Goal: Task Accomplishment & Management: Manage account settings

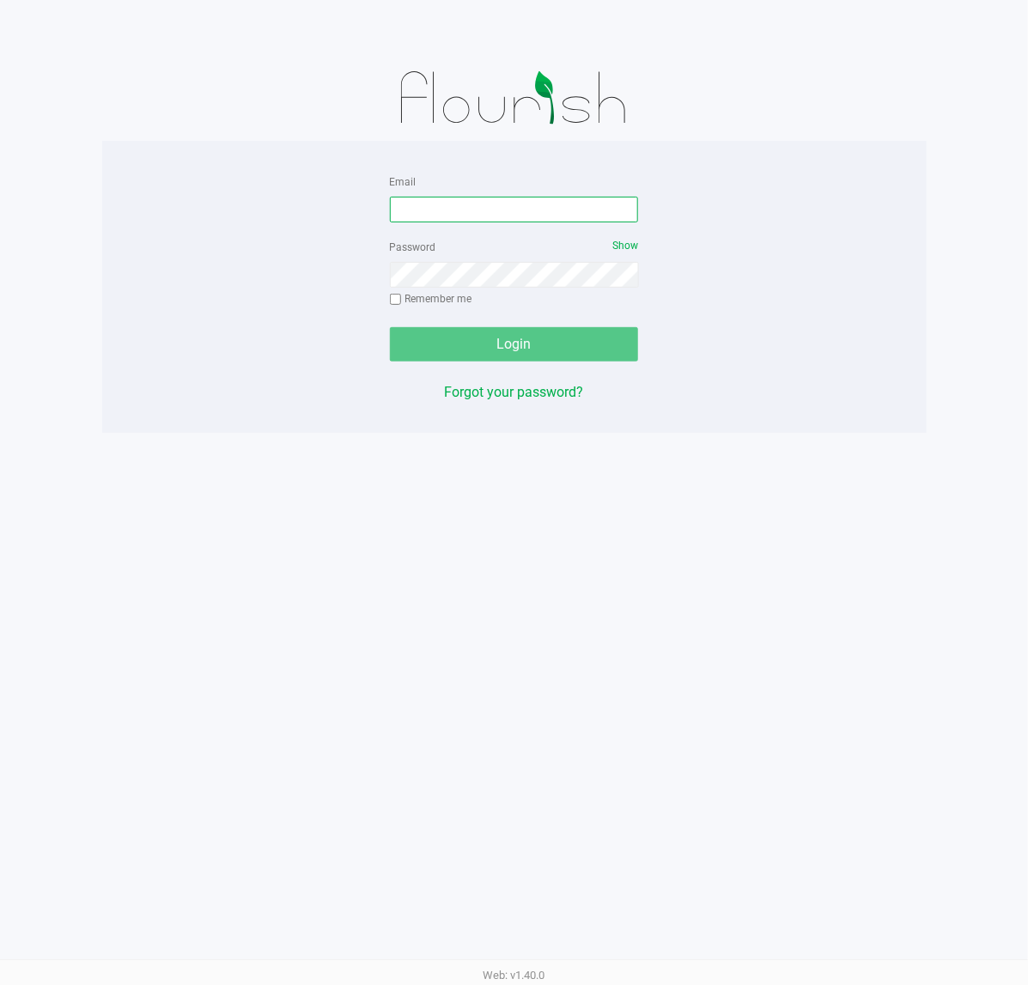
click at [484, 208] on input "Email" at bounding box center [514, 210] width 249 height 26
type input "[EMAIL_ADDRESS][DOMAIN_NAME]"
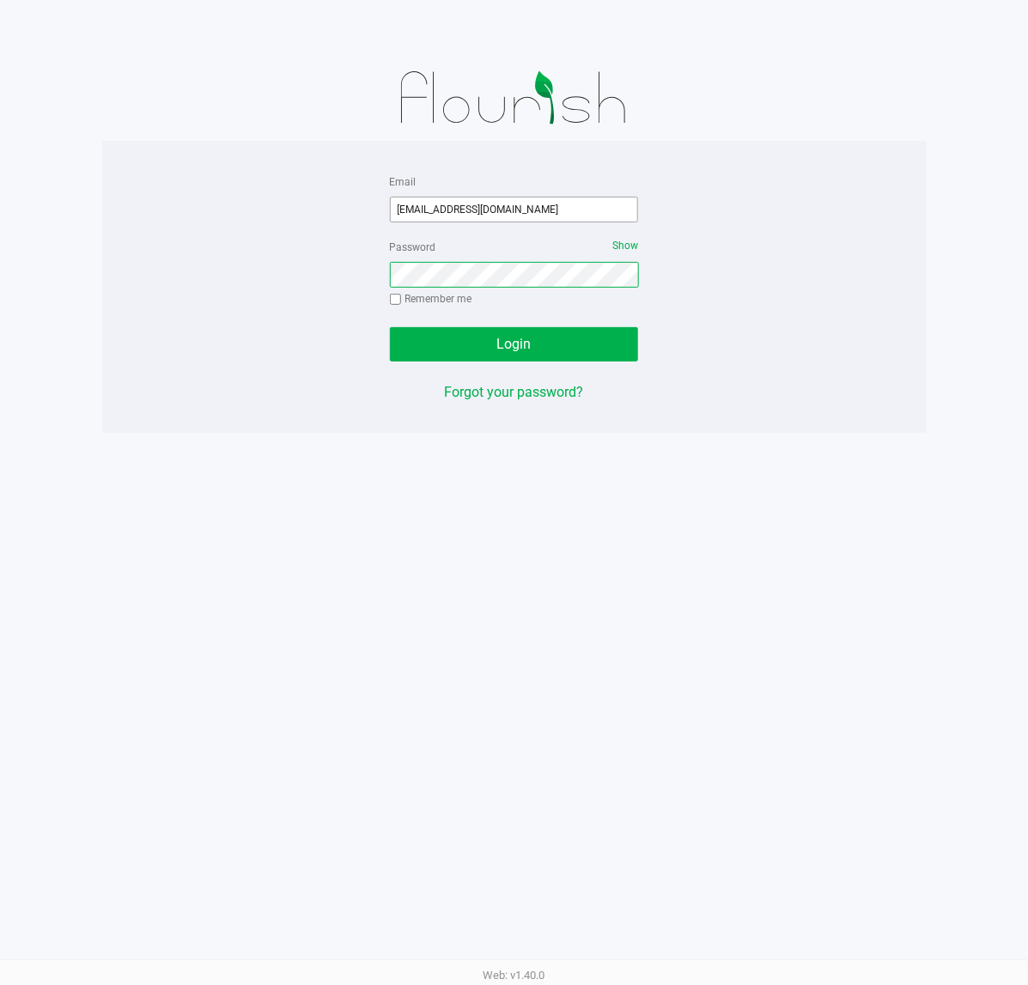
click at [390, 327] on button "Login" at bounding box center [514, 344] width 249 height 34
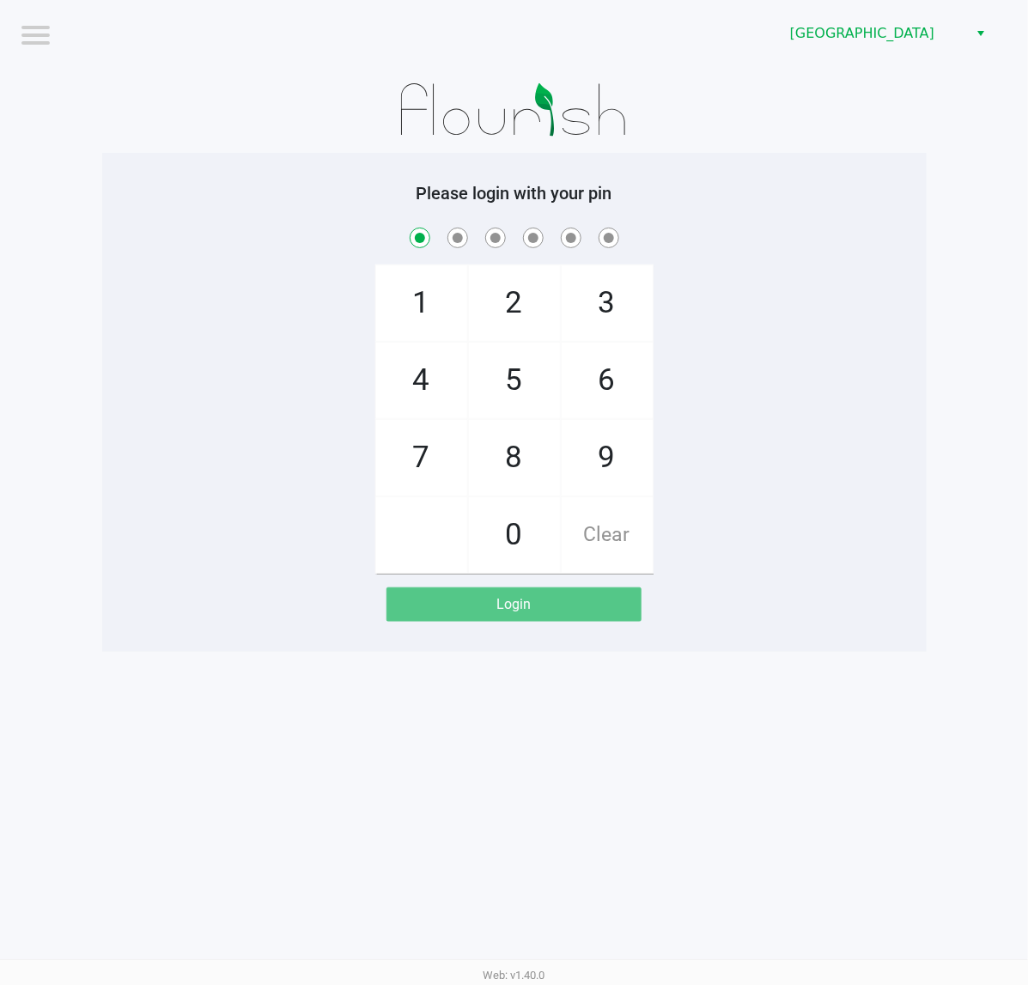
checkbox input "true"
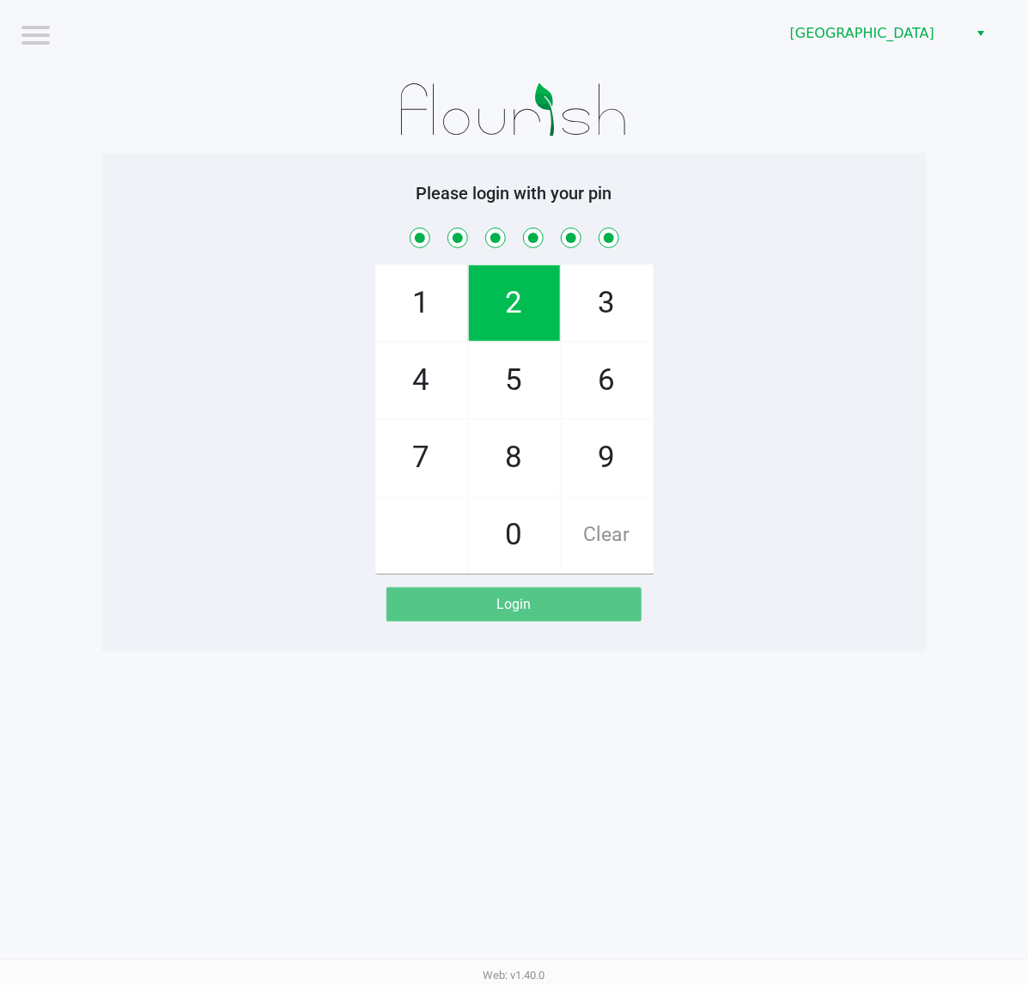
checkbox input "true"
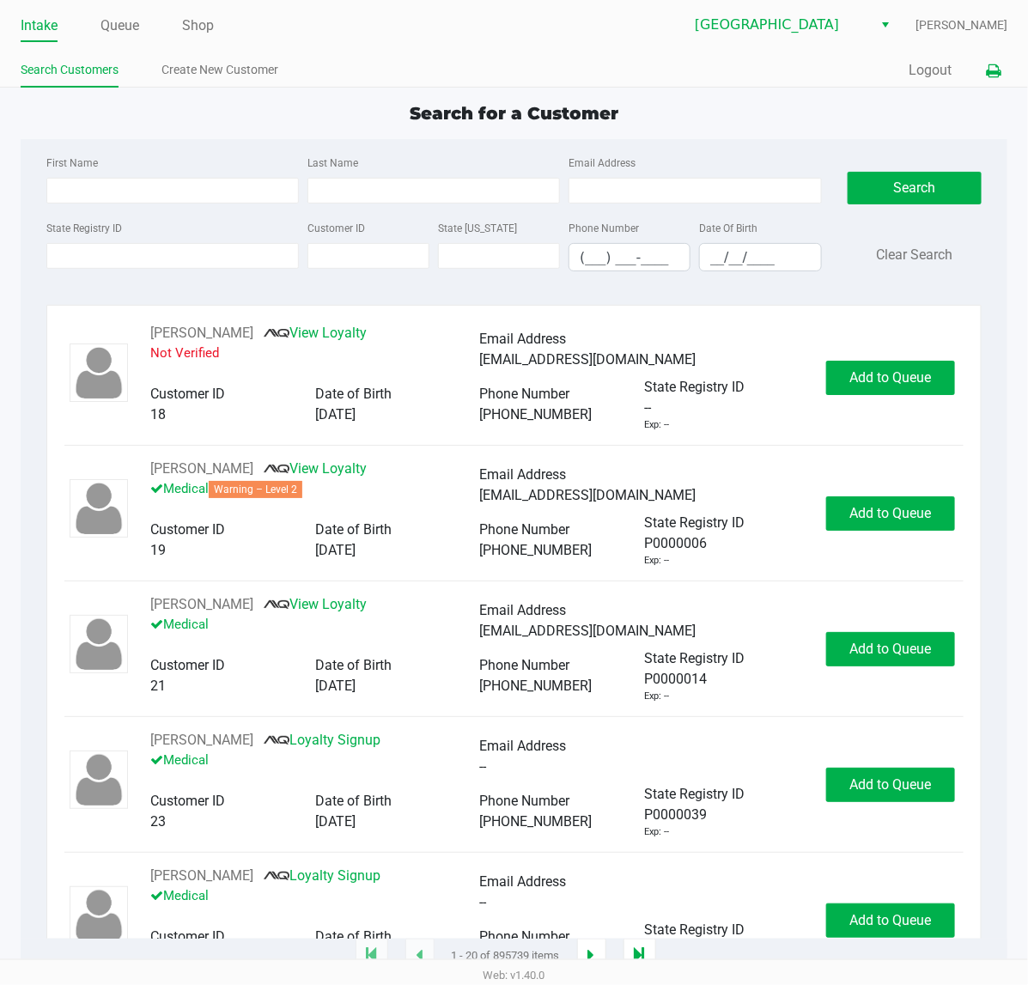
click at [998, 70] on icon at bounding box center [993, 71] width 15 height 12
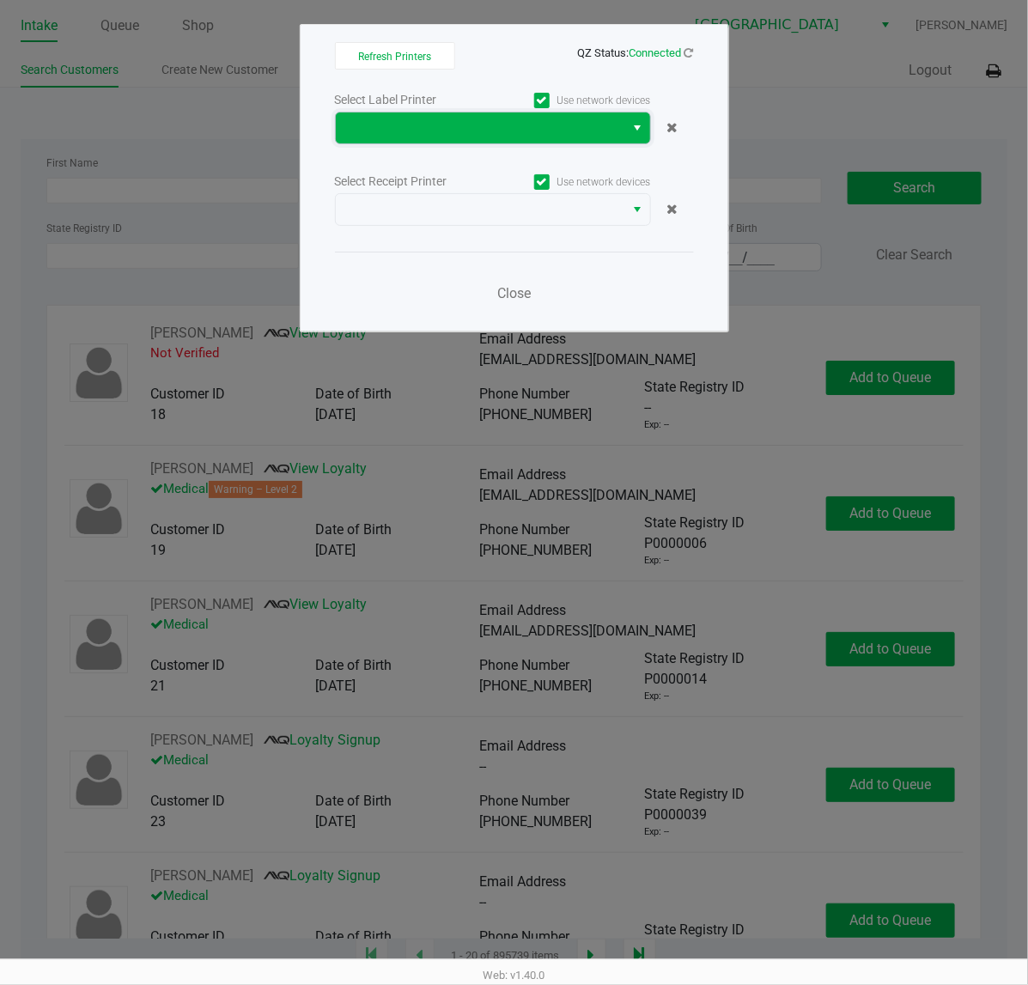
click at [398, 134] on span at bounding box center [480, 128] width 269 height 21
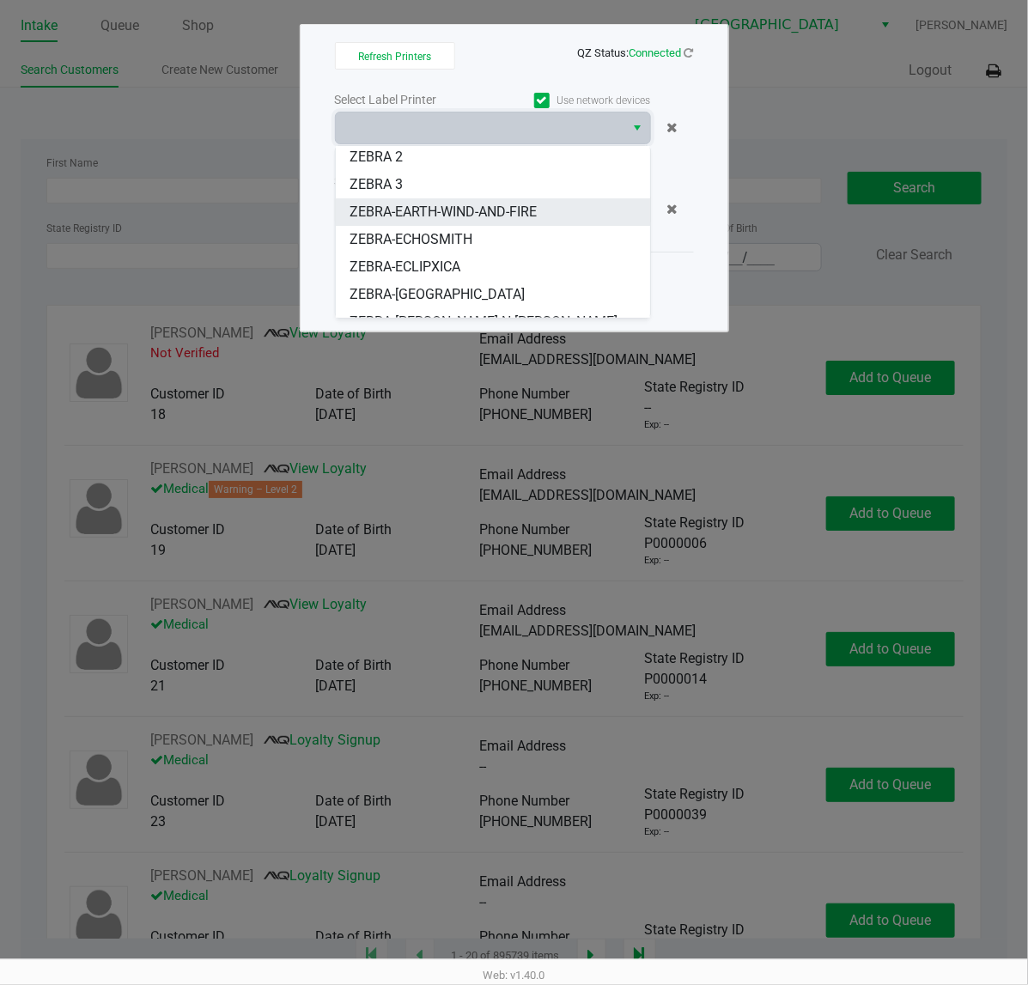
scroll to position [47, 0]
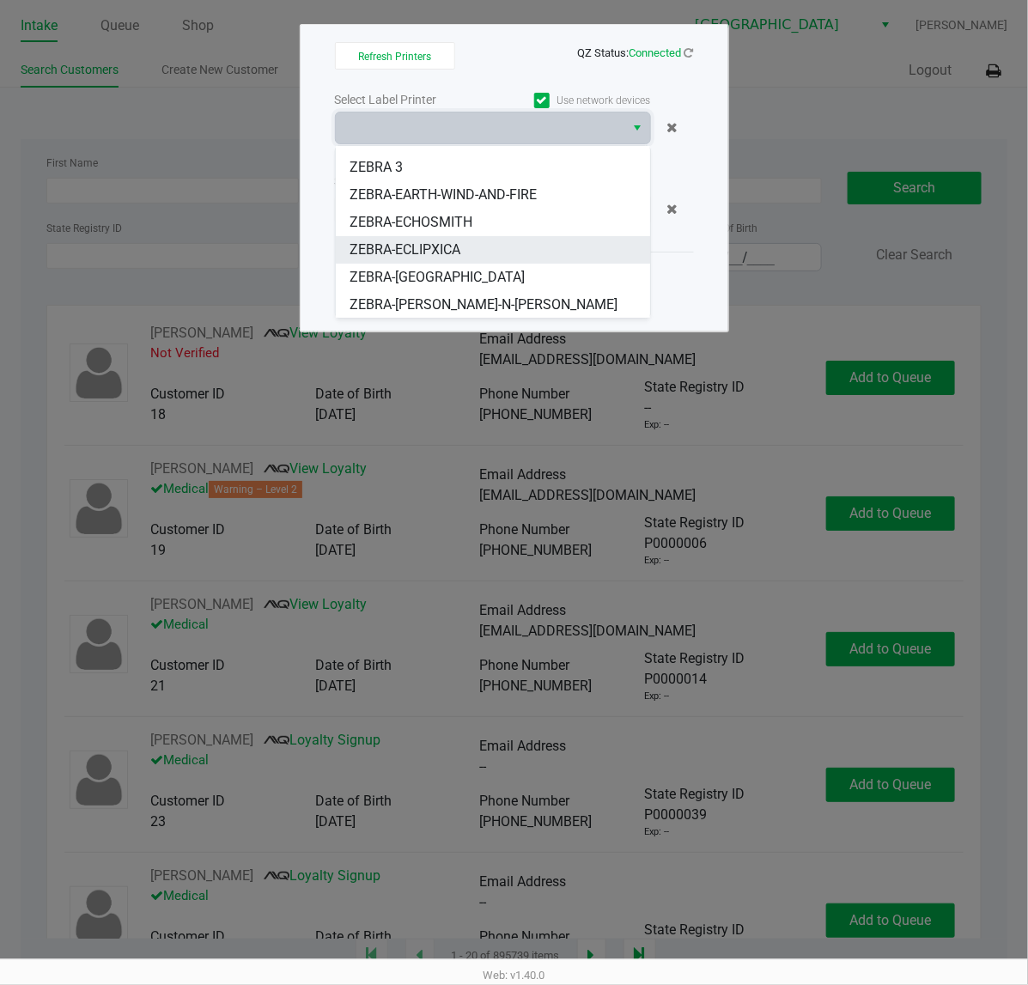
click at [438, 249] on span "ZEBRA-ECLIPXICA" at bounding box center [405, 250] width 111 height 21
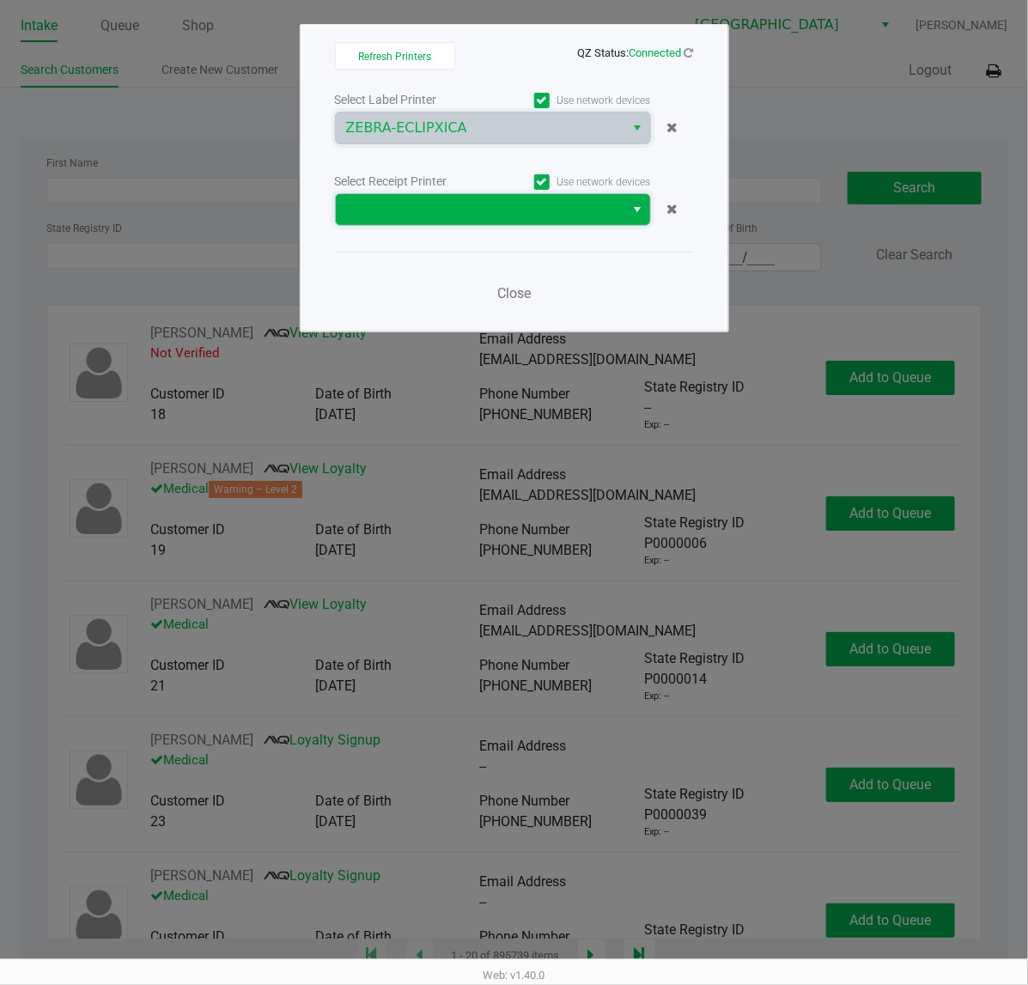
click at [438, 207] on span at bounding box center [480, 209] width 269 height 21
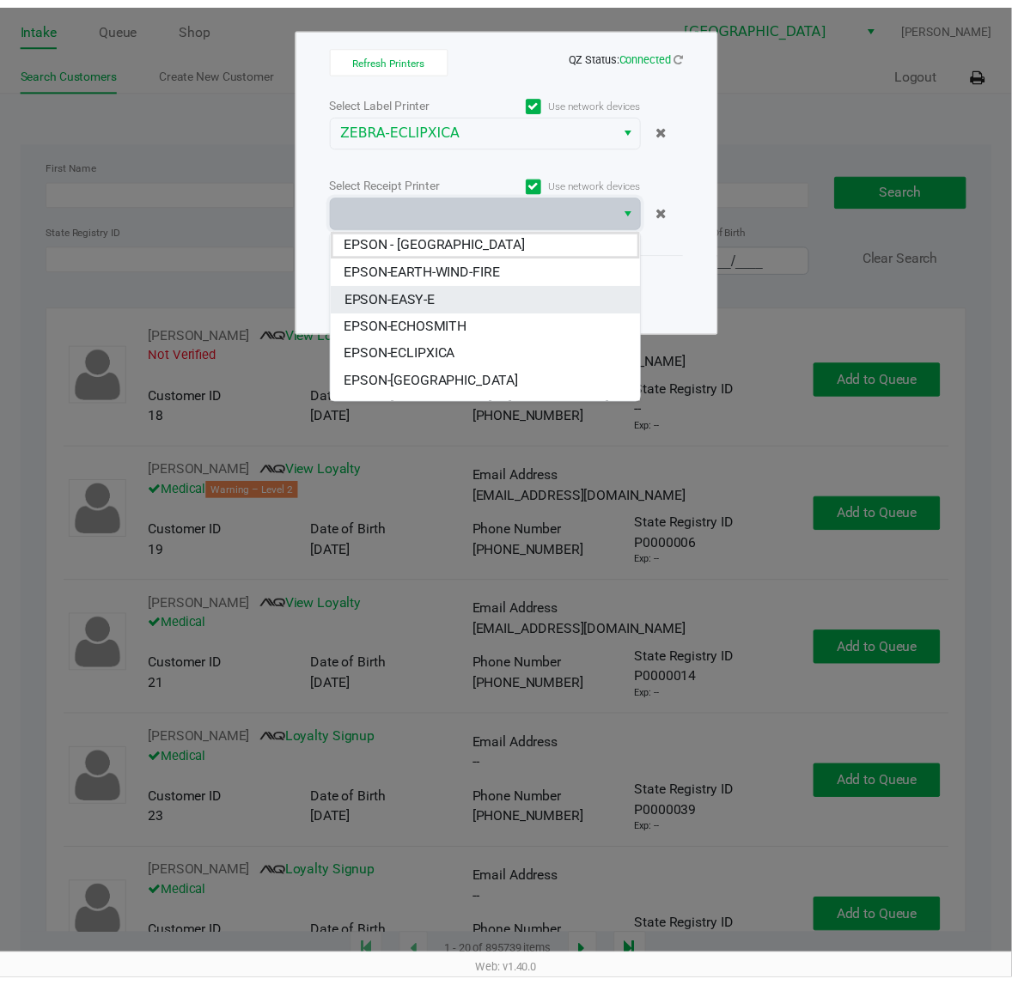
scroll to position [20, 0]
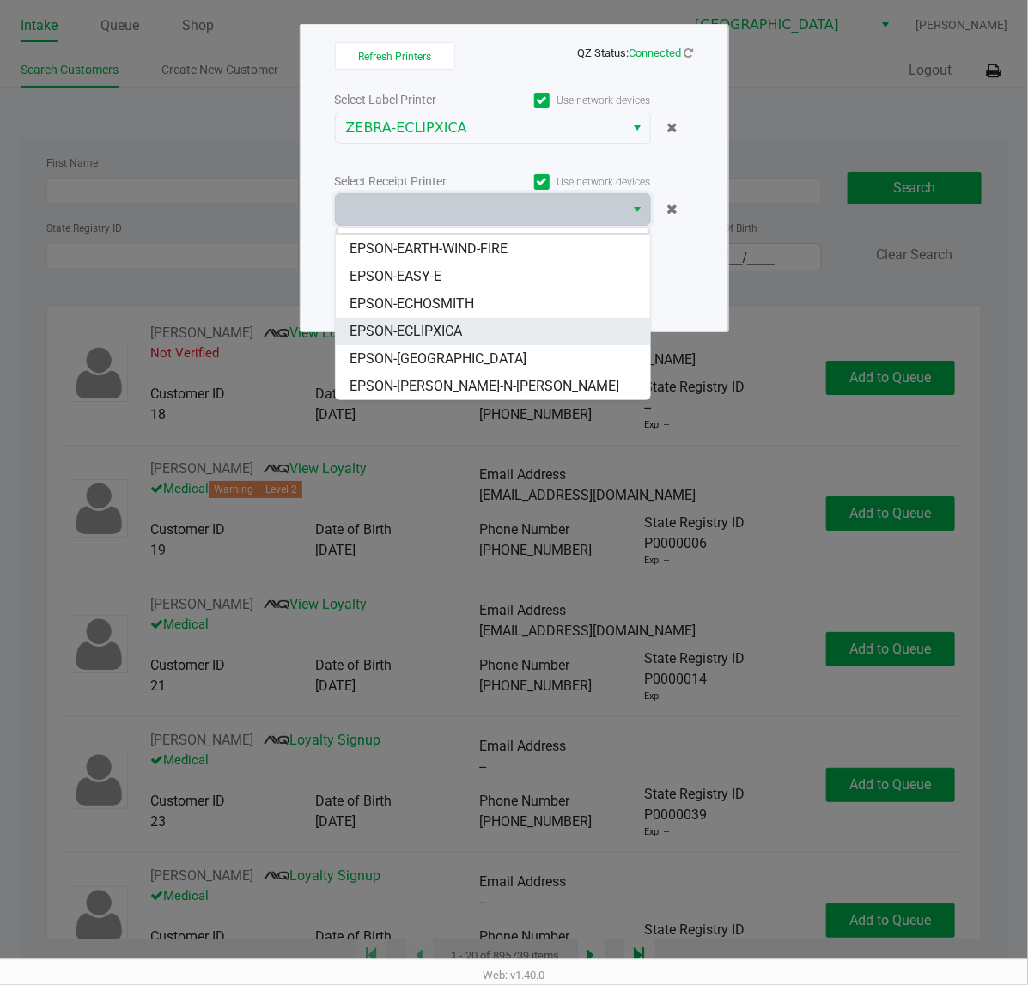
click at [466, 322] on li "EPSON-ECLIPXICA" at bounding box center [493, 331] width 314 height 27
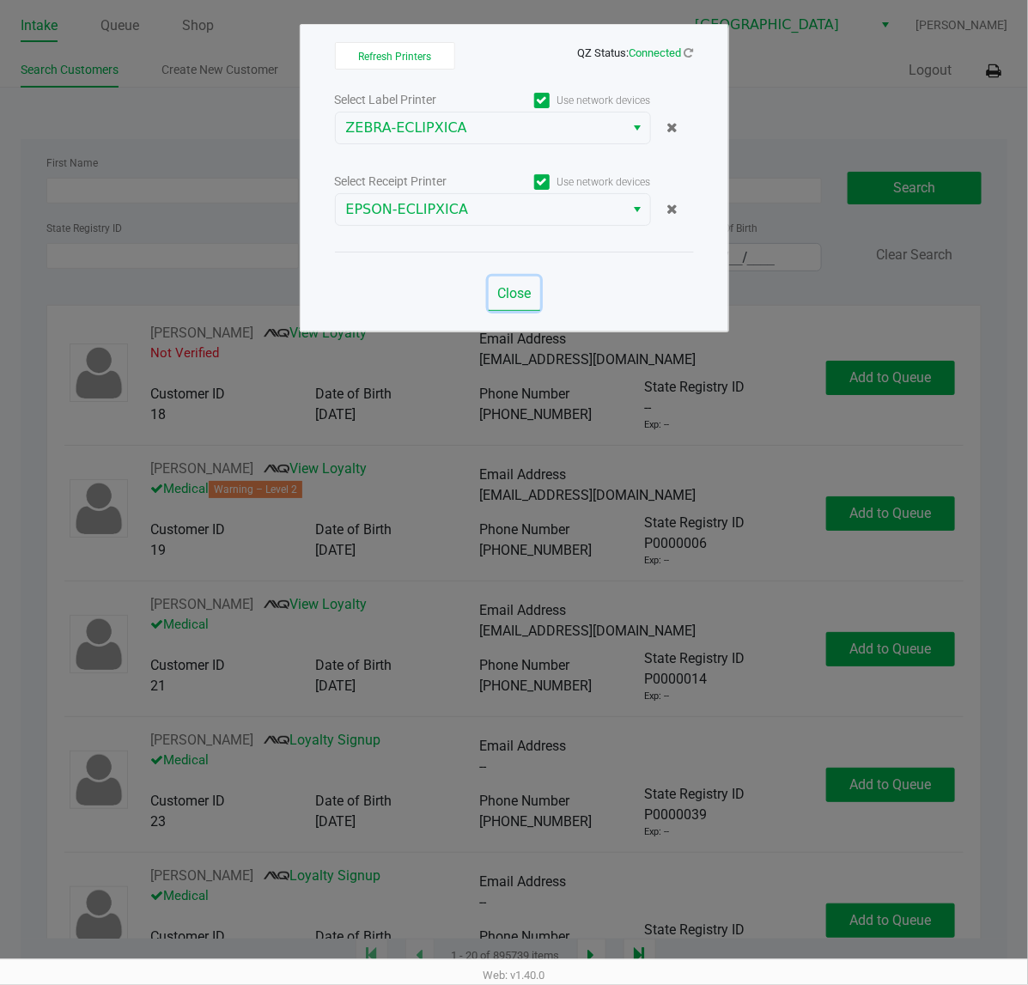
click at [500, 289] on span "Close" at bounding box center [514, 293] width 34 height 16
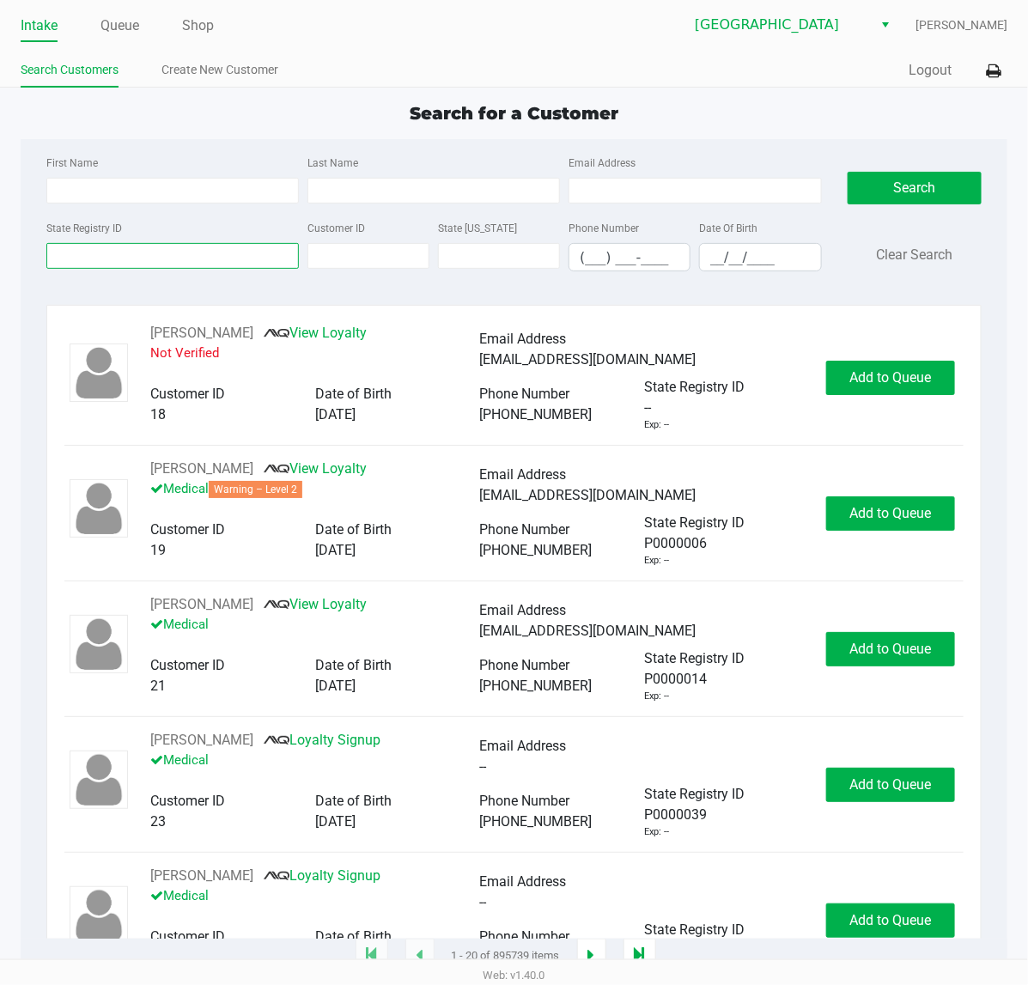
click at [106, 247] on input "State Registry ID" at bounding box center [172, 256] width 253 height 26
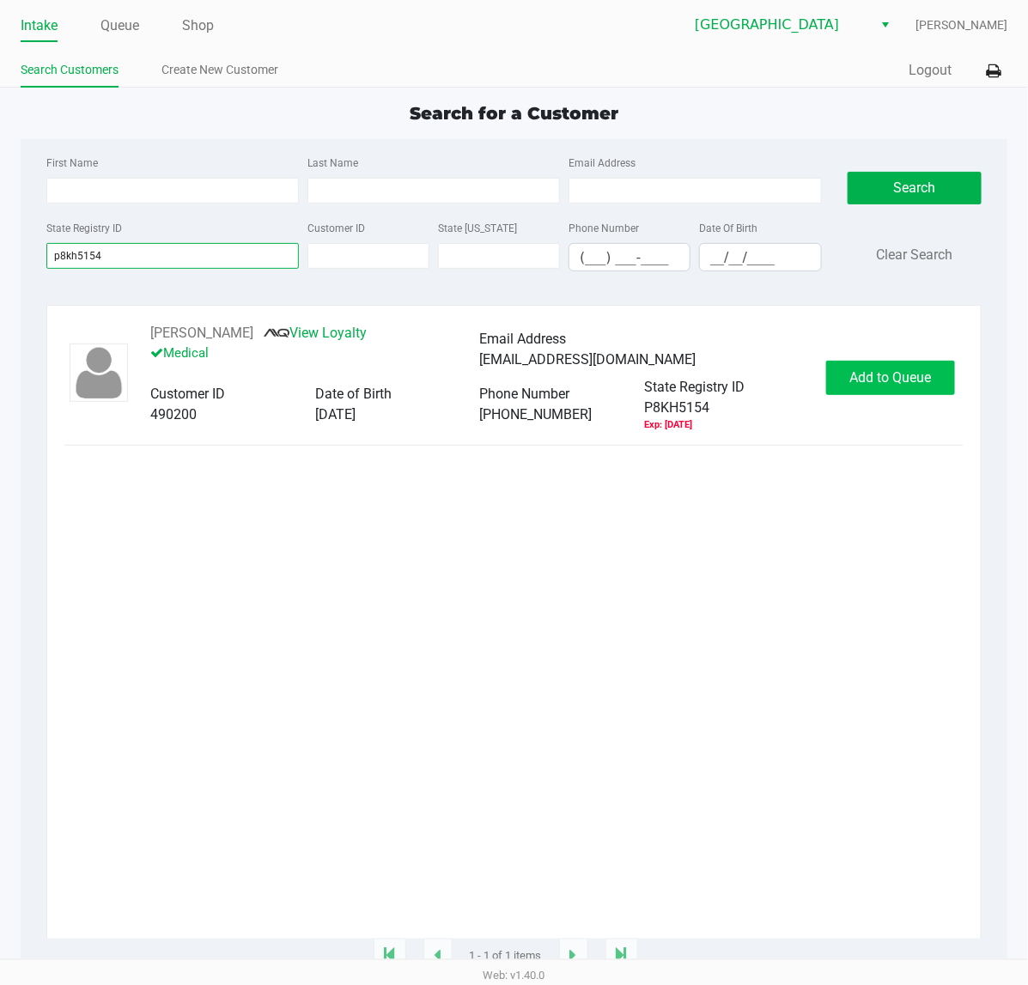
type input "p8kh5154"
click at [887, 380] on span "Add to Queue" at bounding box center [891, 377] width 82 height 16
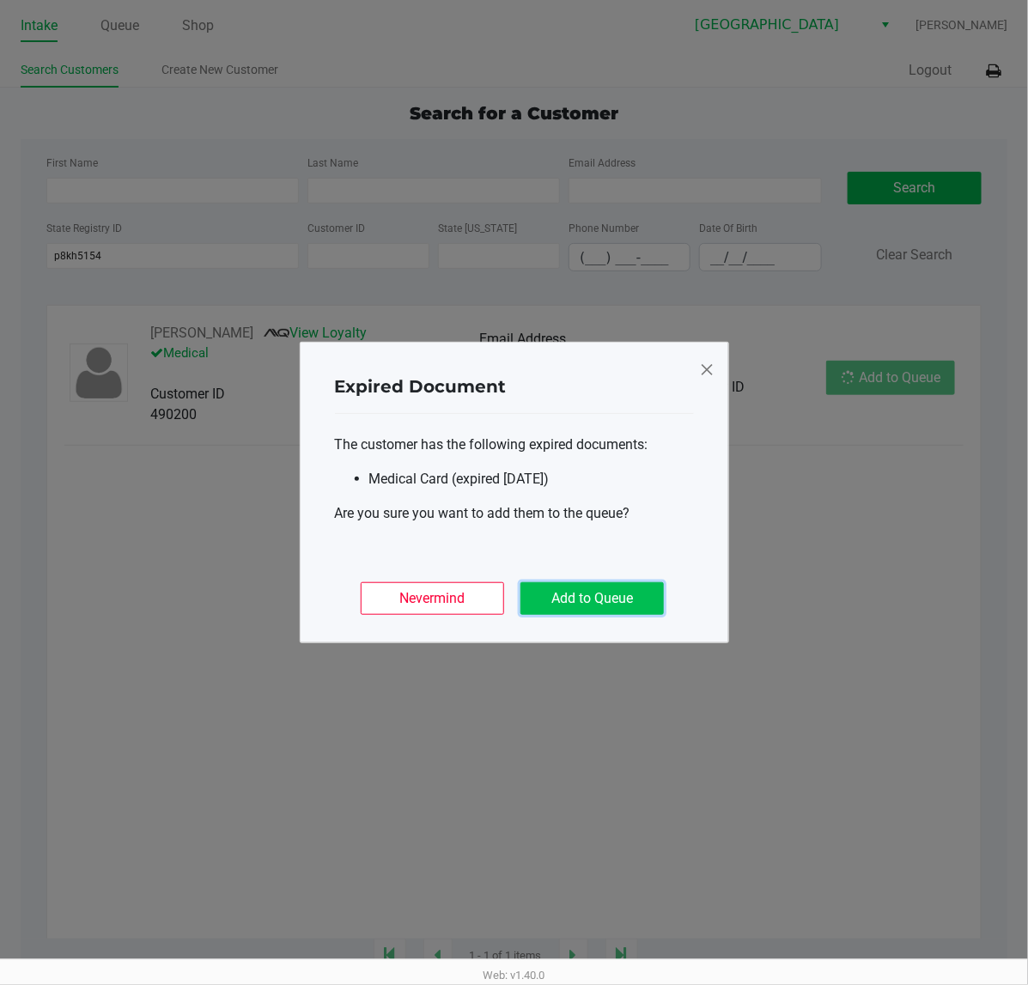
click at [637, 597] on button "Add to Queue" at bounding box center [592, 598] width 143 height 33
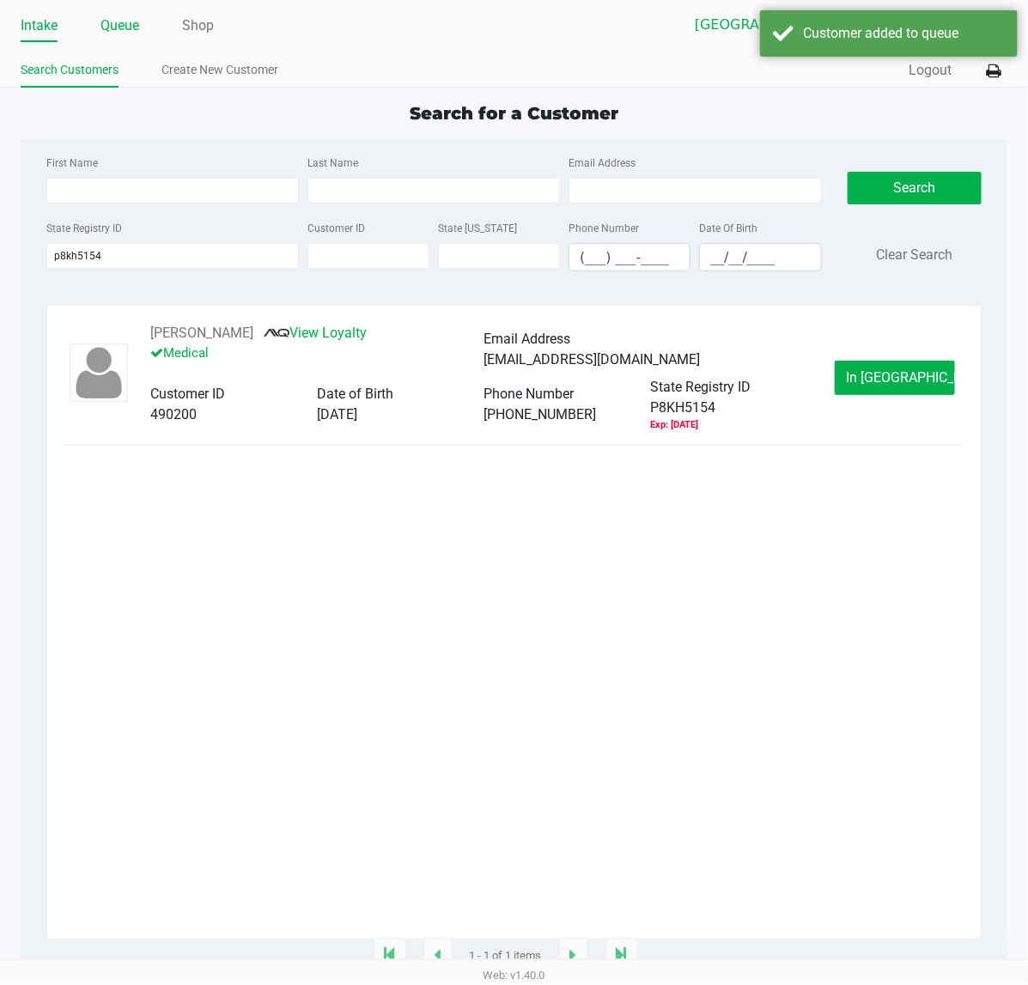
click at [126, 23] on link "Queue" at bounding box center [120, 26] width 39 height 24
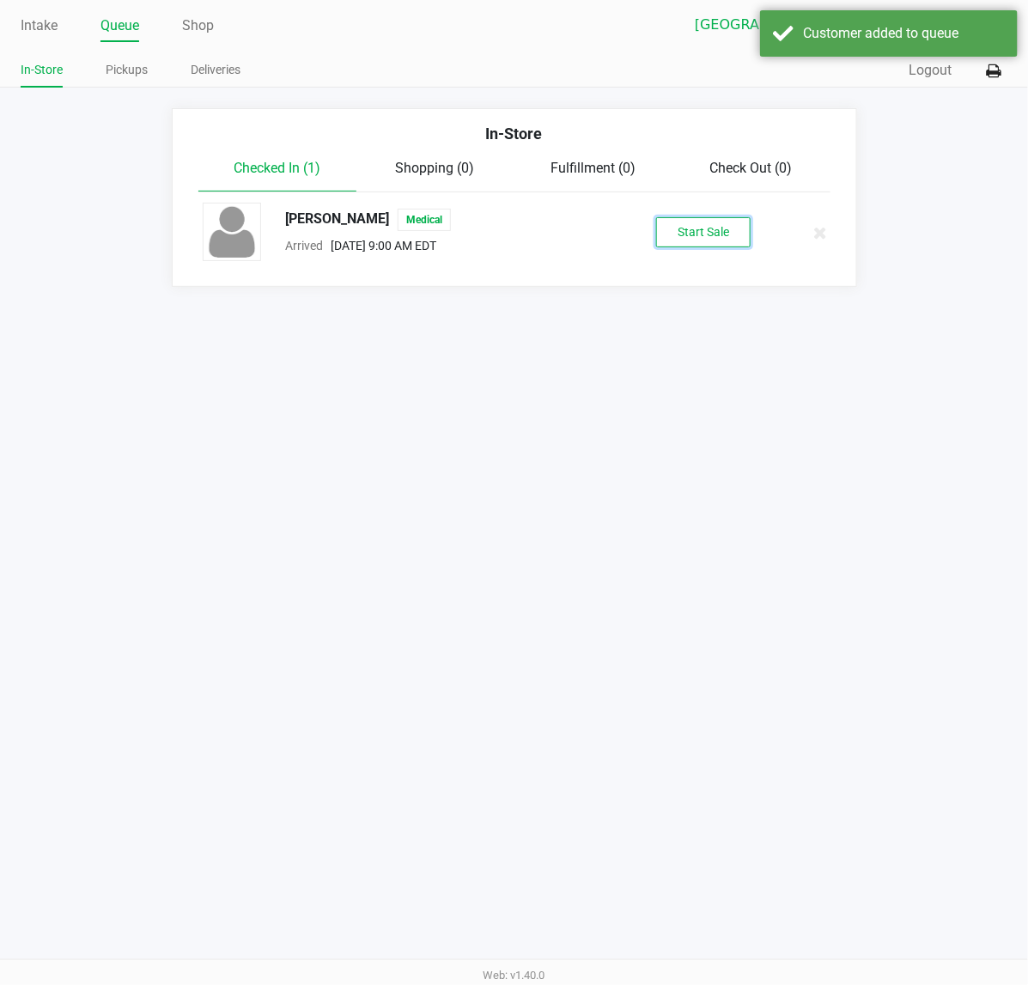
click at [679, 234] on button "Start Sale" at bounding box center [703, 232] width 94 height 30
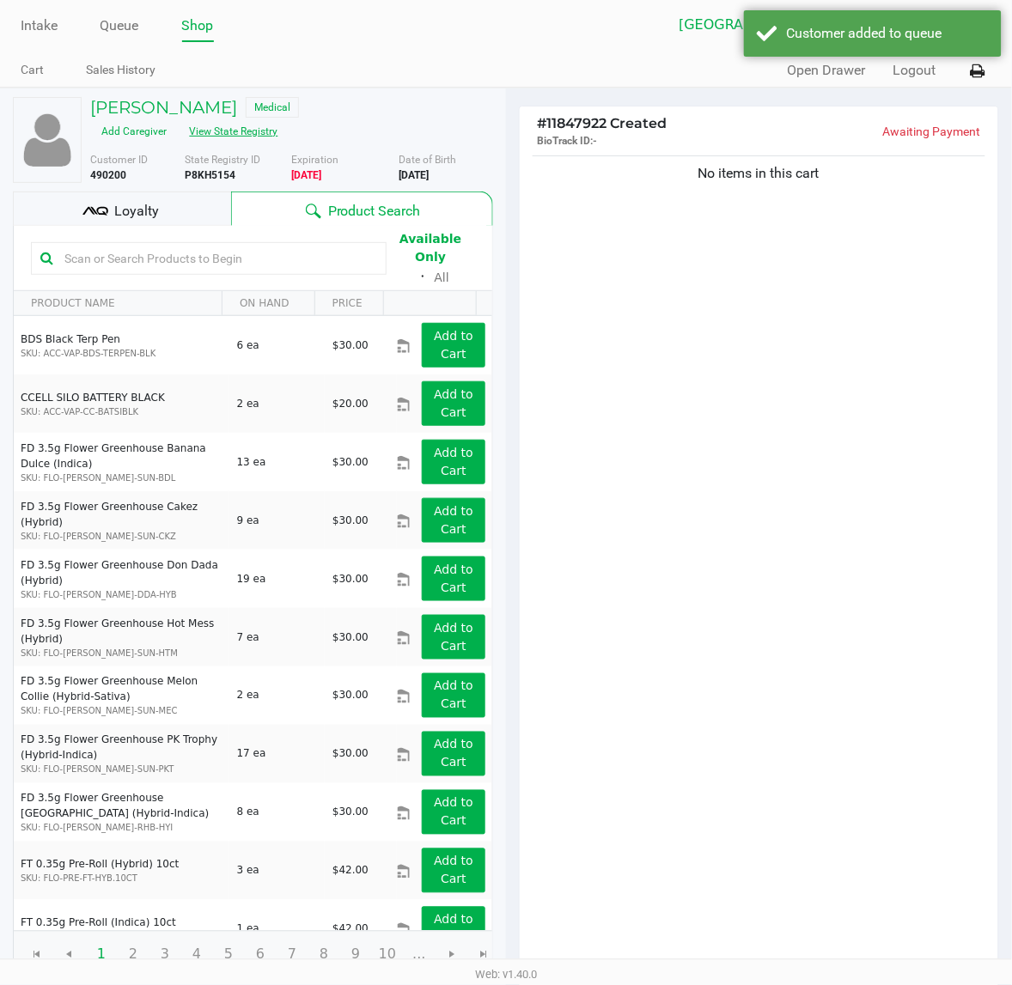
click at [230, 135] on button "View State Registry" at bounding box center [229, 131] width 101 height 27
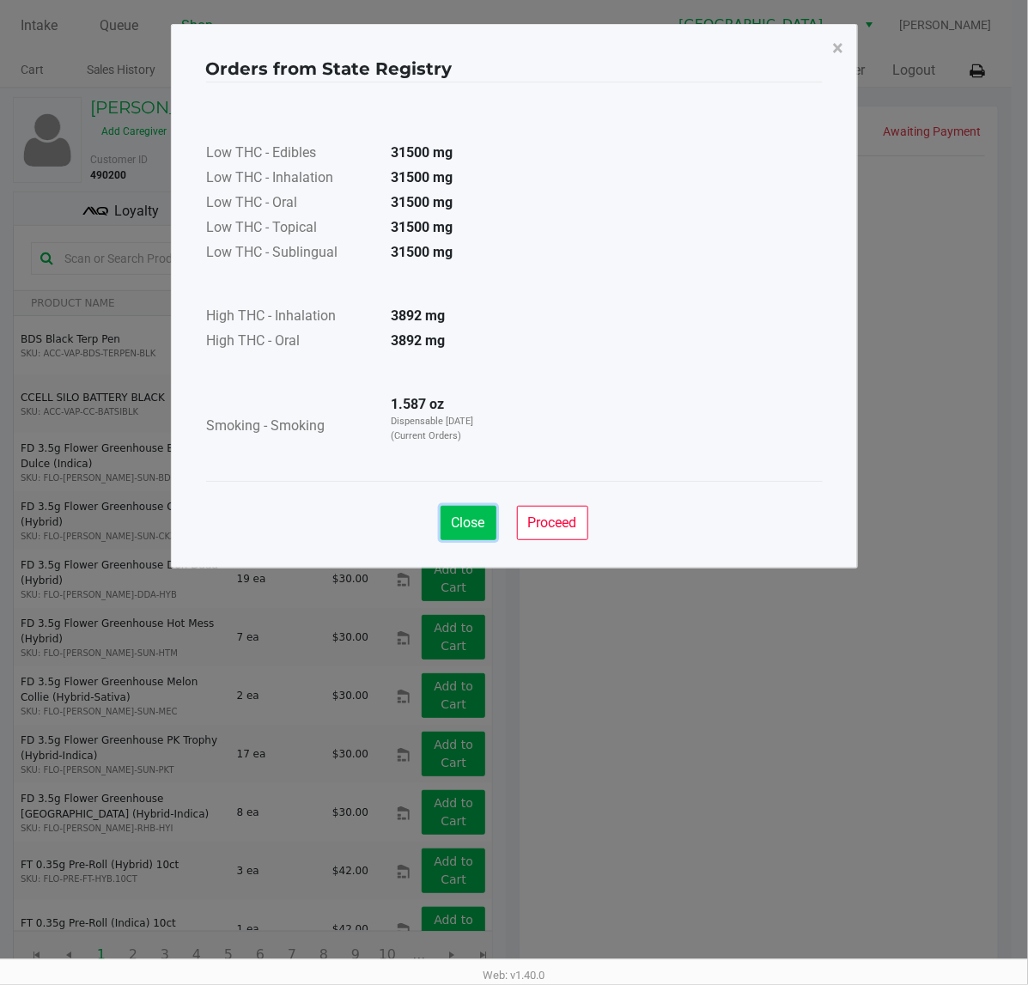
click at [465, 522] on span "Close" at bounding box center [469, 523] width 34 height 16
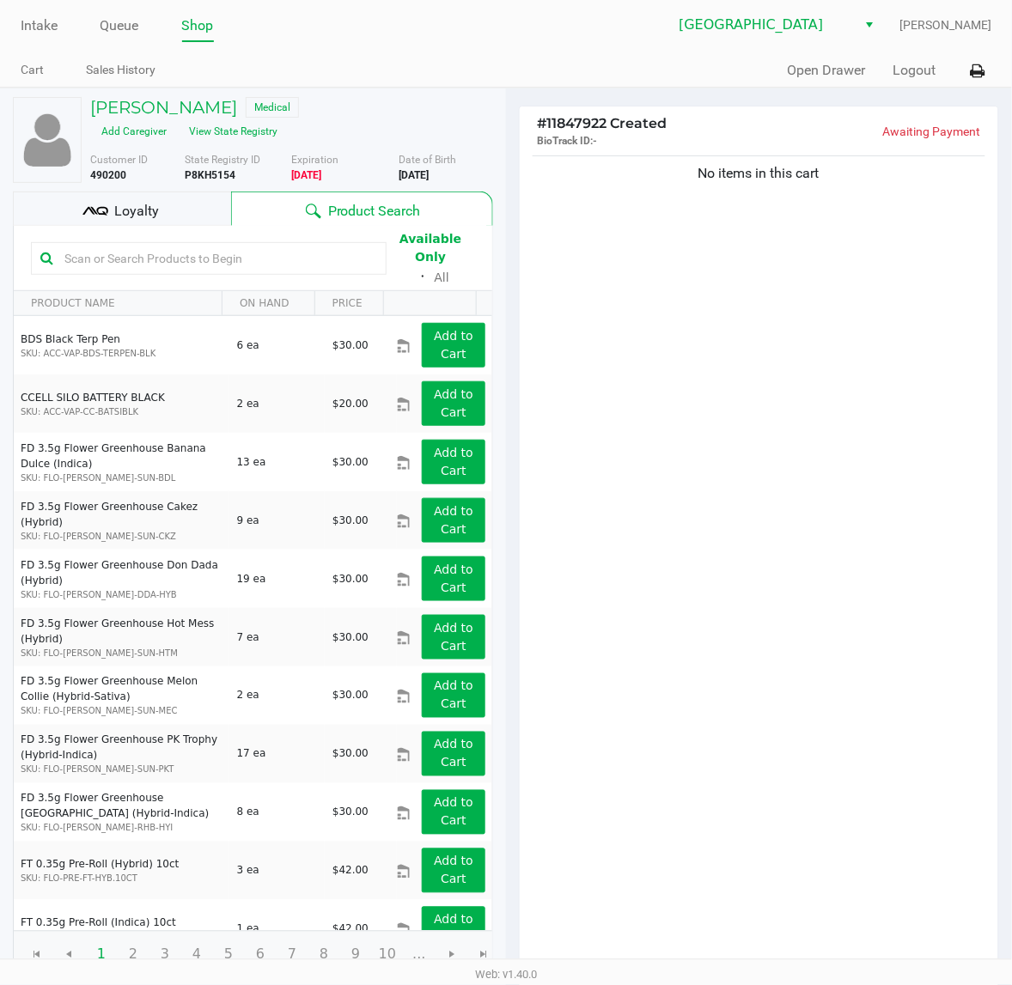
click at [675, 505] on div "No items in this cart" at bounding box center [759, 562] width 478 height 820
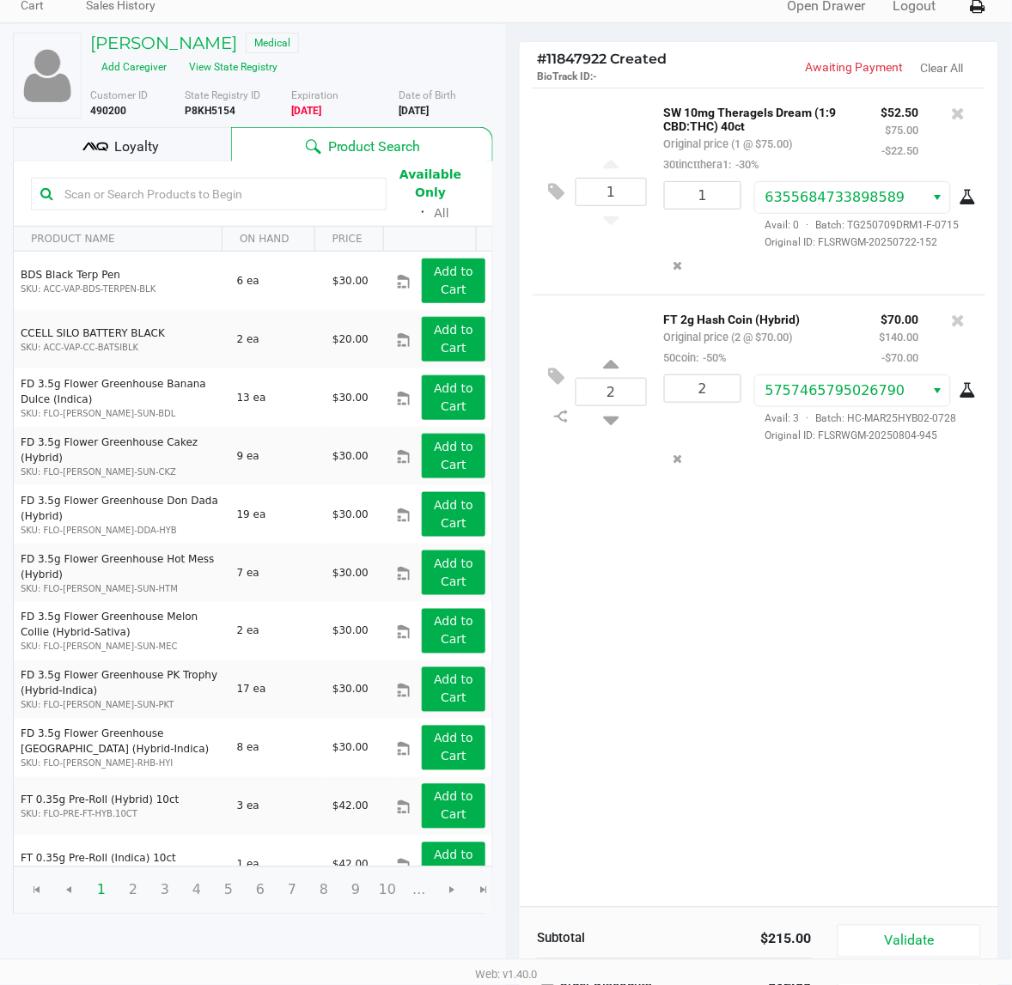
scroll to position [178, 0]
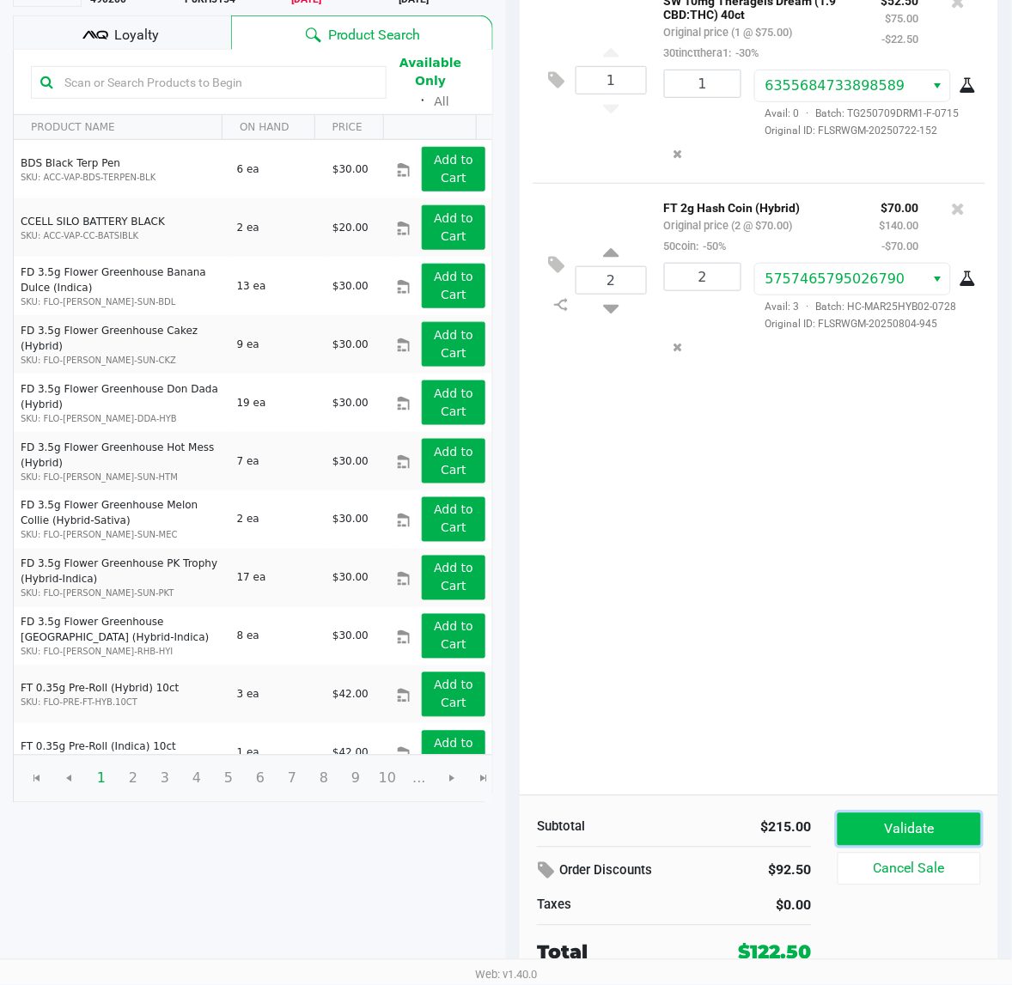
click at [869, 830] on button "Validate" at bounding box center [909, 830] width 143 height 33
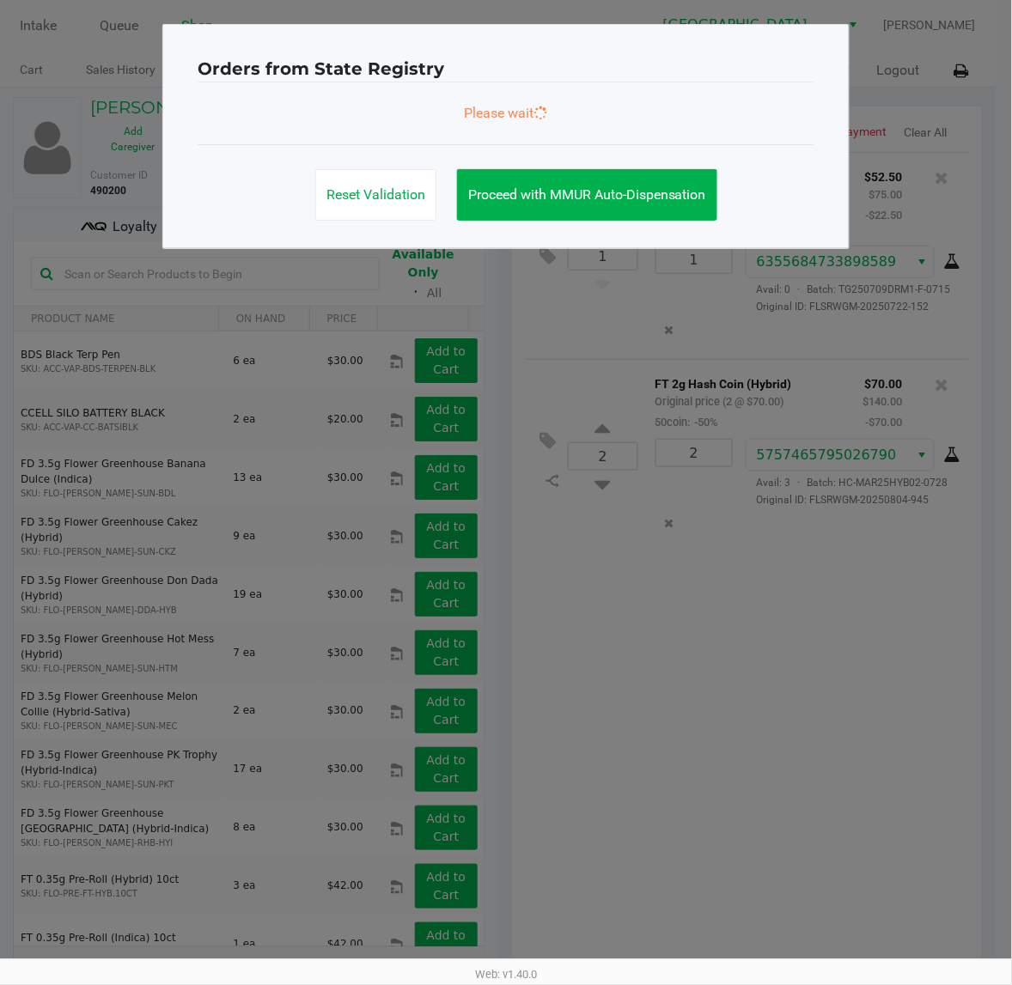
scroll to position [0, 0]
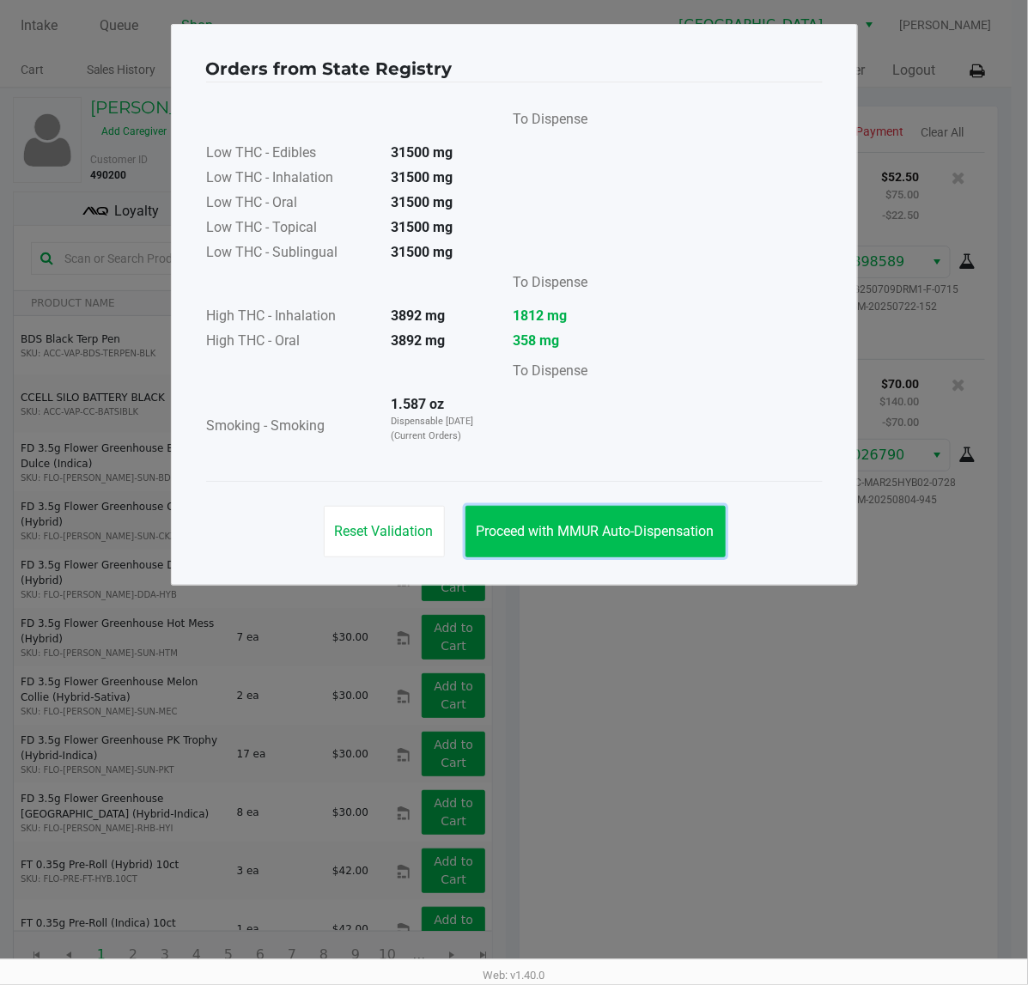
click at [584, 531] on span "Proceed with MMUR Auto-Dispensation" at bounding box center [596, 531] width 238 height 16
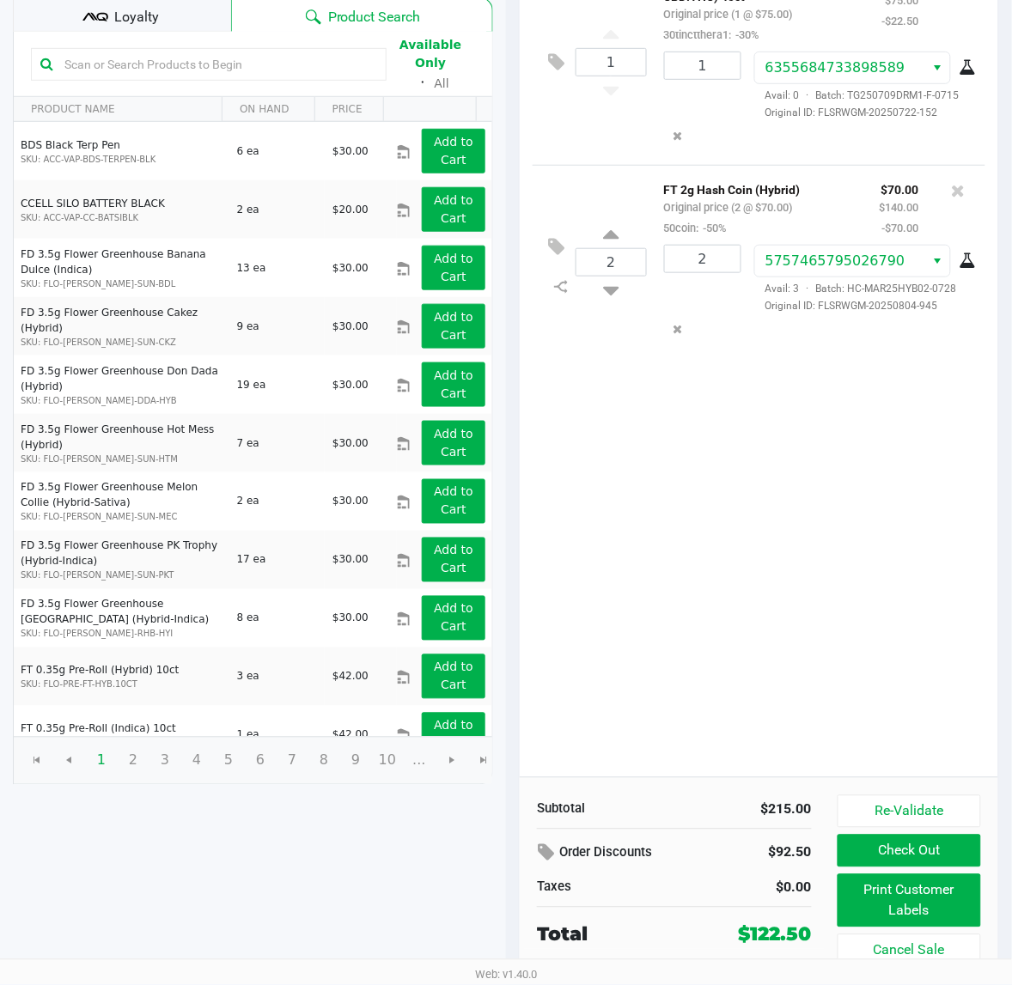
scroll to position [198, 0]
click at [916, 917] on button "Print Customer Labels" at bounding box center [909, 900] width 143 height 53
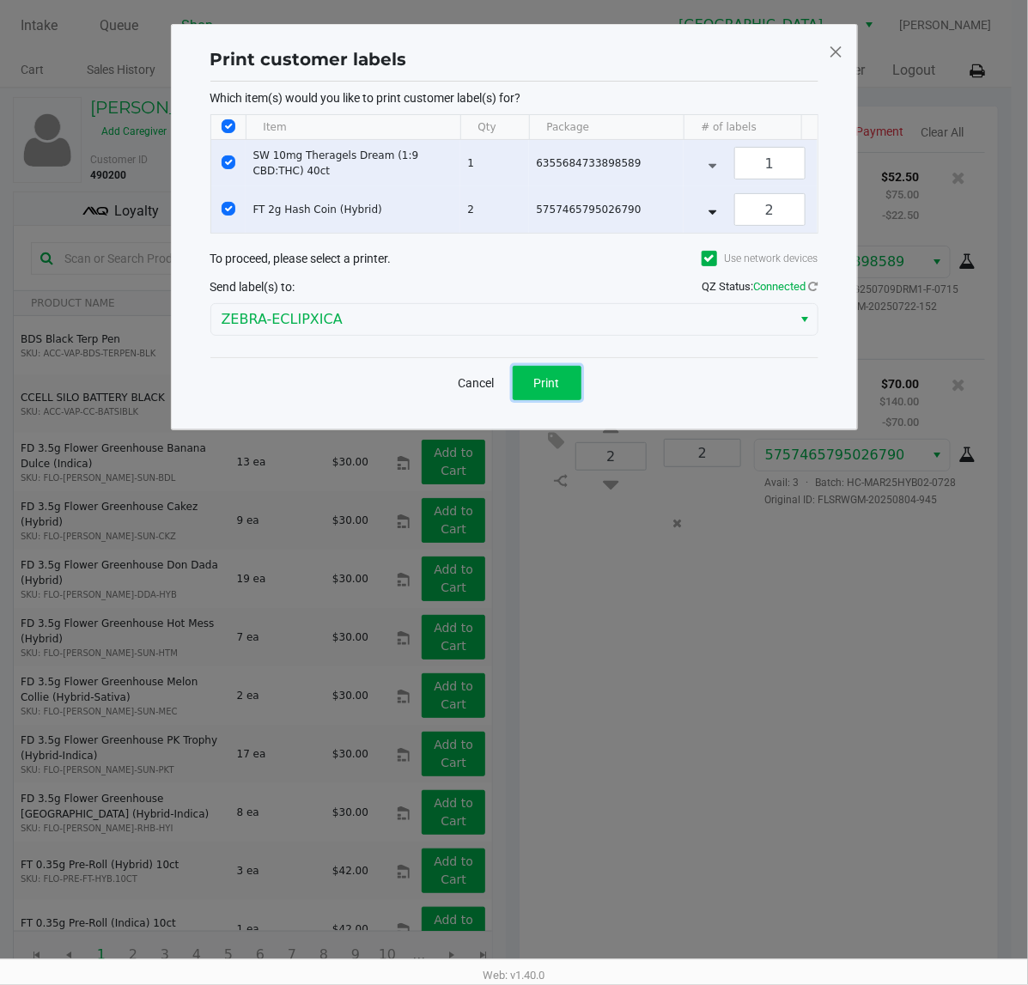
click at [554, 390] on span "Print" at bounding box center [547, 383] width 26 height 14
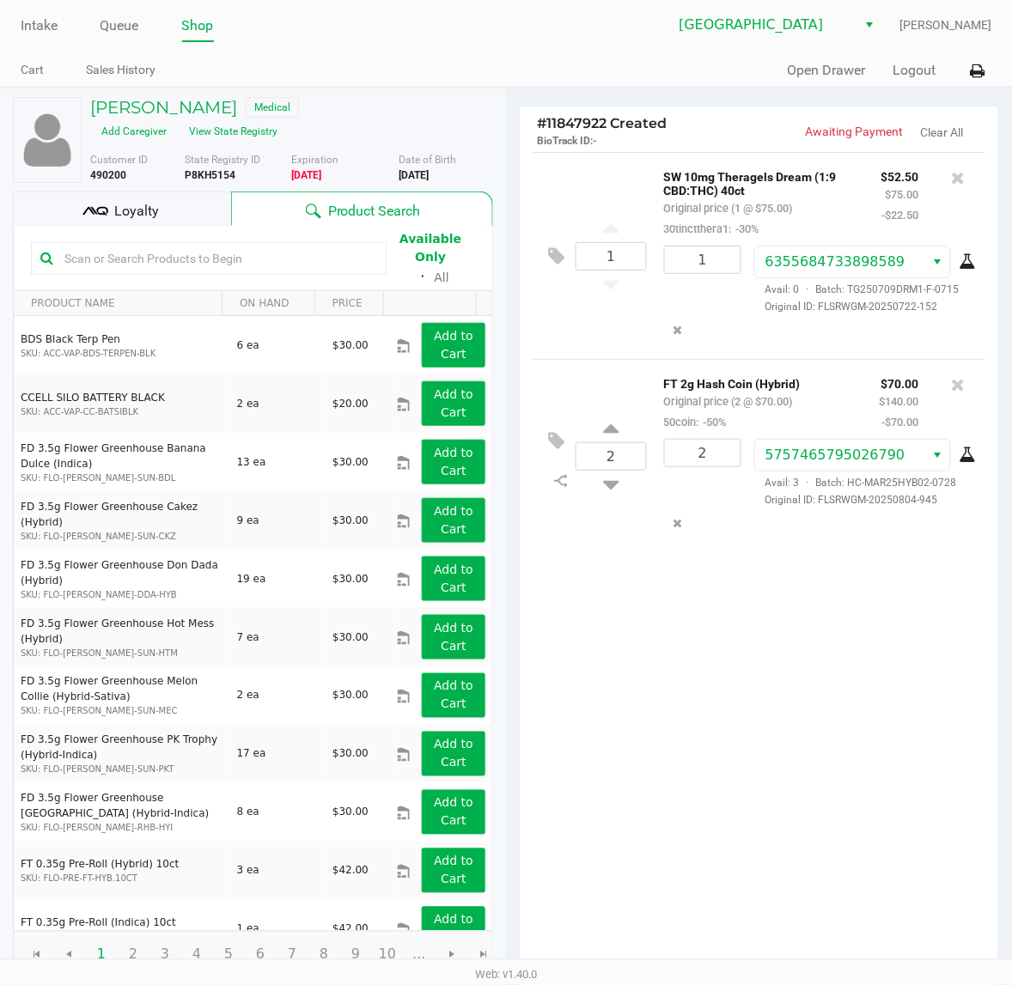
click at [172, 207] on div "Loyalty" at bounding box center [122, 209] width 218 height 34
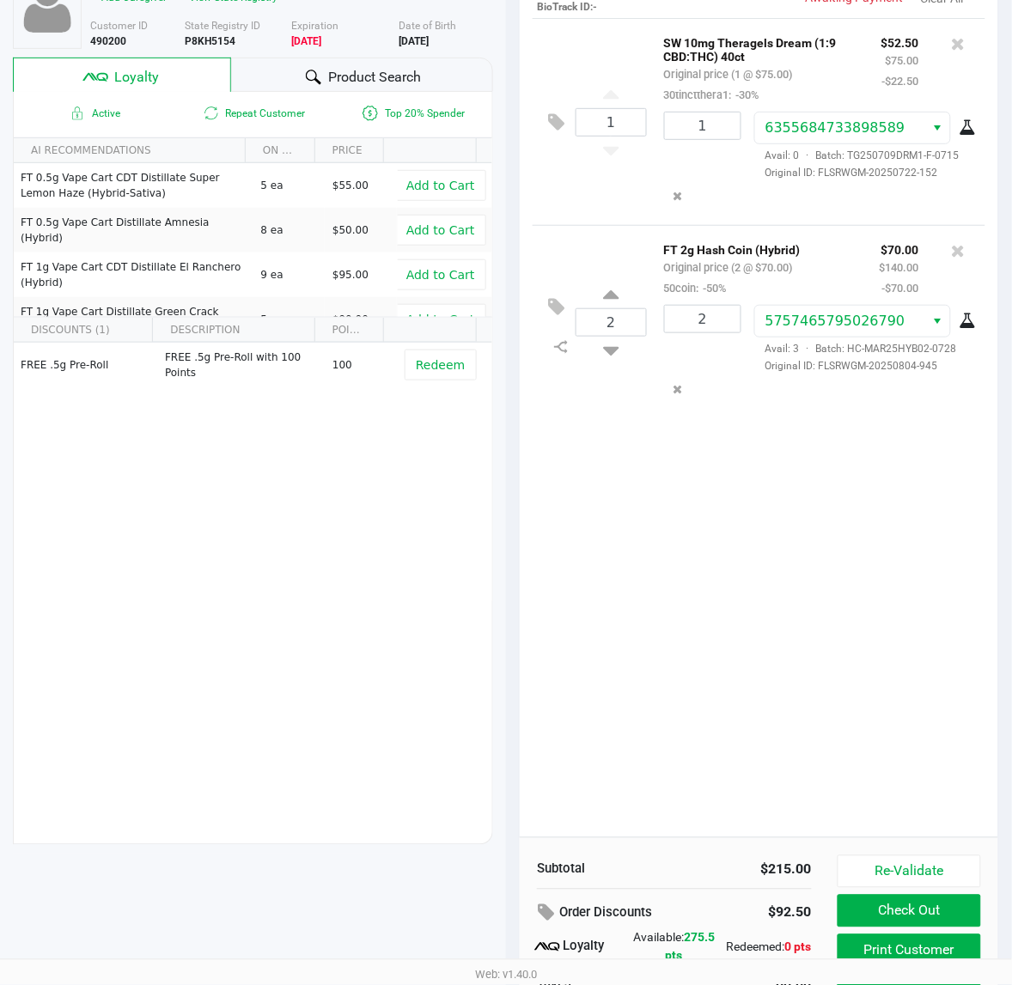
scroll to position [213, 0]
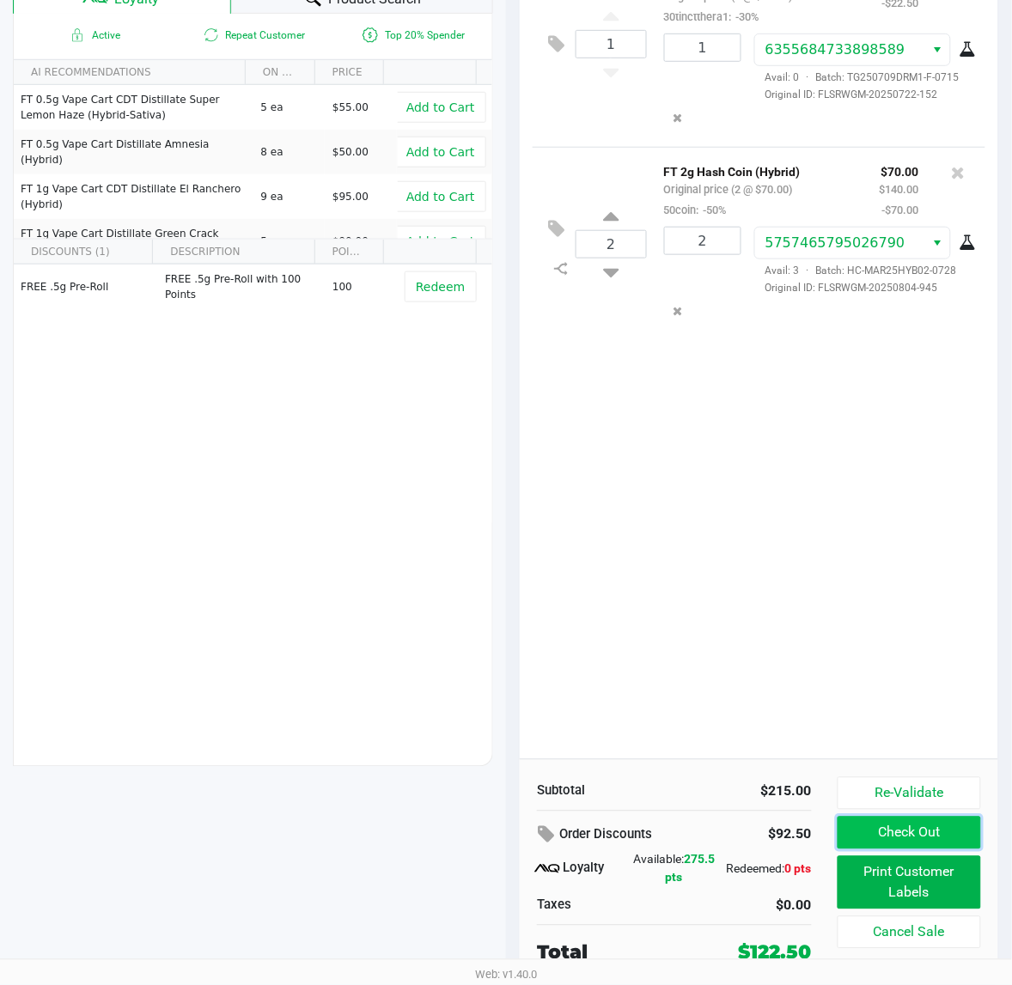
click at [890, 832] on button "Check Out" at bounding box center [909, 833] width 143 height 33
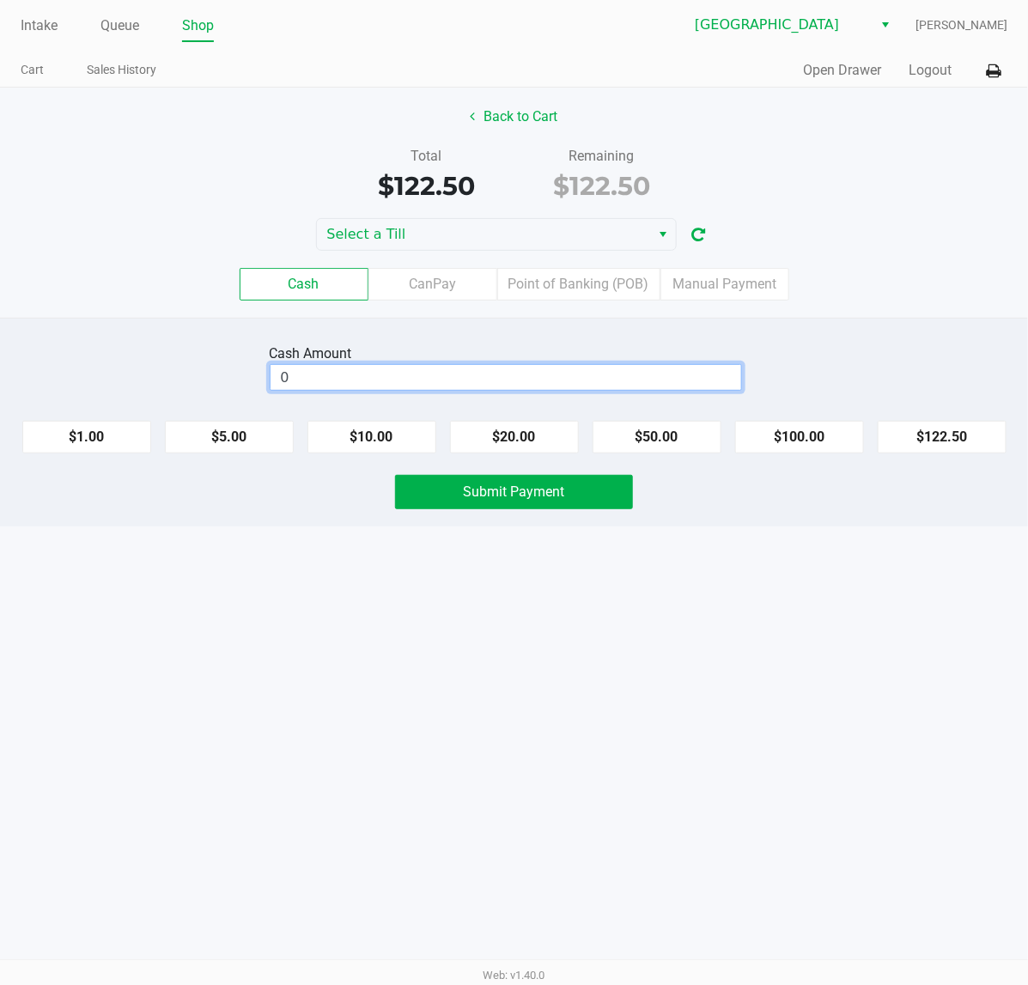
click at [384, 387] on input "0" at bounding box center [506, 377] width 471 height 25
type input "$123.00"
click at [558, 495] on span "Submit Payment" at bounding box center [514, 492] width 101 height 16
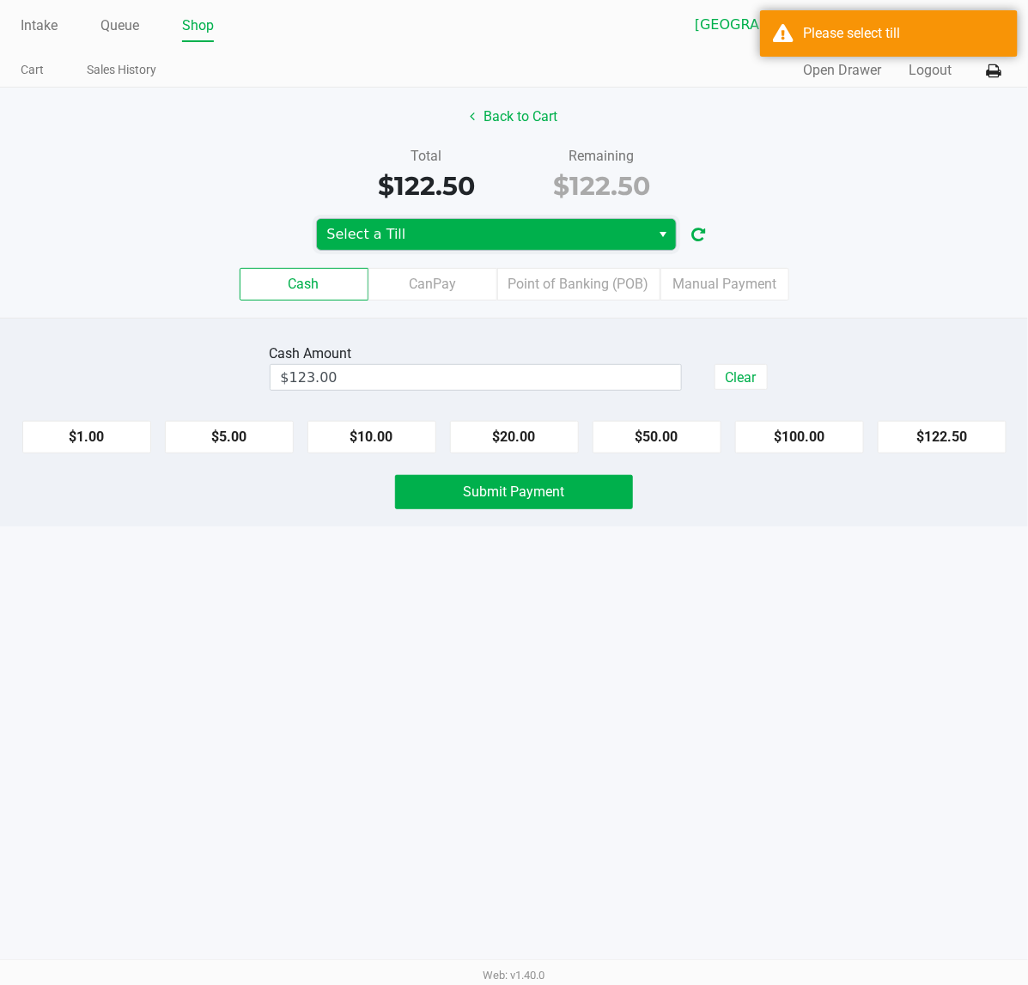
click at [490, 235] on span "Select a Till" at bounding box center [484, 234] width 314 height 21
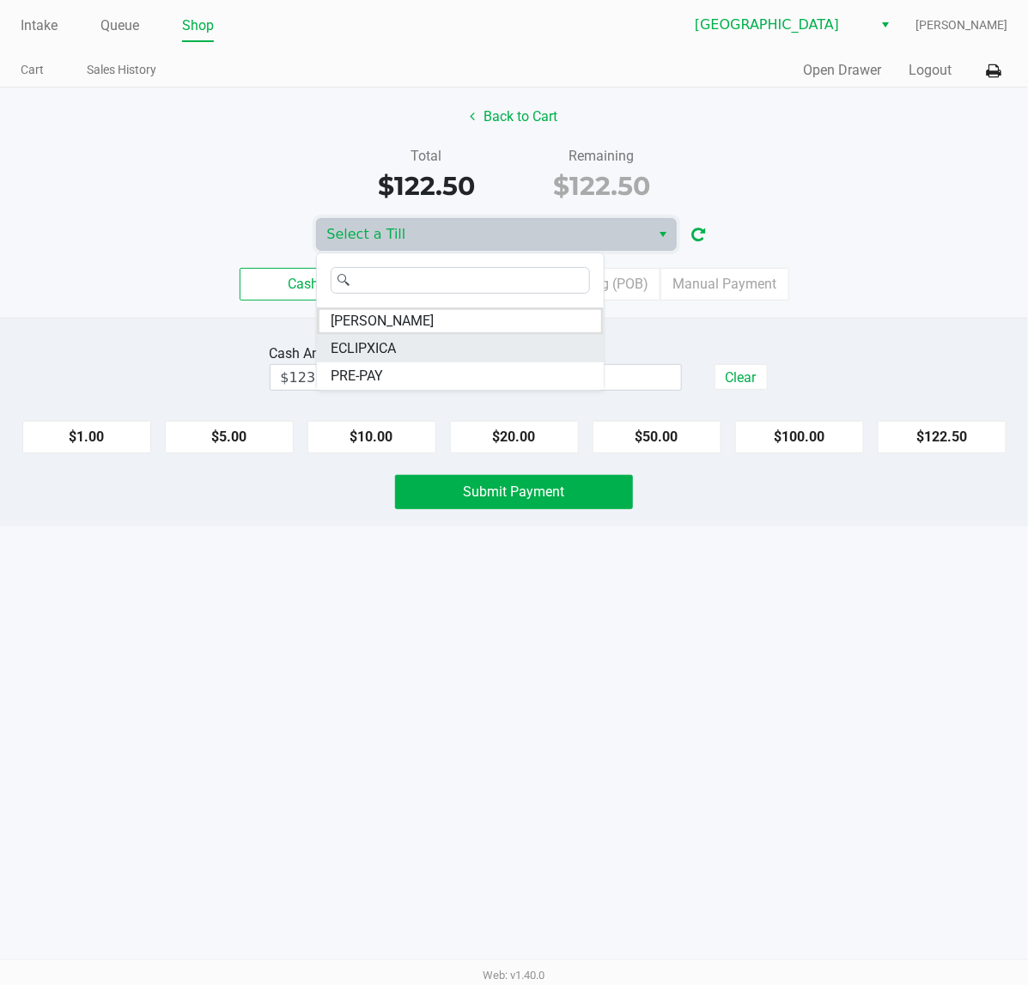
click at [376, 344] on span "ECLIPXICA" at bounding box center [363, 348] width 65 height 21
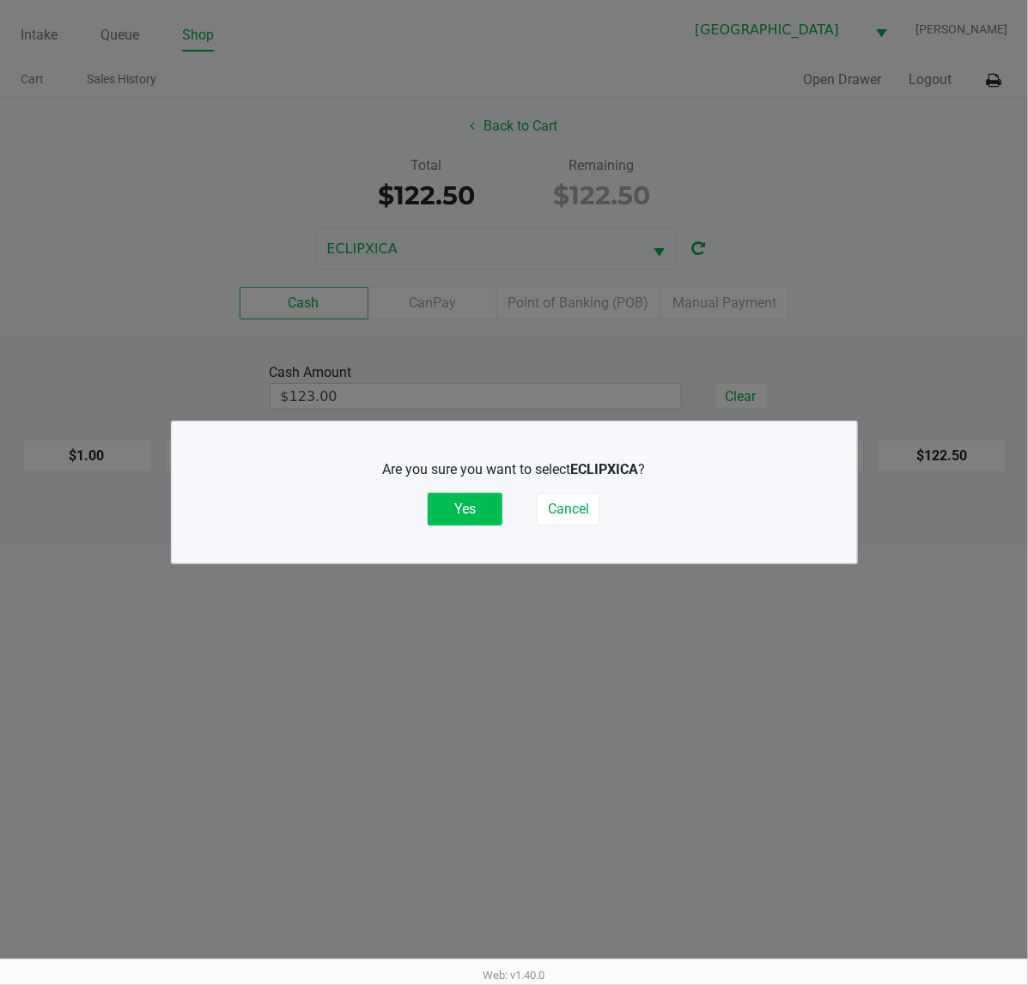
click at [486, 503] on button "Yes" at bounding box center [465, 509] width 75 height 33
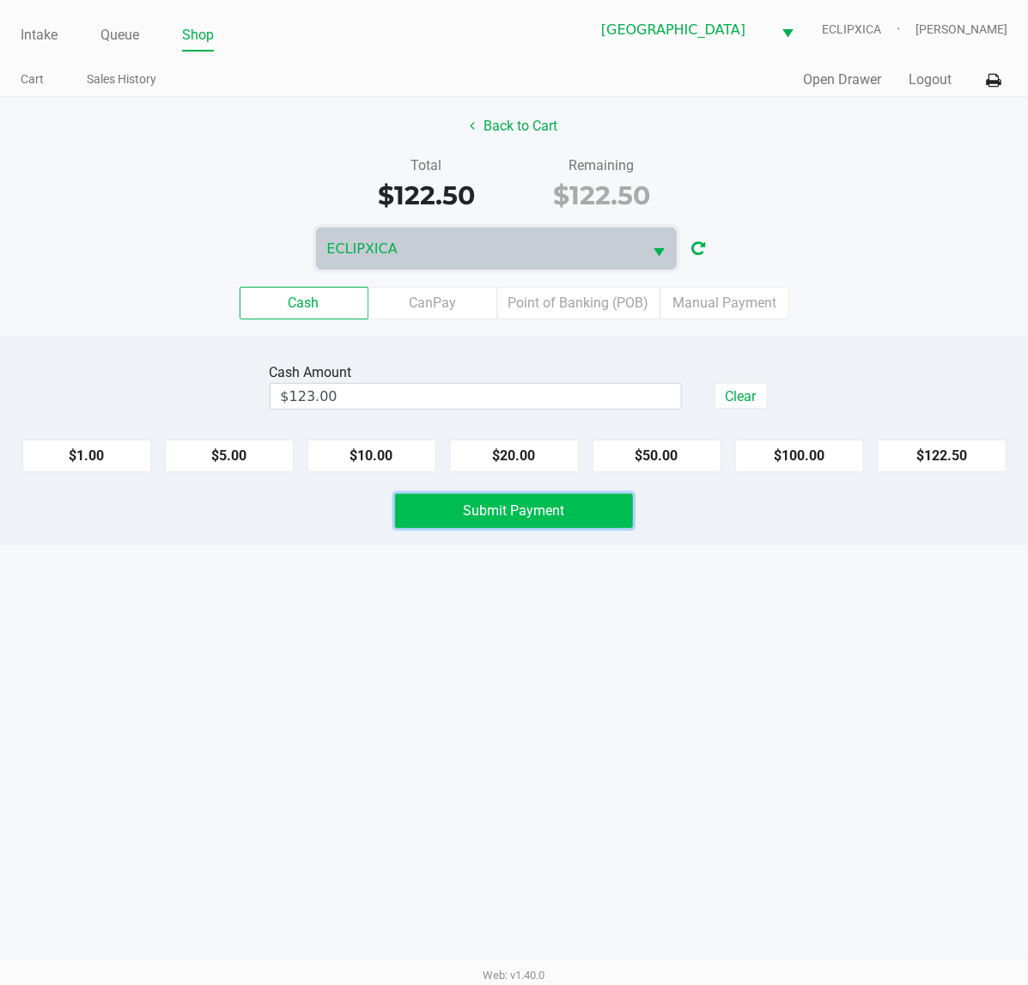
click at [468, 512] on span "Submit Payment" at bounding box center [514, 511] width 101 height 16
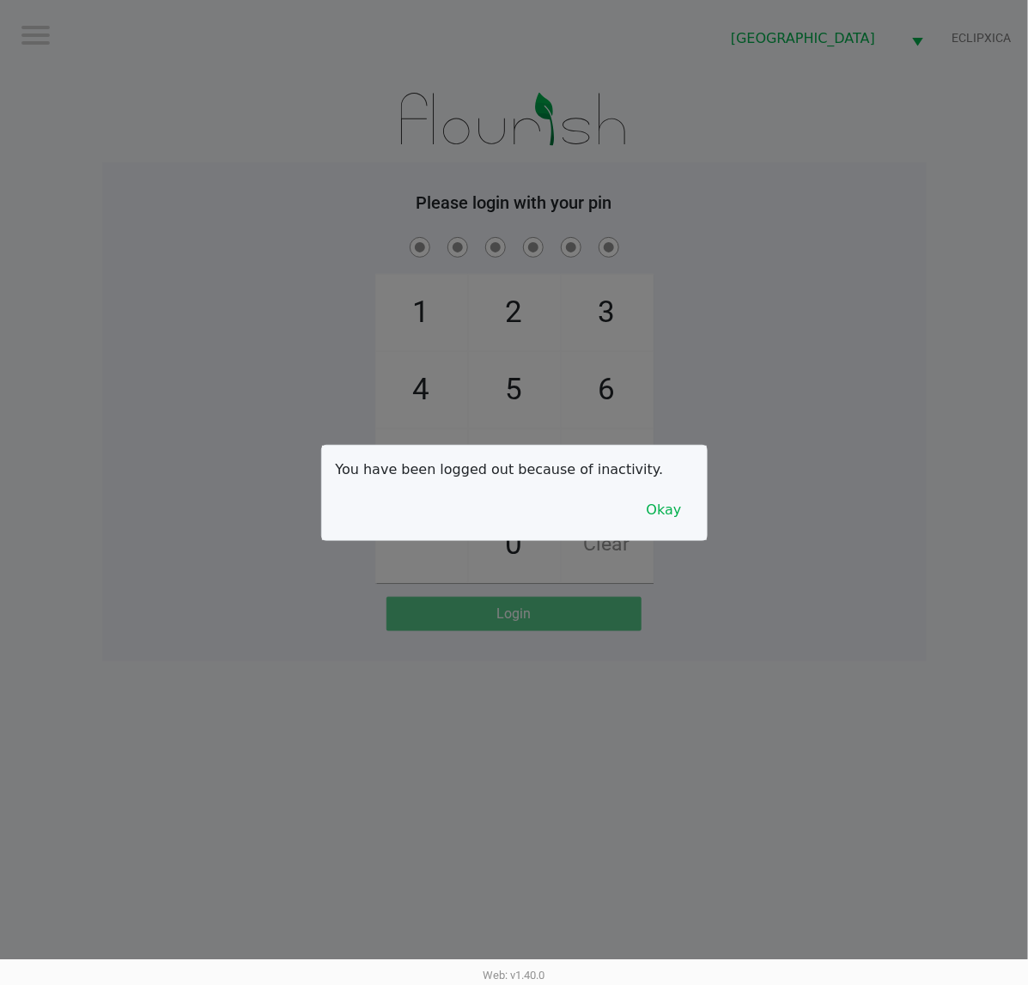
click at [246, 326] on div at bounding box center [514, 492] width 1028 height 985
checkbox input "true"
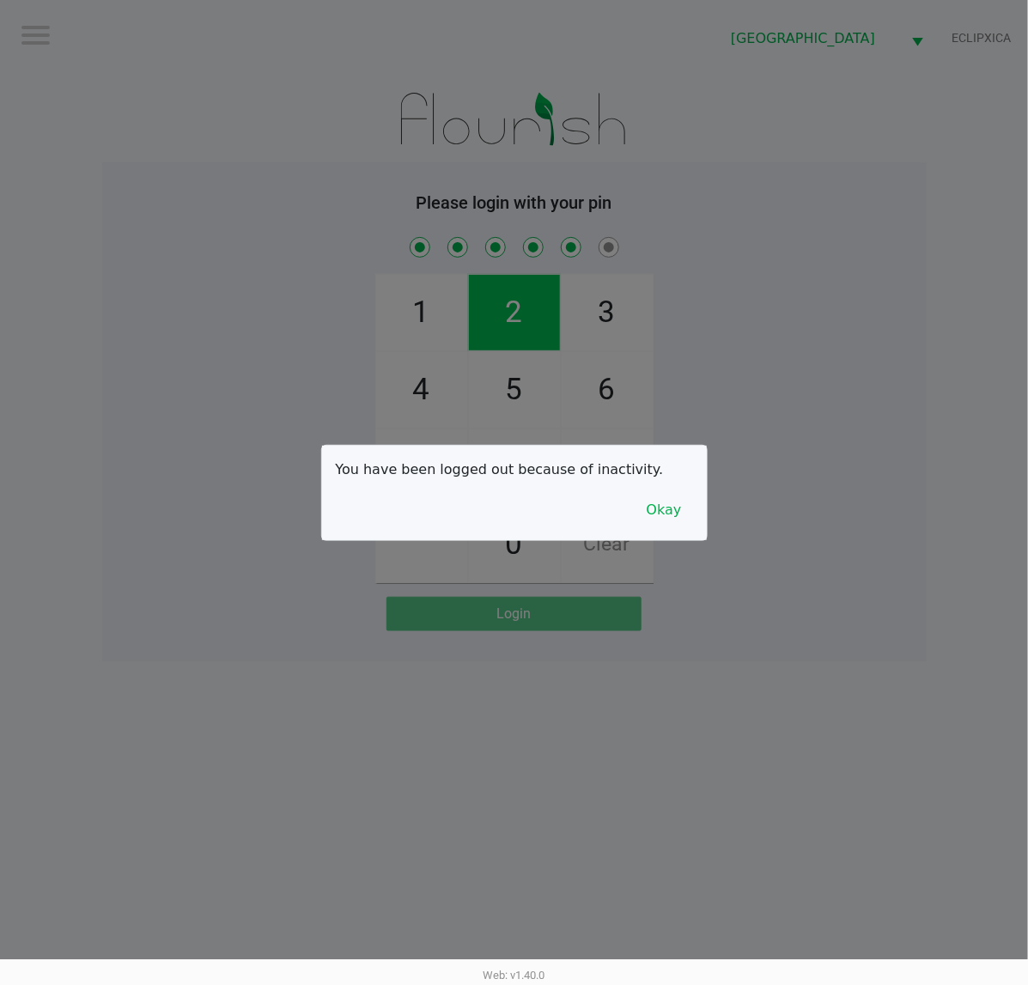
checkbox input "true"
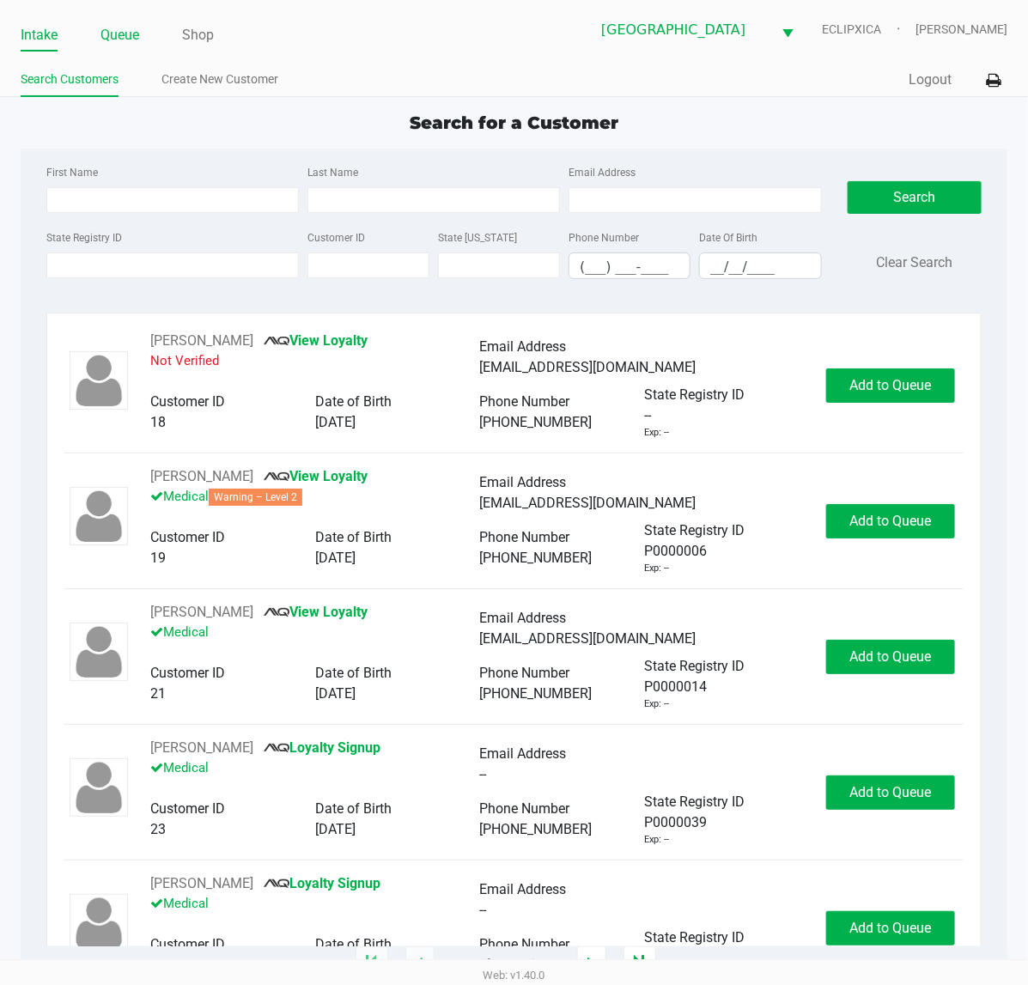
click at [133, 35] on link "Queue" at bounding box center [120, 35] width 39 height 24
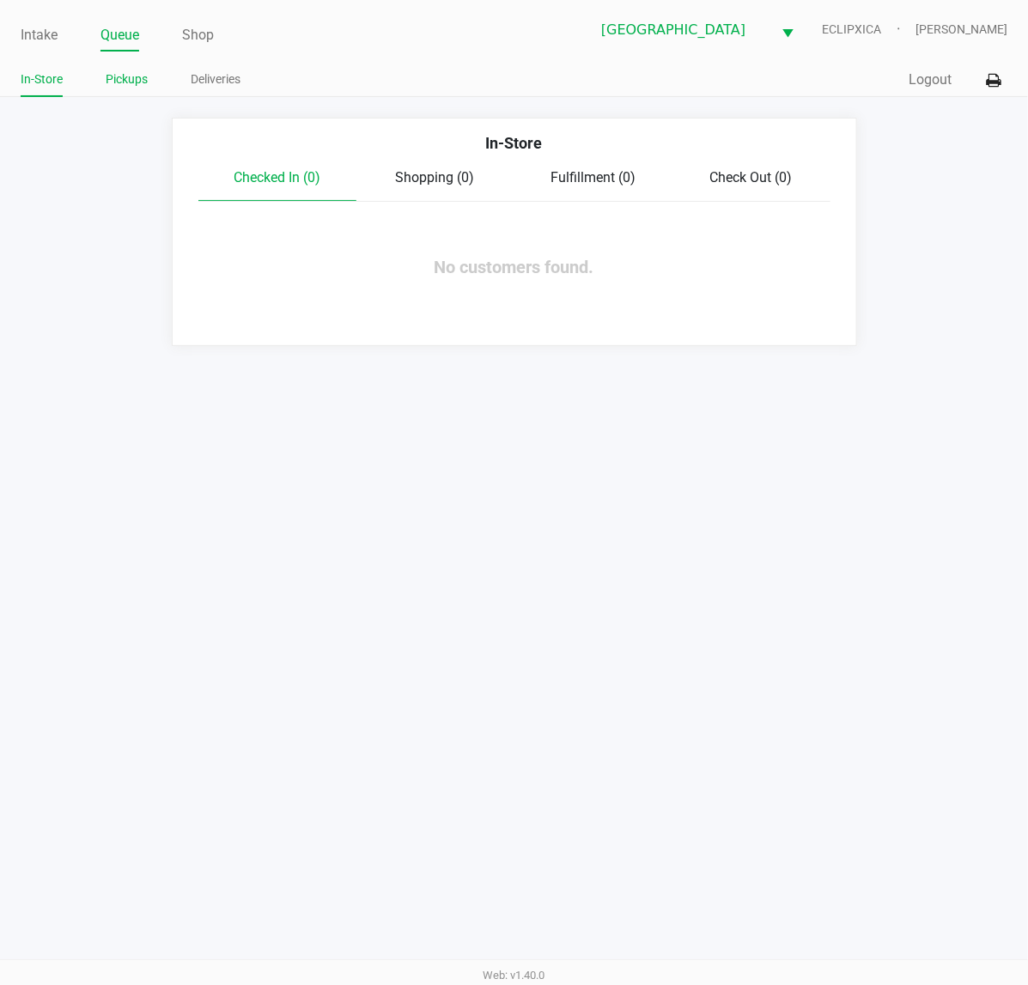
click at [131, 78] on link "Pickups" at bounding box center [127, 79] width 42 height 21
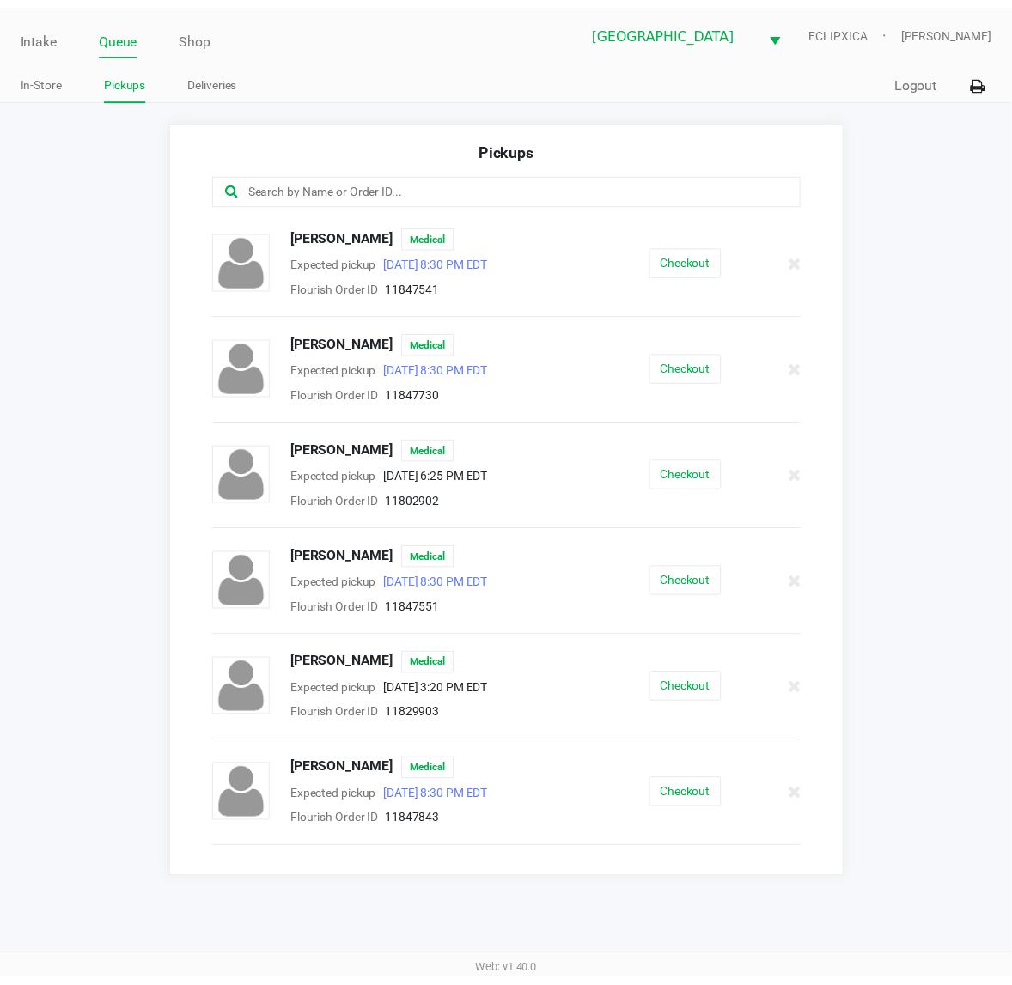
scroll to position [430, 0]
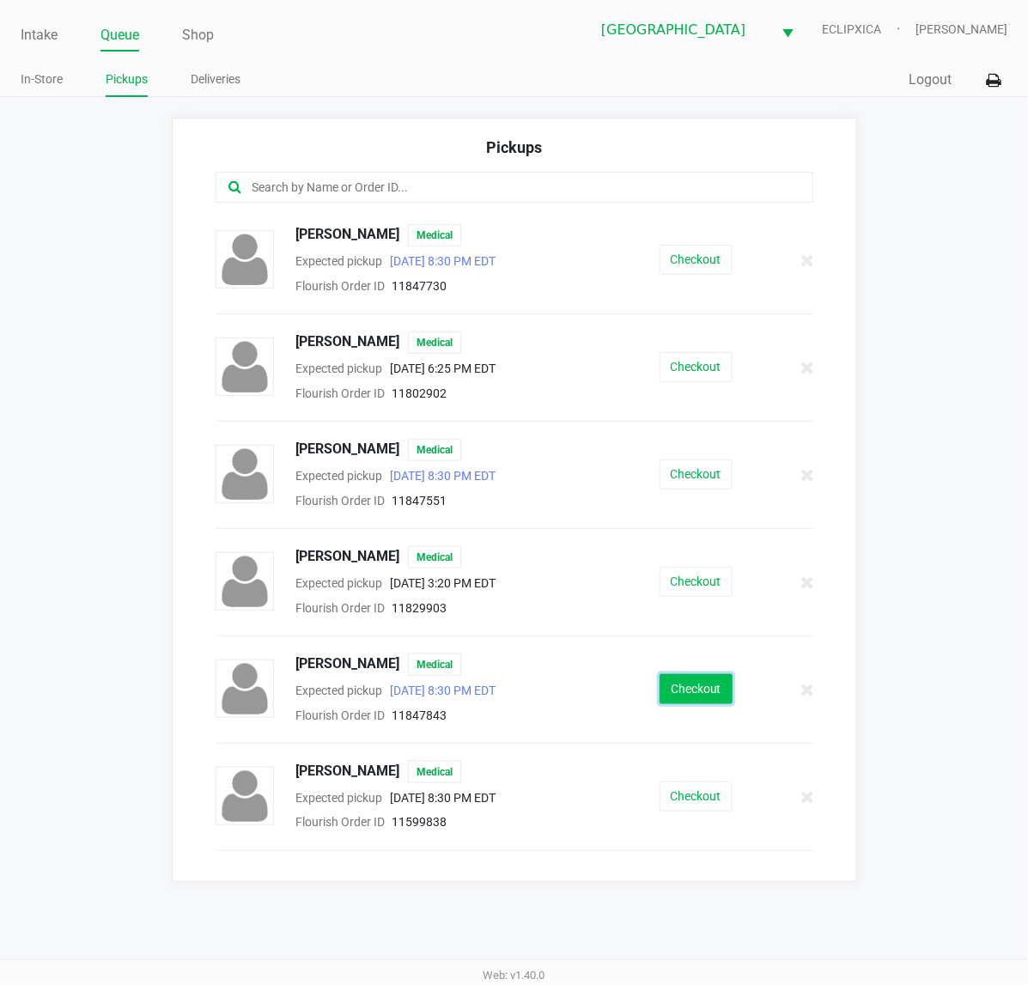
click at [692, 693] on button "Checkout" at bounding box center [696, 689] width 73 height 30
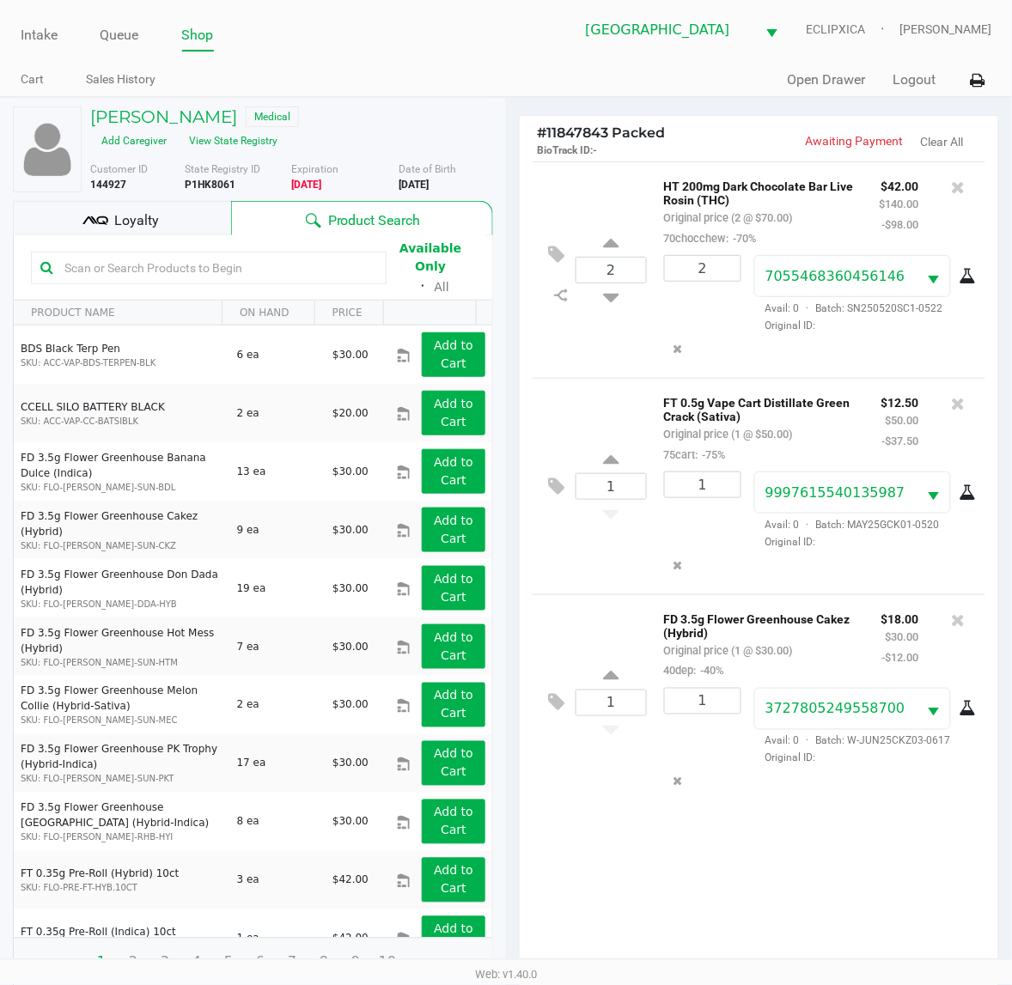
click at [153, 224] on span "Loyalty" at bounding box center [136, 220] width 45 height 21
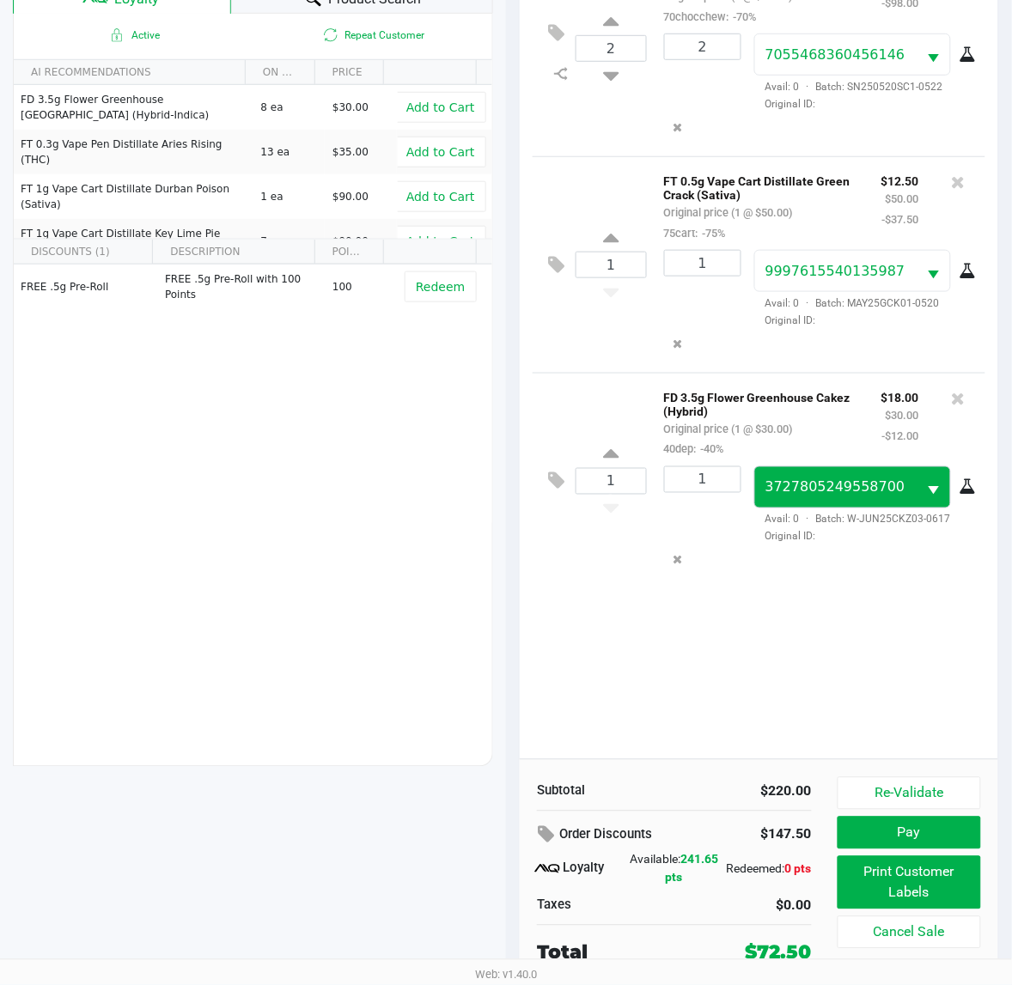
scroll to position [223, 0]
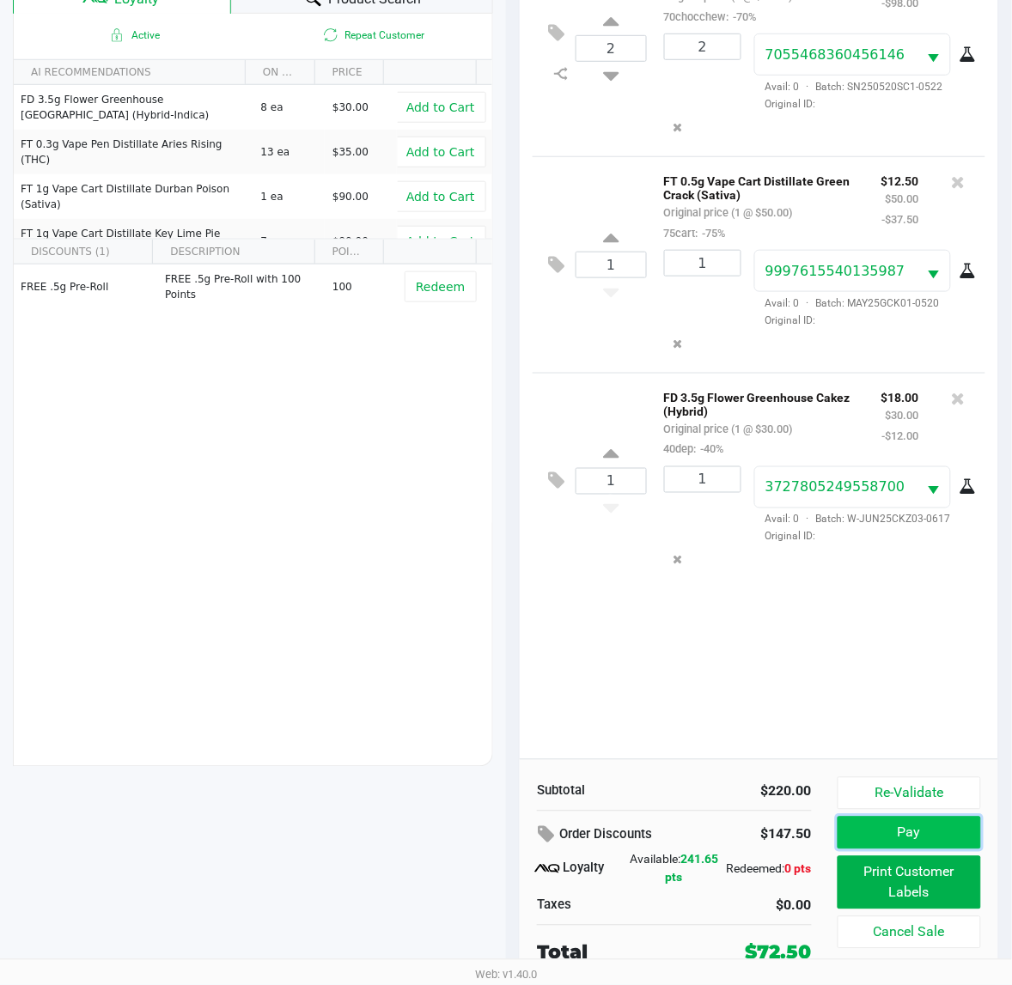
click at [862, 832] on button "Pay" at bounding box center [909, 833] width 143 height 33
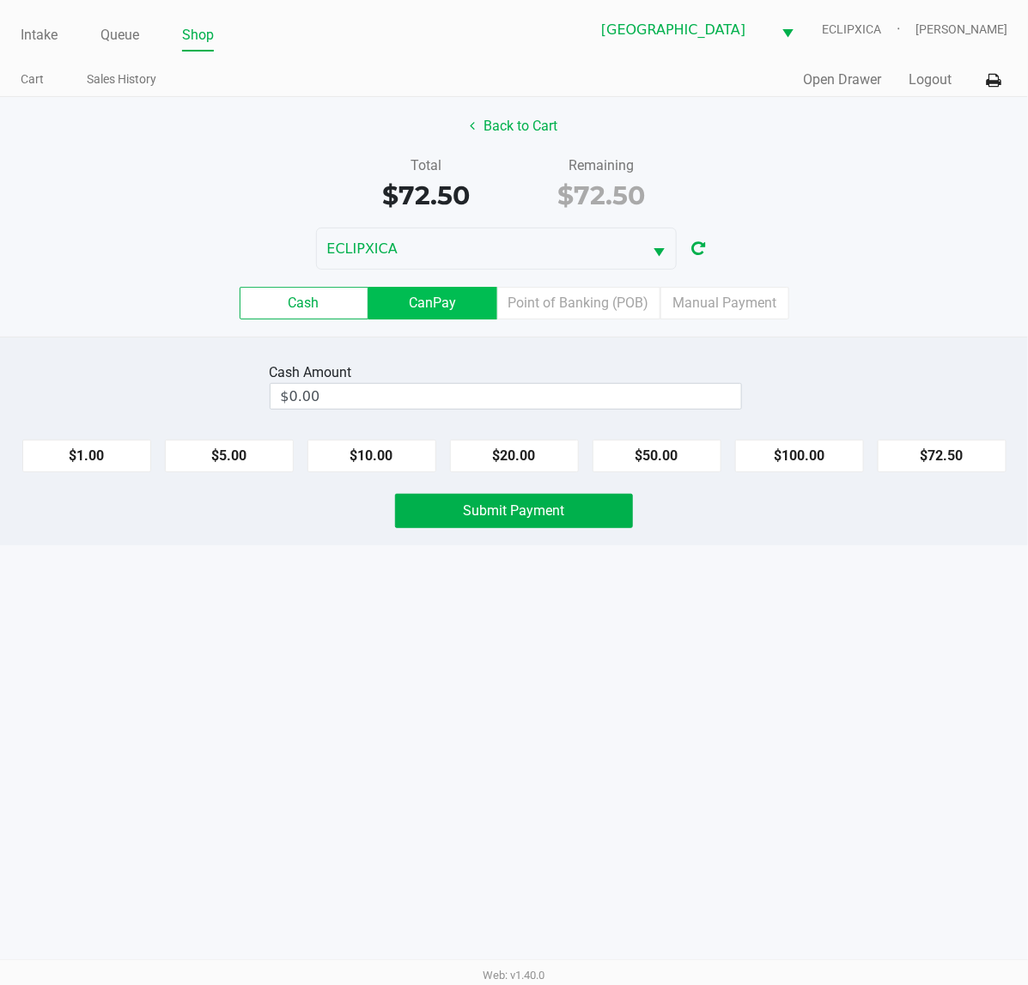
click at [422, 301] on label "CanPay" at bounding box center [433, 303] width 129 height 33
click at [0, 0] on 2 "CanPay" at bounding box center [0, 0] width 0 height 0
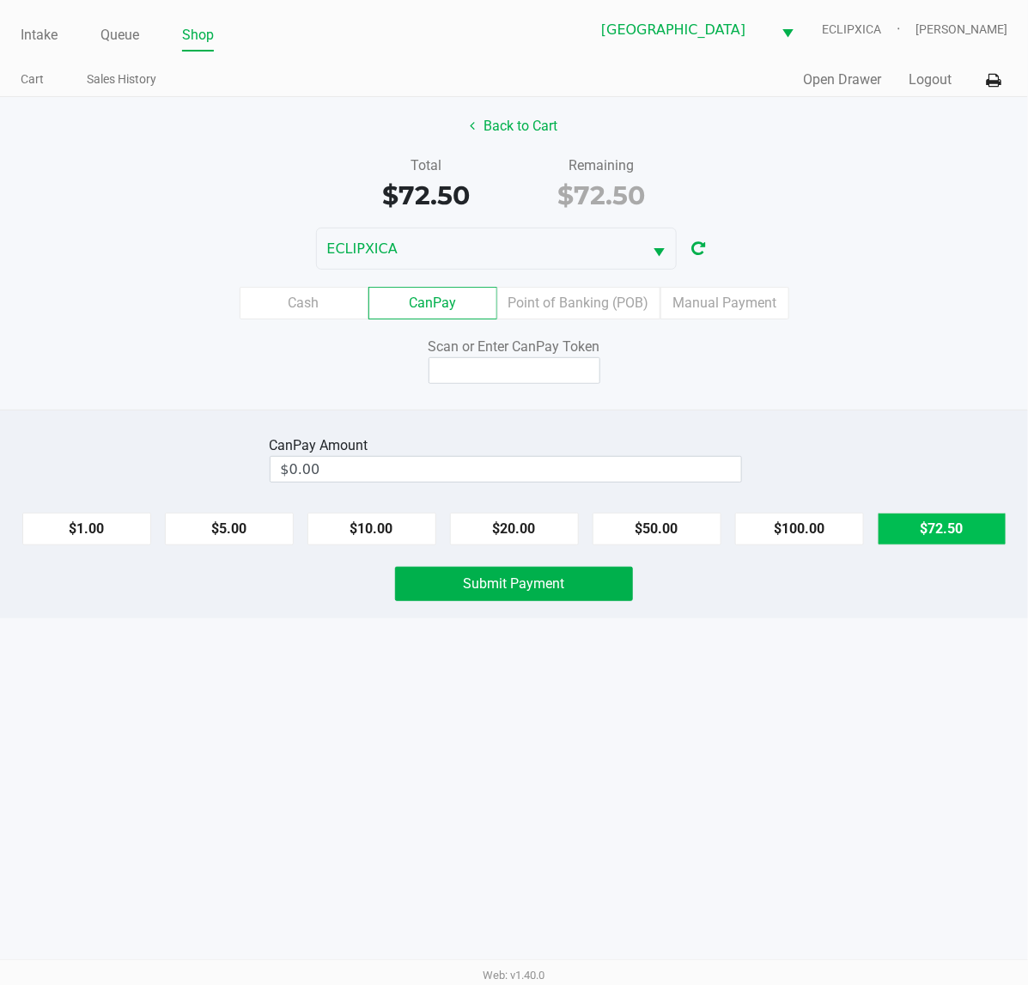
click at [932, 528] on button "$72.50" at bounding box center [942, 529] width 129 height 33
type input "$72.50"
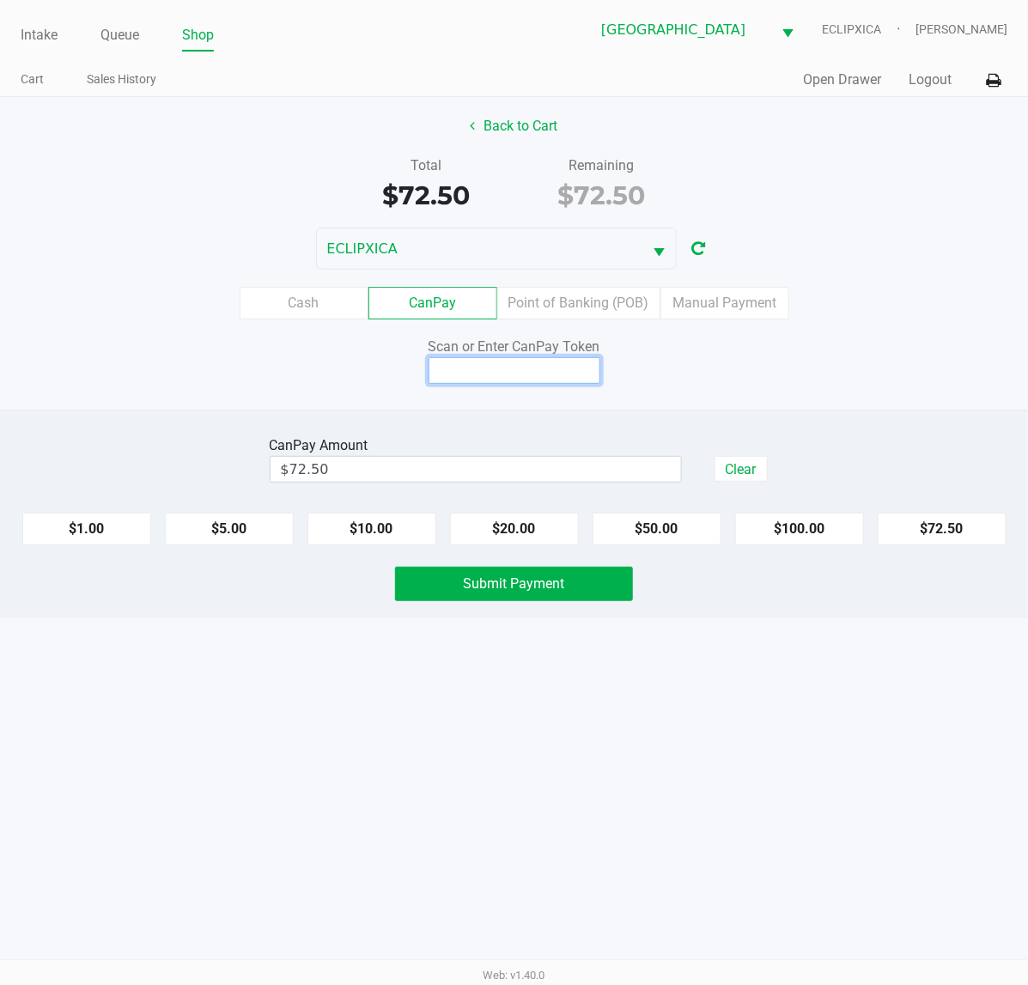
click at [581, 372] on input at bounding box center [515, 370] width 172 height 27
type input "X9102768X"
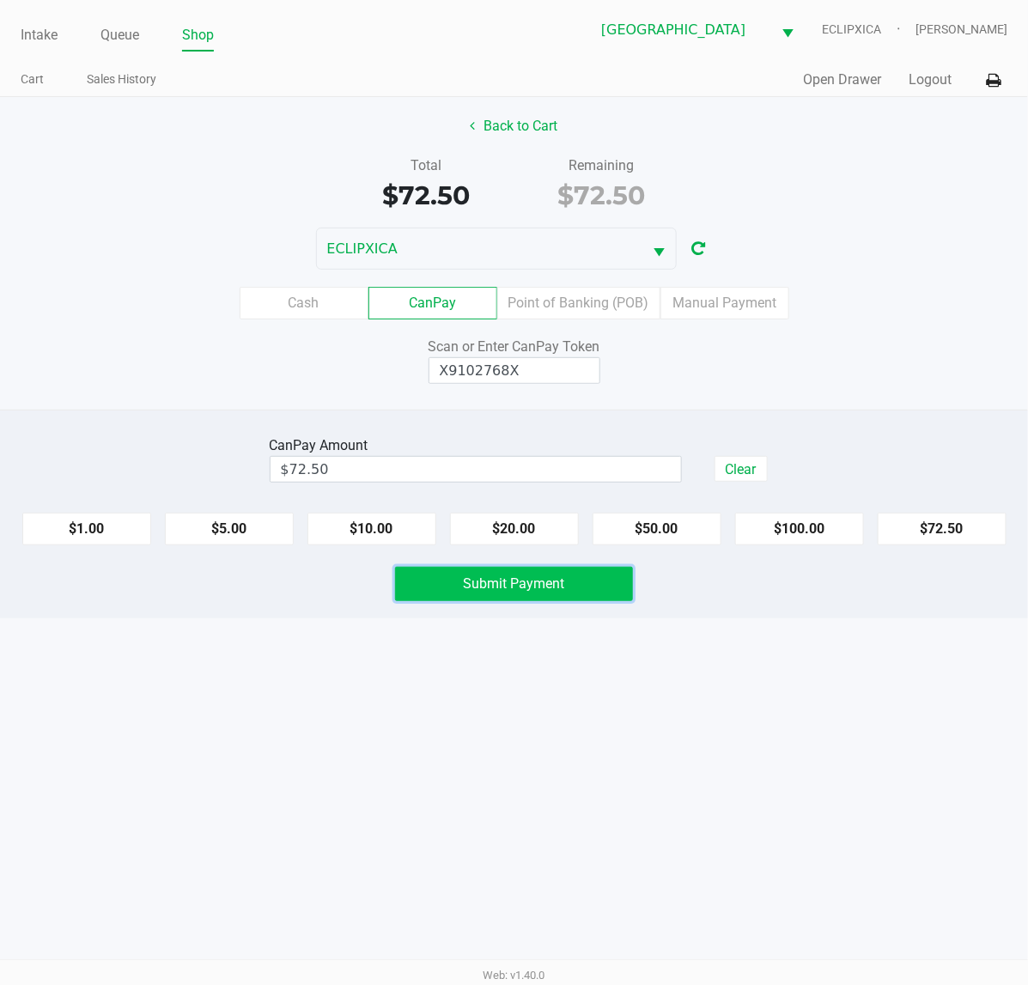
click at [525, 587] on span "Submit Payment" at bounding box center [514, 584] width 101 height 16
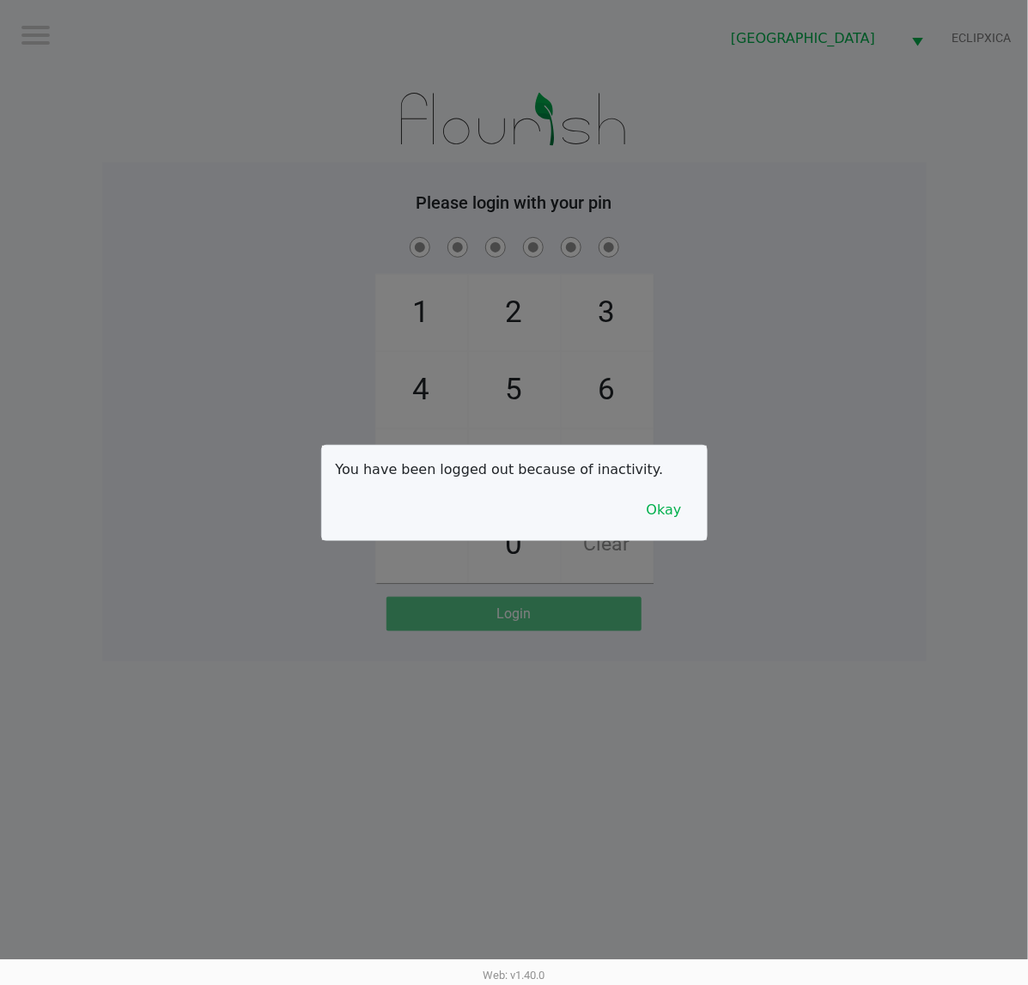
click at [215, 229] on div at bounding box center [514, 492] width 1028 height 985
checkbox input "true"
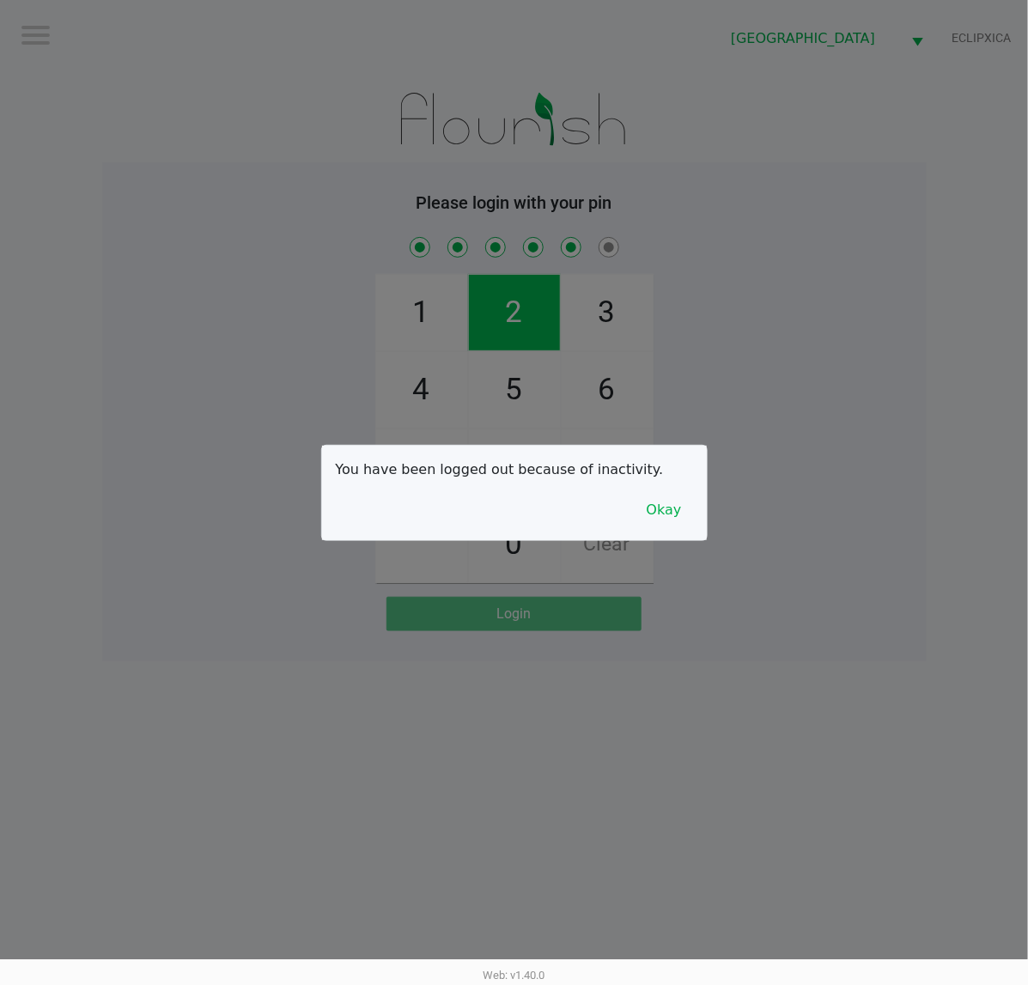
checkbox input "true"
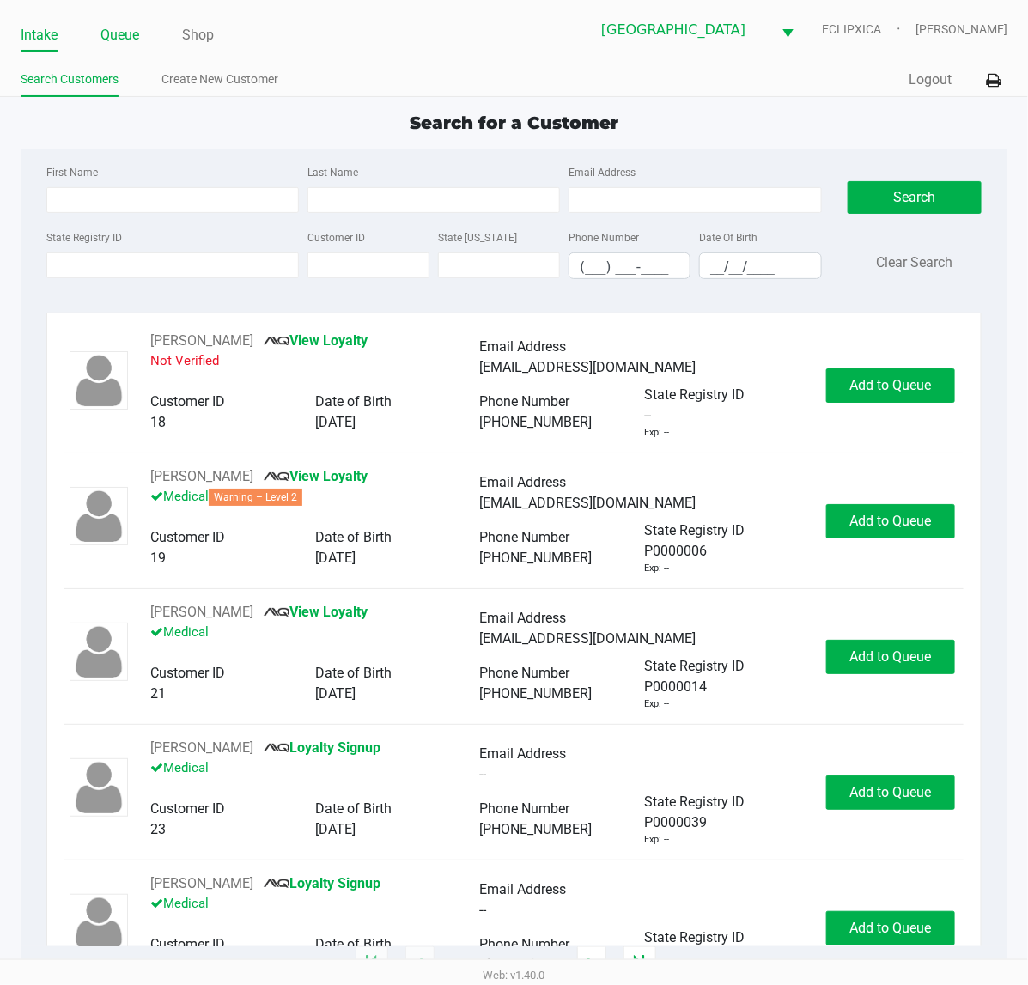
click at [105, 27] on link "Queue" at bounding box center [120, 35] width 39 height 24
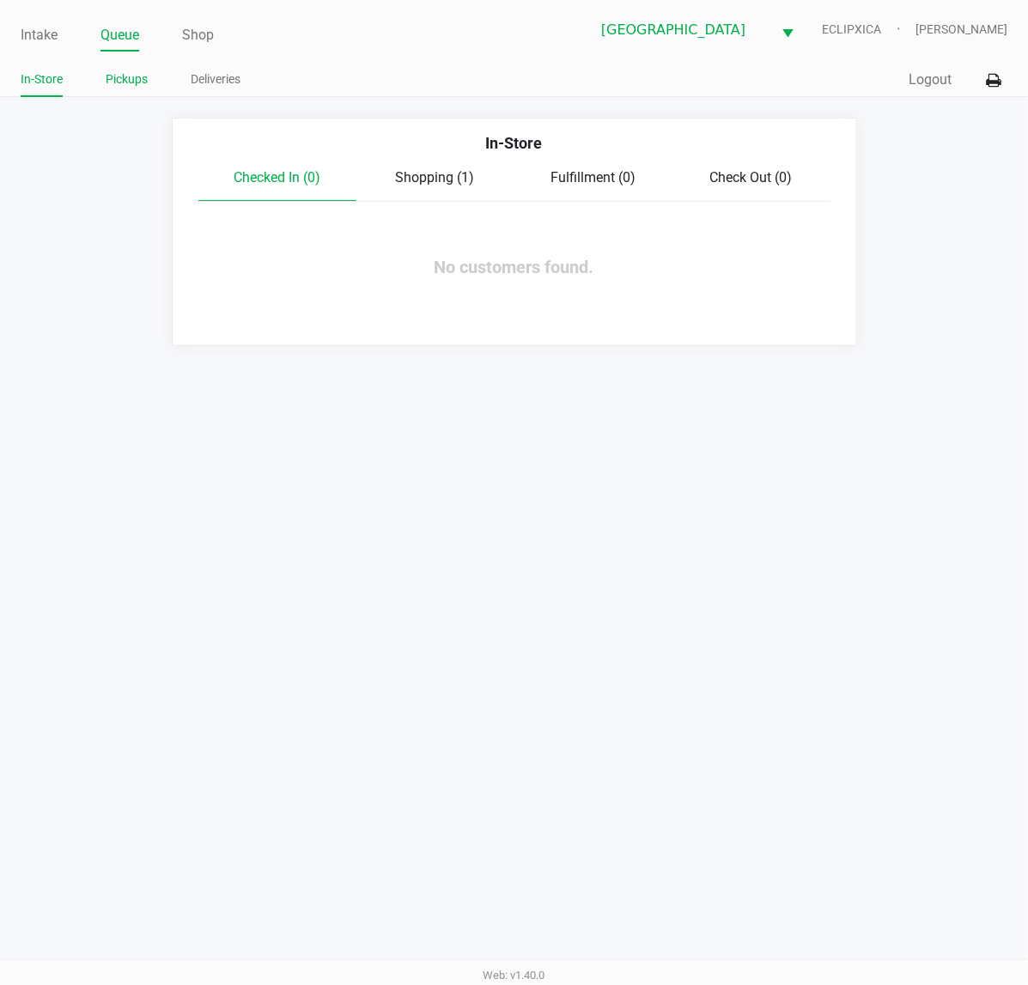
click at [118, 83] on link "Pickups" at bounding box center [127, 79] width 42 height 21
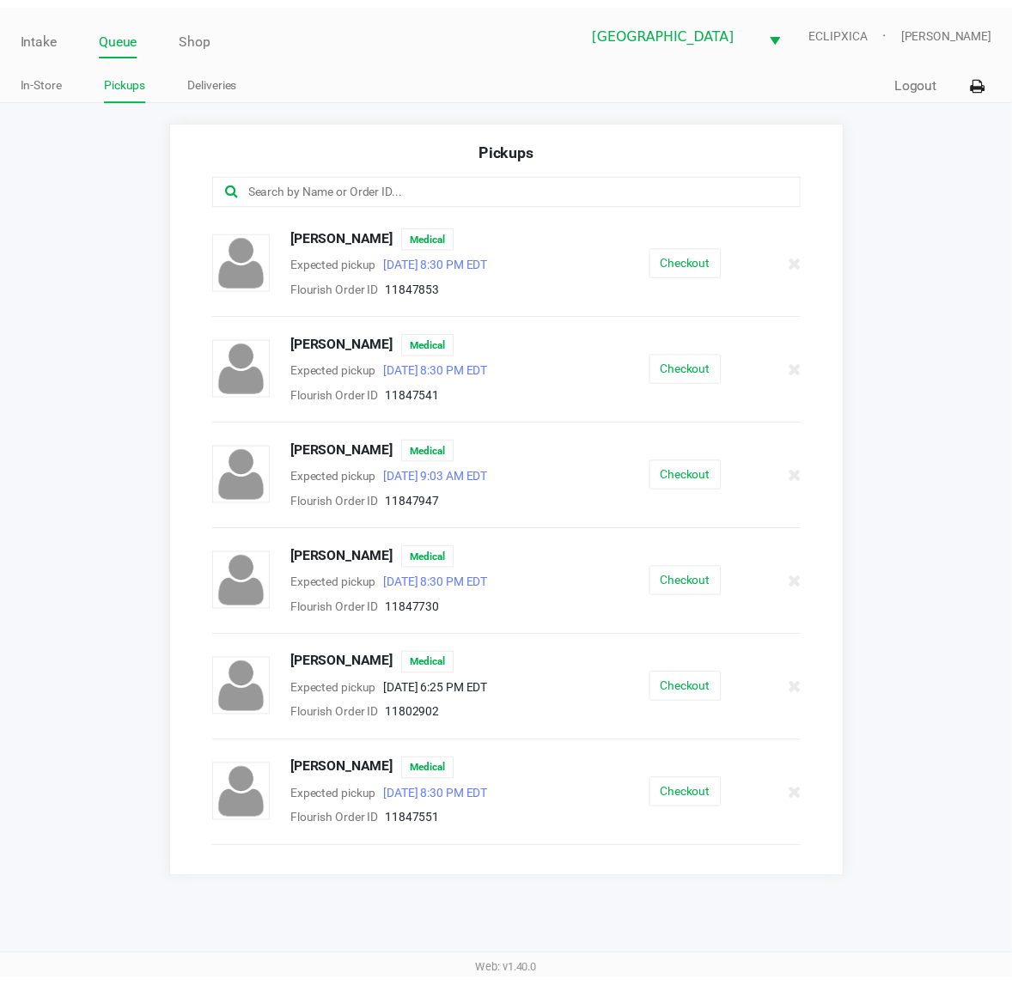
scroll to position [430, 0]
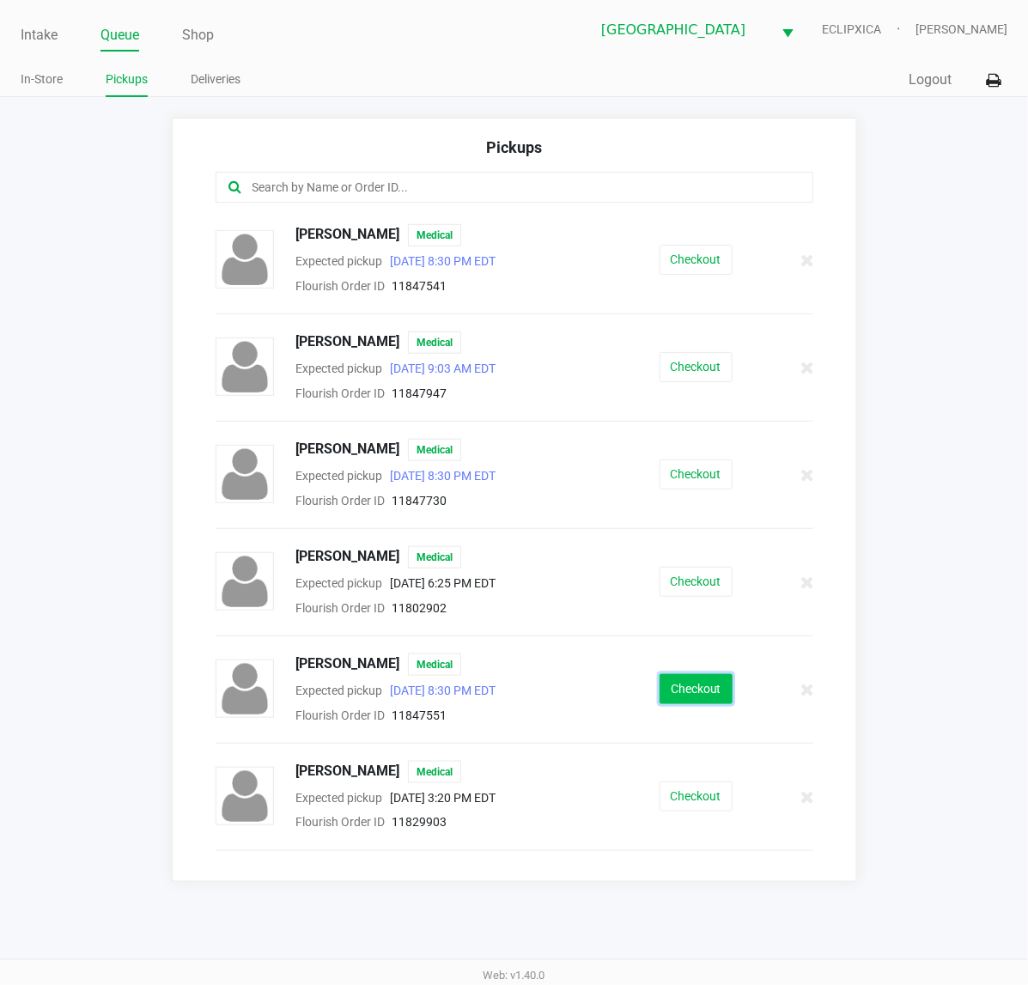
click at [680, 693] on button "Checkout" at bounding box center [696, 689] width 73 height 30
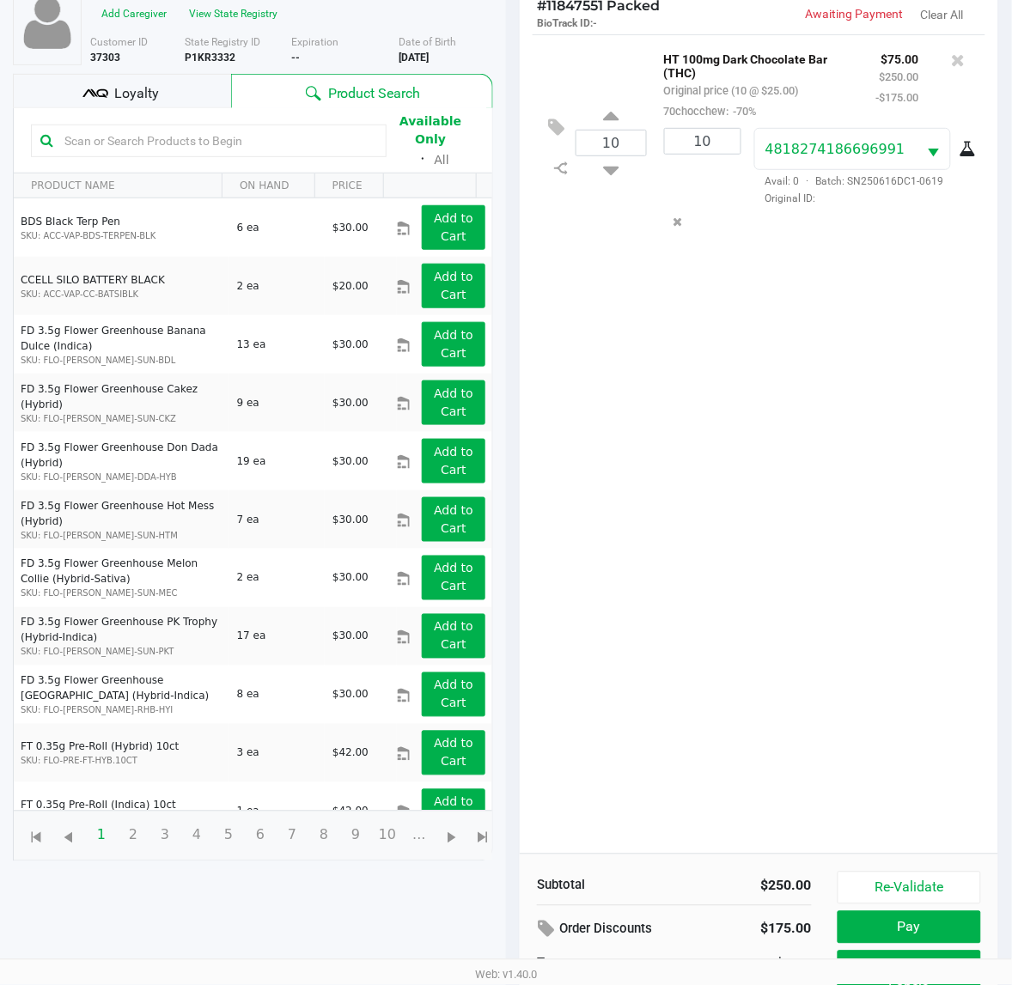
scroll to position [206, 0]
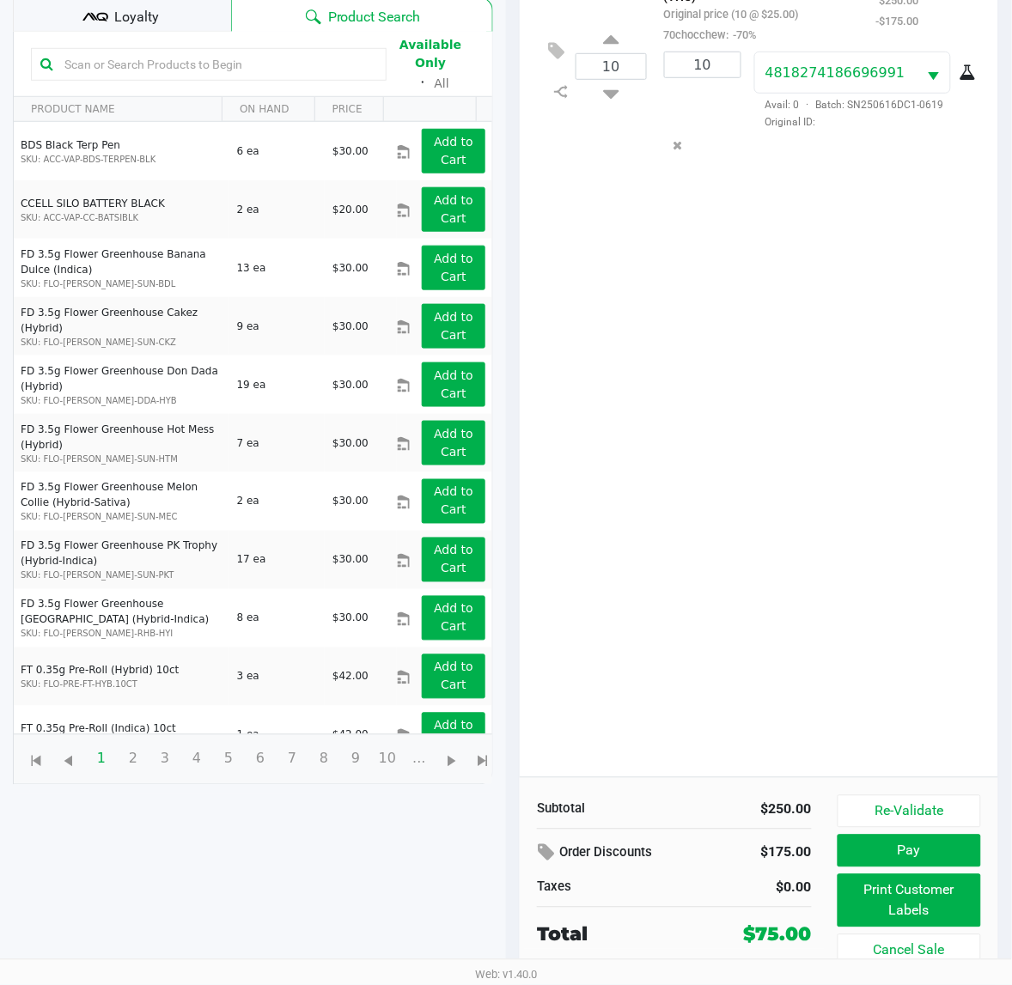
click at [131, 10] on span "Loyalty" at bounding box center [136, 17] width 45 height 21
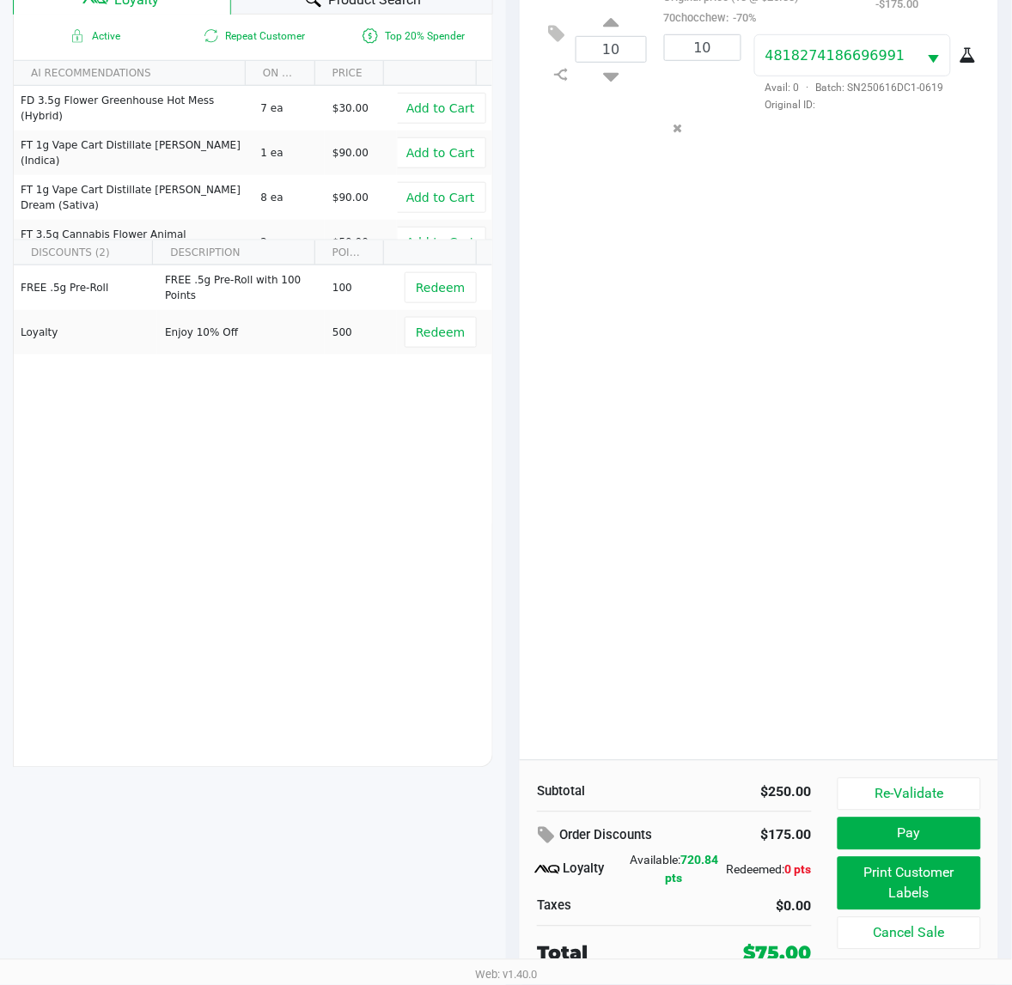
scroll to position [223, 0]
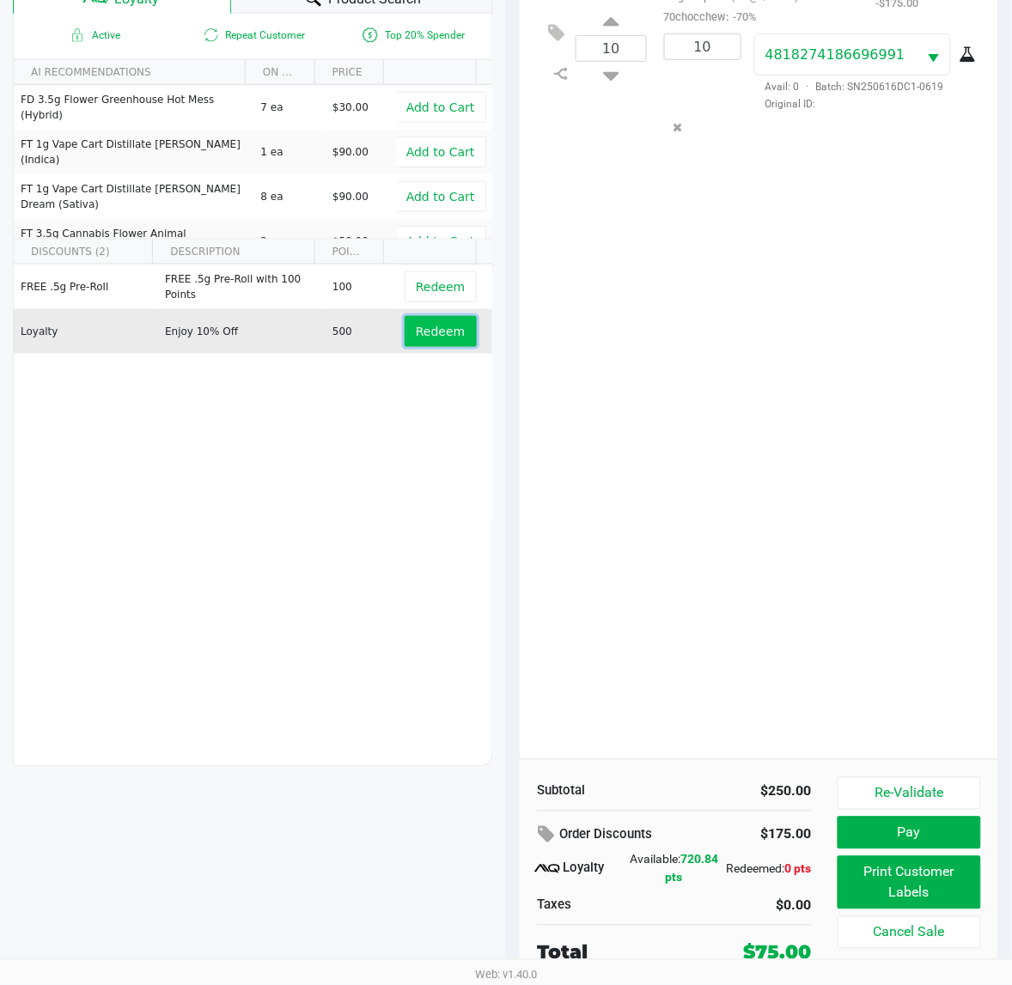
click at [405, 328] on button "Redeem" at bounding box center [440, 331] width 71 height 31
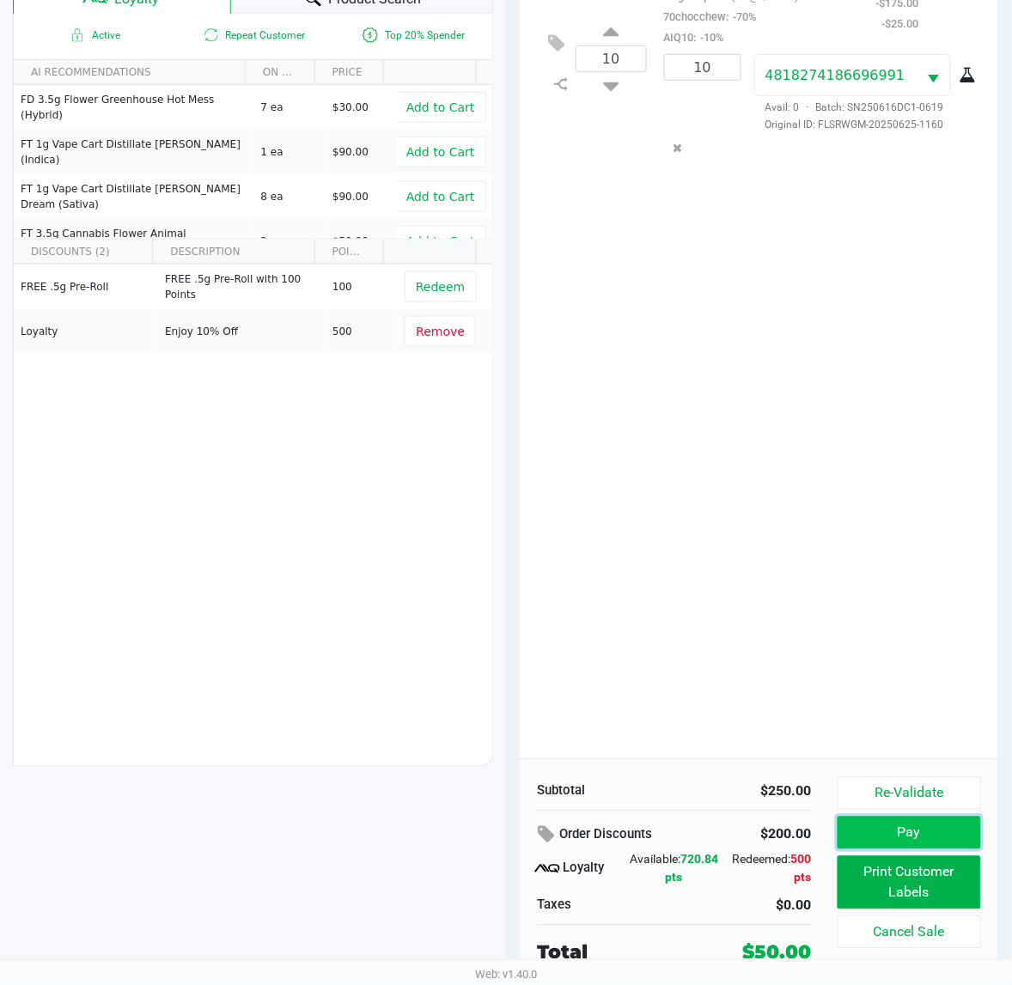
click at [882, 846] on button "Pay" at bounding box center [909, 833] width 143 height 33
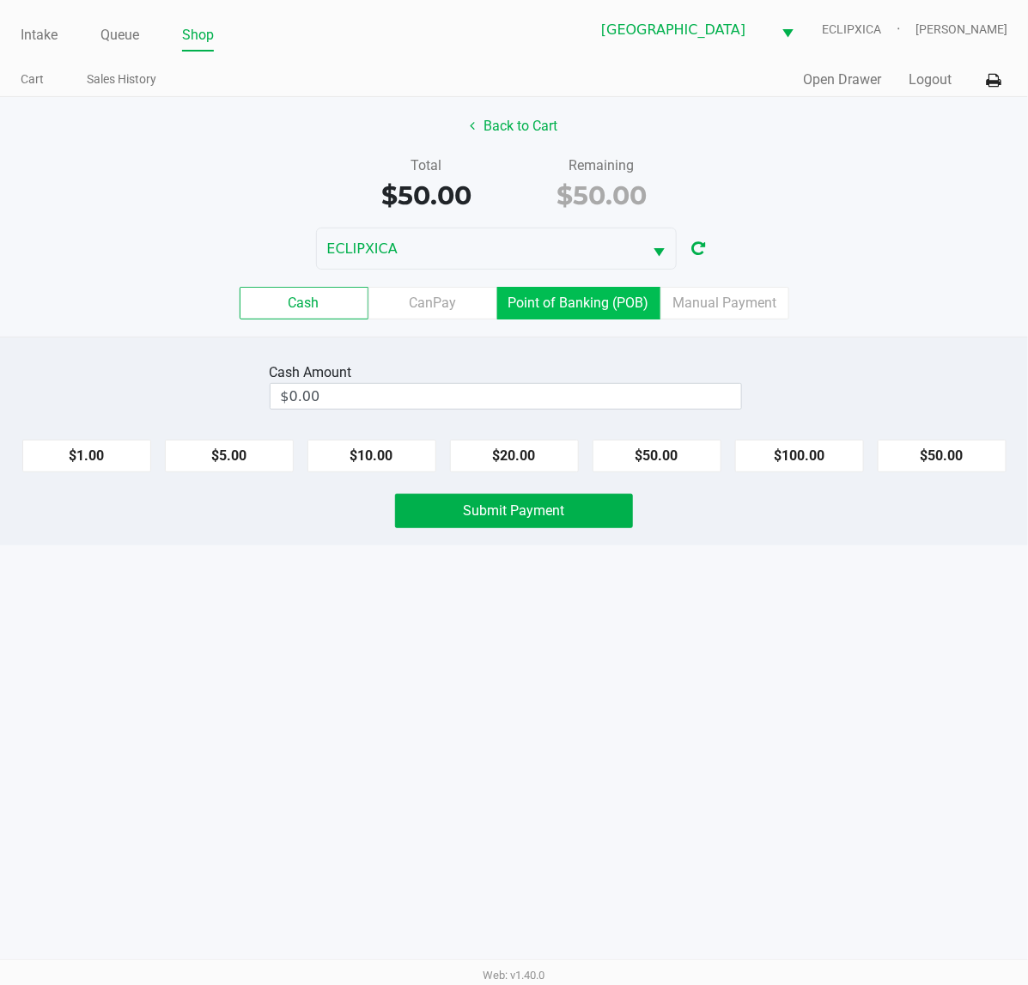
click at [588, 307] on label "Point of Banking (POB)" at bounding box center [578, 303] width 163 height 33
click at [0, 0] on 7 "Point of Banking (POB)" at bounding box center [0, 0] width 0 height 0
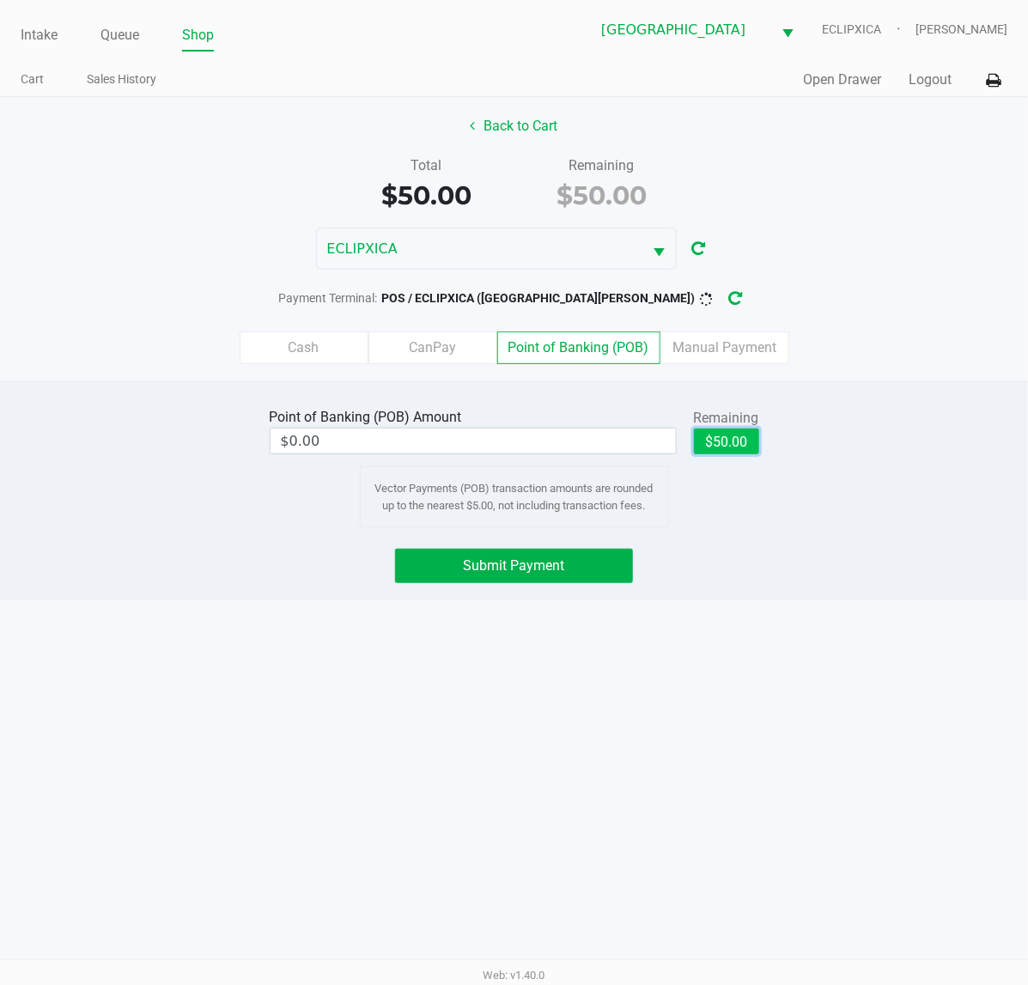
click at [737, 442] on button "$50.00" at bounding box center [726, 442] width 65 height 26
type input "$50.00"
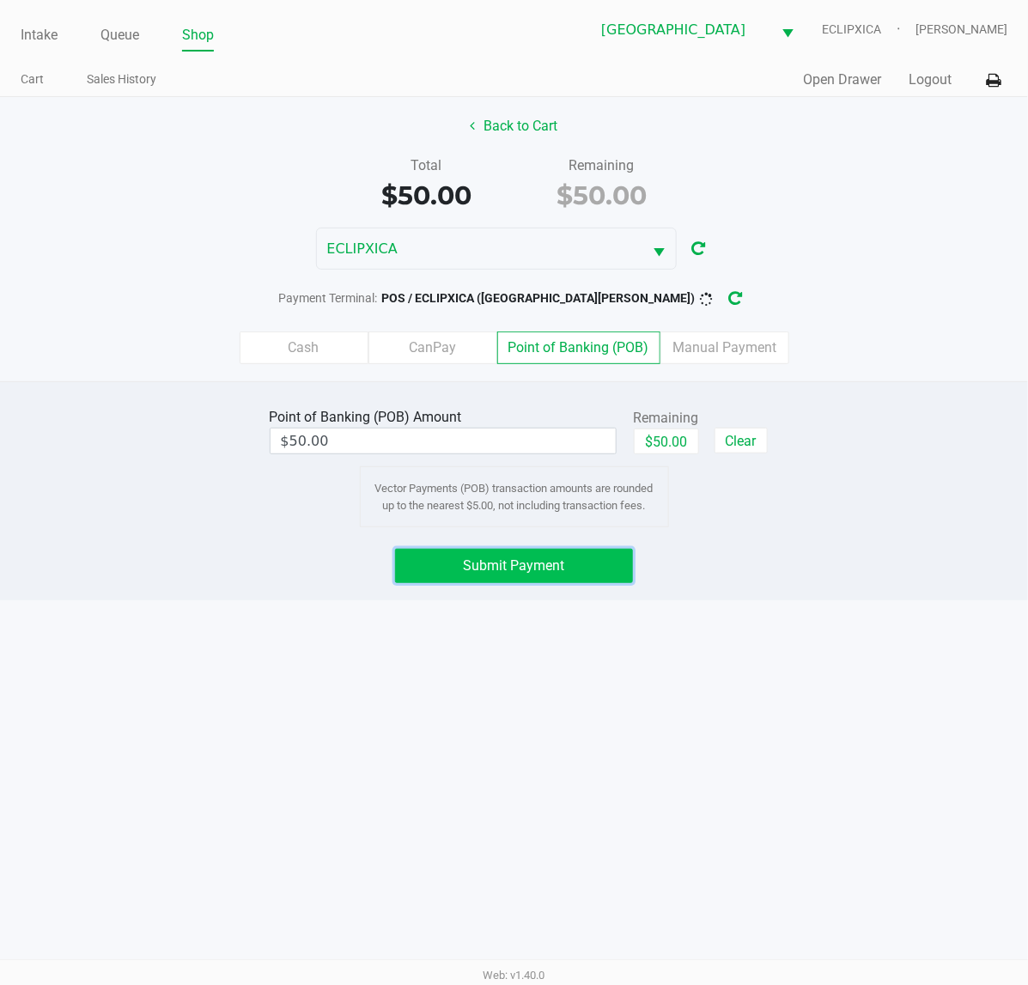
click at [530, 565] on span "Submit Payment" at bounding box center [514, 566] width 101 height 16
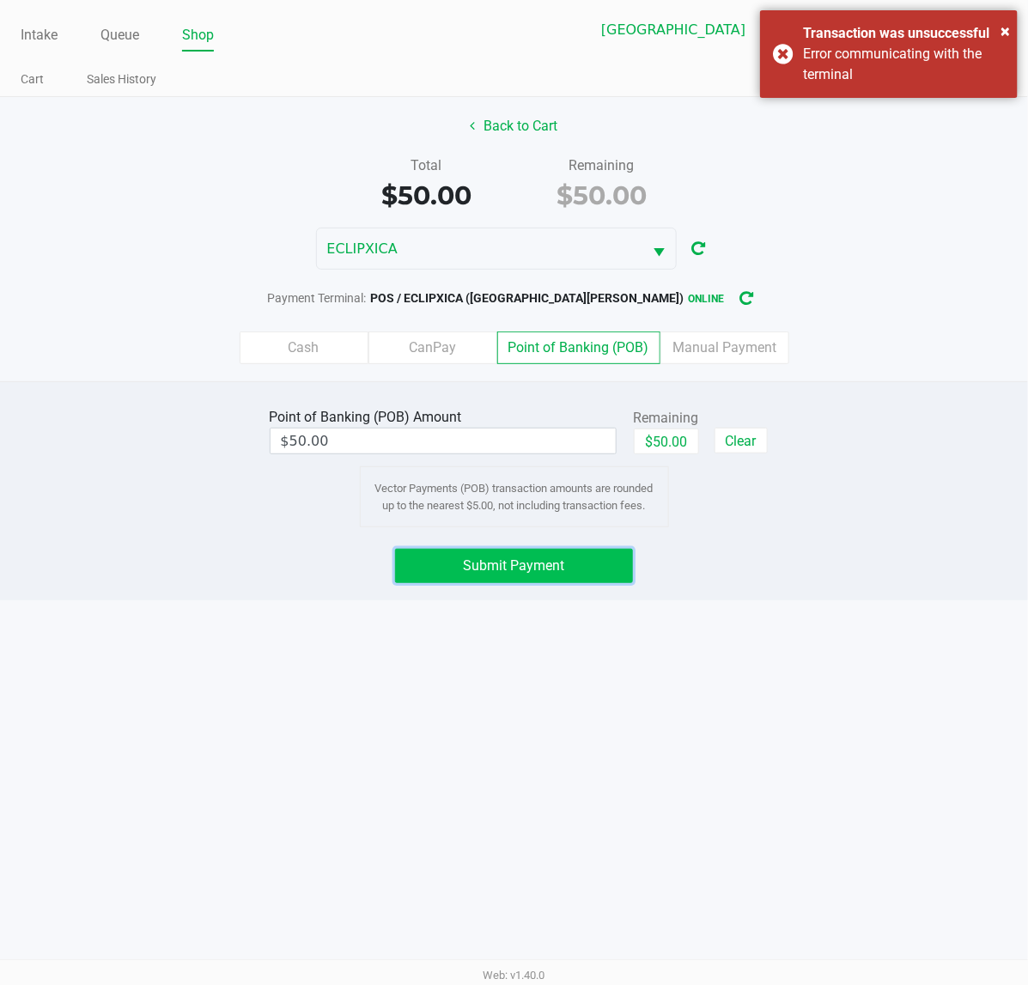
click at [533, 574] on span "Submit Payment" at bounding box center [514, 566] width 101 height 16
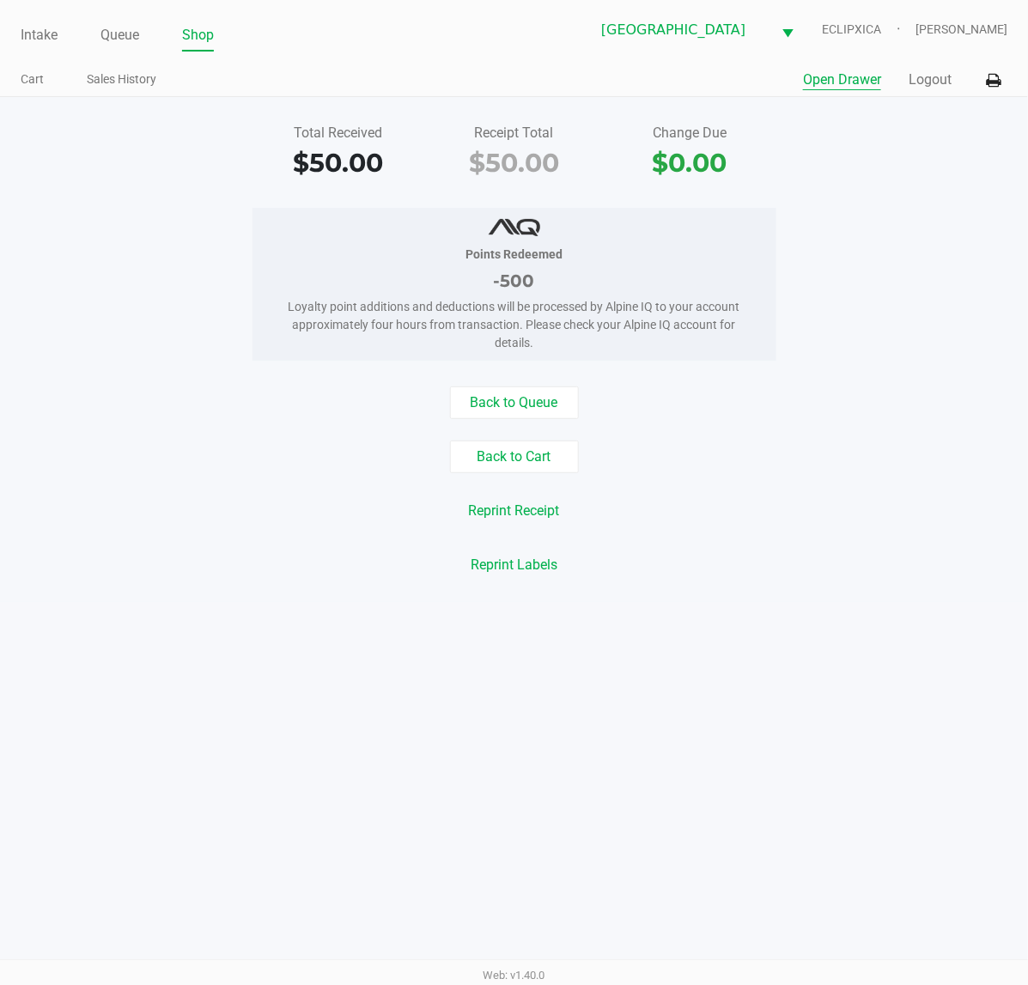
click at [856, 74] on button "Open Drawer" at bounding box center [842, 80] width 78 height 21
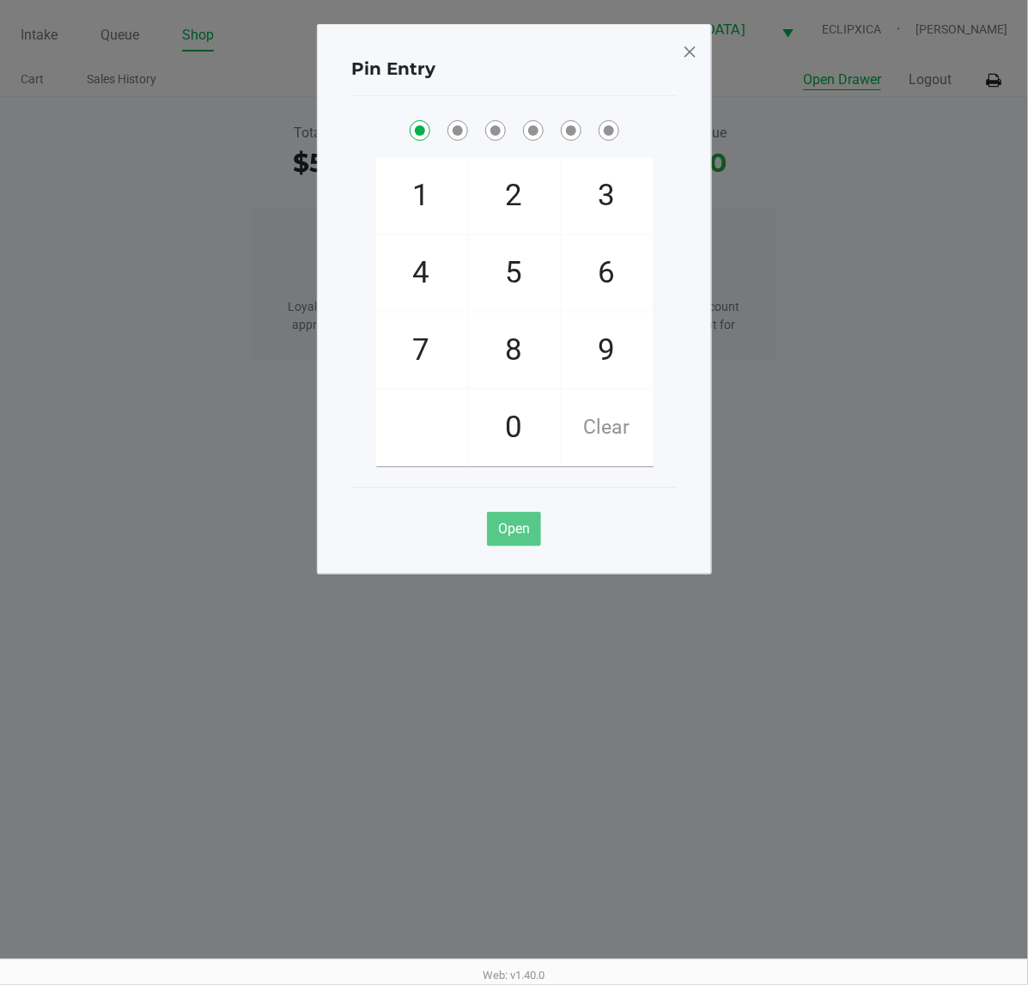
checkbox input "true"
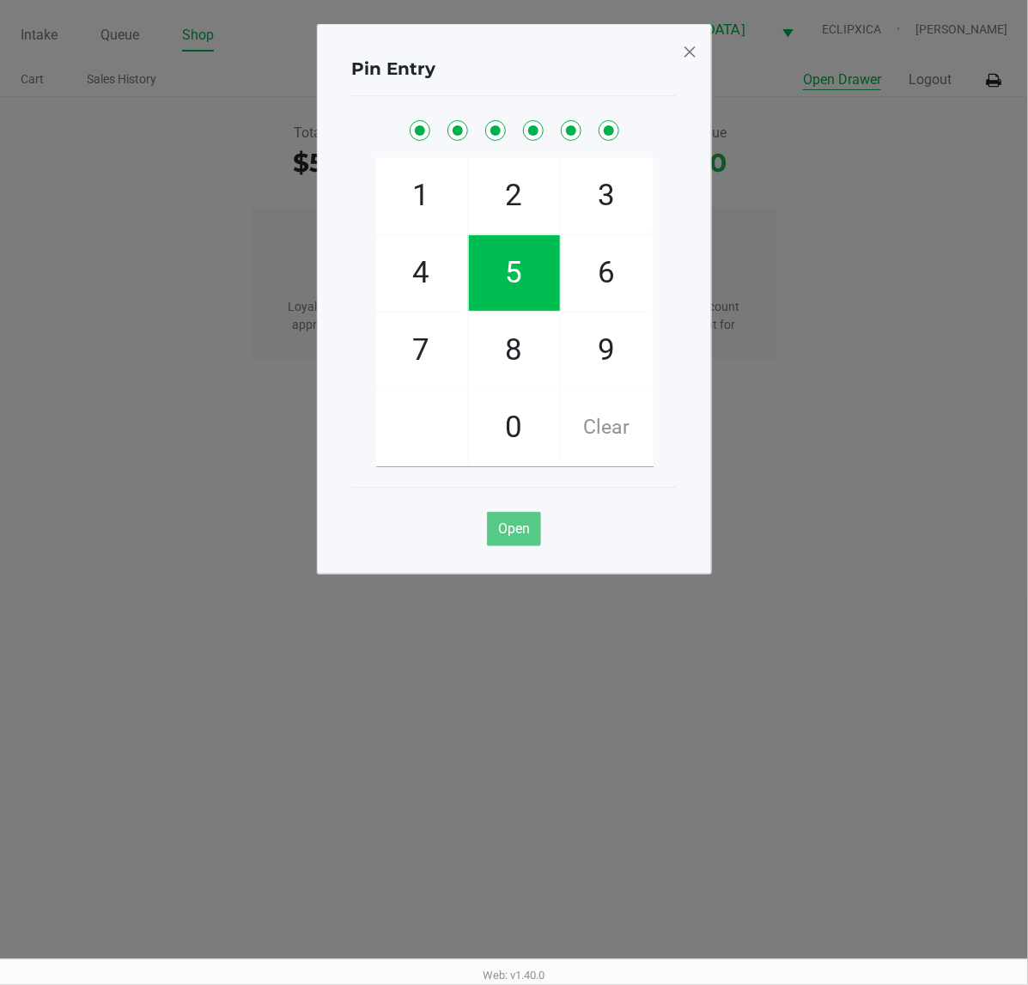
checkbox input "true"
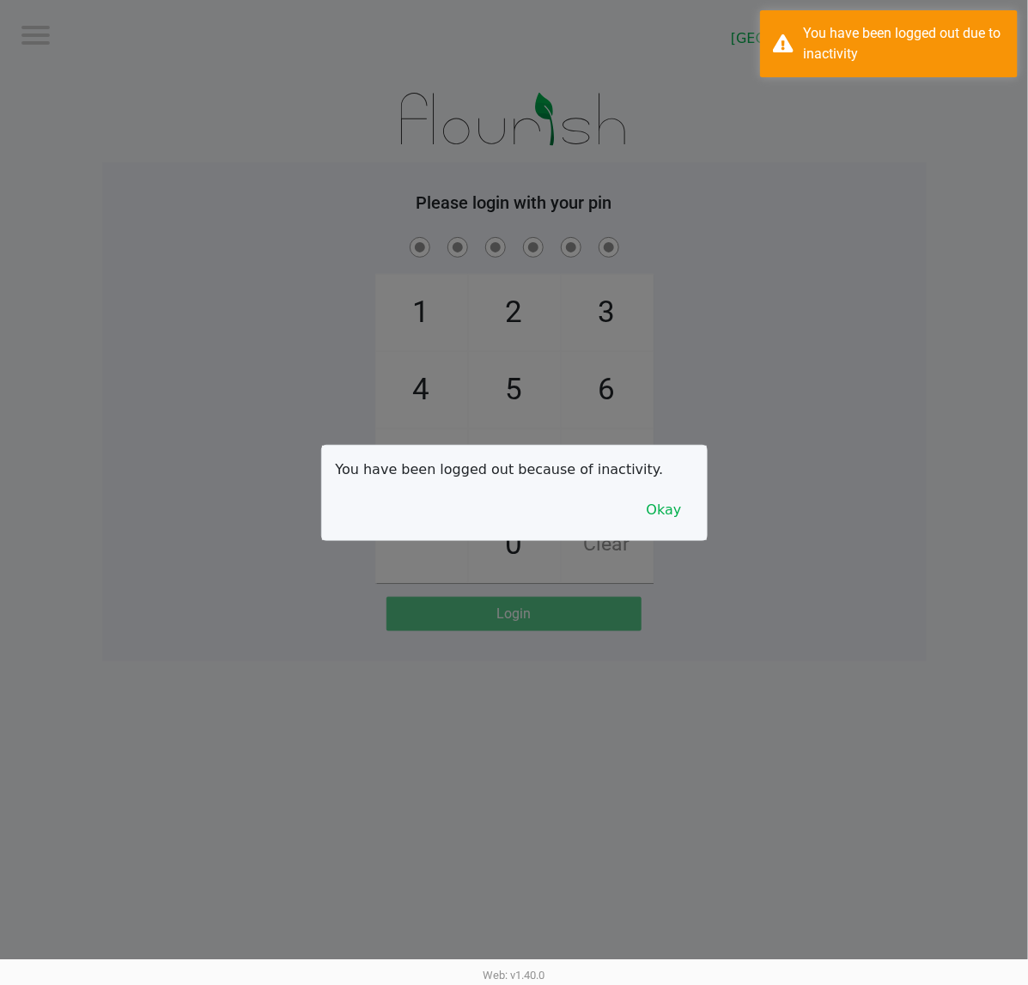
click at [315, 355] on div at bounding box center [514, 492] width 1028 height 985
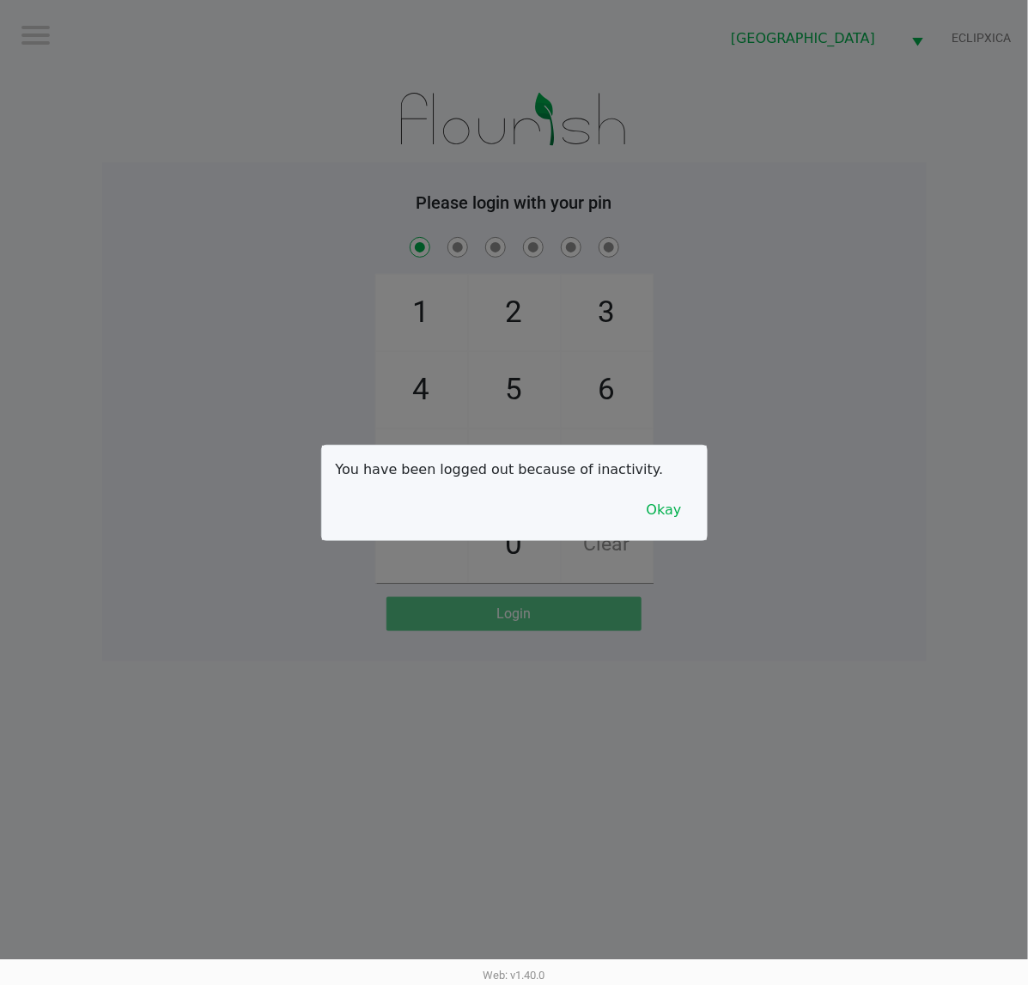
checkbox input "true"
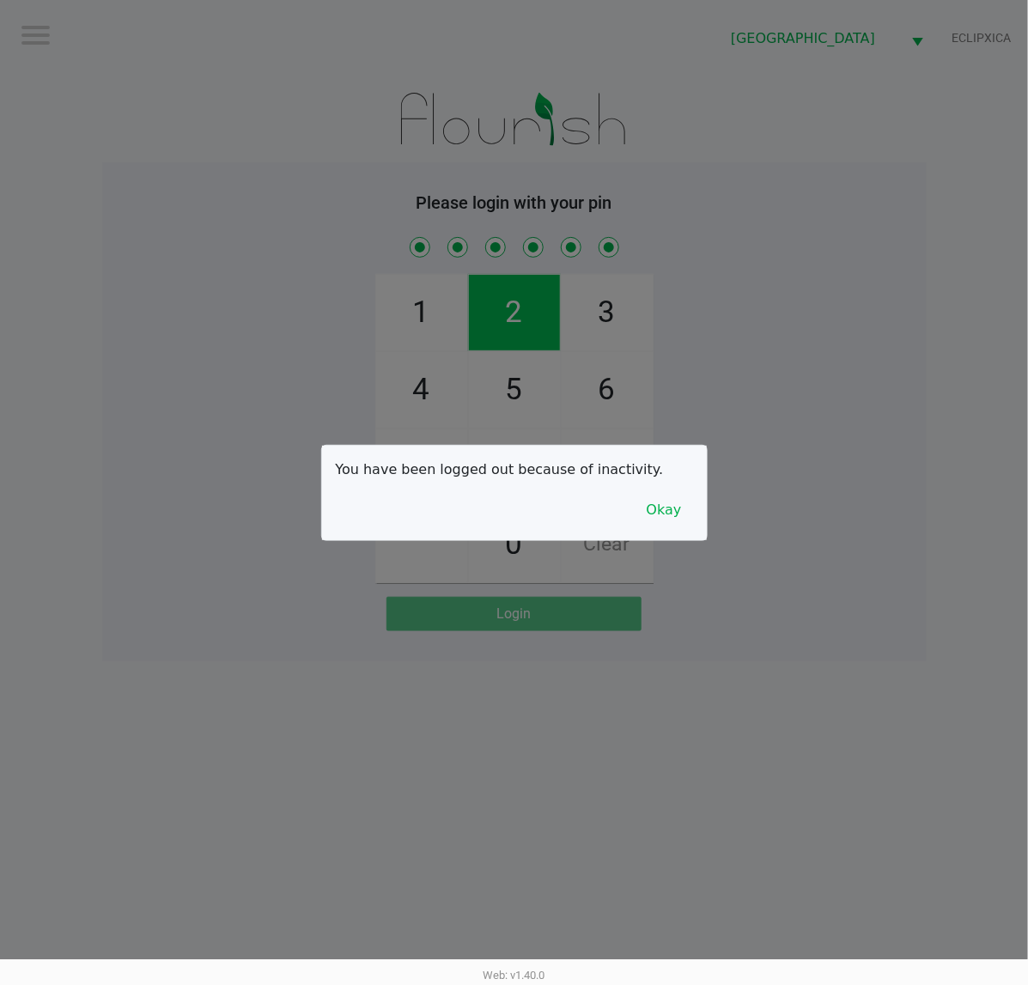
checkbox input "true"
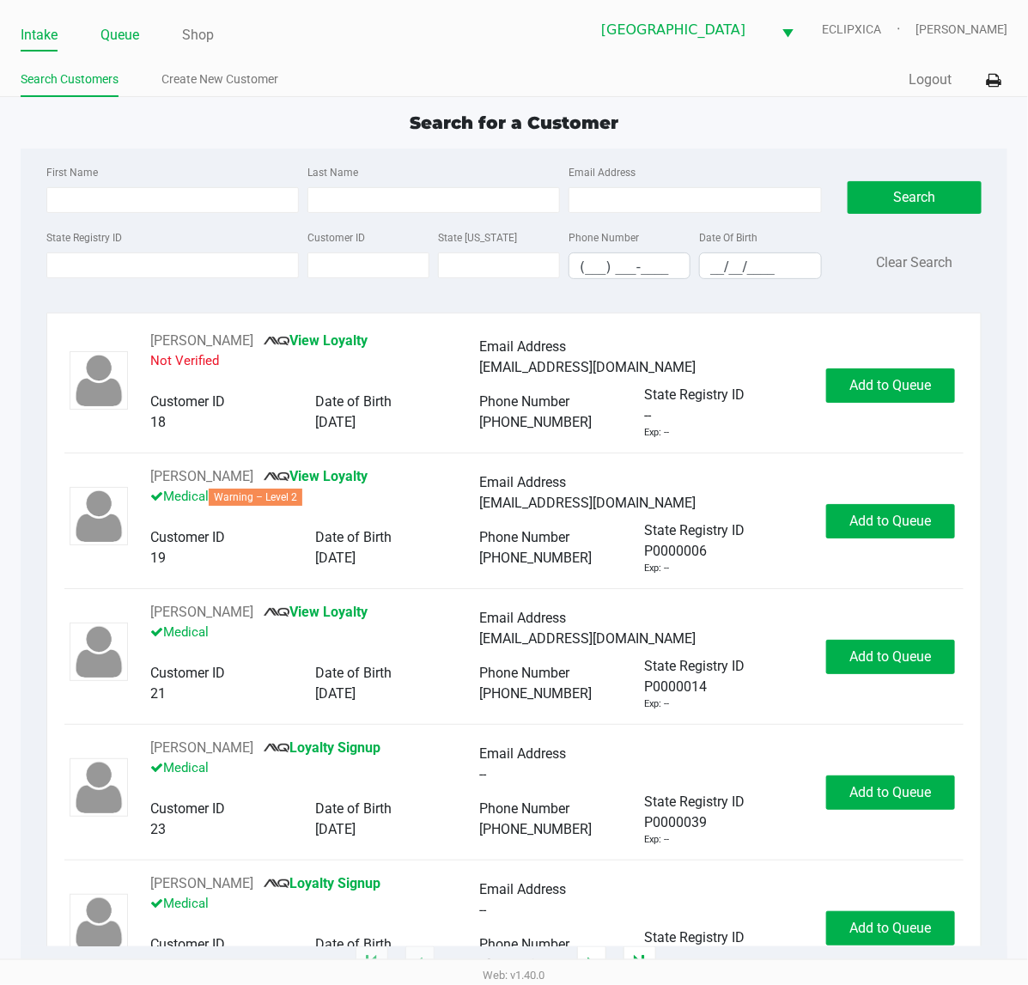
click at [116, 43] on link "Queue" at bounding box center [120, 35] width 39 height 24
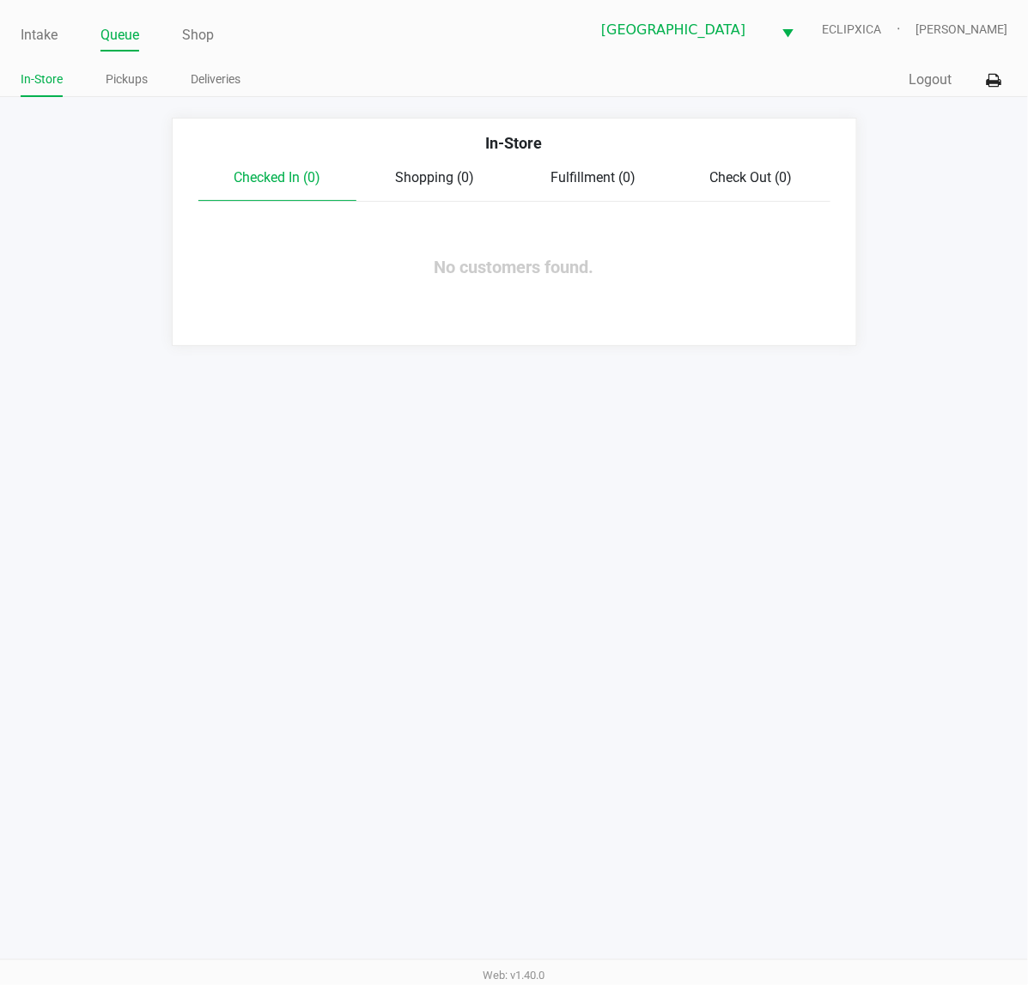
click at [131, 76] on link "Pickups" at bounding box center [127, 79] width 42 height 21
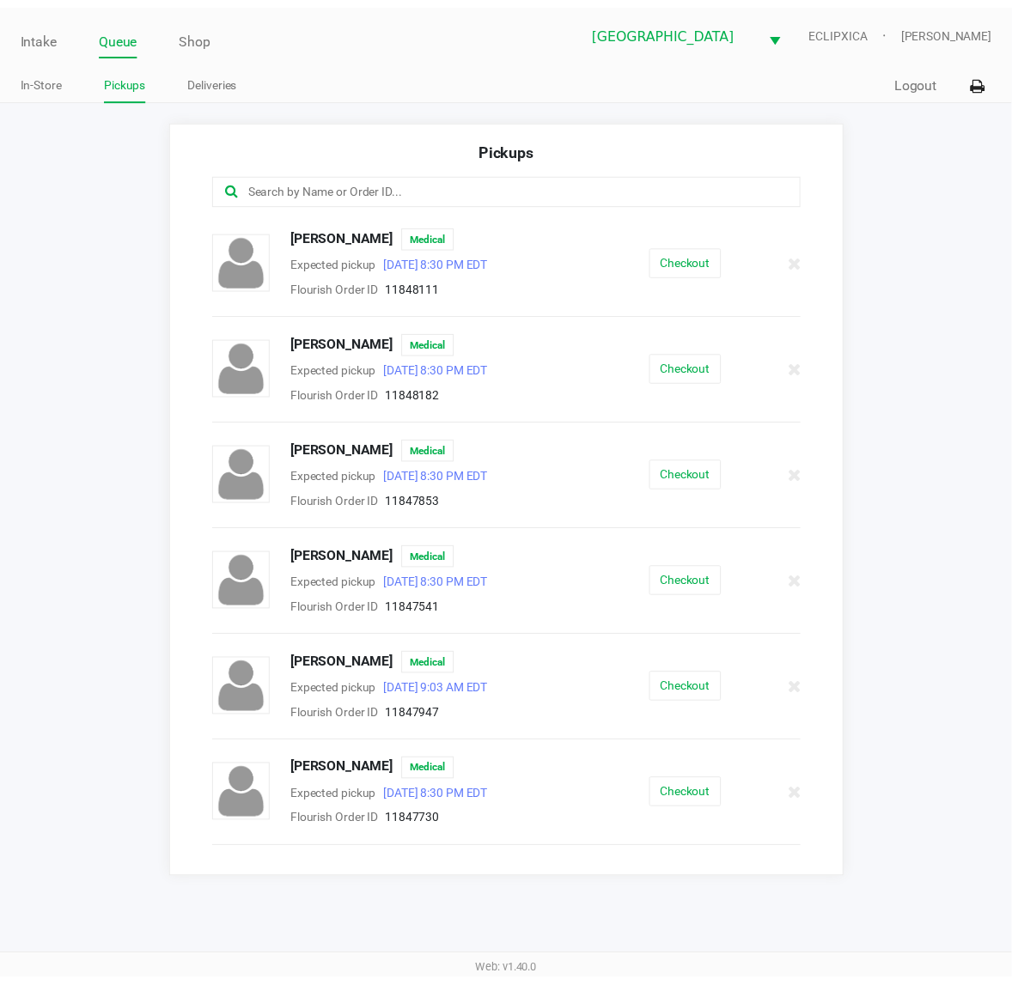
scroll to position [322, 0]
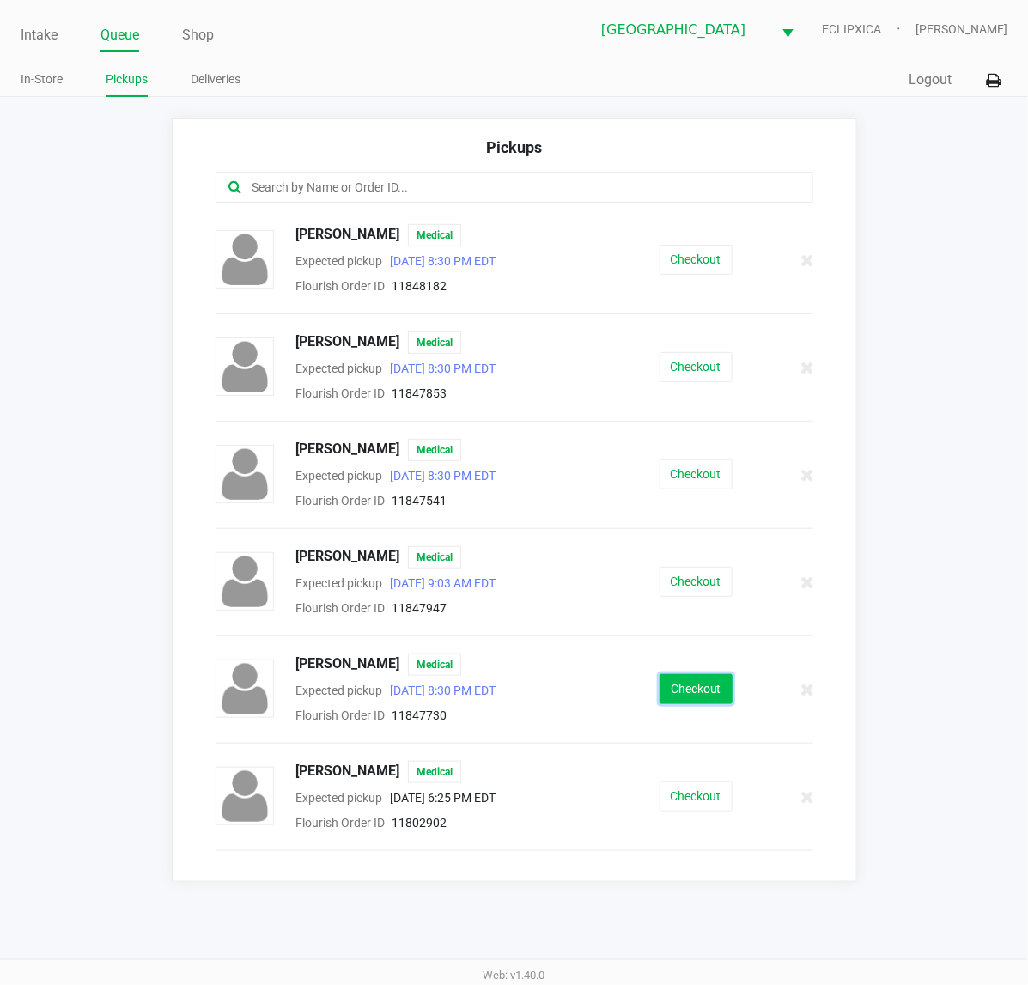
click at [692, 704] on button "Checkout" at bounding box center [696, 689] width 73 height 30
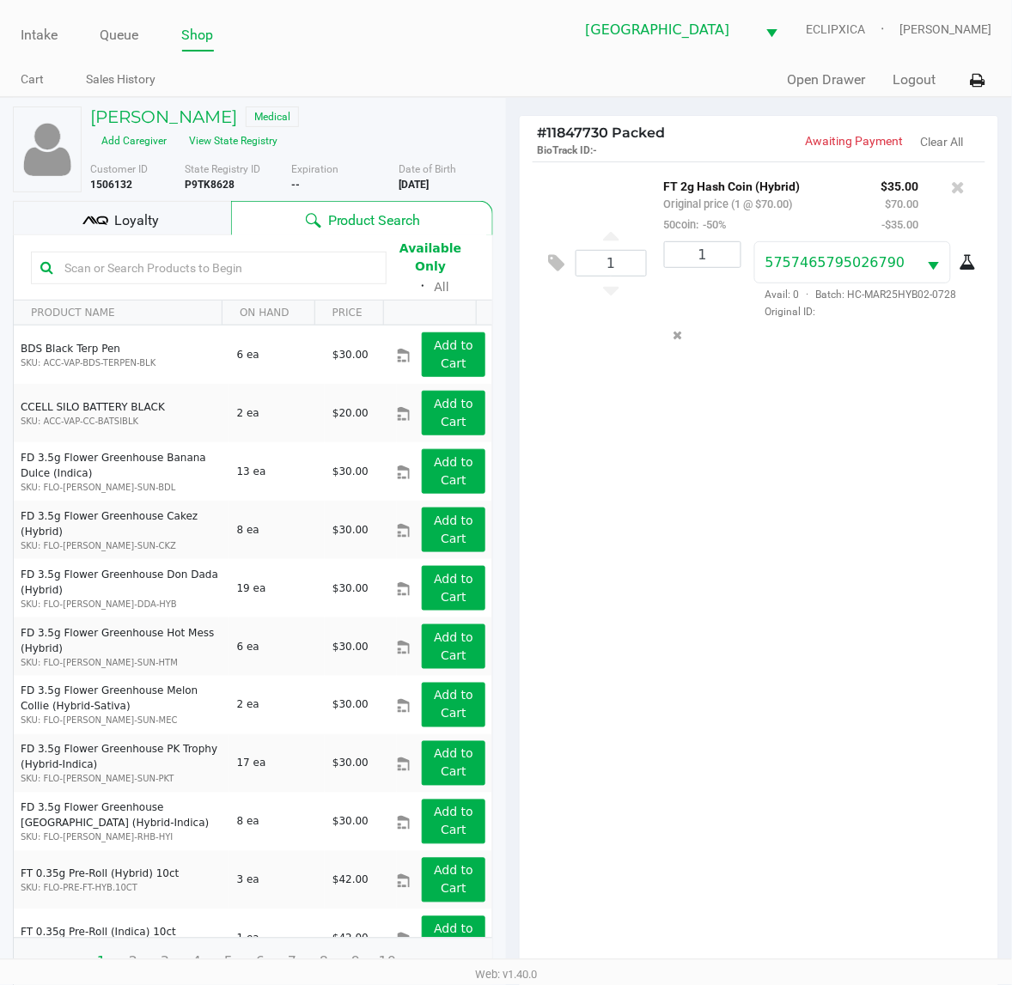
click at [161, 215] on div "Loyalty" at bounding box center [122, 218] width 218 height 34
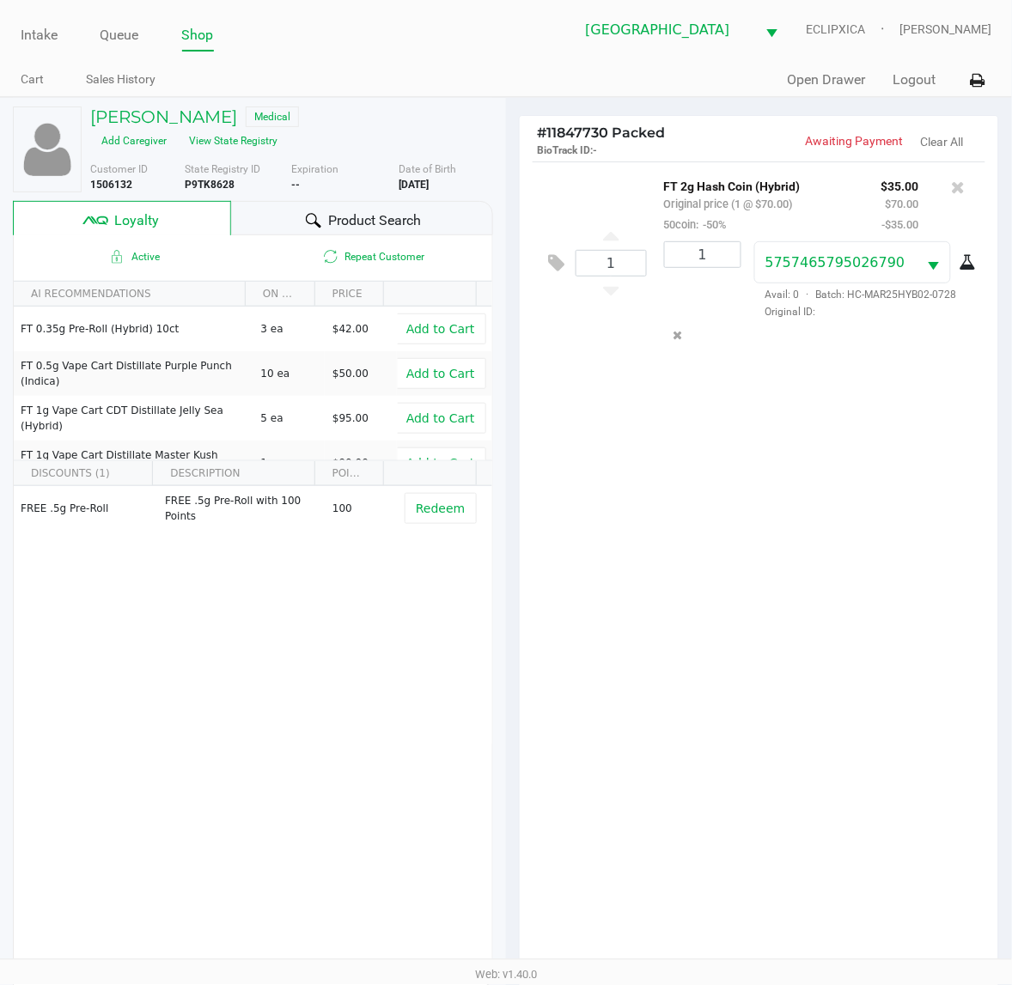
click at [775, 582] on div "1 FT 2g Hash Coin (Hybrid) Original price (1 @ $70.00) 50coin: -50% $35.00 $70.…" at bounding box center [759, 571] width 478 height 820
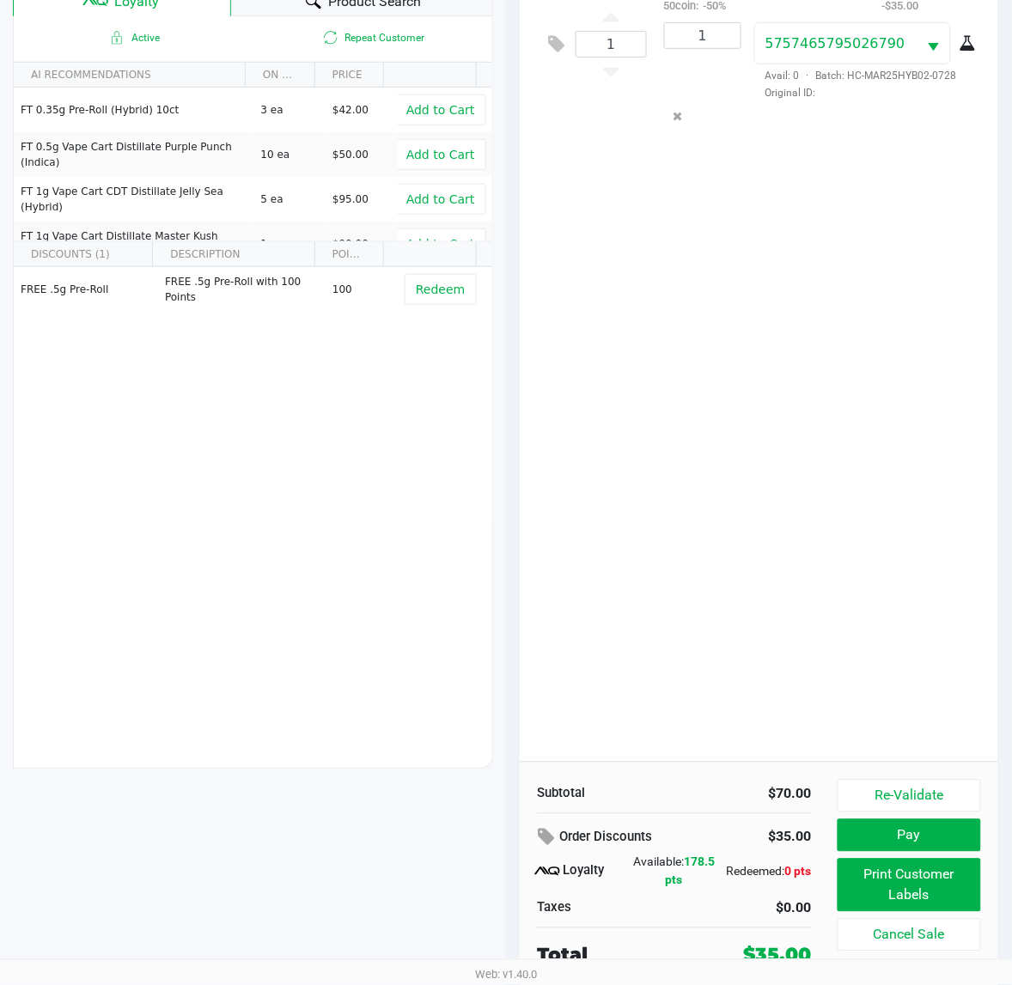
scroll to position [223, 0]
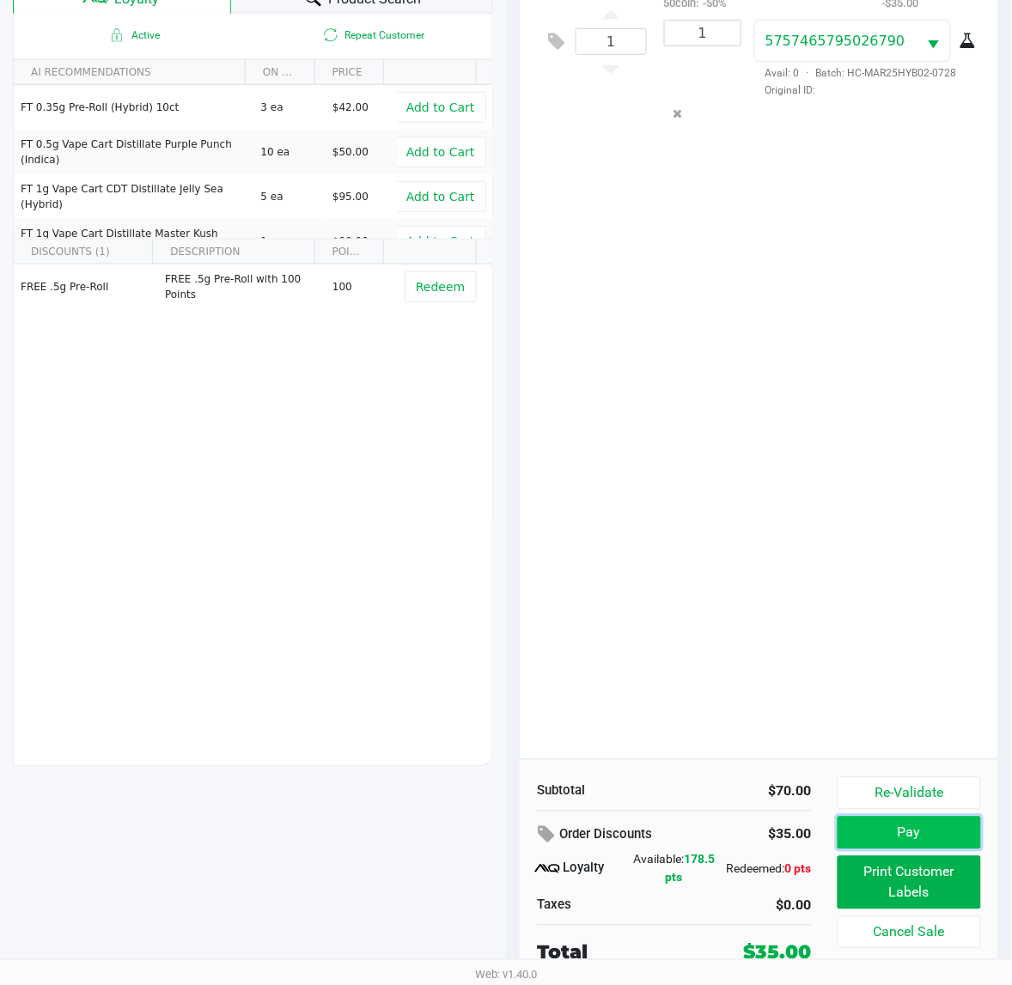
click at [887, 838] on button "Pay" at bounding box center [909, 833] width 143 height 33
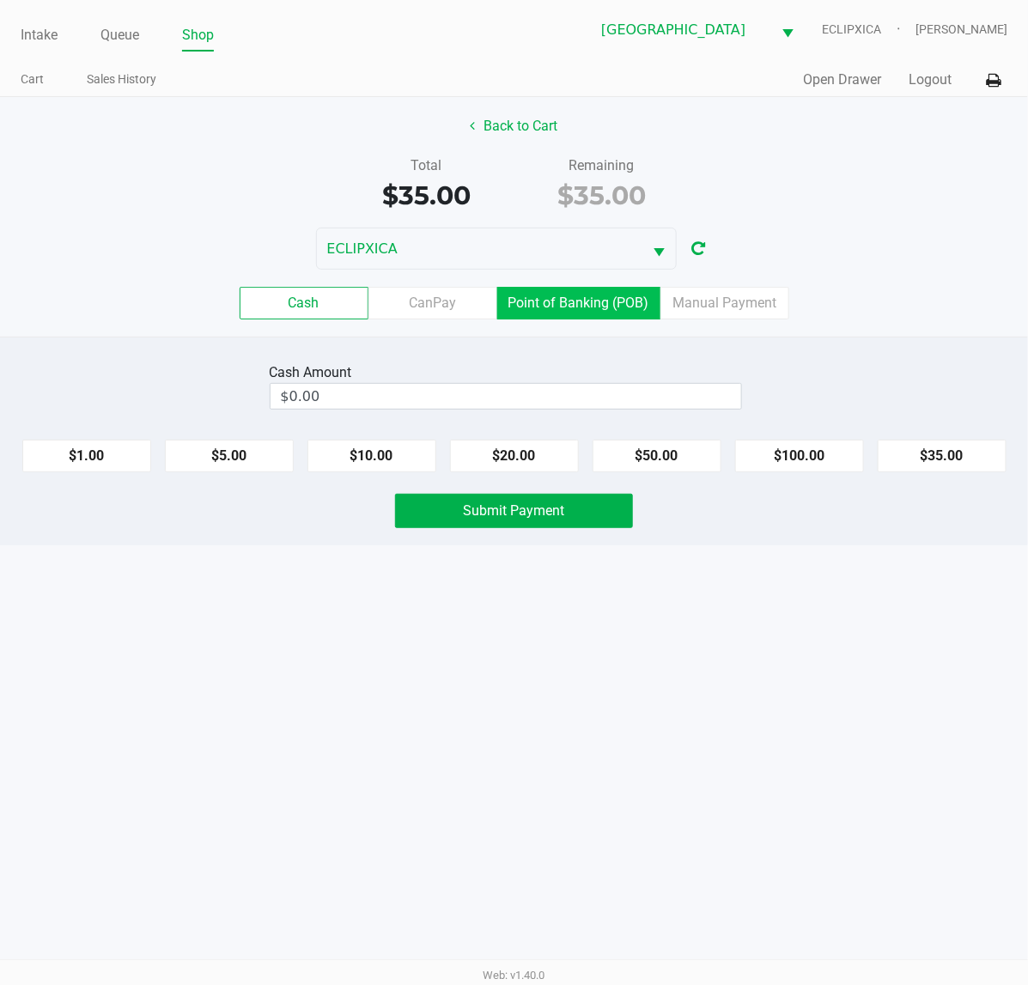
click at [559, 305] on label "Point of Banking (POB)" at bounding box center [578, 303] width 163 height 33
click at [0, 0] on 7 "Point of Banking (POB)" at bounding box center [0, 0] width 0 height 0
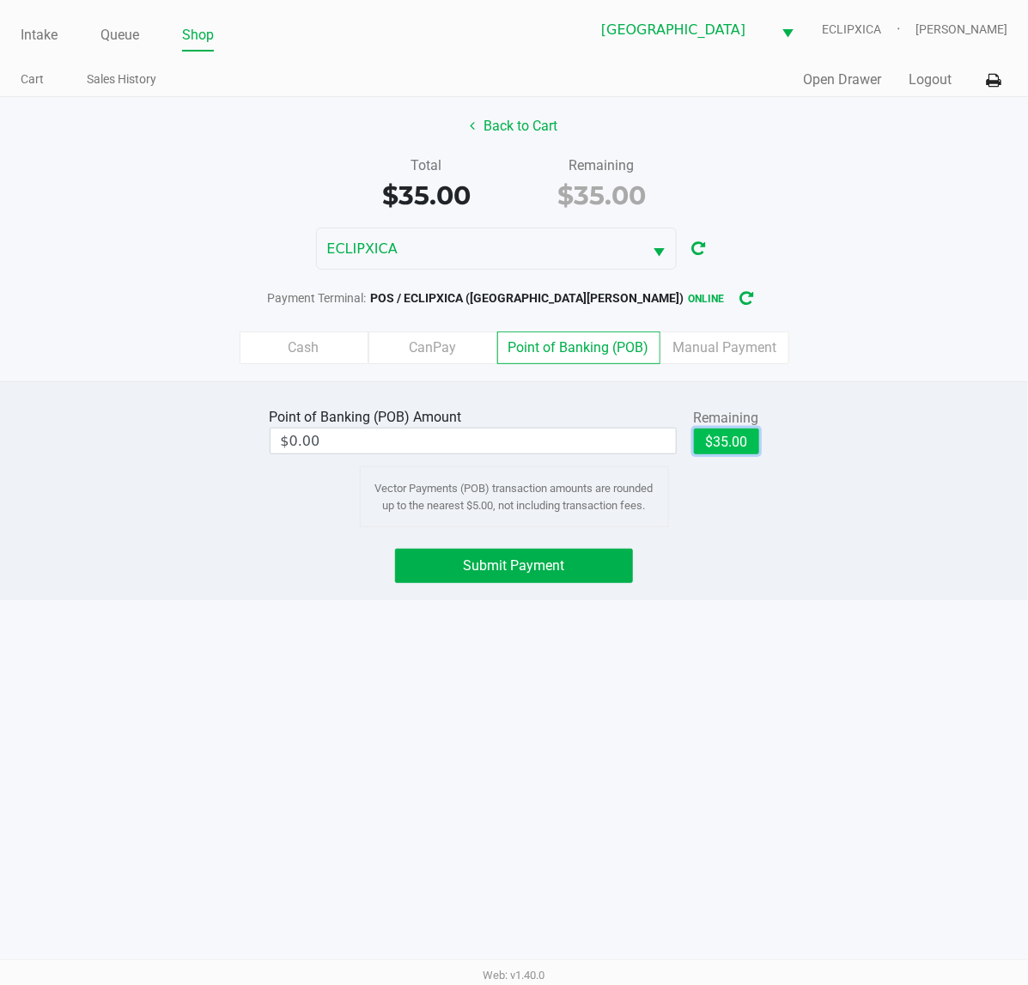
click at [756, 447] on button "$35.00" at bounding box center [726, 442] width 65 height 26
type input "$35.00"
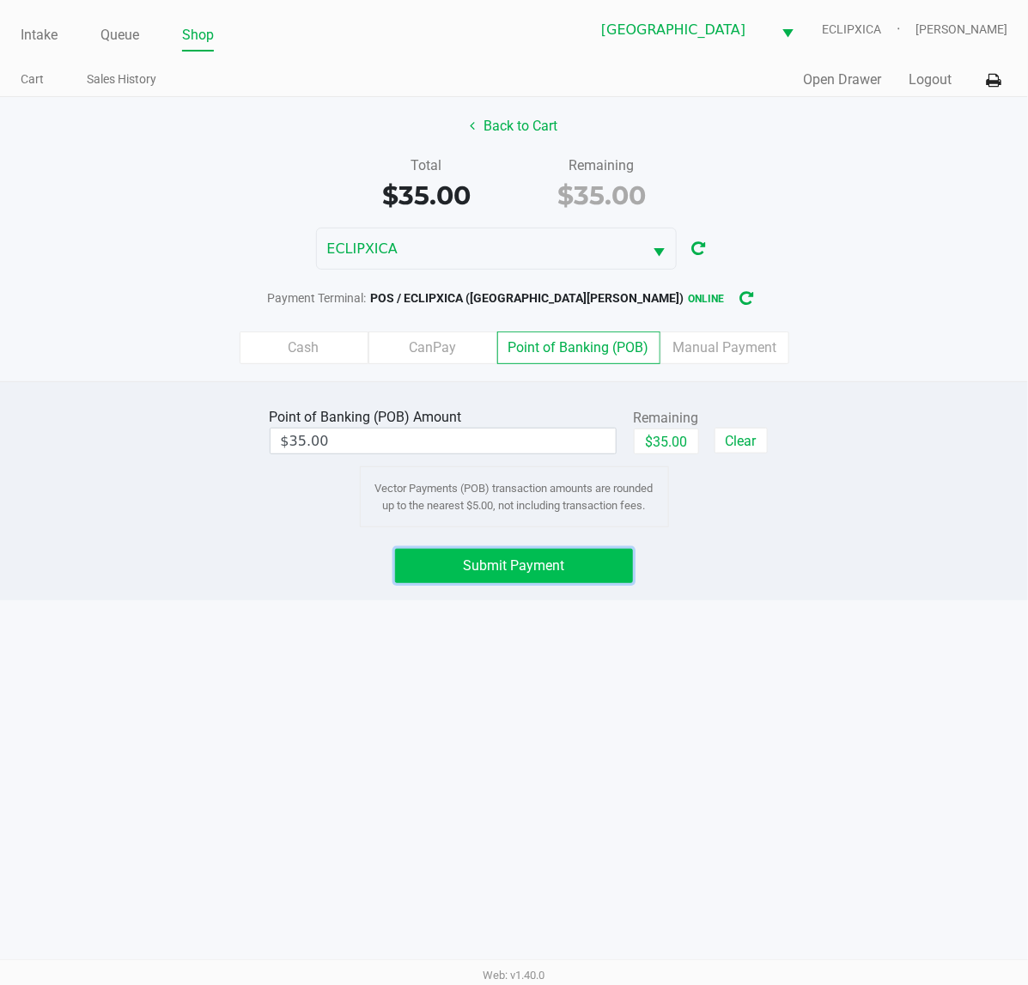
click at [576, 564] on button "Submit Payment" at bounding box center [514, 566] width 238 height 34
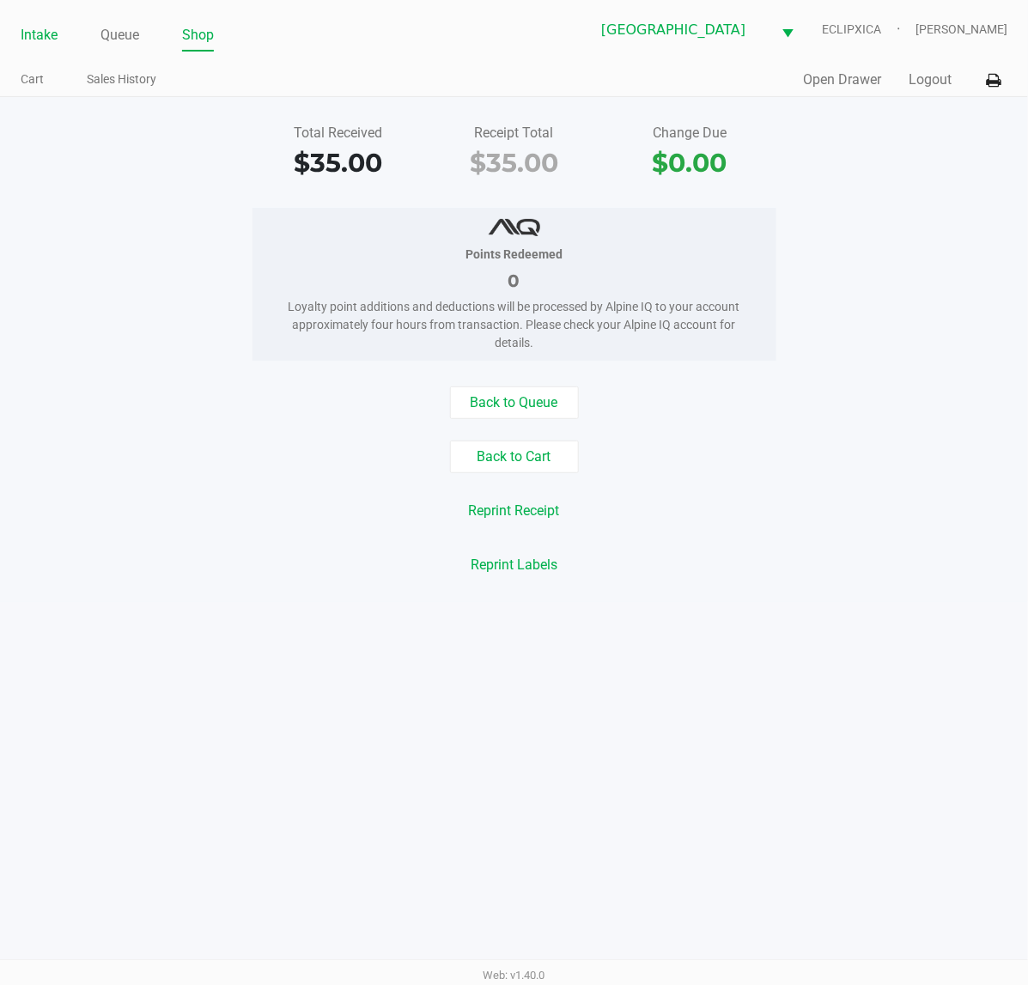
click at [36, 33] on link "Intake" at bounding box center [39, 35] width 37 height 24
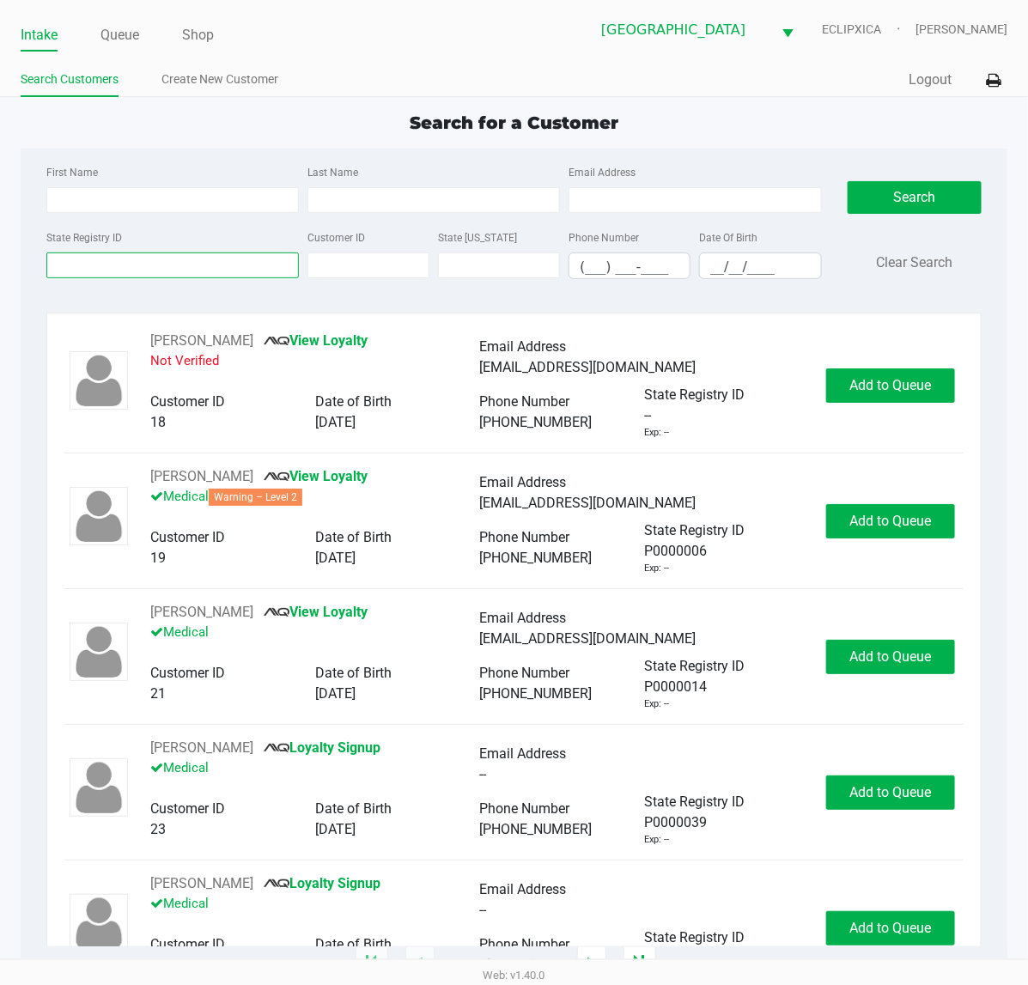
click at [94, 260] on input "State Registry ID" at bounding box center [172, 266] width 253 height 26
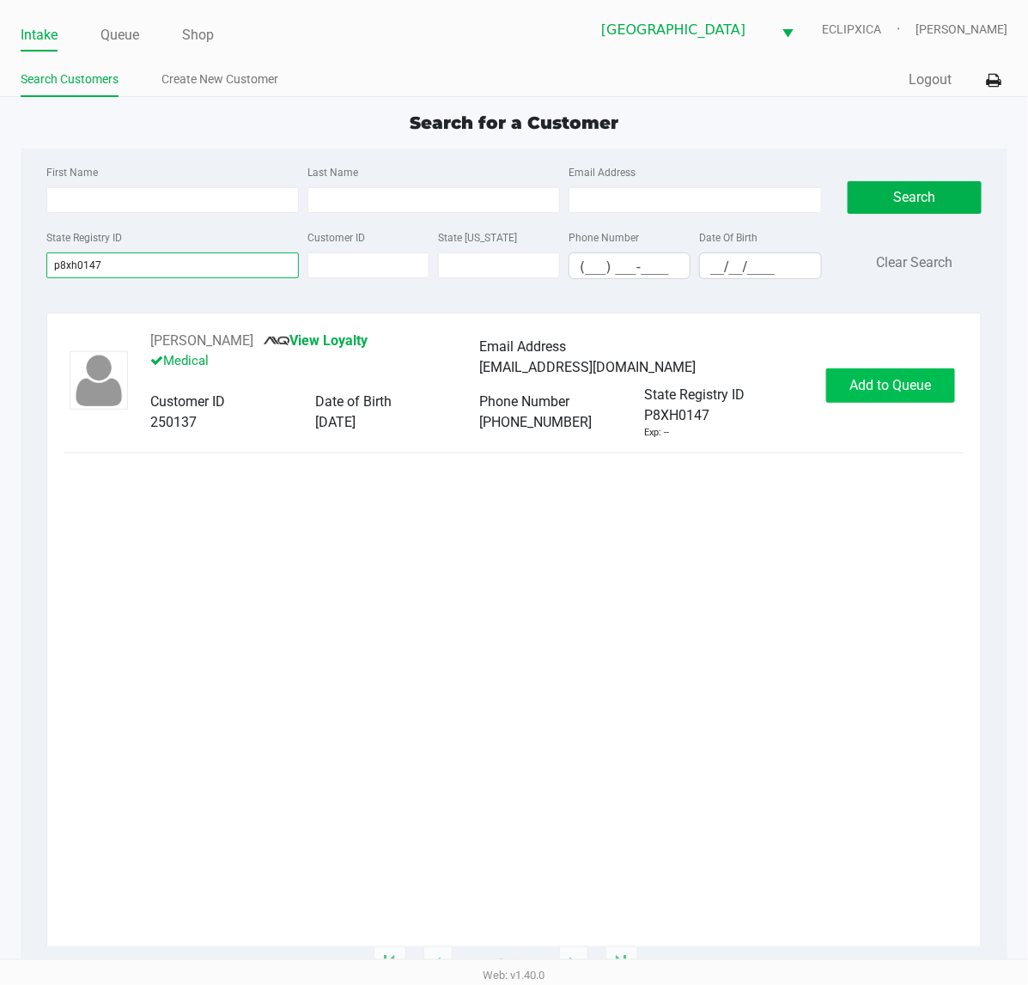
type input "p8xh0147"
click at [898, 396] on button "Add to Queue" at bounding box center [890, 386] width 129 height 34
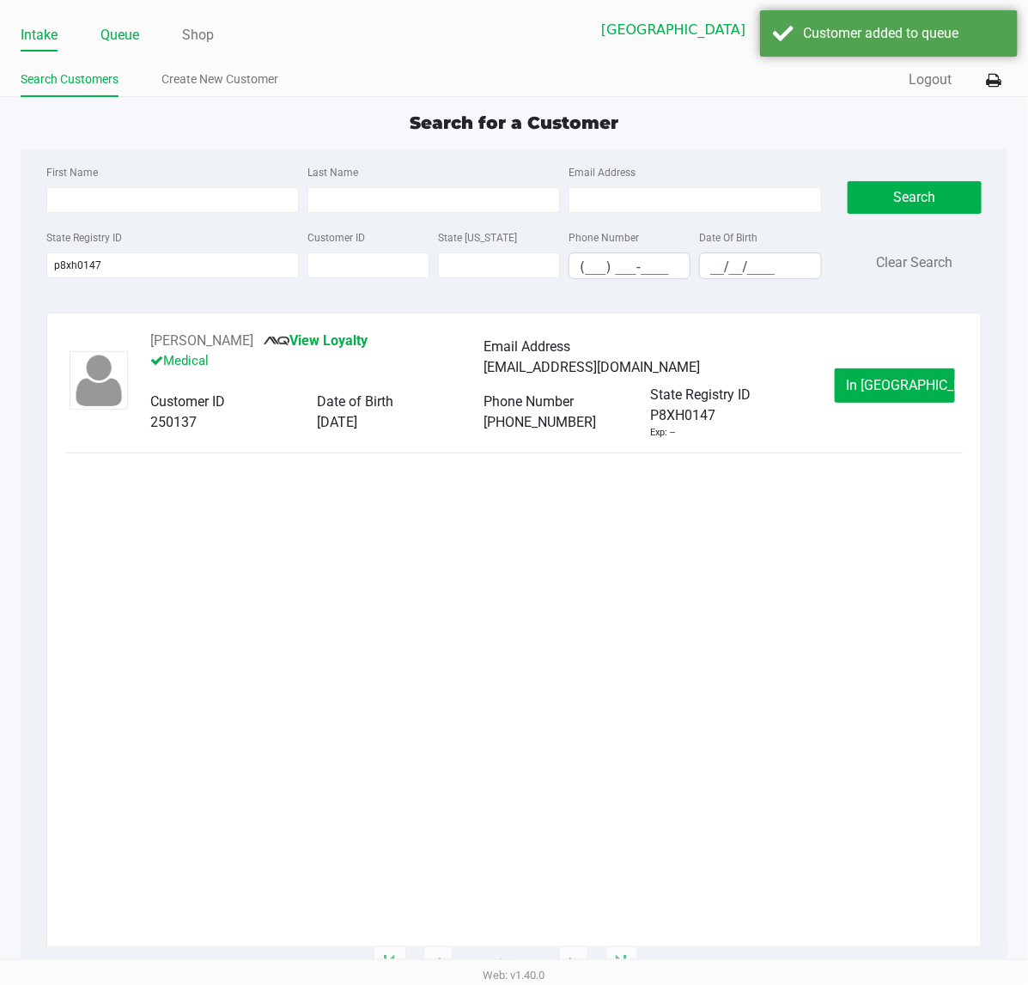
click at [125, 35] on link "Queue" at bounding box center [120, 35] width 39 height 24
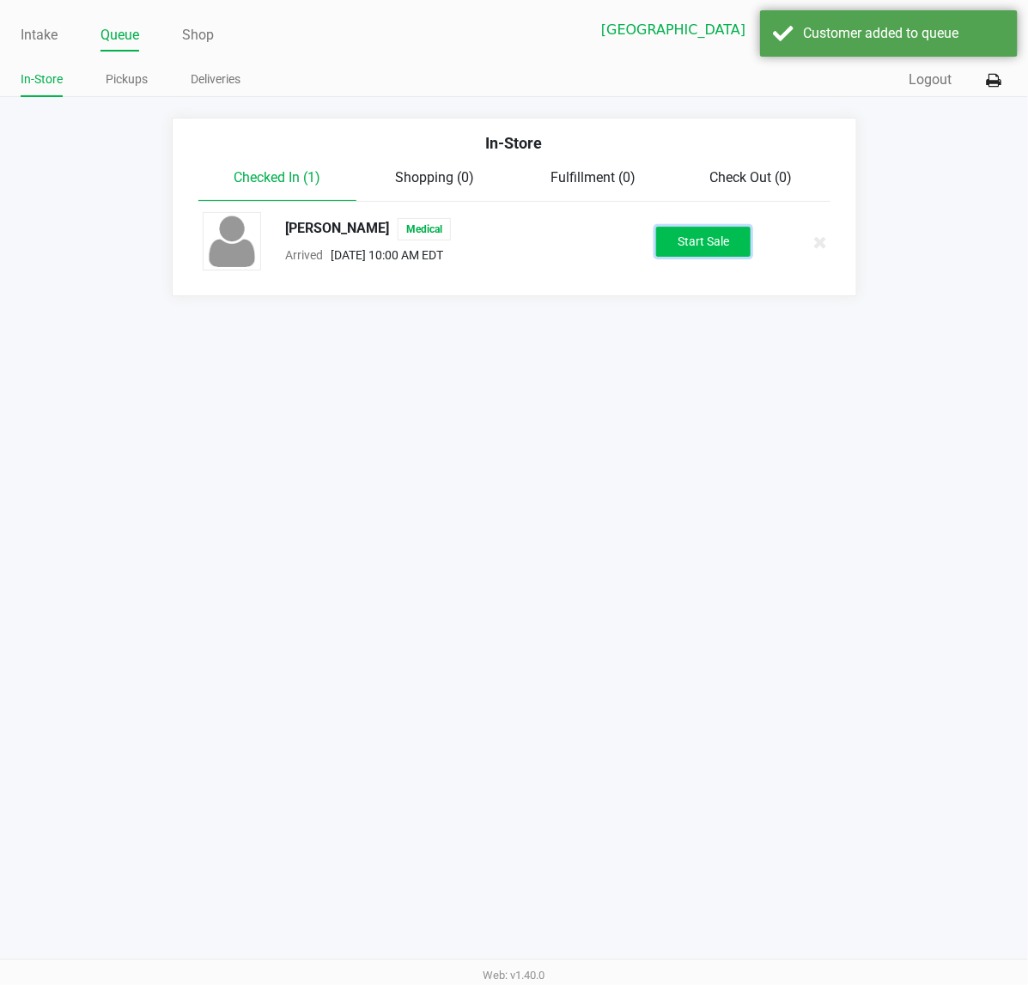
click at [710, 232] on button "Start Sale" at bounding box center [703, 242] width 94 height 30
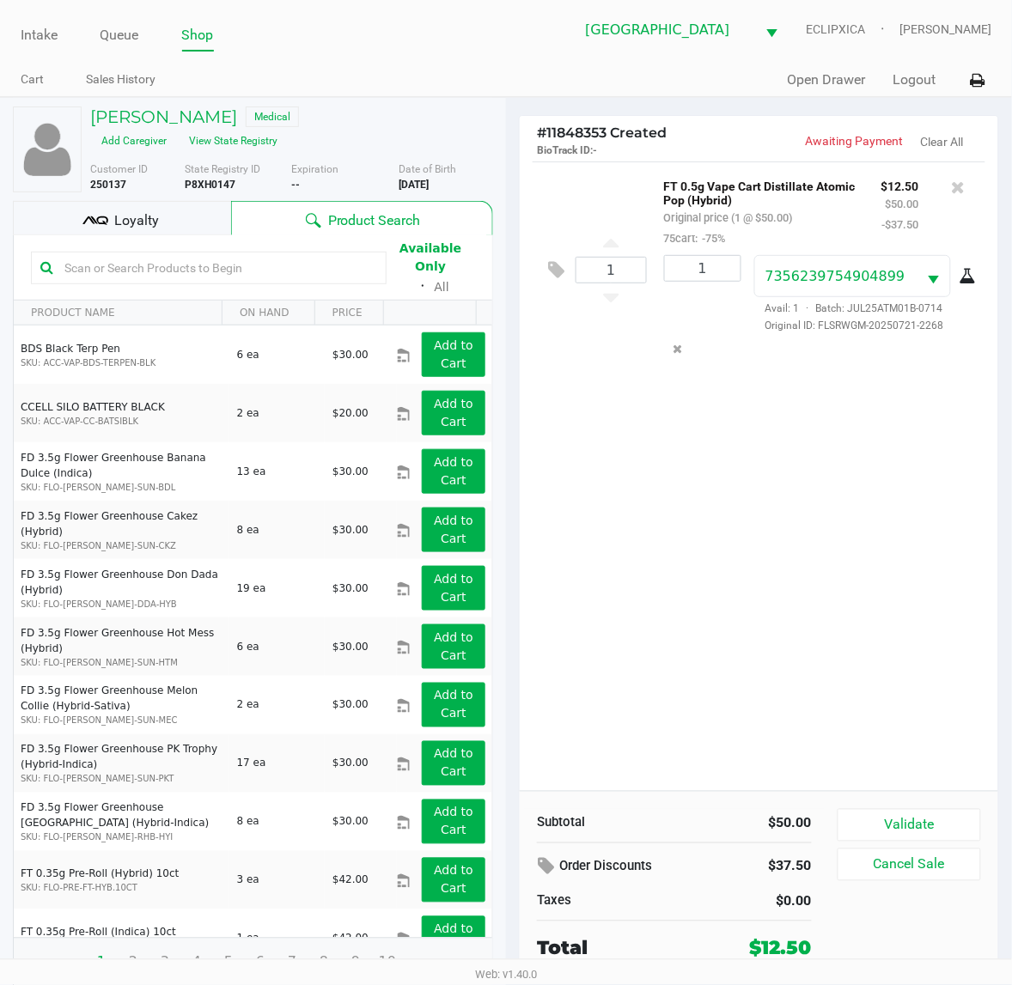
click at [963, 281] on icon at bounding box center [968, 277] width 17 height 14
click at [173, 217] on div "Loyalty" at bounding box center [122, 218] width 218 height 34
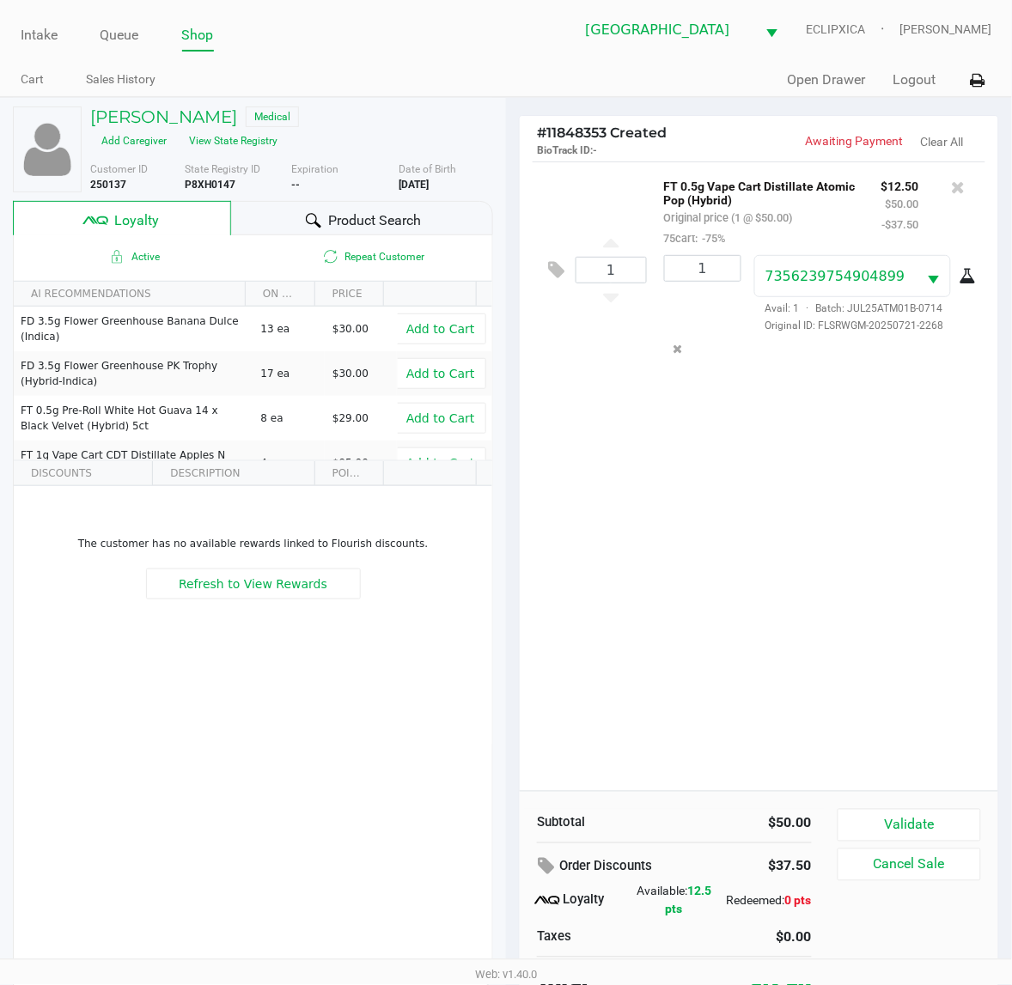
click at [693, 598] on div "1 FT 0.5g Vape Cart Distillate Atomic Pop (Hybrid) Original price (1 @ $50.00) …" at bounding box center [759, 476] width 478 height 630
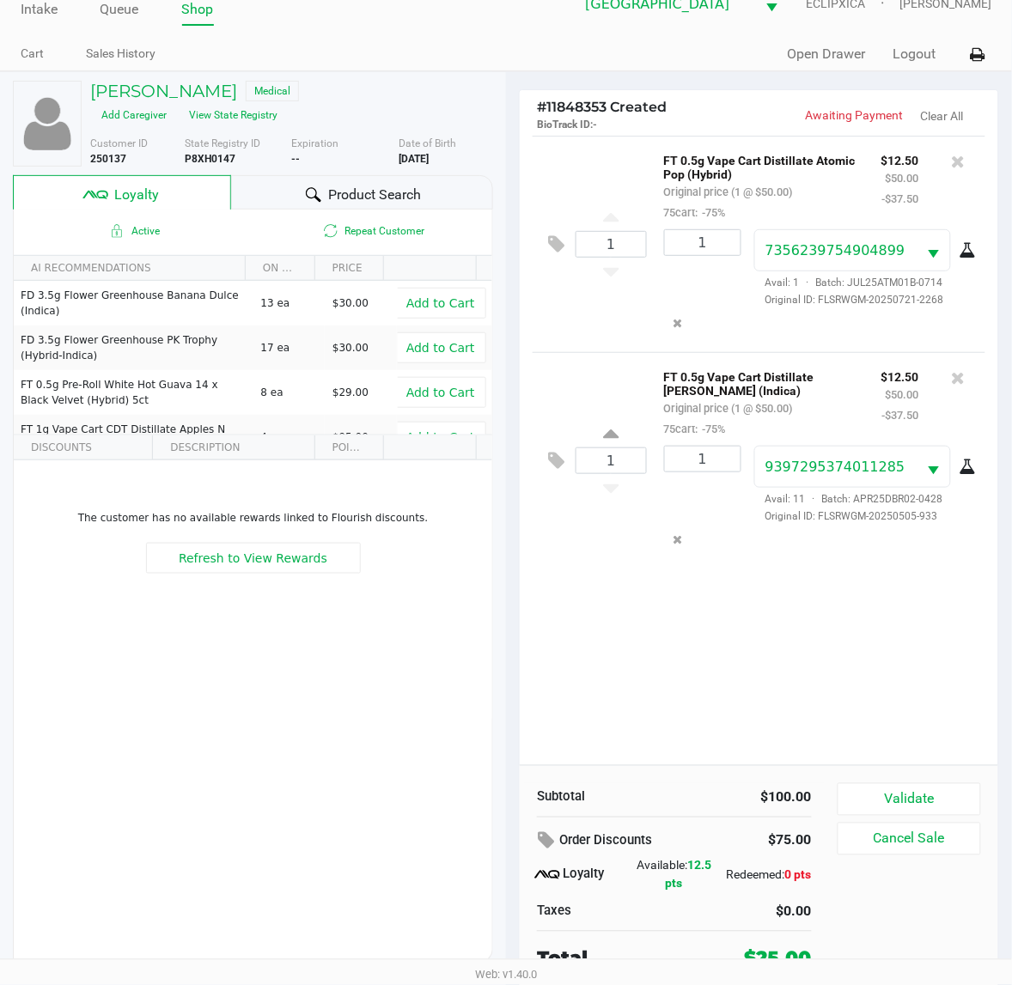
scroll to position [33, 0]
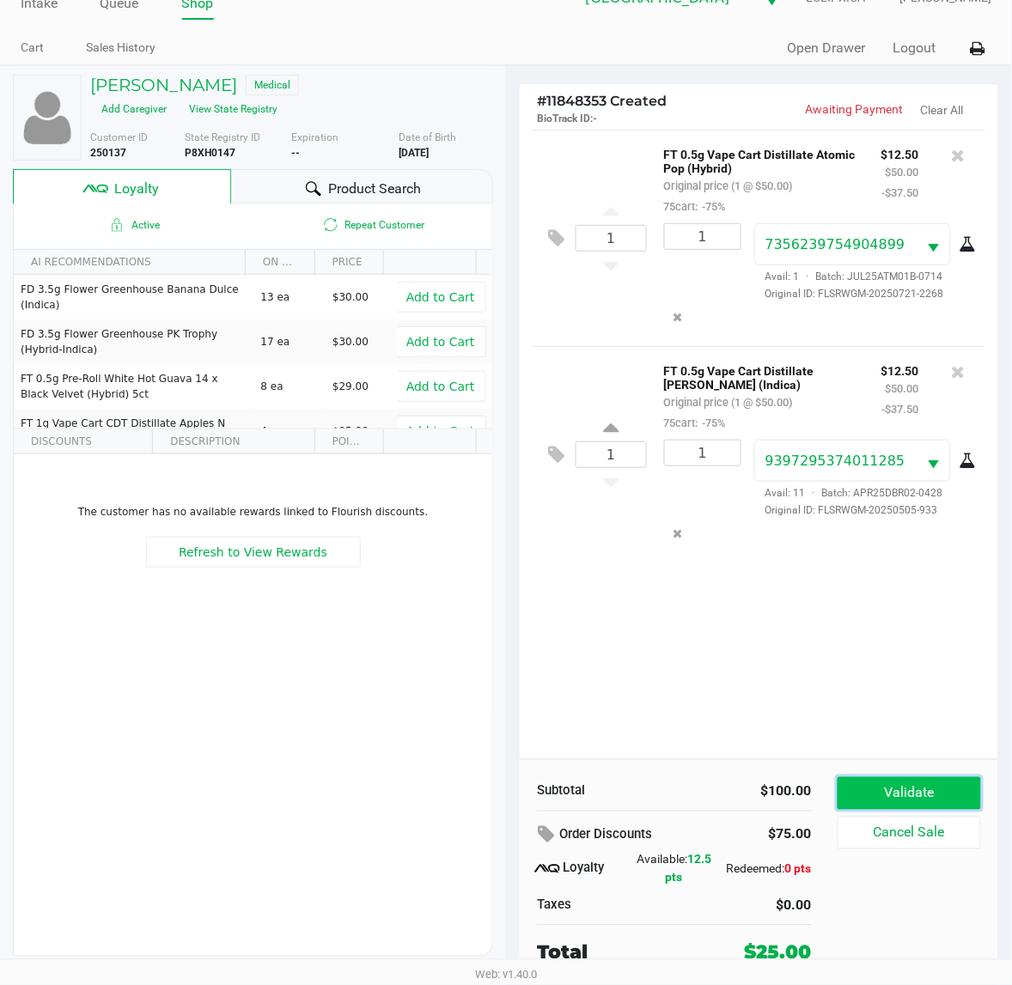
click at [883, 784] on button "Validate" at bounding box center [909, 793] width 143 height 33
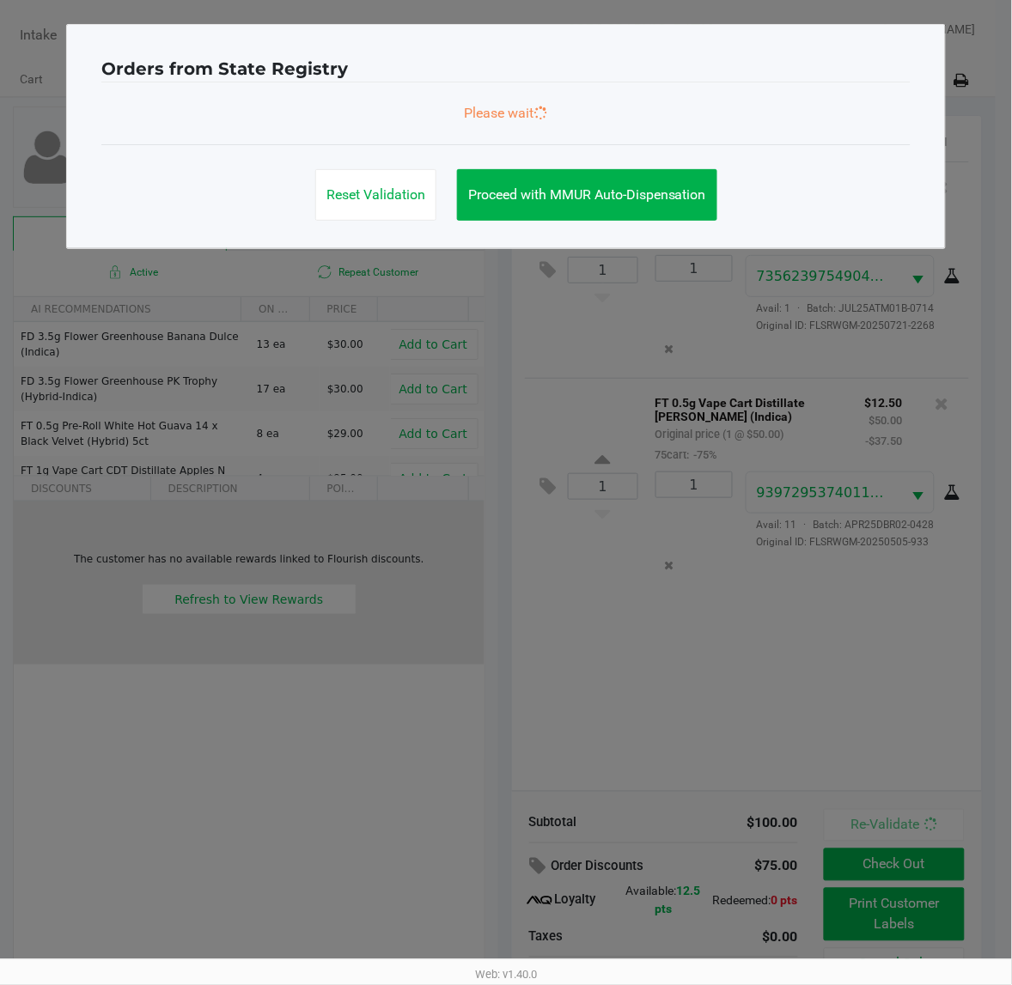
scroll to position [0, 0]
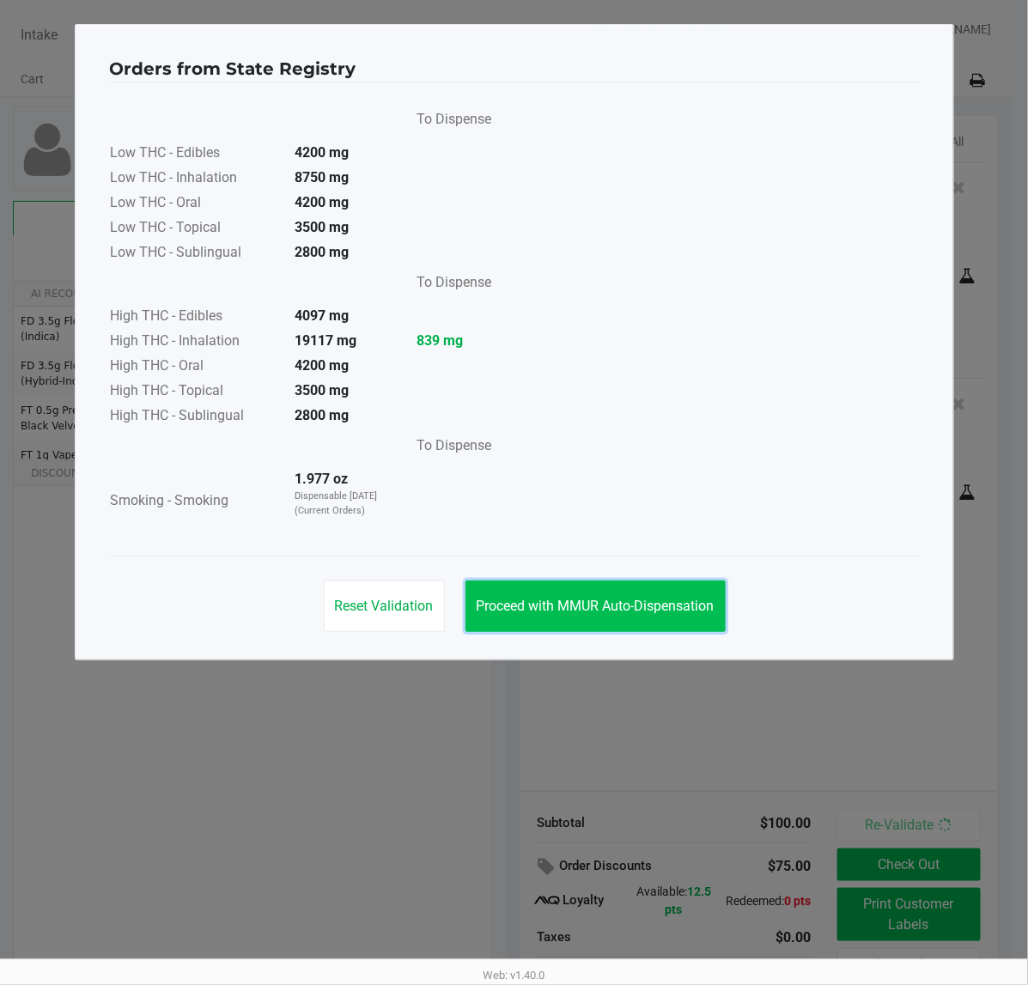
click at [508, 602] on span "Proceed with MMUR Auto-Dispensation" at bounding box center [596, 606] width 238 height 16
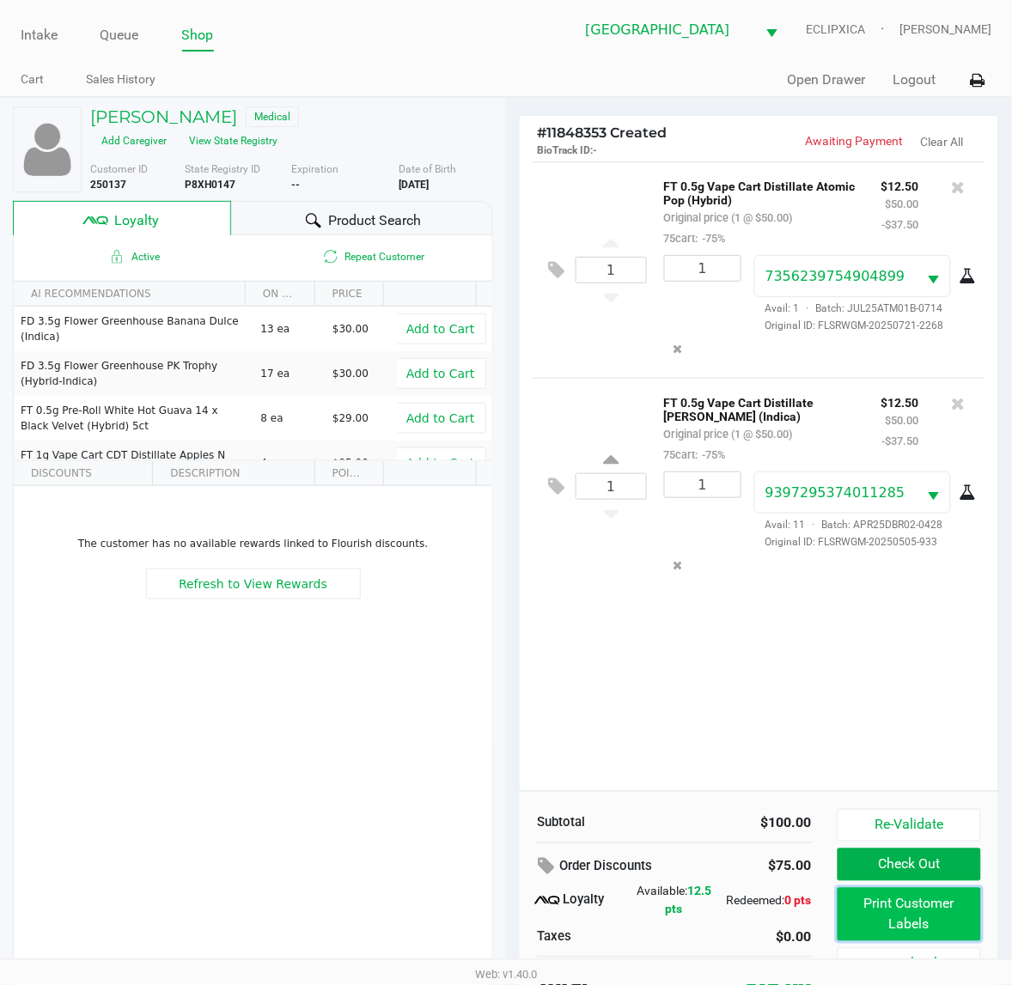
click at [932, 928] on button "Print Customer Labels" at bounding box center [909, 914] width 143 height 53
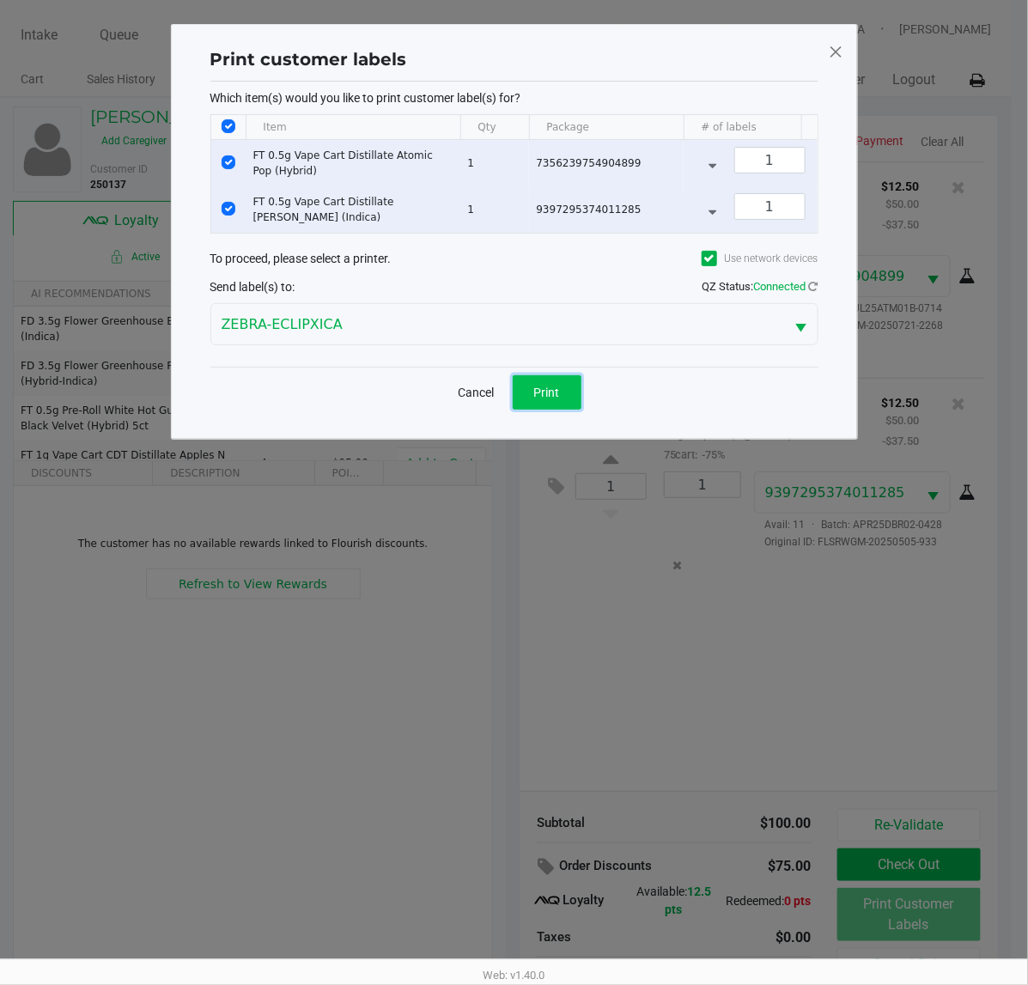
click at [537, 399] on span "Print" at bounding box center [547, 393] width 26 height 14
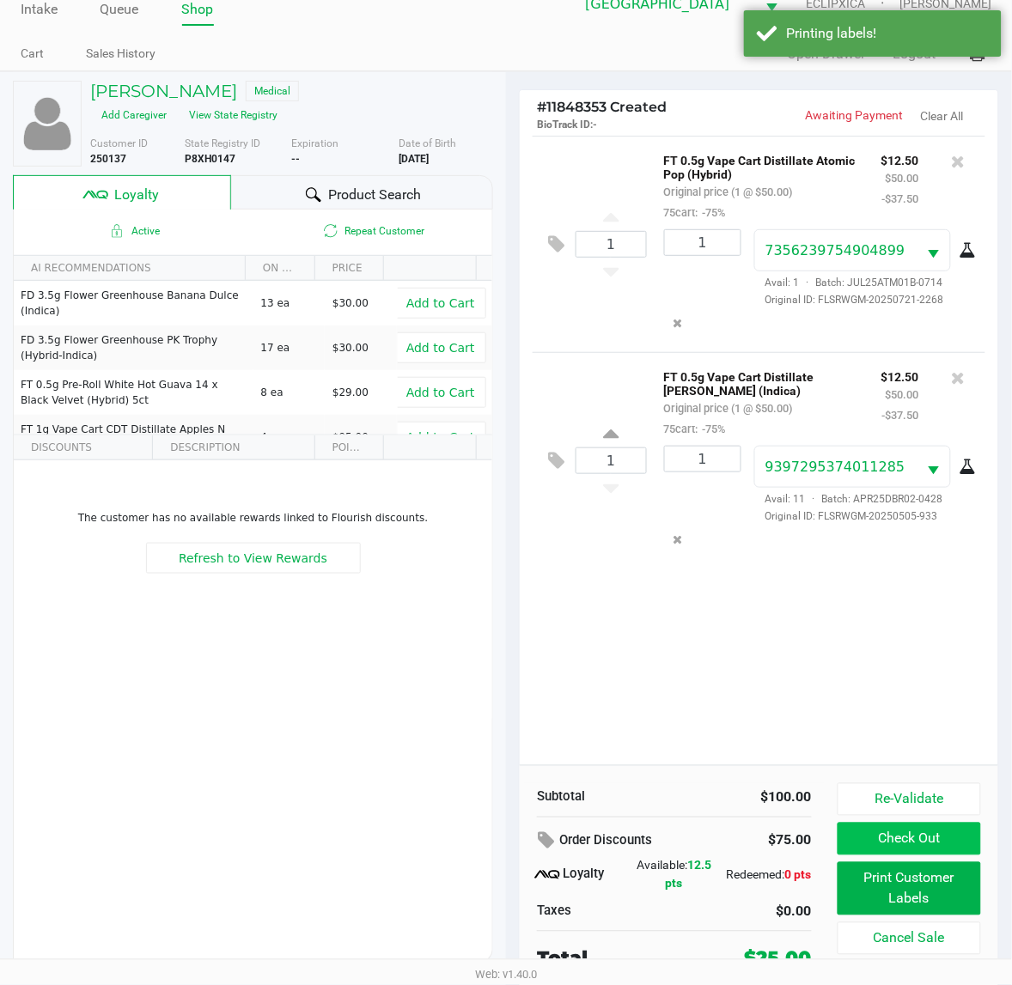
scroll to position [33, 0]
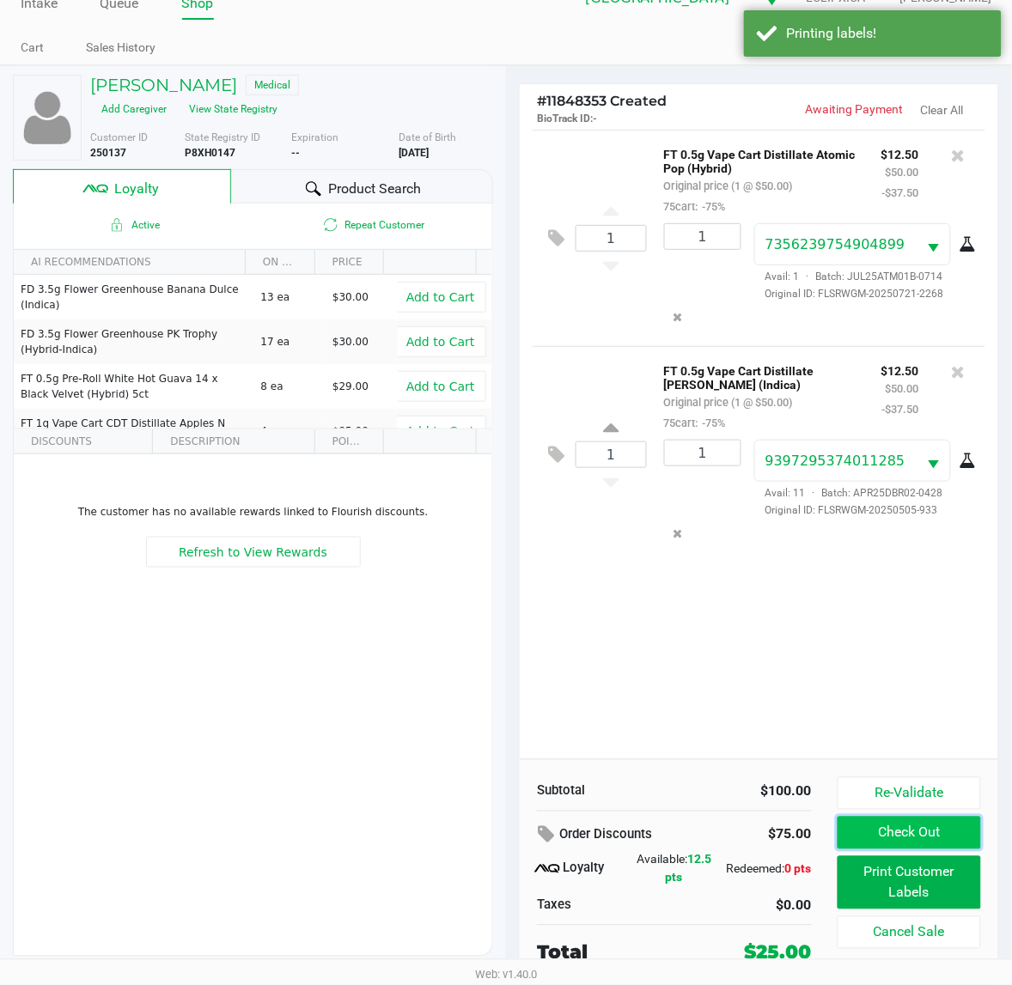
click at [885, 827] on button "Check Out" at bounding box center [909, 833] width 143 height 33
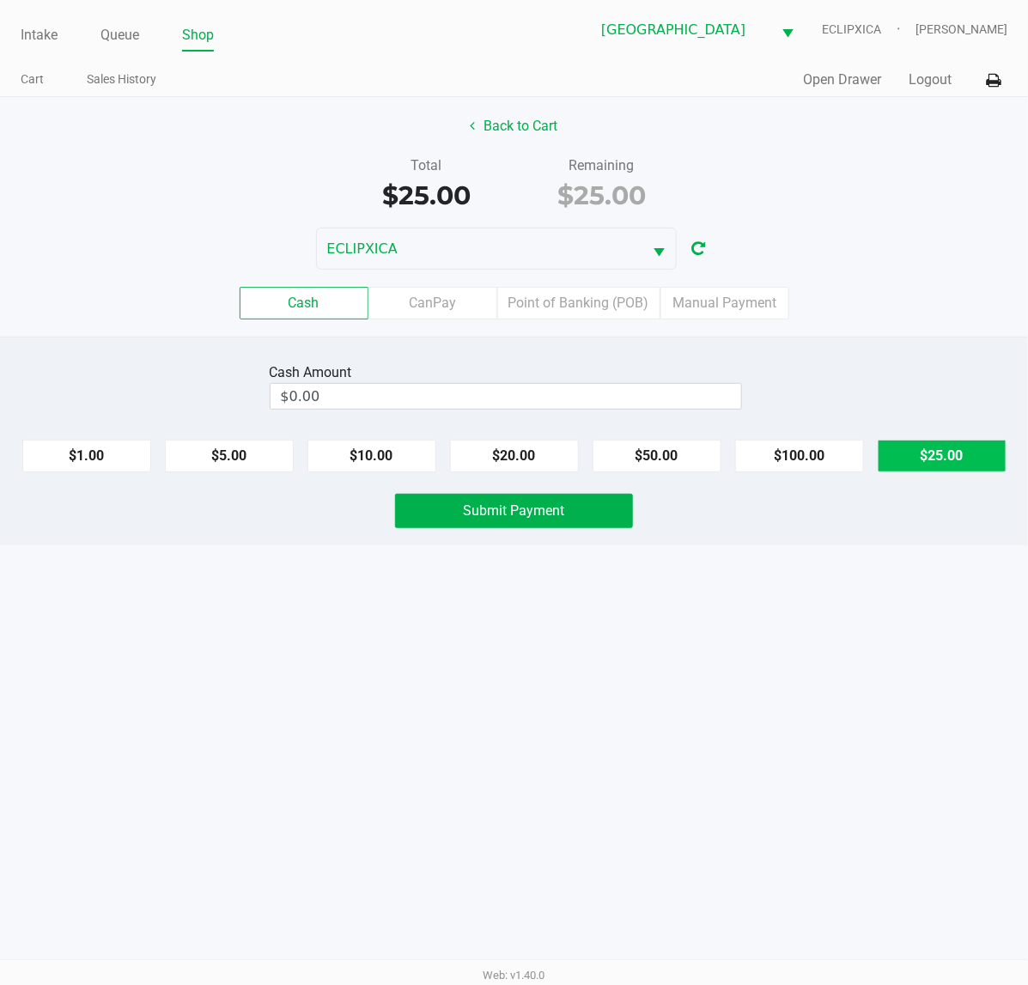
click at [930, 448] on button "$25.00" at bounding box center [942, 456] width 129 height 33
type input "$25.00"
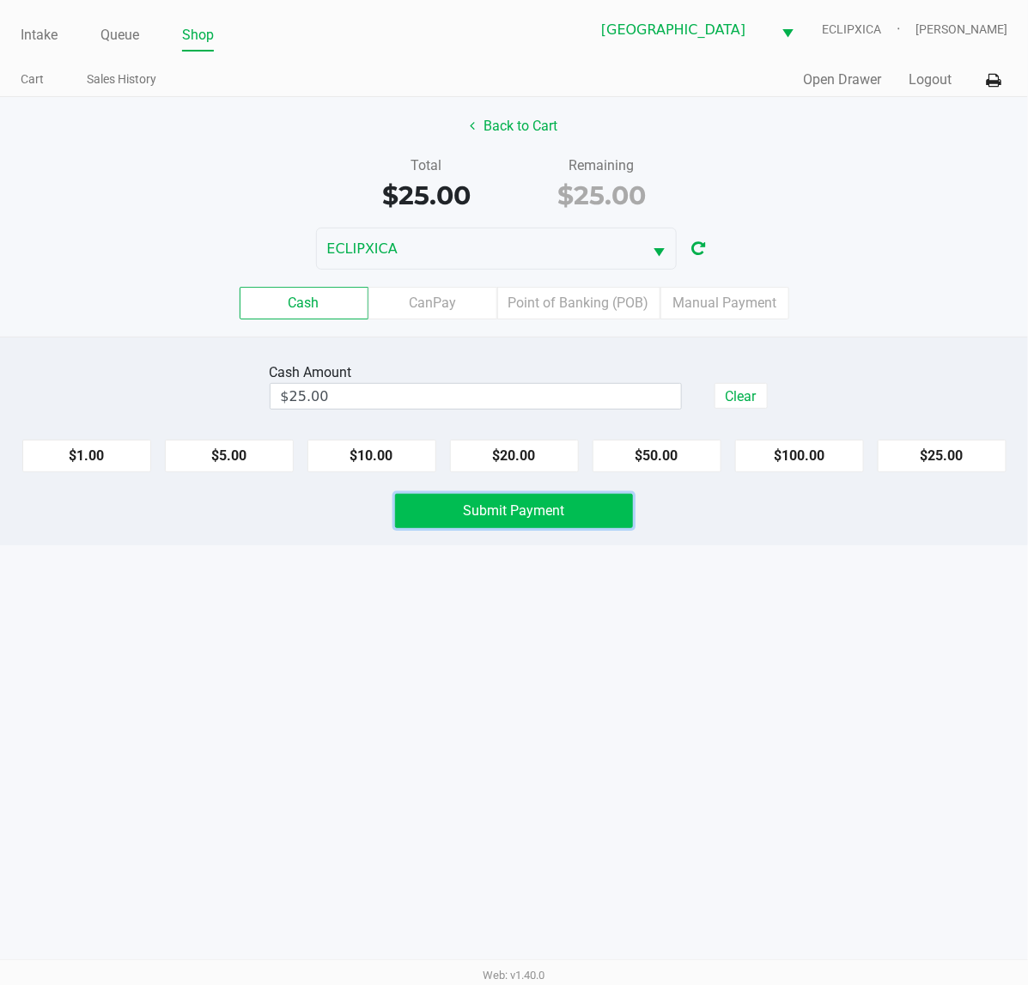
click at [595, 515] on button "Submit Payment" at bounding box center [514, 511] width 238 height 34
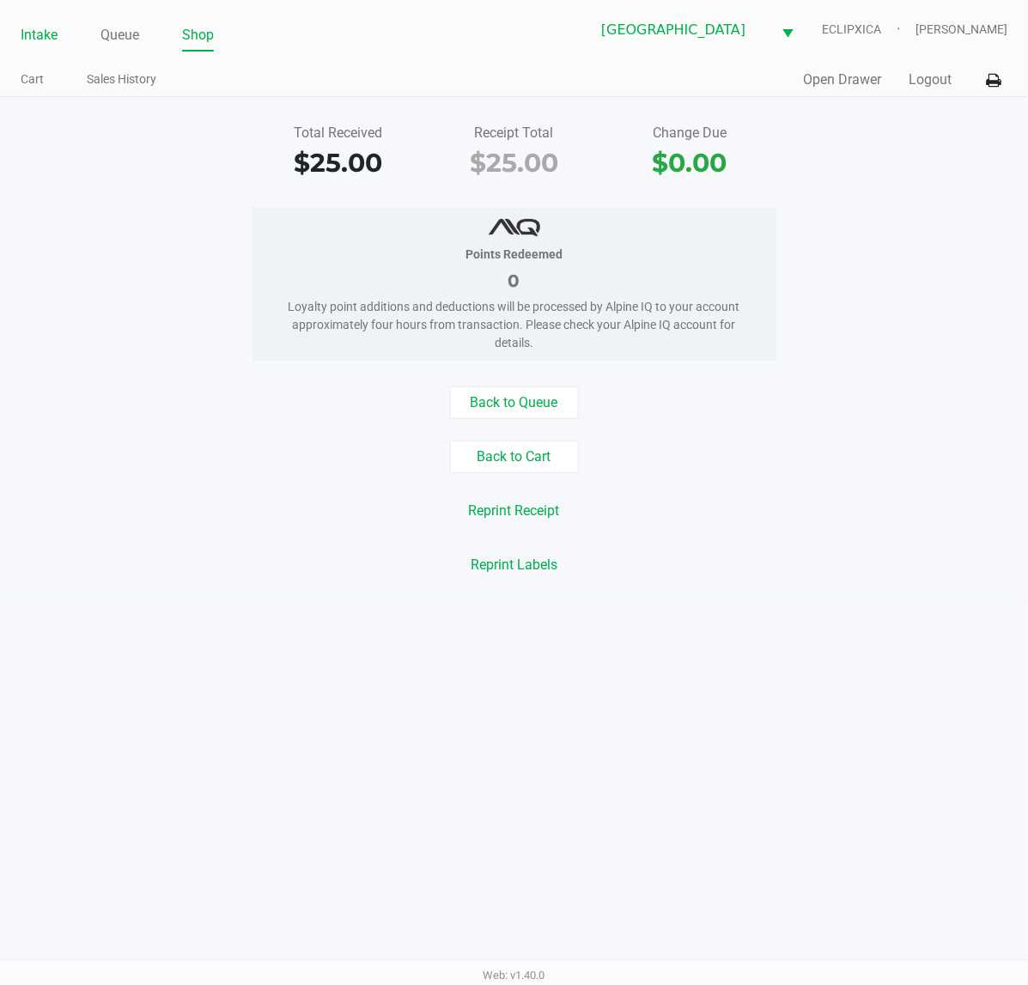
click at [41, 30] on link "Intake" at bounding box center [39, 35] width 37 height 24
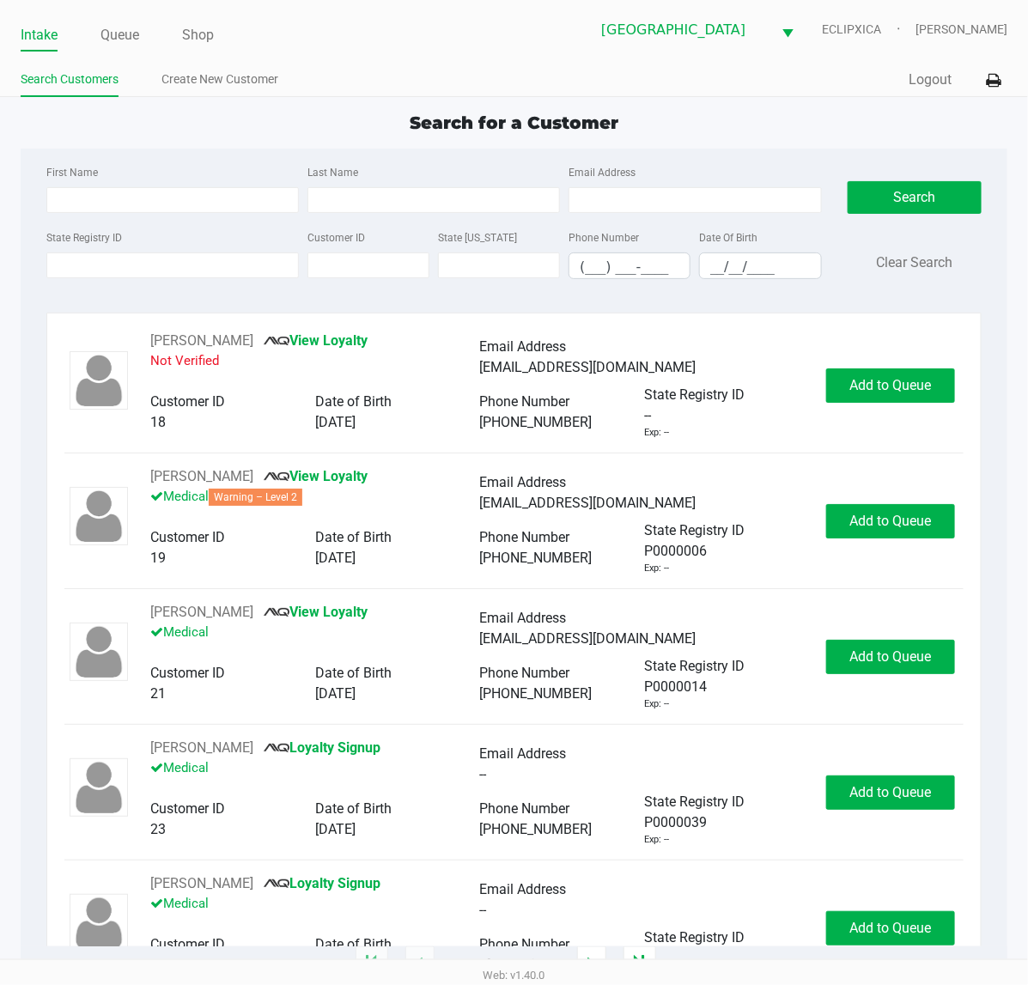
type input "[PERSON_NAME]"
type input "[DATE]"
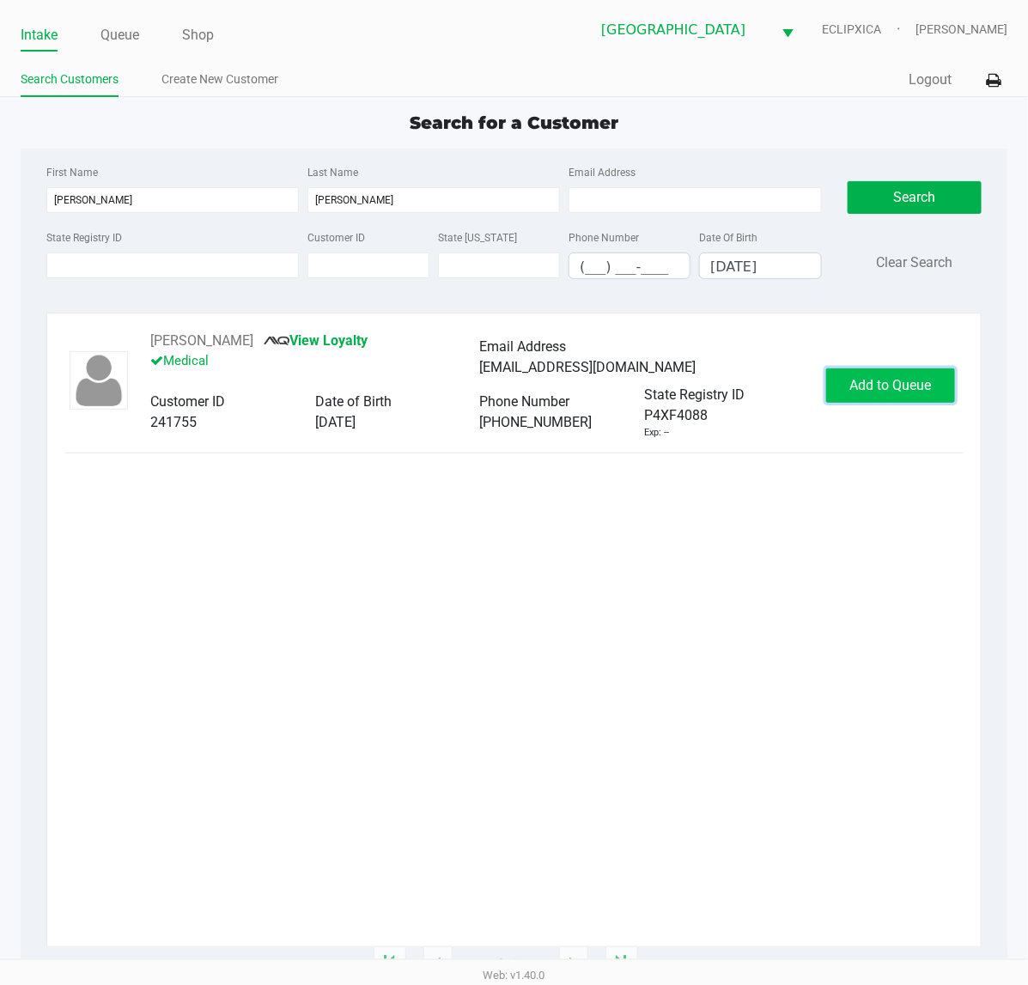
click at [891, 388] on span "Add to Queue" at bounding box center [891, 385] width 82 height 16
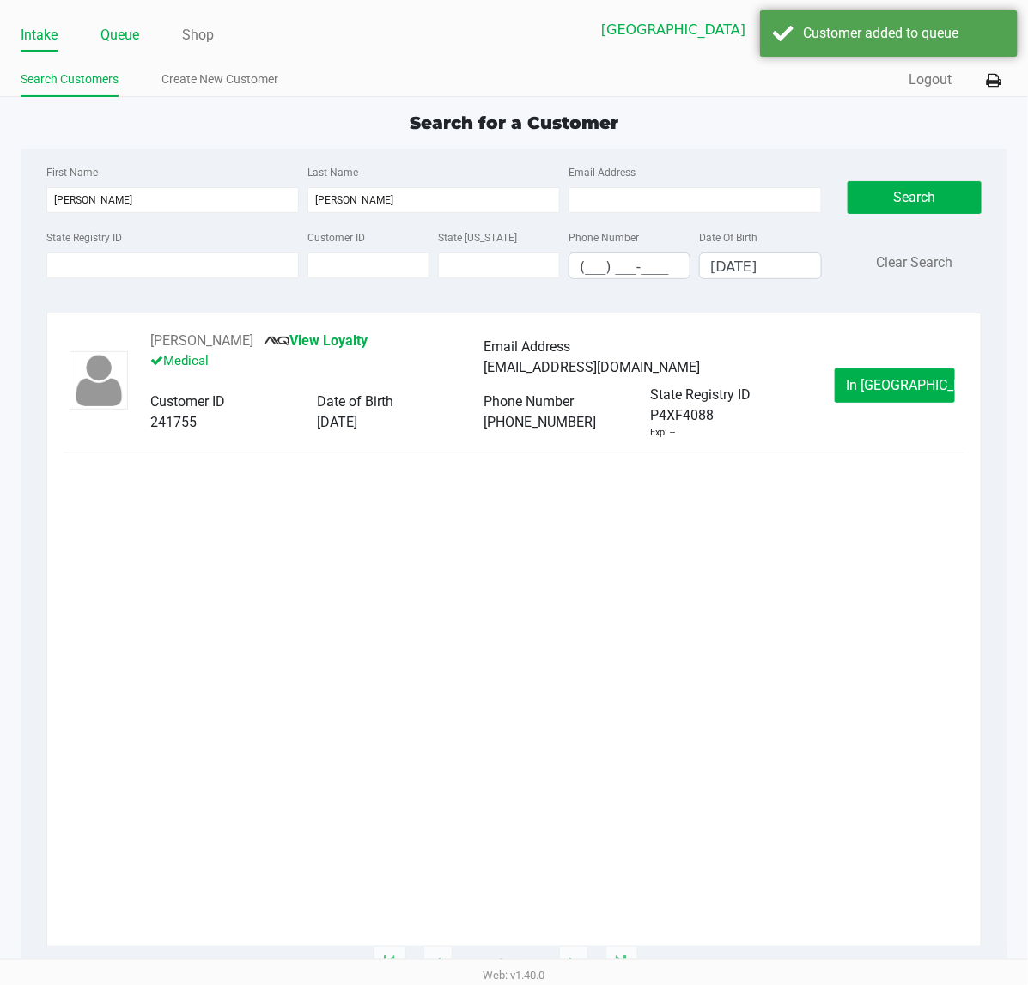
click at [109, 34] on link "Queue" at bounding box center [120, 35] width 39 height 24
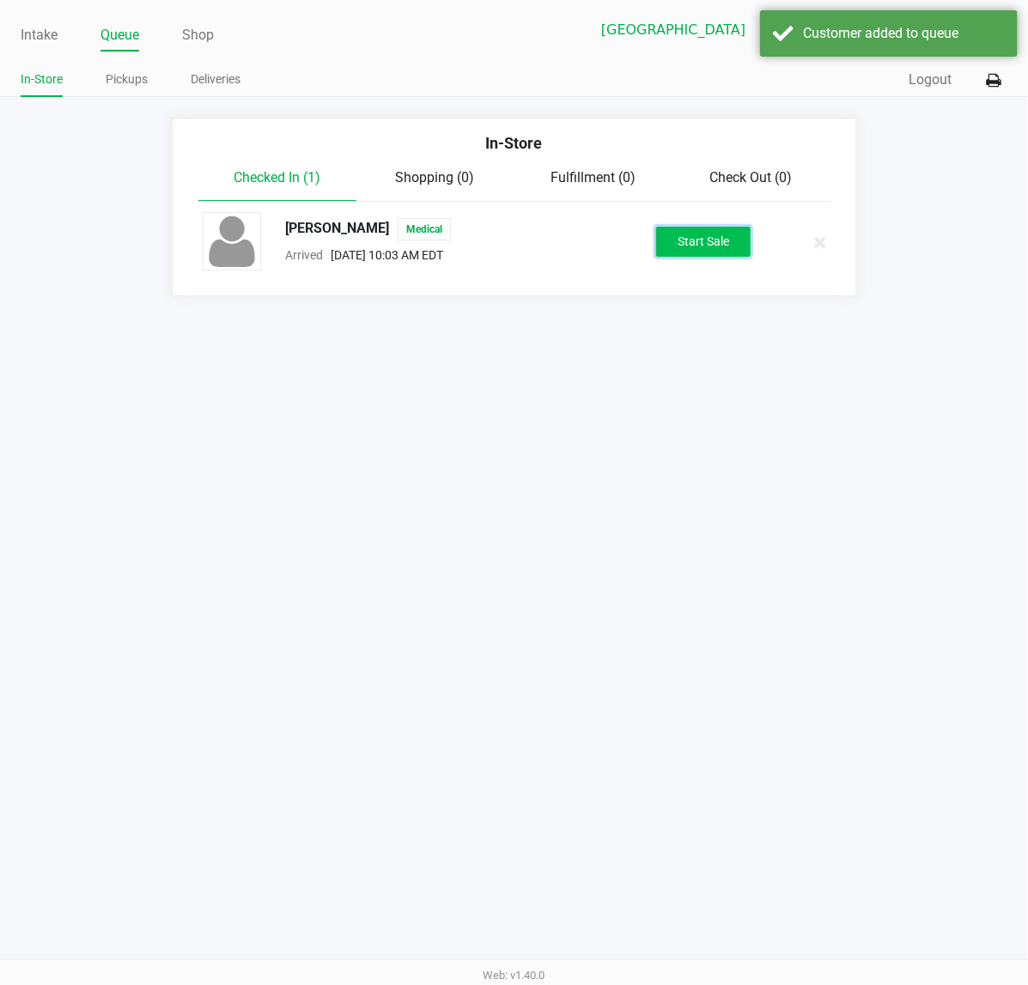
click at [728, 247] on button "Start Sale" at bounding box center [703, 242] width 94 height 30
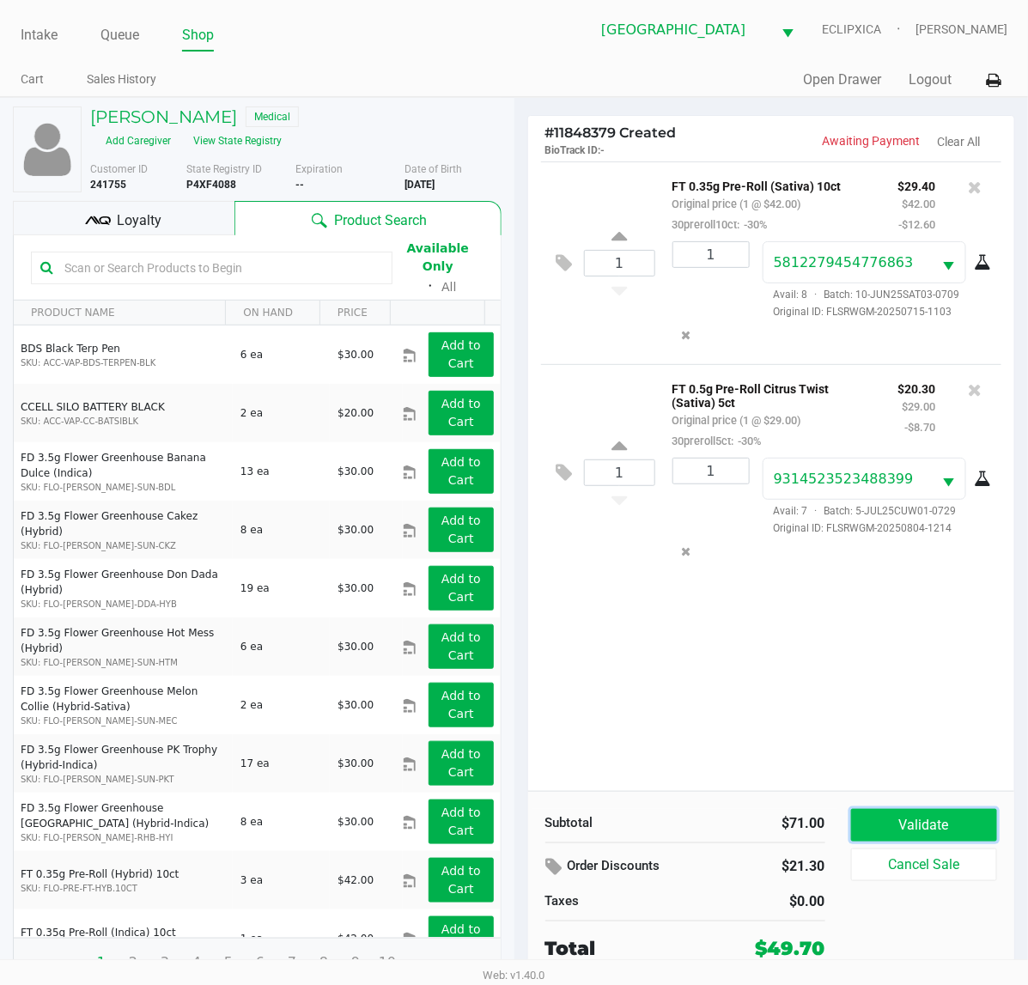
click at [882, 836] on button "Validate" at bounding box center [924, 825] width 147 height 33
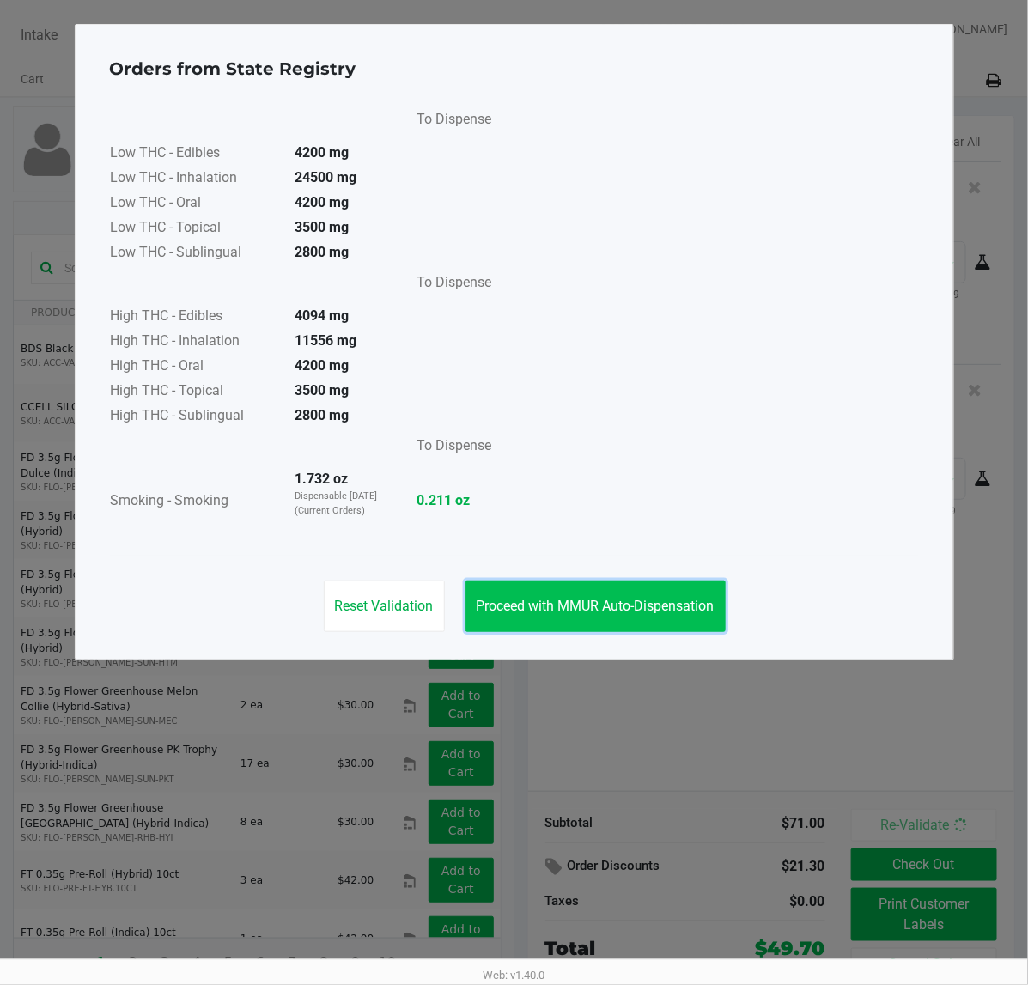
click at [534, 601] on span "Proceed with MMUR Auto-Dispensation" at bounding box center [596, 606] width 238 height 16
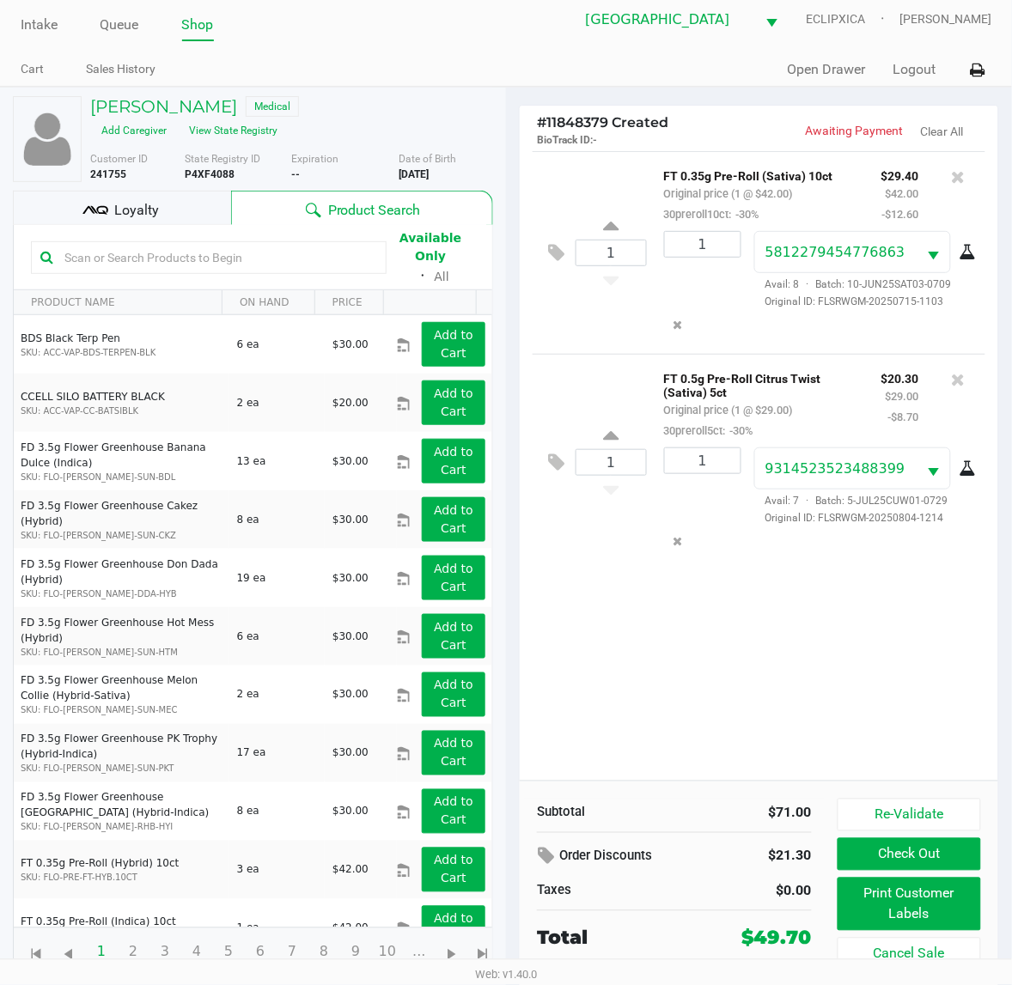
scroll to position [17, 0]
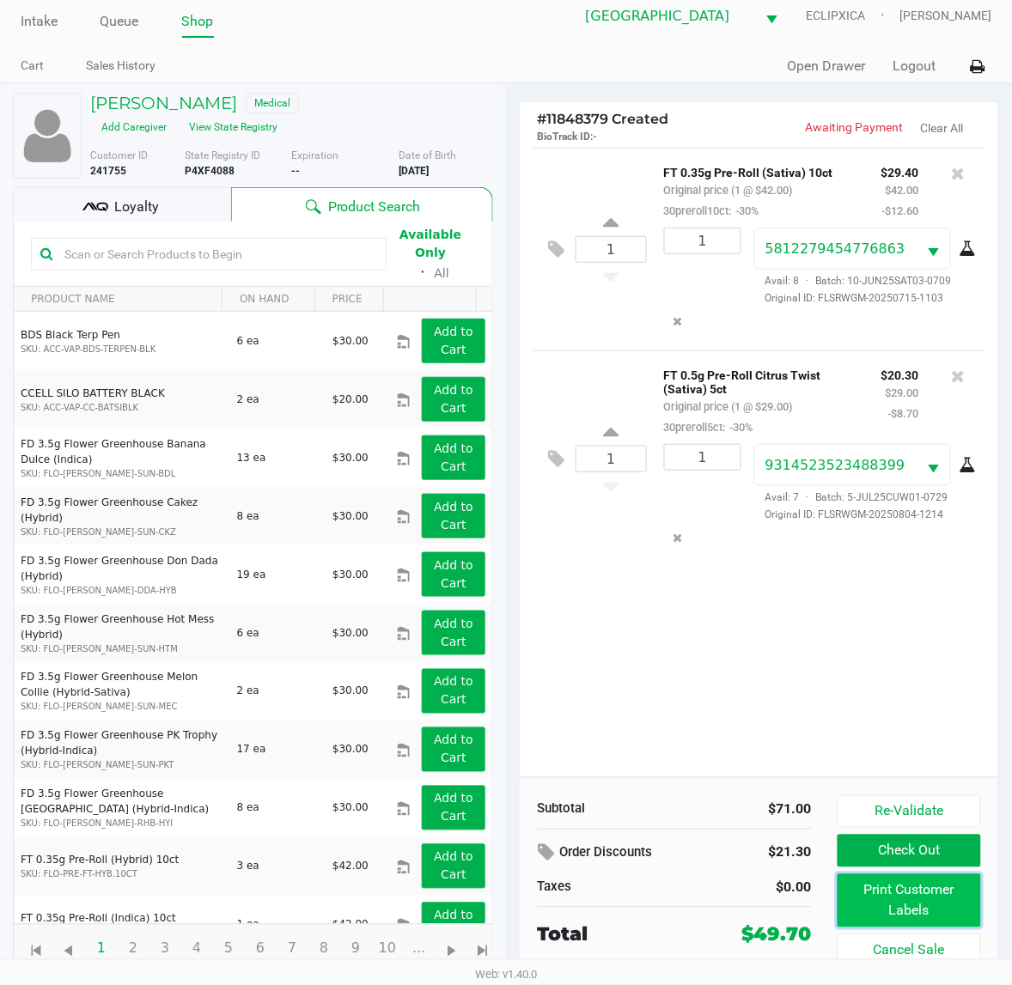
click at [942, 896] on button "Print Customer Labels" at bounding box center [909, 900] width 143 height 53
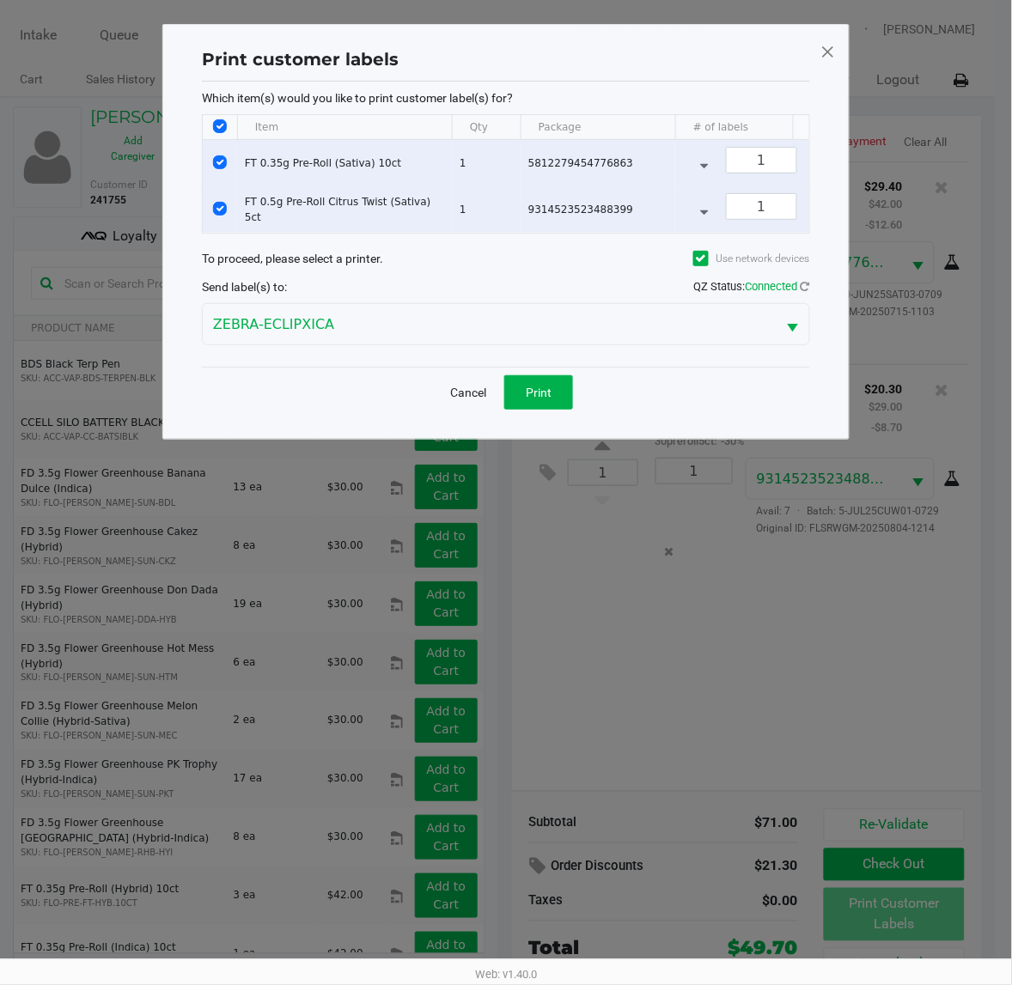
scroll to position [0, 0]
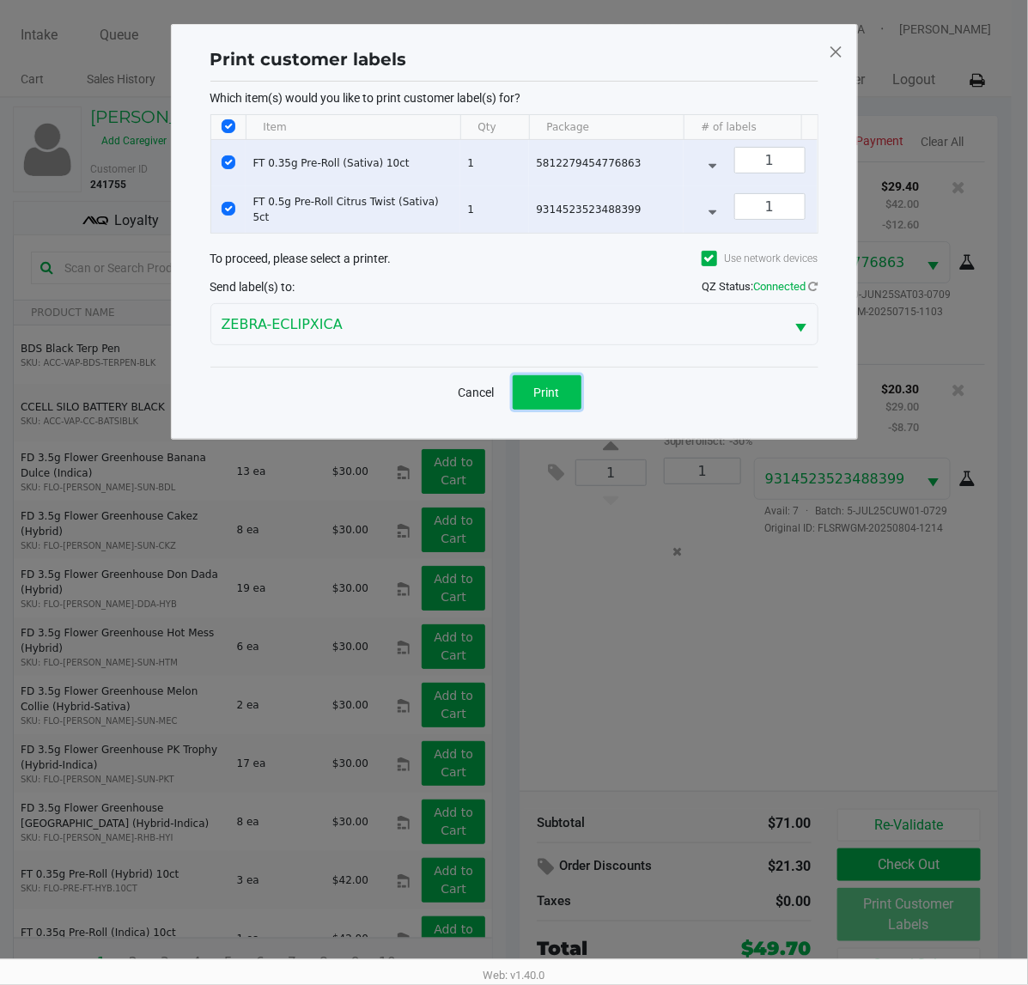
click at [539, 410] on button "Print" at bounding box center [547, 392] width 69 height 34
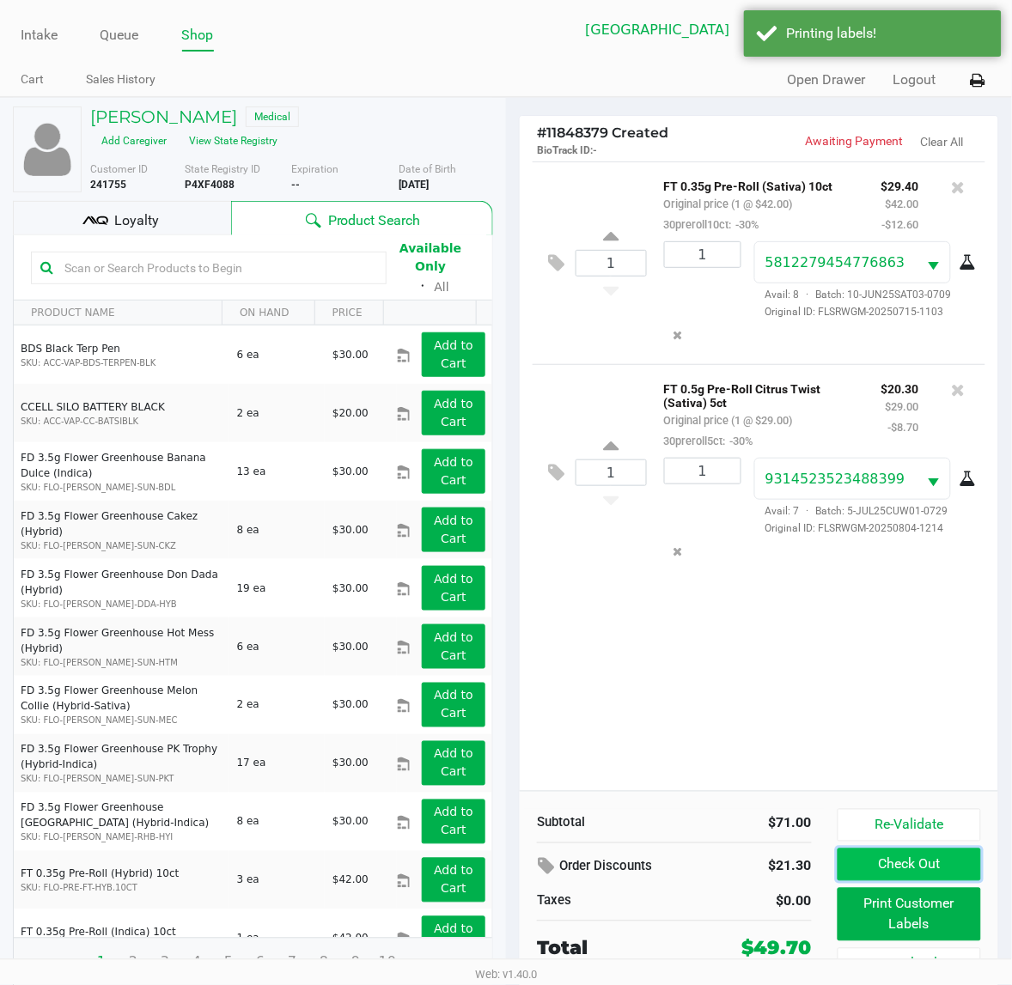
click at [881, 866] on button "Check Out" at bounding box center [909, 865] width 143 height 33
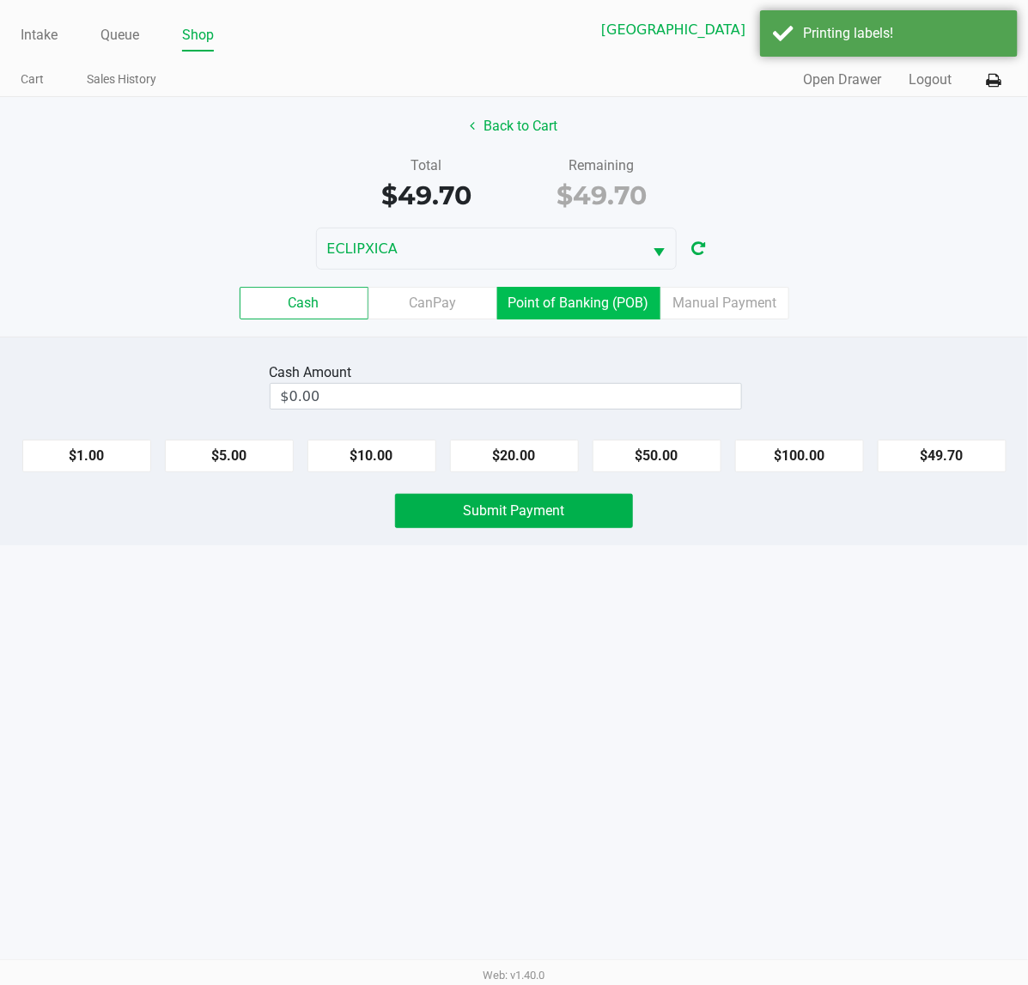
click at [590, 303] on label "Point of Banking (POB)" at bounding box center [578, 303] width 163 height 33
click at [0, 0] on 7 "Point of Banking (POB)" at bounding box center [0, 0] width 0 height 0
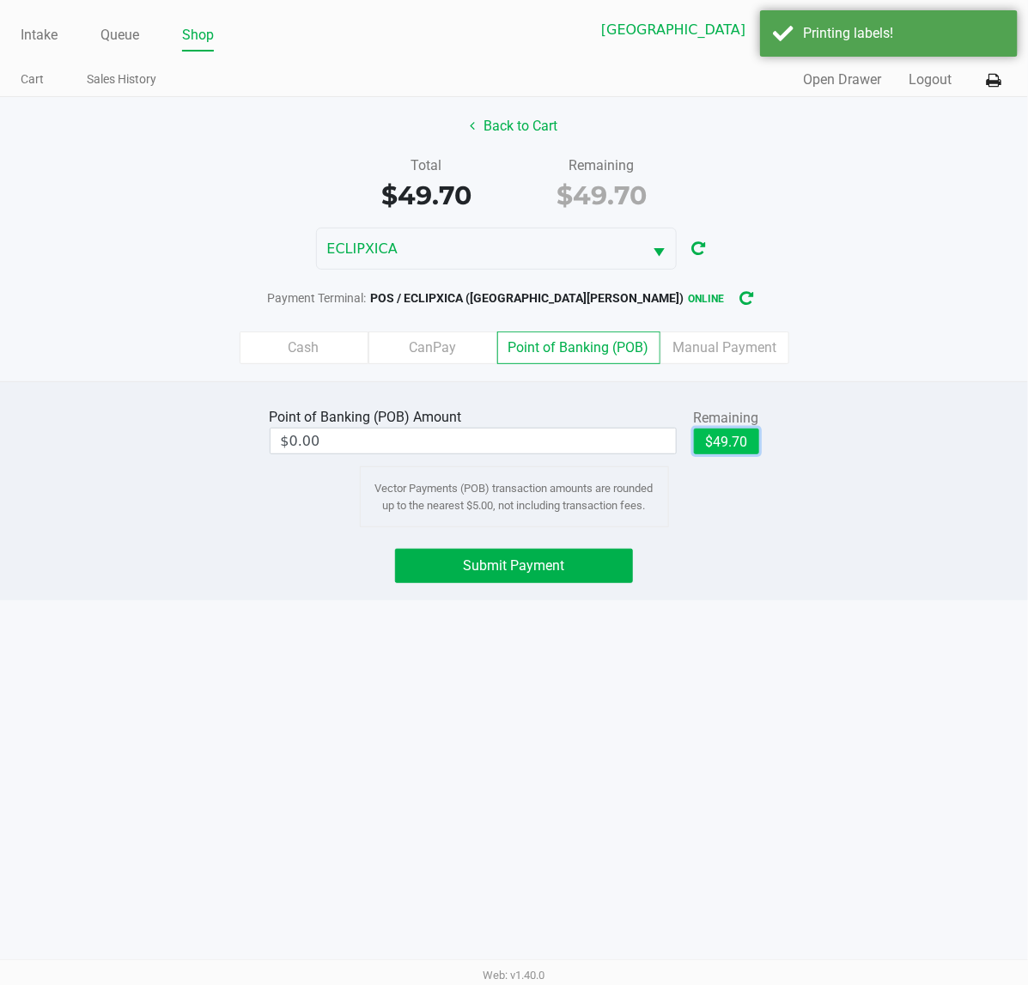
click at [728, 448] on button "$49.70" at bounding box center [726, 442] width 65 height 26
type input "$49.70"
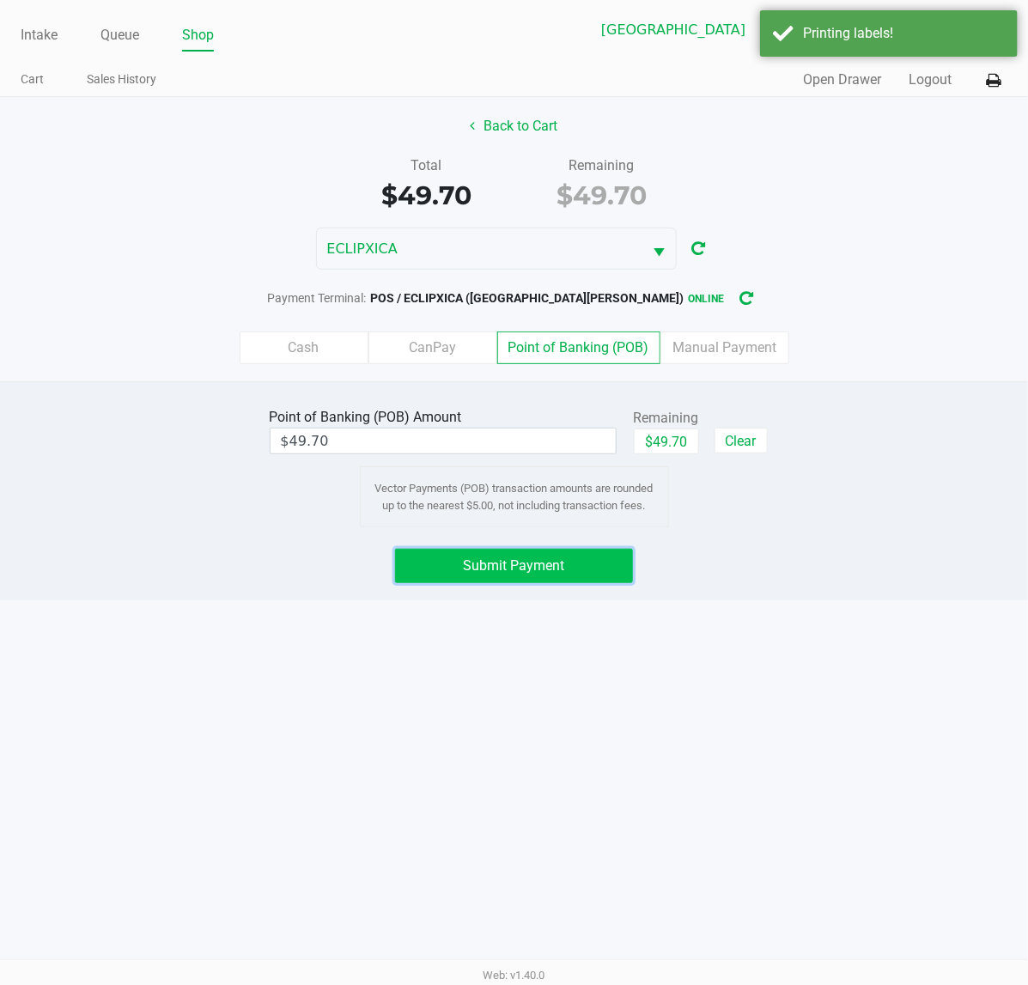
click at [606, 576] on button "Submit Payment" at bounding box center [514, 566] width 238 height 34
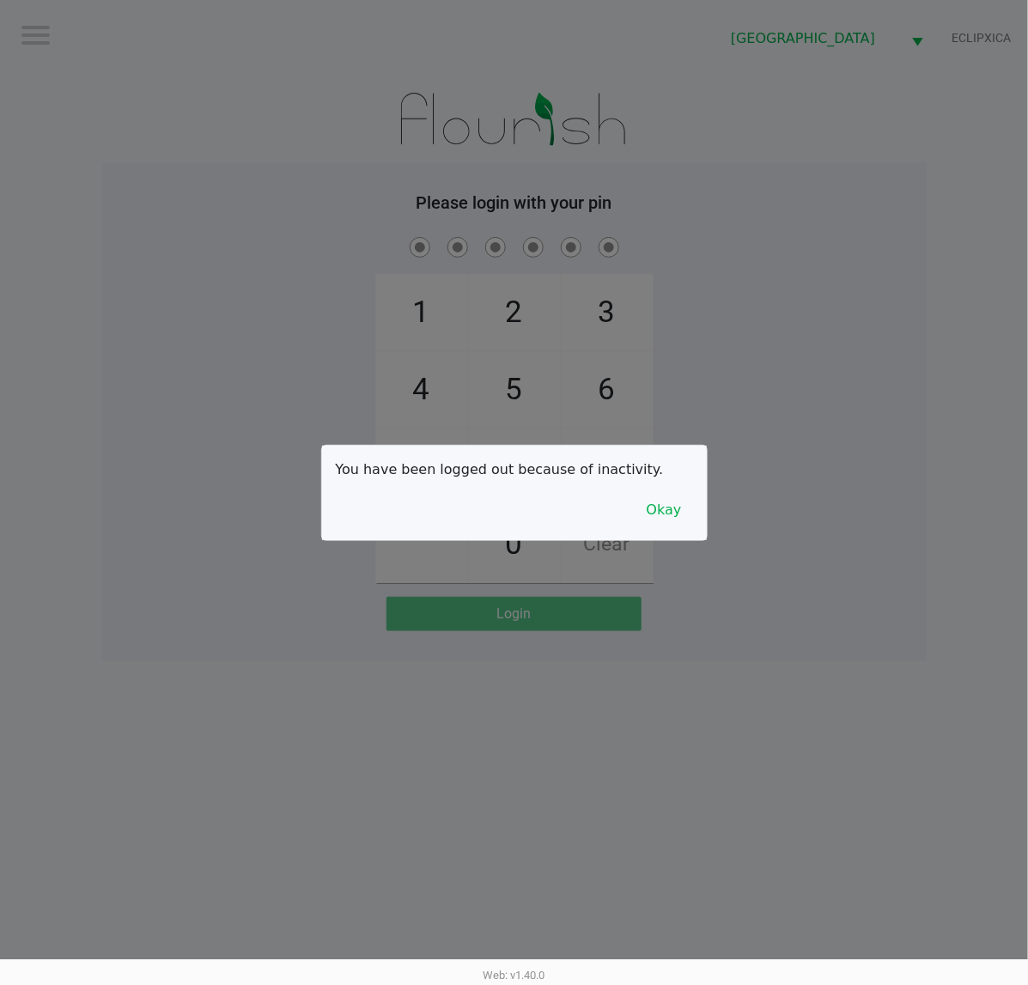
click at [146, 253] on div at bounding box center [514, 492] width 1028 height 985
checkbox input "true"
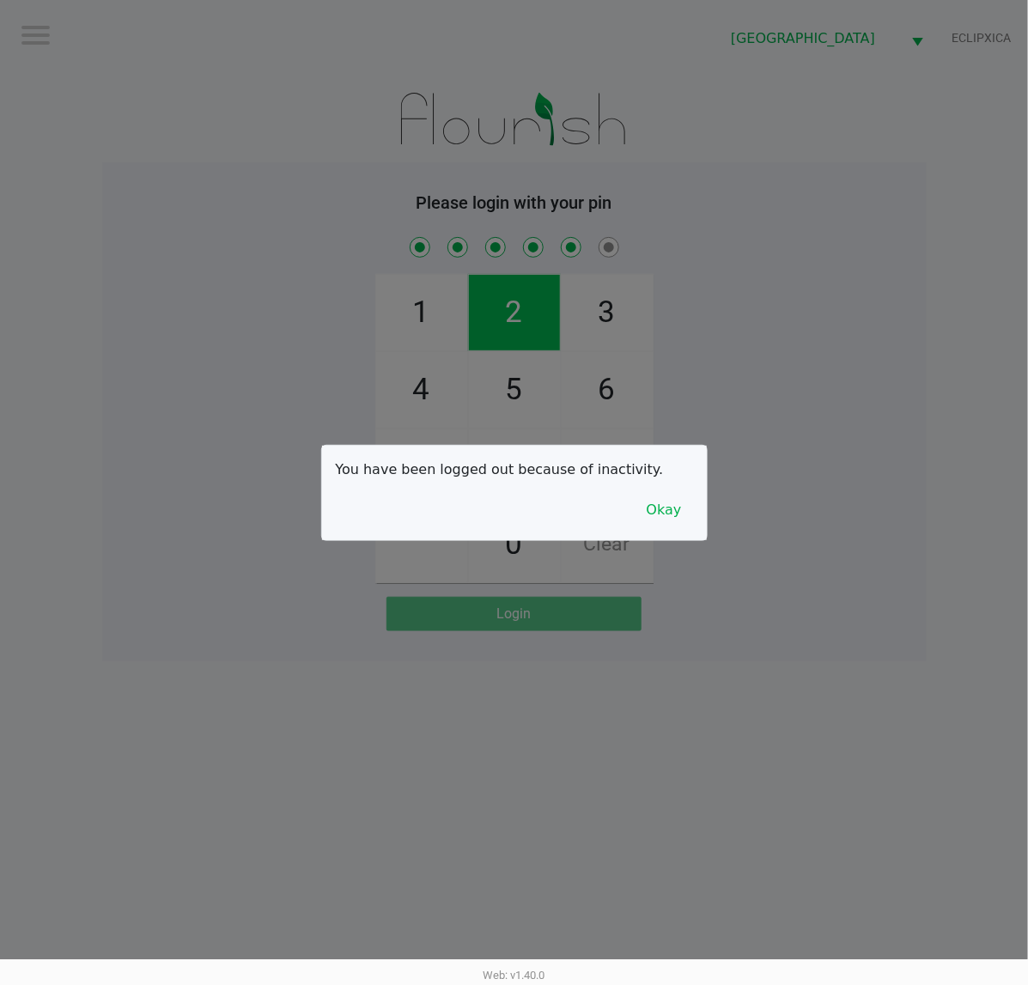
checkbox input "true"
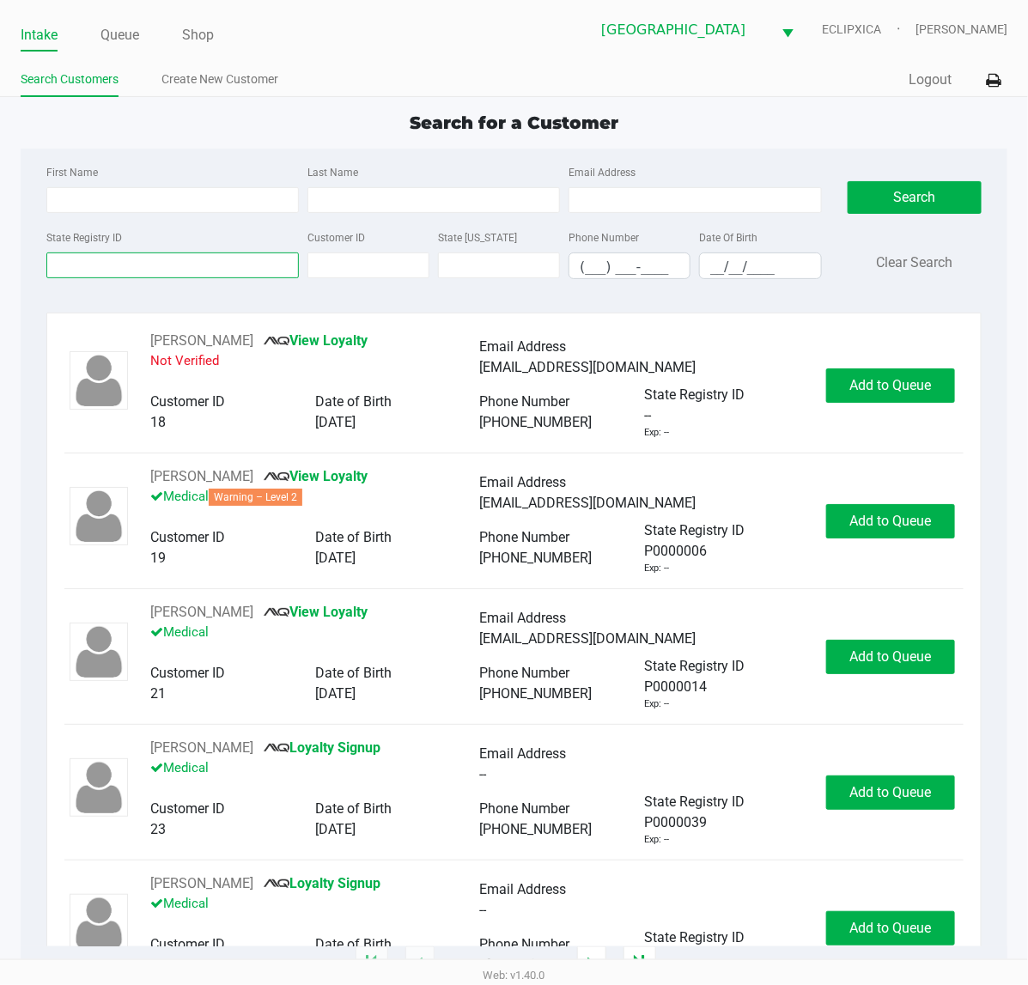
click at [142, 266] on input "State Registry ID" at bounding box center [172, 266] width 253 height 26
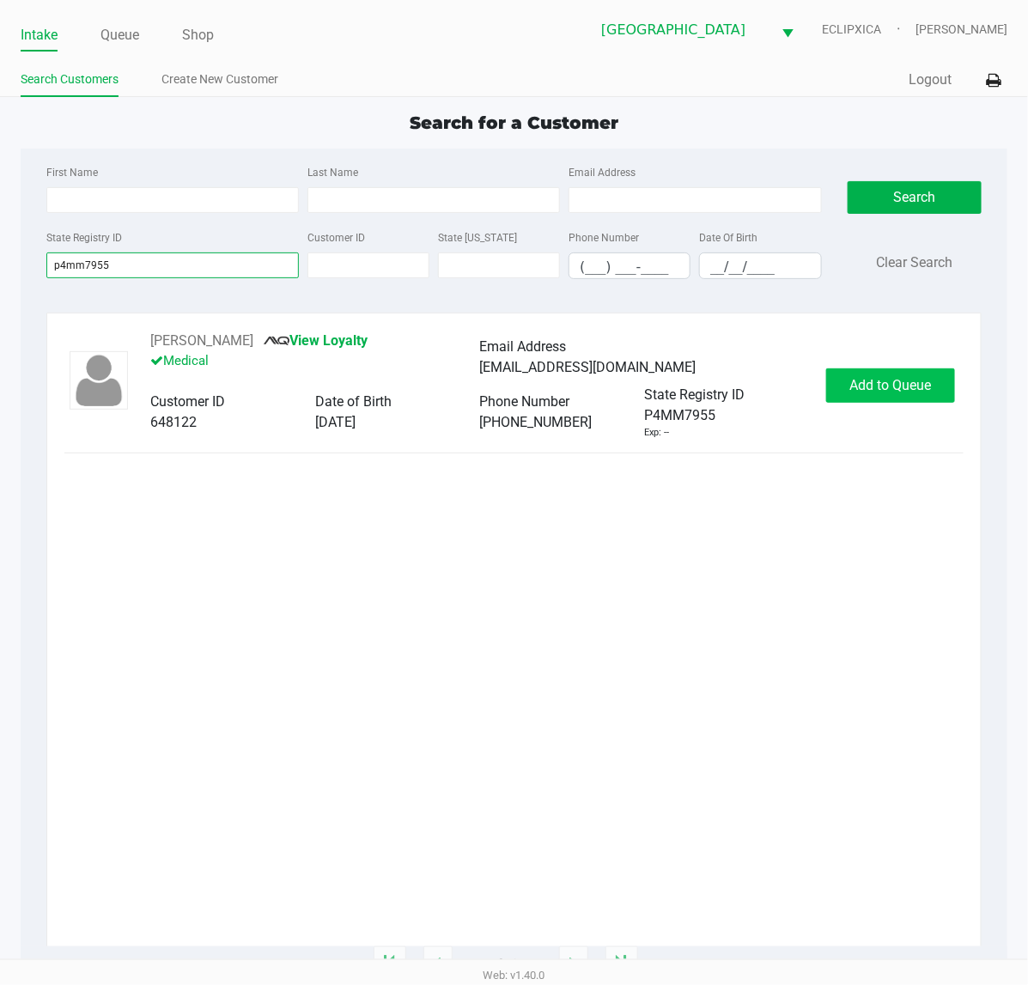
type input "p4mm7955"
click at [904, 382] on span "Add to Queue" at bounding box center [891, 385] width 82 height 16
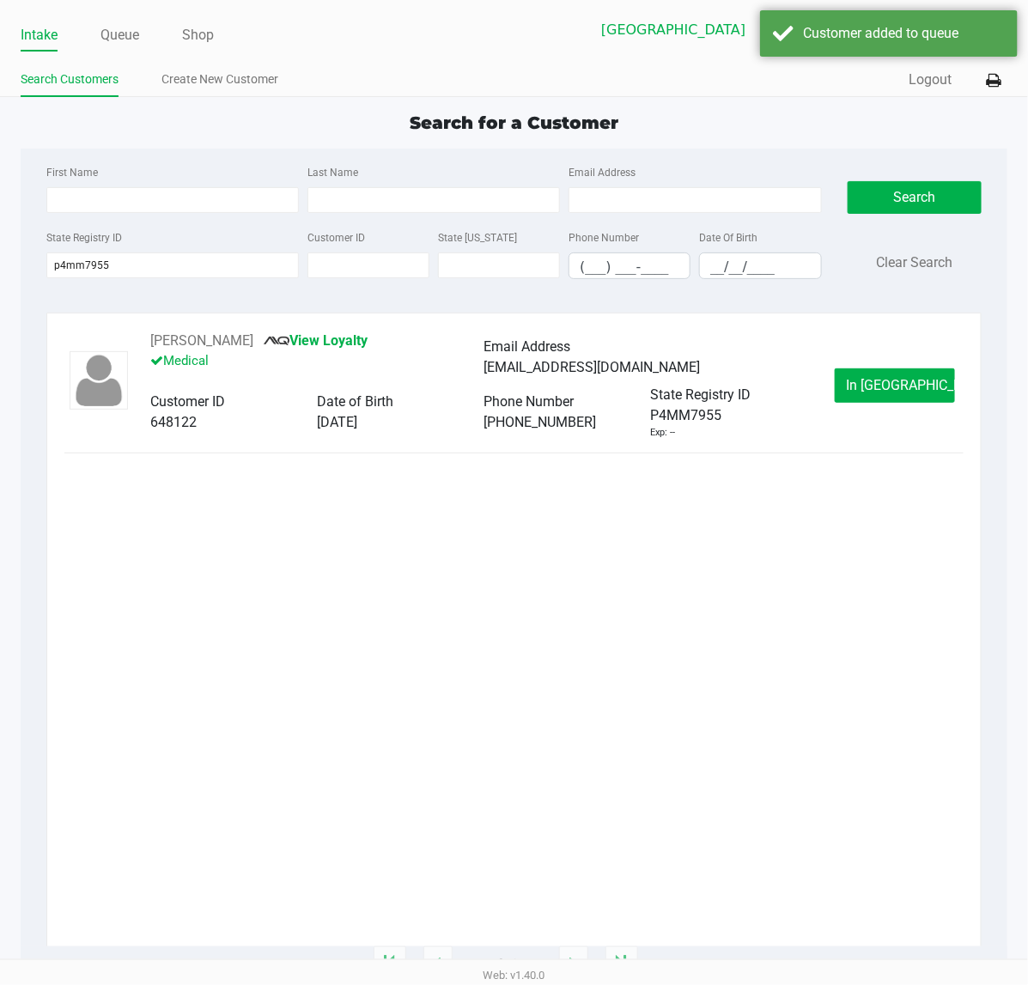
click at [143, 39] on ul "Intake Queue Shop" at bounding box center [268, 35] width 494 height 29
click at [135, 39] on link "Queue" at bounding box center [120, 35] width 39 height 24
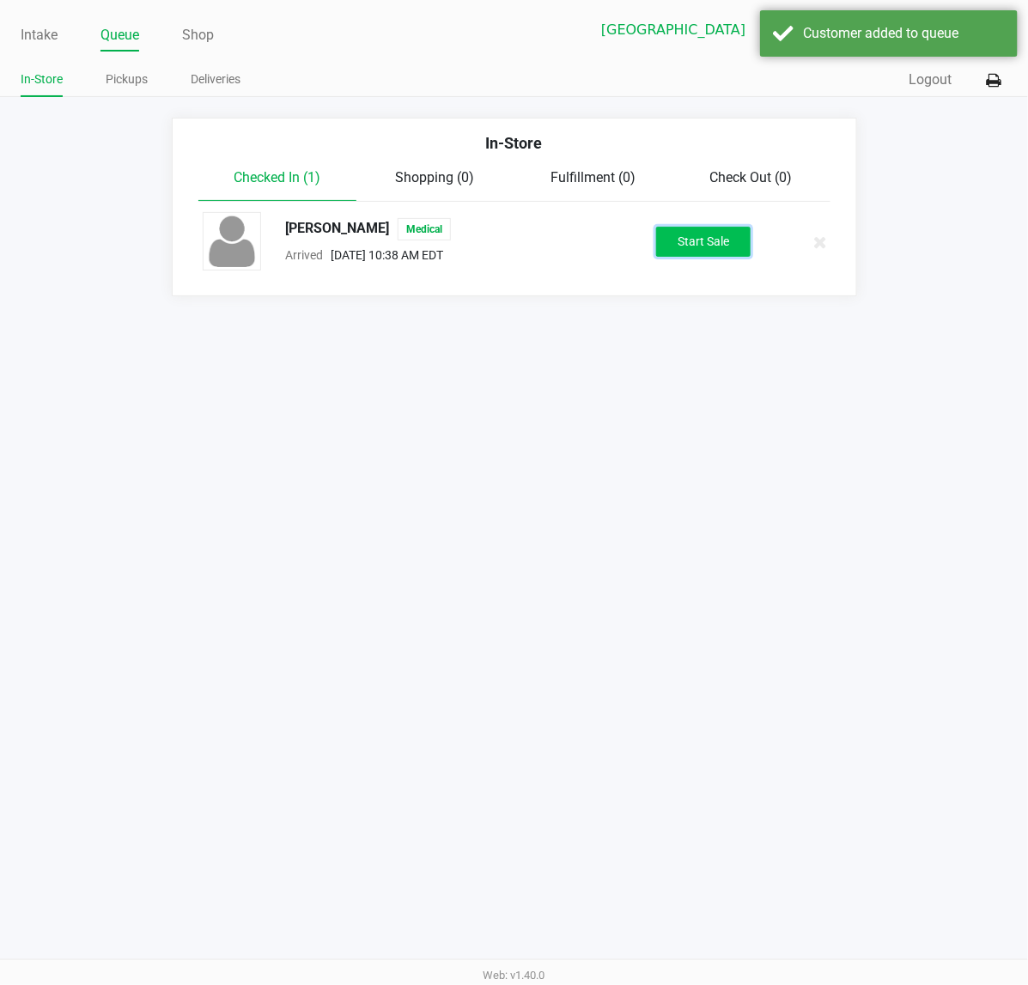
click at [673, 247] on button "Start Sale" at bounding box center [703, 242] width 94 height 30
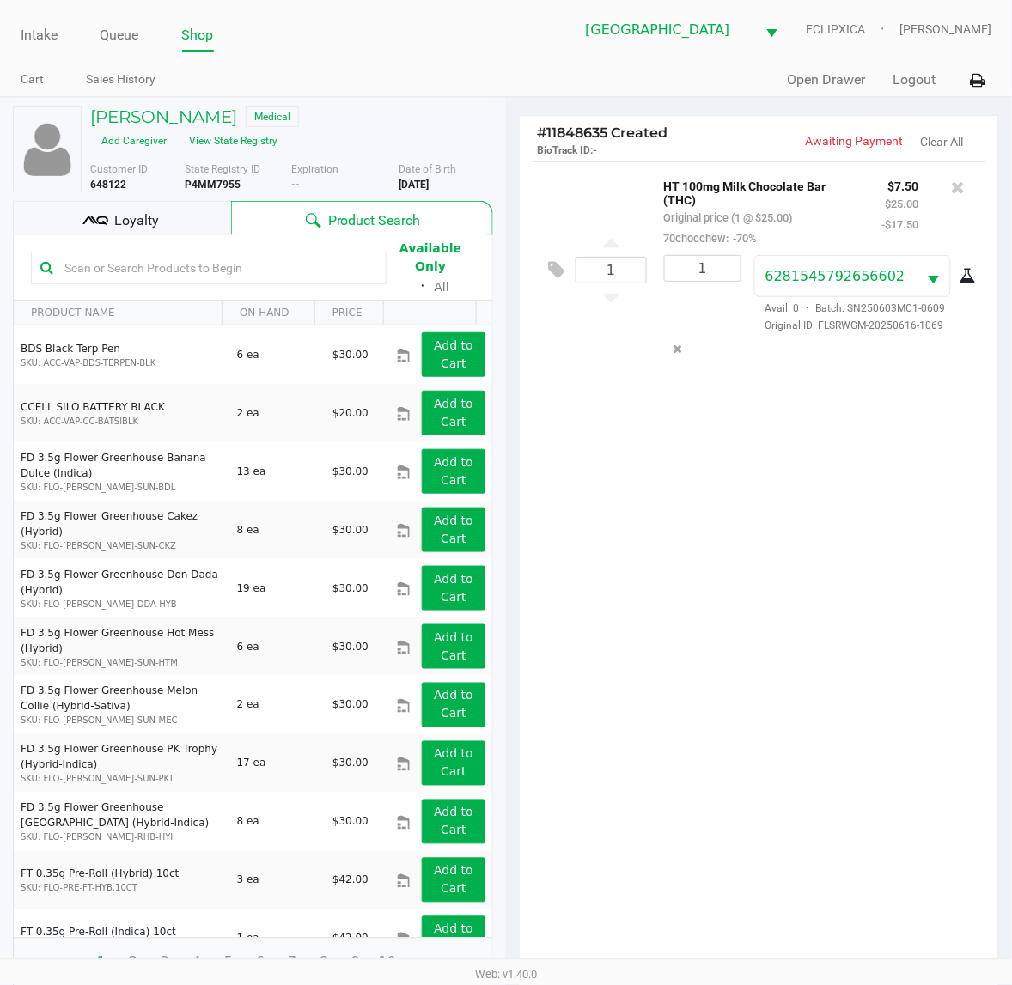
click at [736, 528] on div "1 HT 100mg Milk Chocolate Bar (THC) Original price (1 @ $25.00) 70chocchew: -70…" at bounding box center [759, 571] width 478 height 820
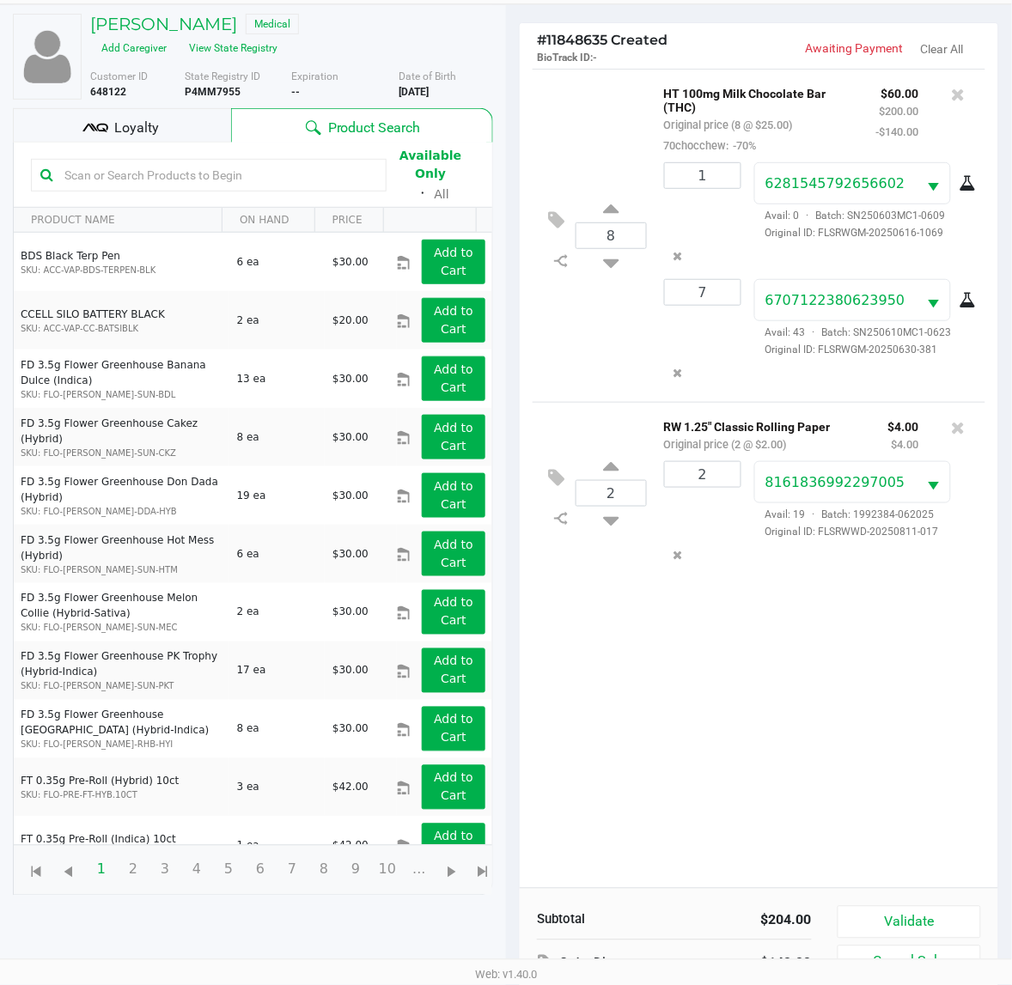
scroll to position [187, 0]
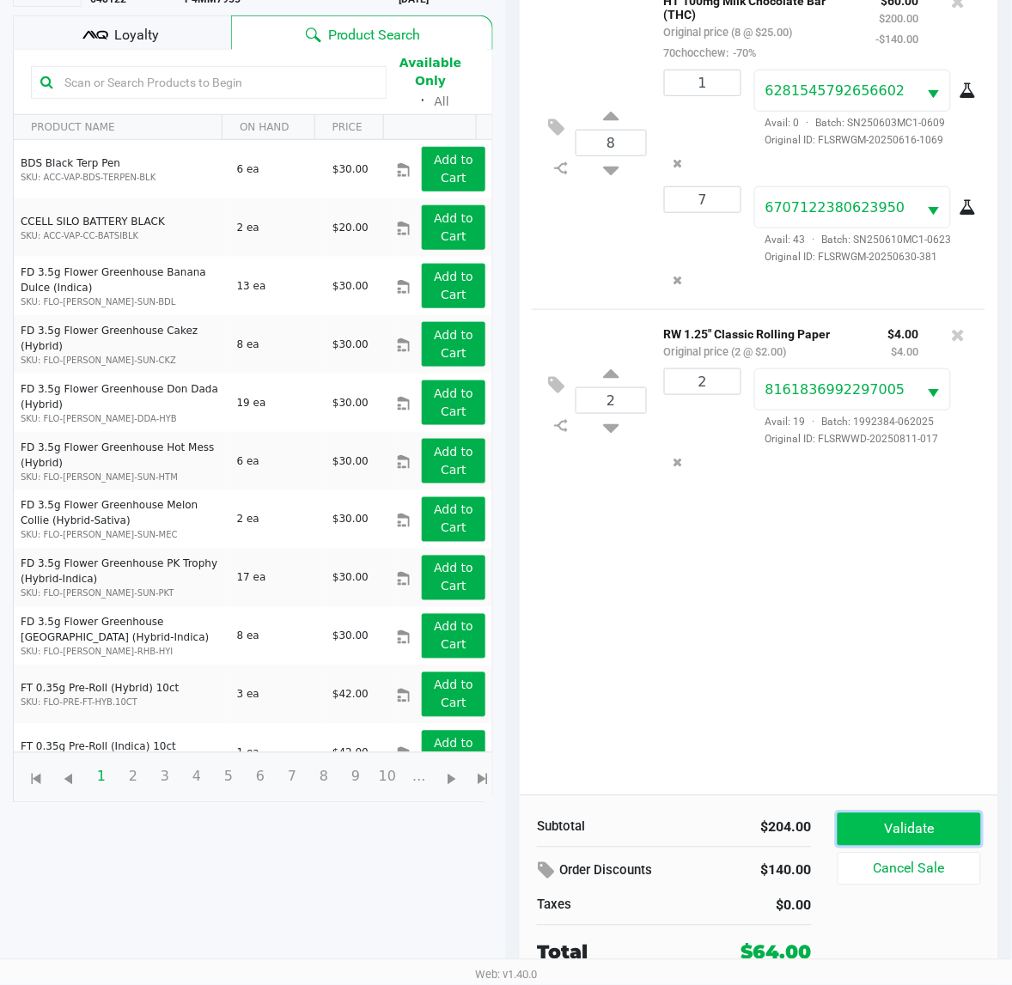
click at [947, 820] on button "Validate" at bounding box center [909, 830] width 143 height 33
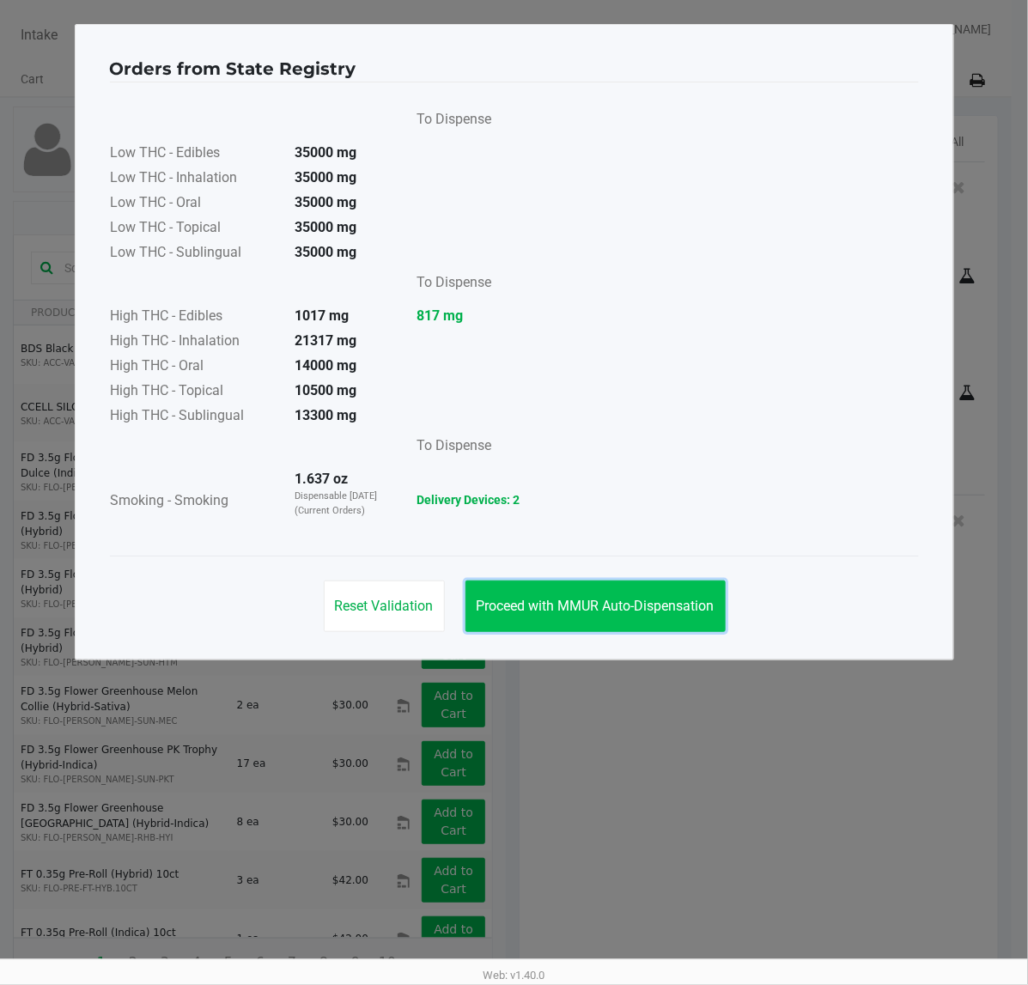
click at [565, 601] on span "Proceed with MMUR Auto-Dispensation" at bounding box center [596, 606] width 238 height 16
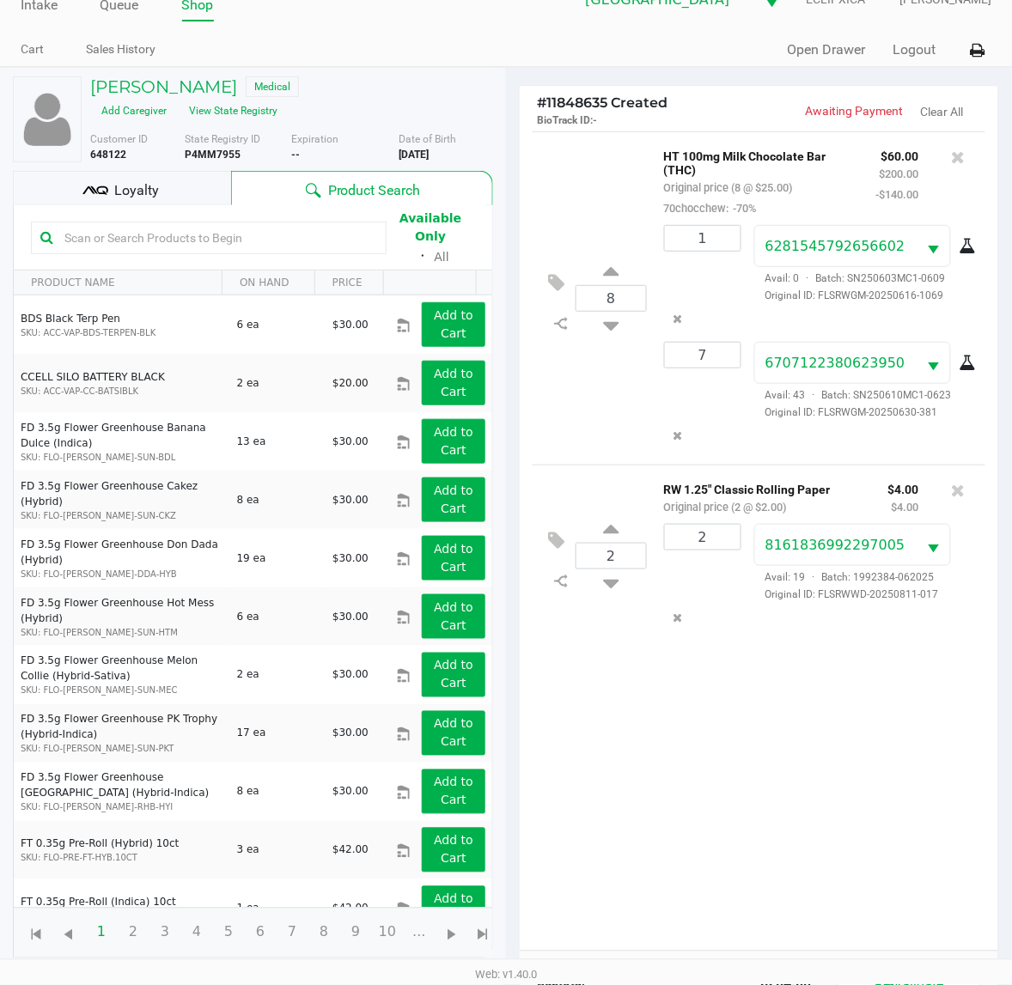
scroll to position [206, 0]
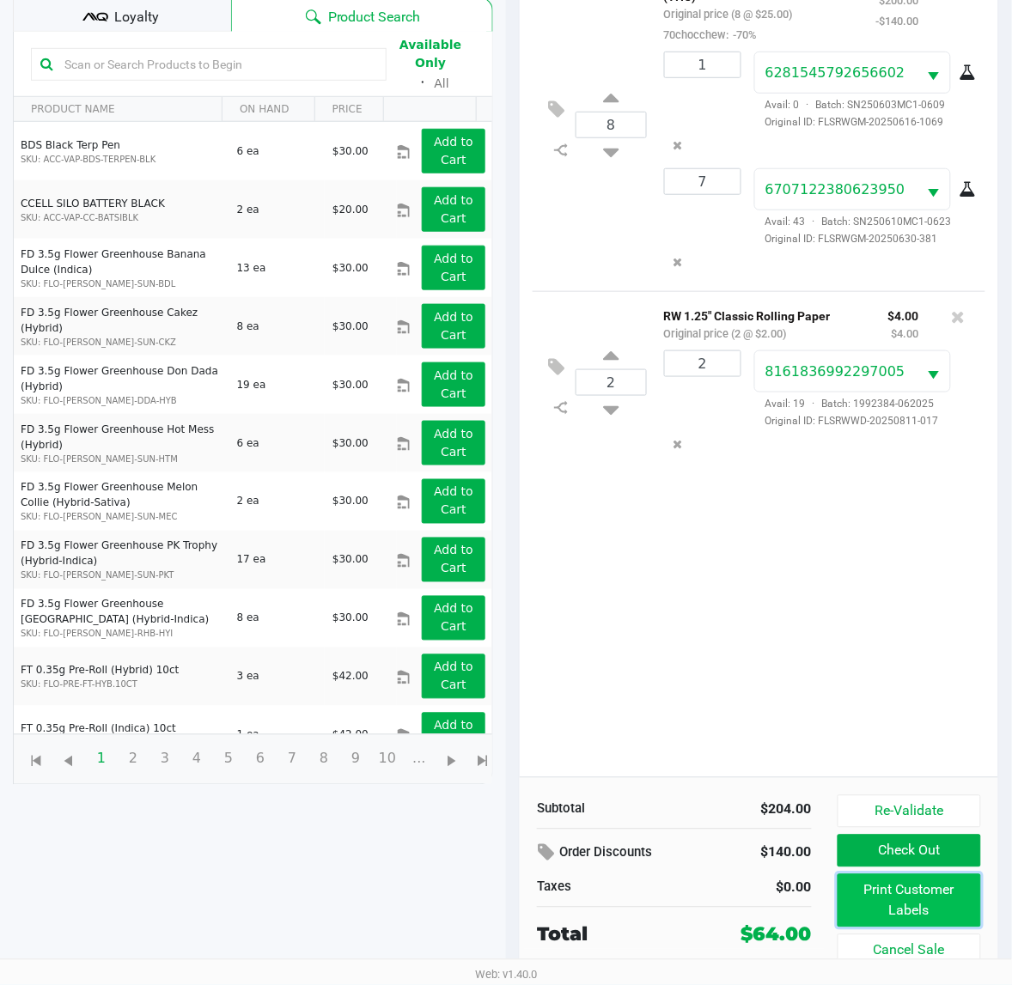
click at [891, 907] on button "Print Customer Labels" at bounding box center [909, 900] width 143 height 53
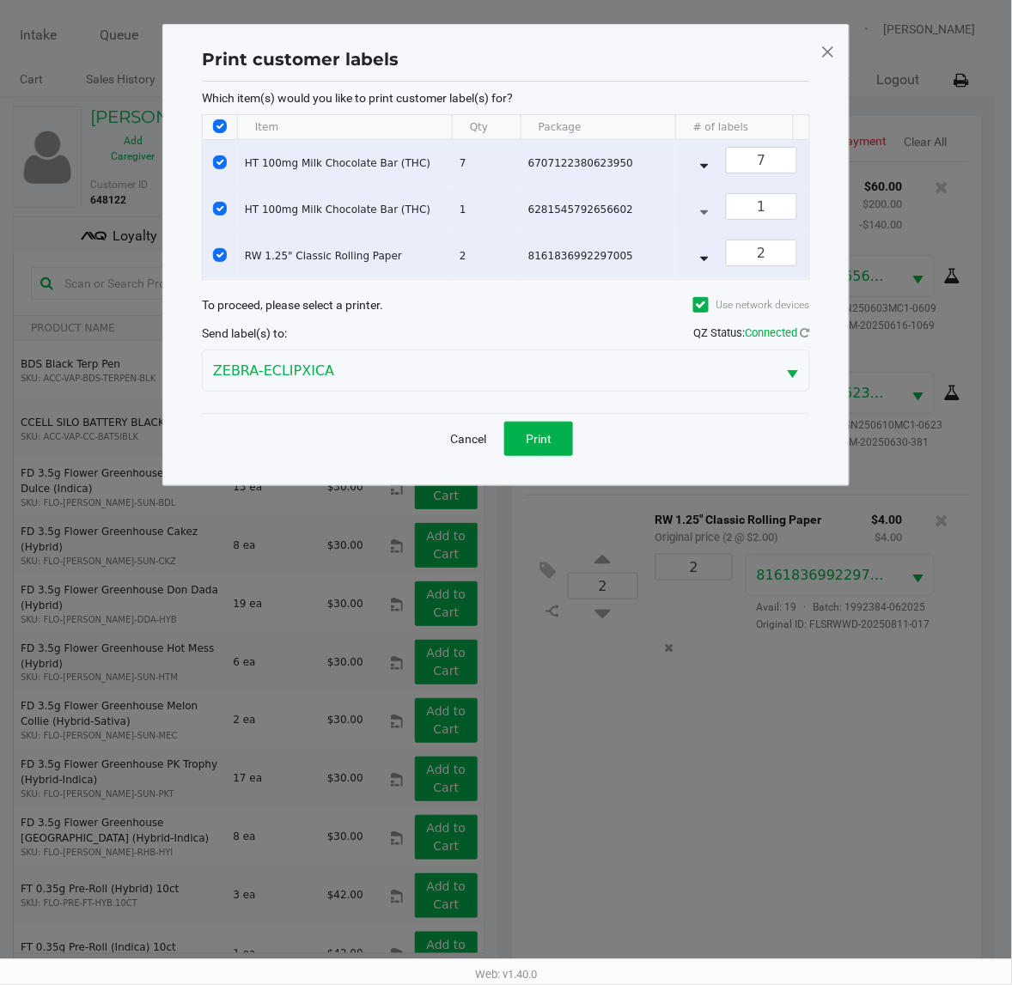
scroll to position [0, 0]
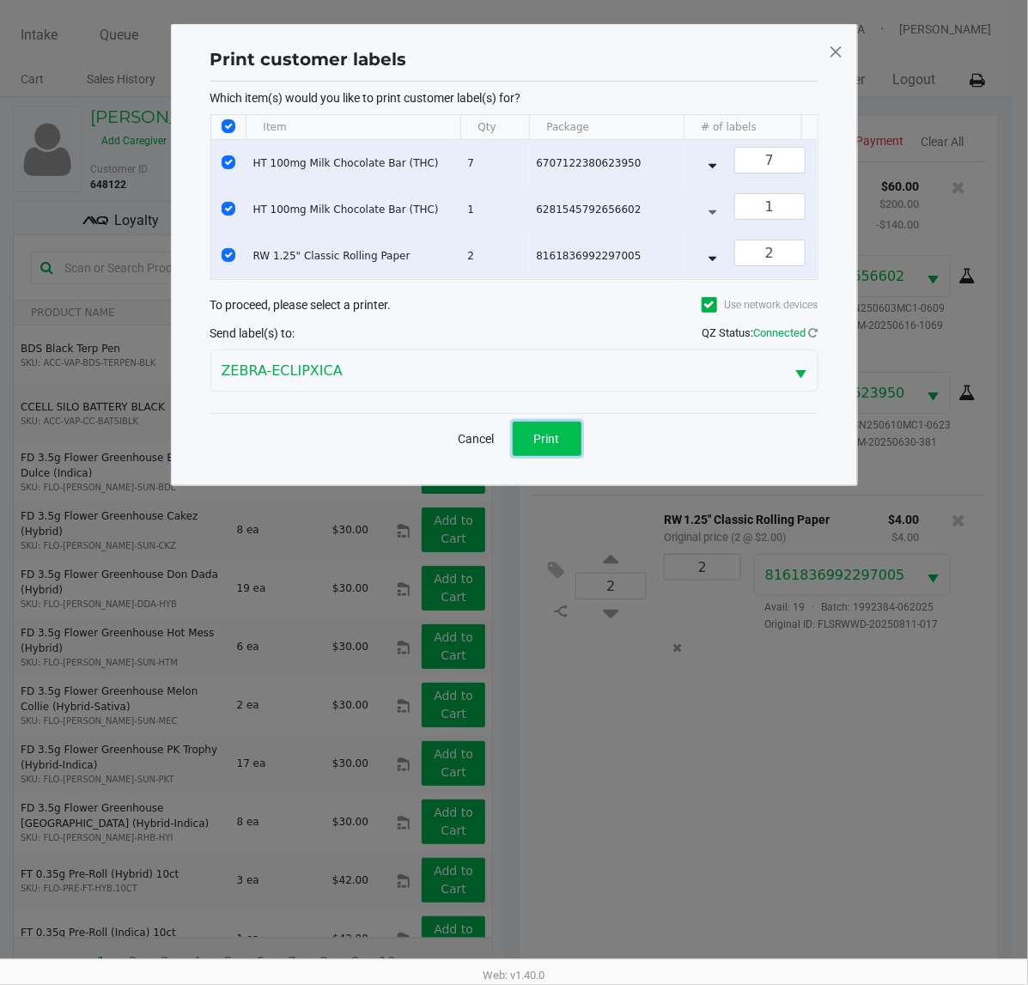
click at [548, 456] on button "Print" at bounding box center [547, 439] width 69 height 34
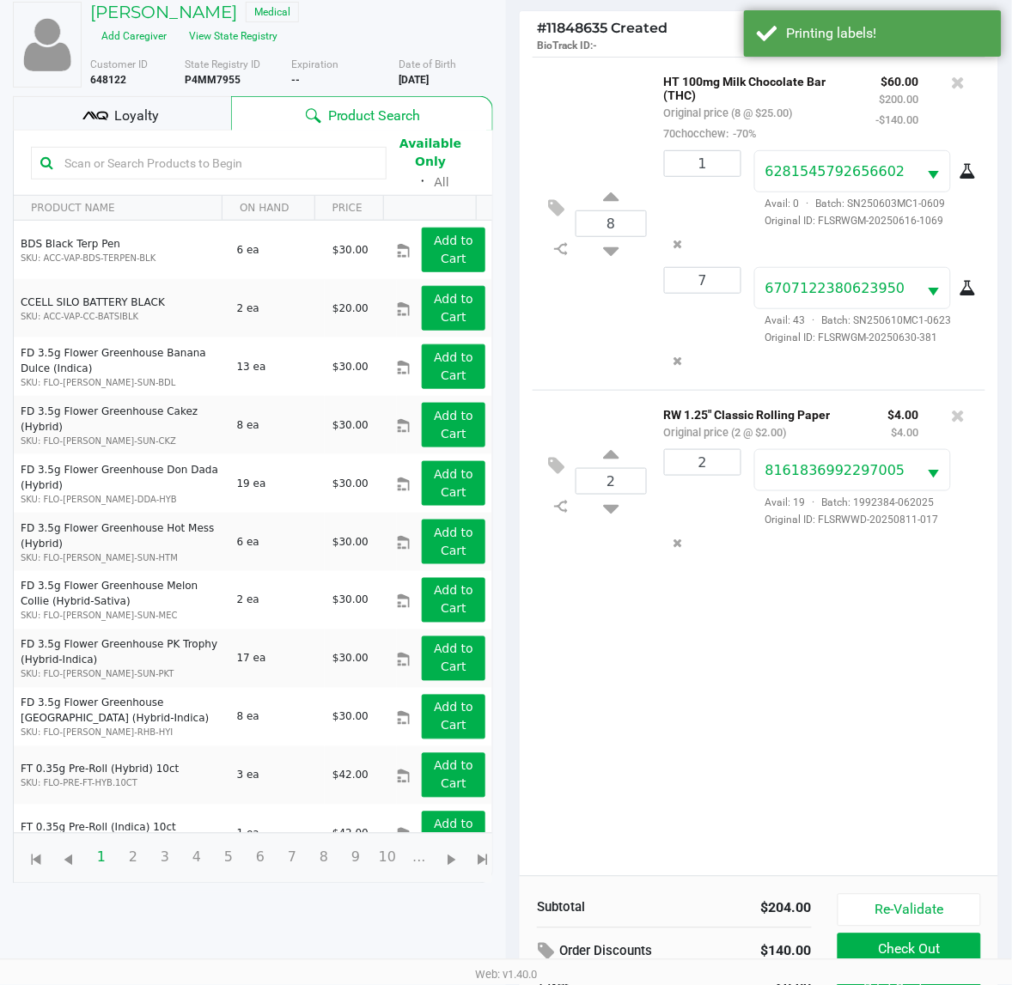
scroll to position [206, 0]
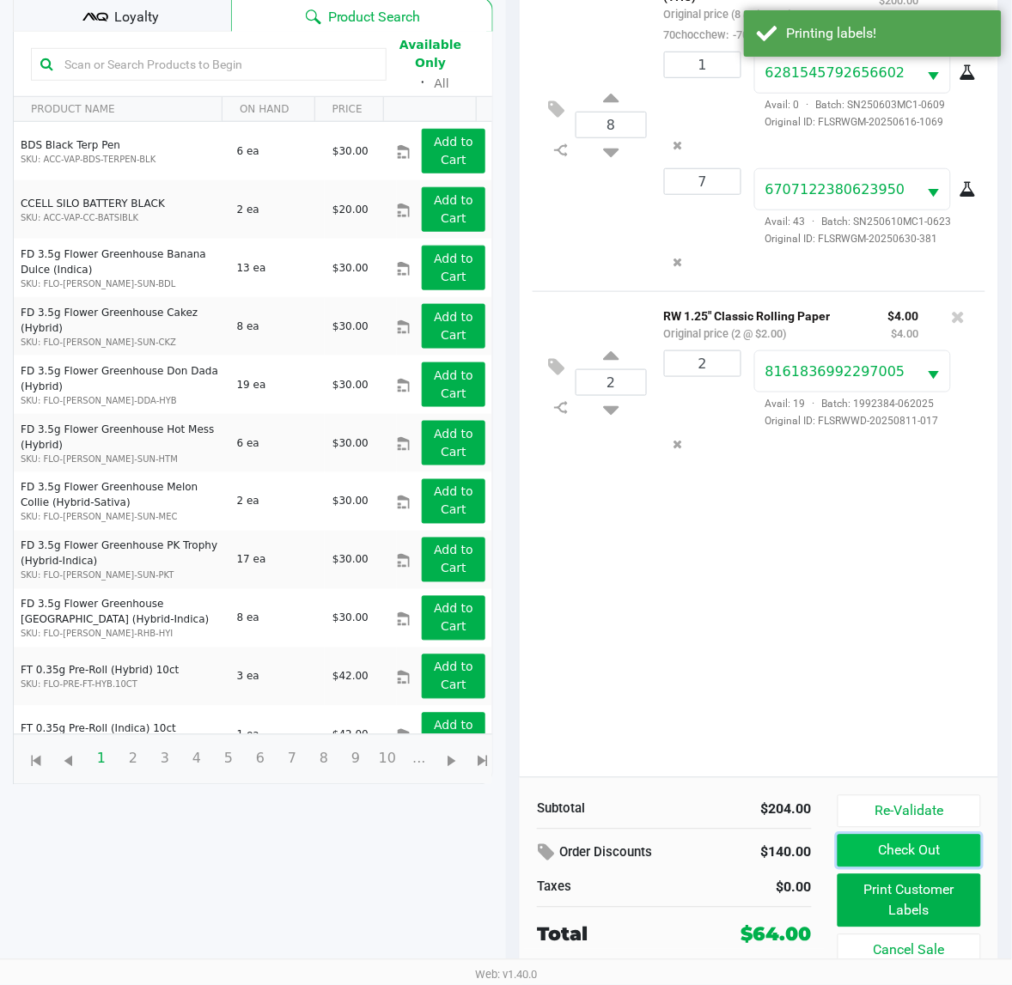
click at [907, 853] on button "Check Out" at bounding box center [909, 851] width 143 height 33
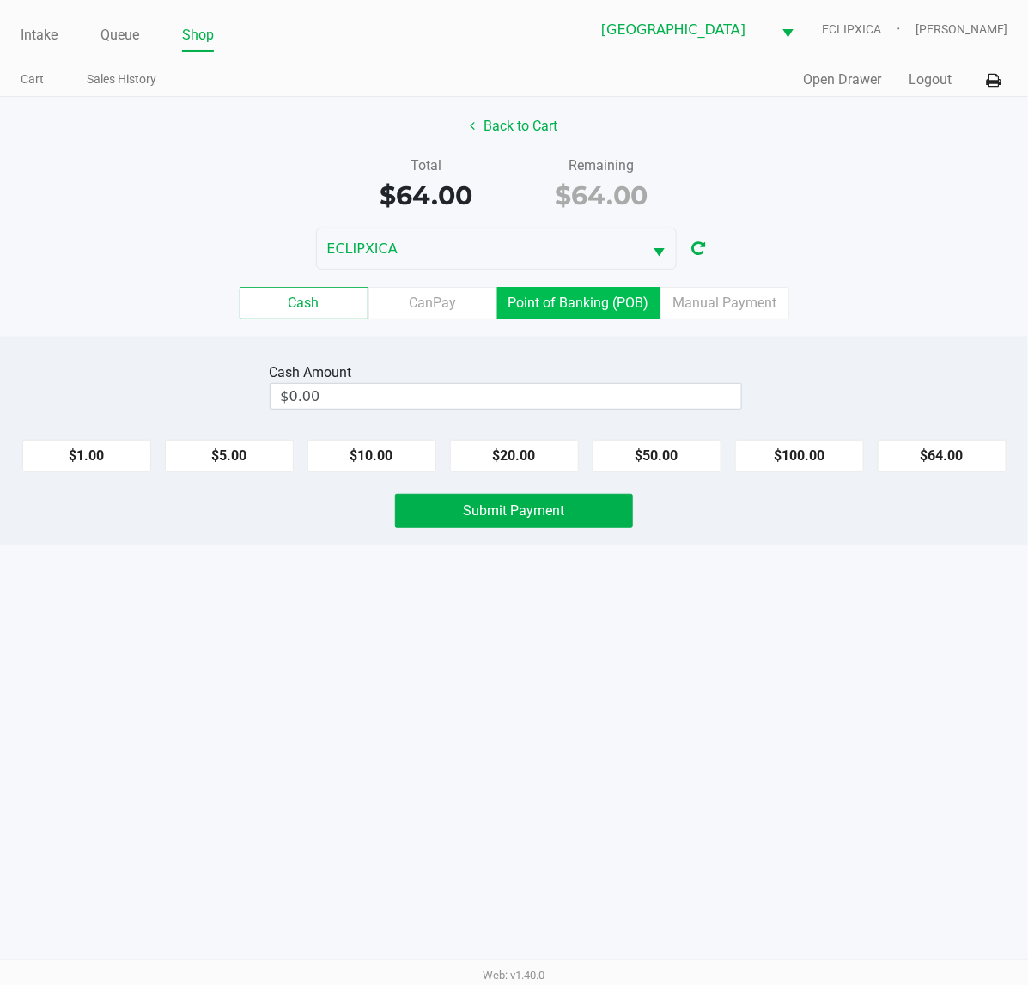
click at [567, 314] on label "Point of Banking (POB)" at bounding box center [578, 303] width 163 height 33
click at [0, 0] on 7 "Point of Banking (POB)" at bounding box center [0, 0] width 0 height 0
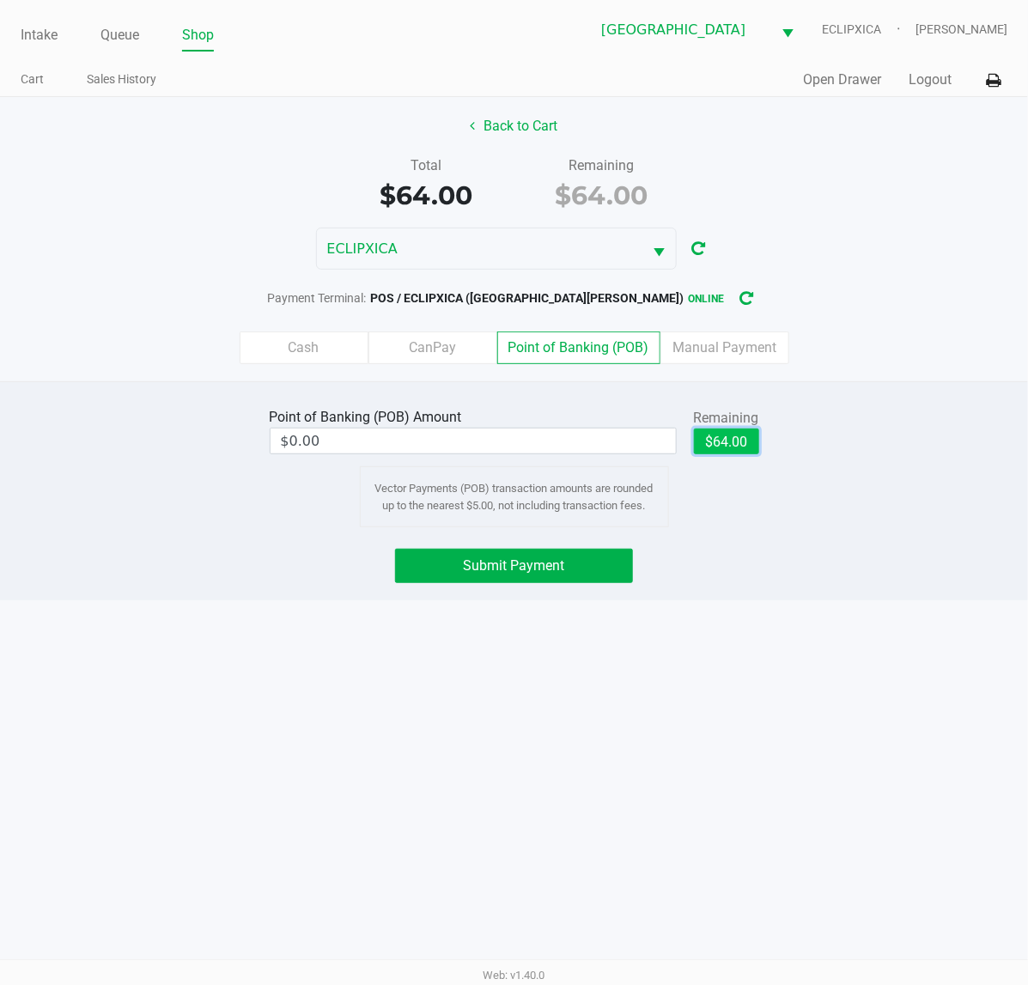
click at [723, 443] on button "$64.00" at bounding box center [726, 442] width 65 height 26
type input "$64.00"
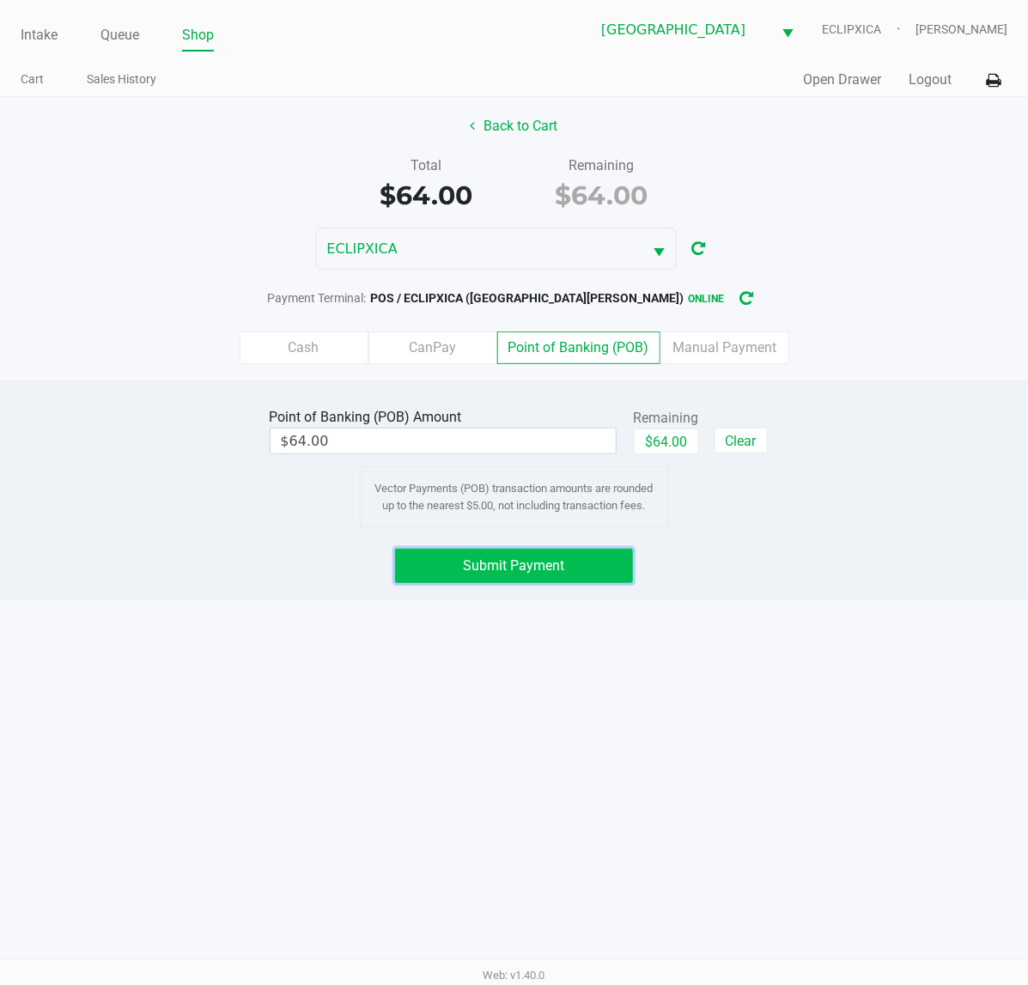
click at [588, 577] on button "Submit Payment" at bounding box center [514, 566] width 238 height 34
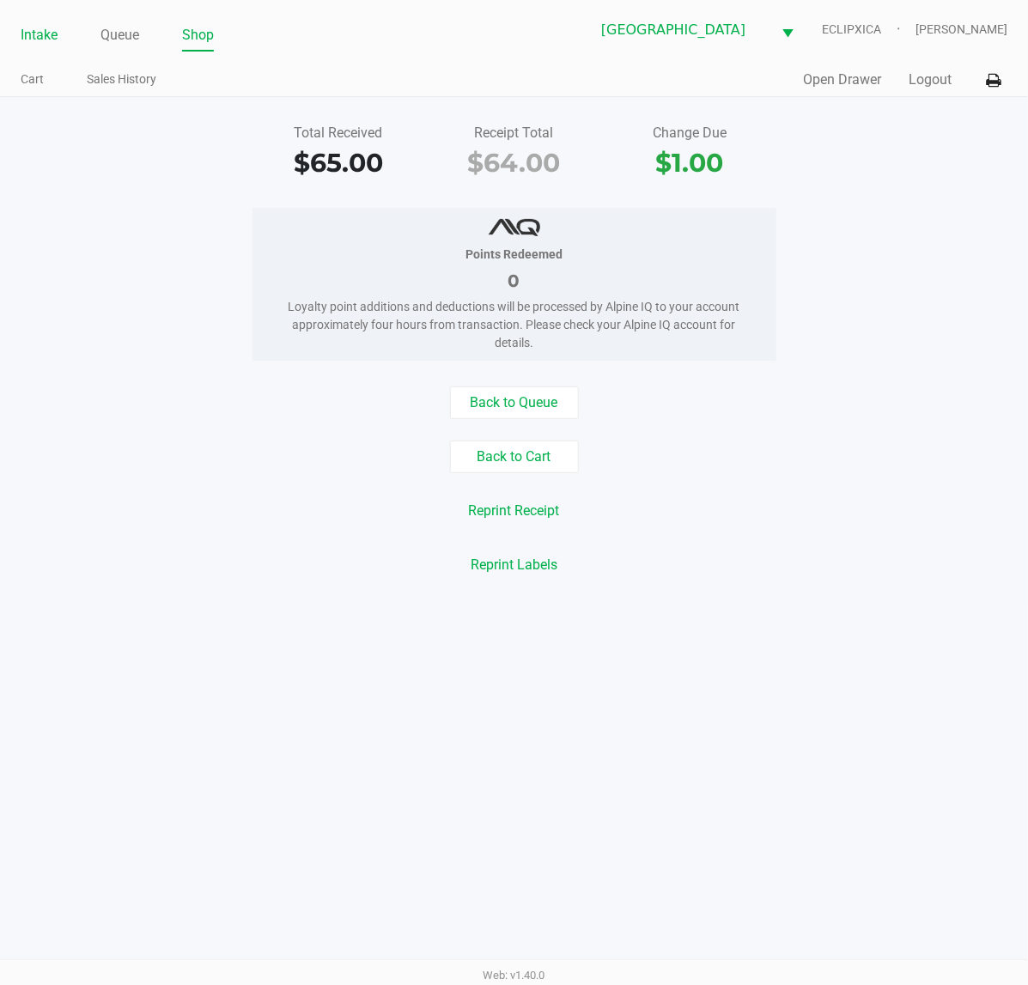
click at [40, 30] on link "Intake" at bounding box center [39, 35] width 37 height 24
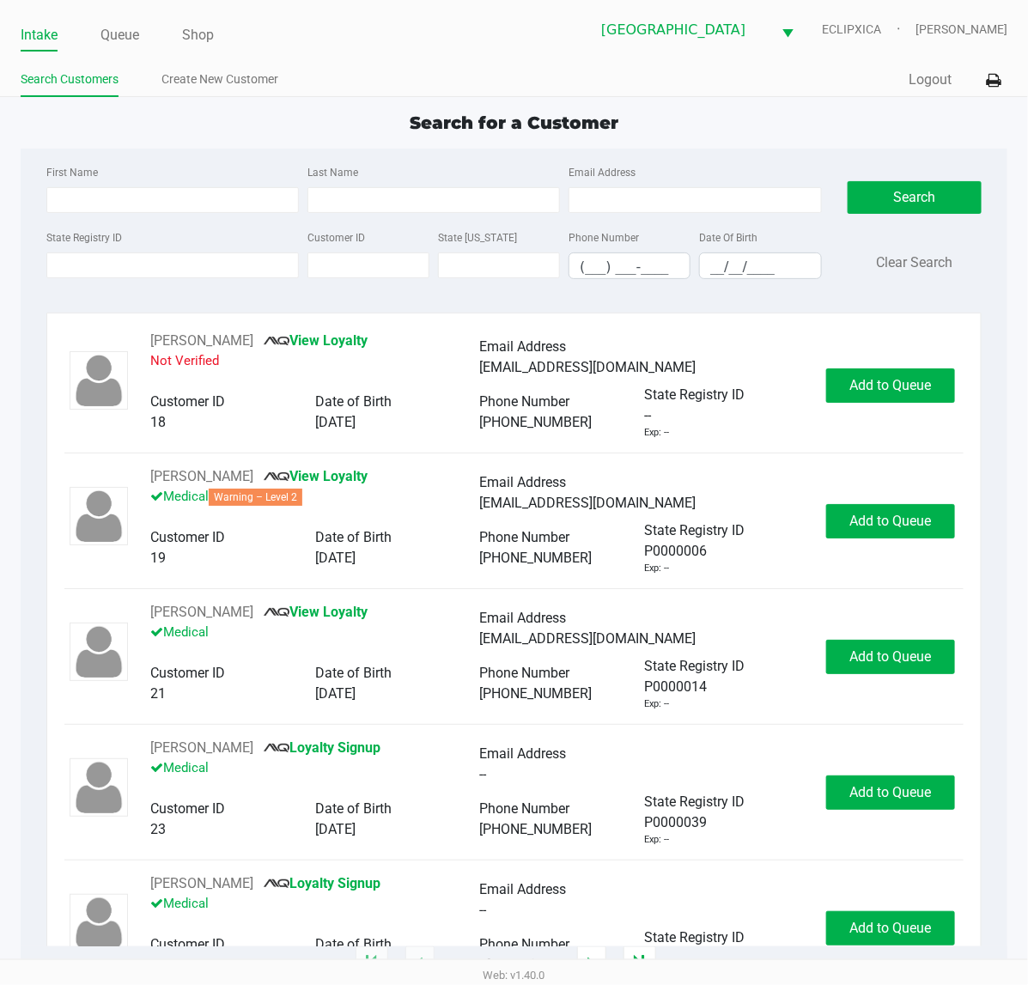
click at [229, 152] on div "First Name Last Name Email Address State Registry ID Customer ID State [US_STAT…" at bounding box center [514, 227] width 961 height 157
click at [196, 35] on link "Shop" at bounding box center [198, 35] width 32 height 24
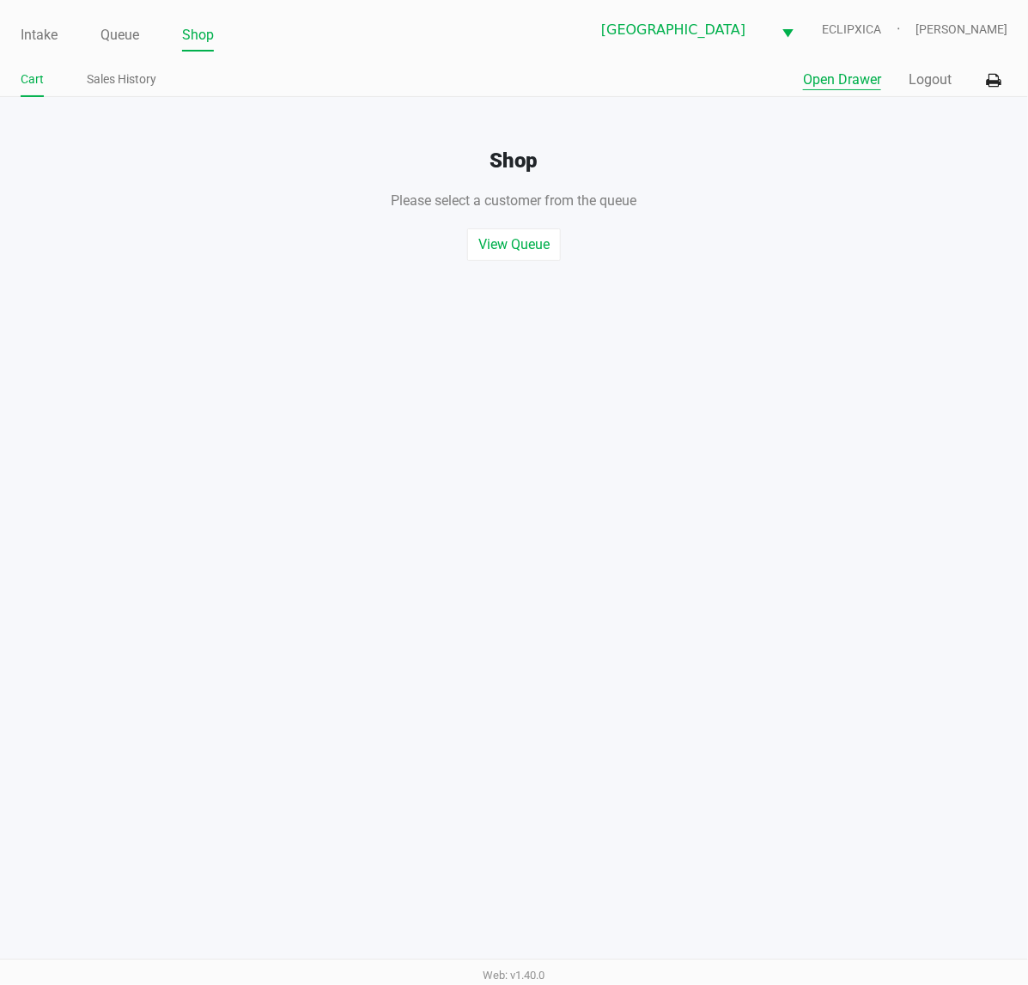
click at [869, 78] on button "Open Drawer" at bounding box center [842, 80] width 78 height 21
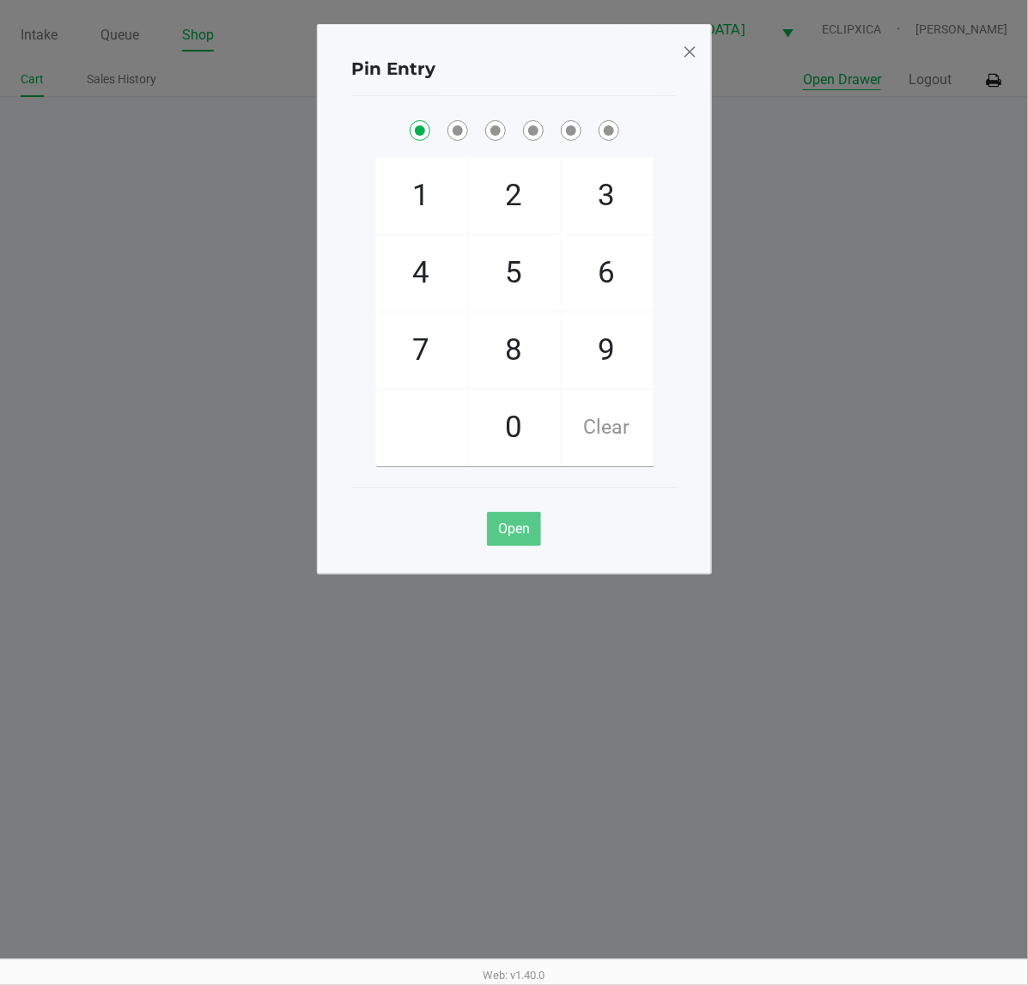
checkbox input "true"
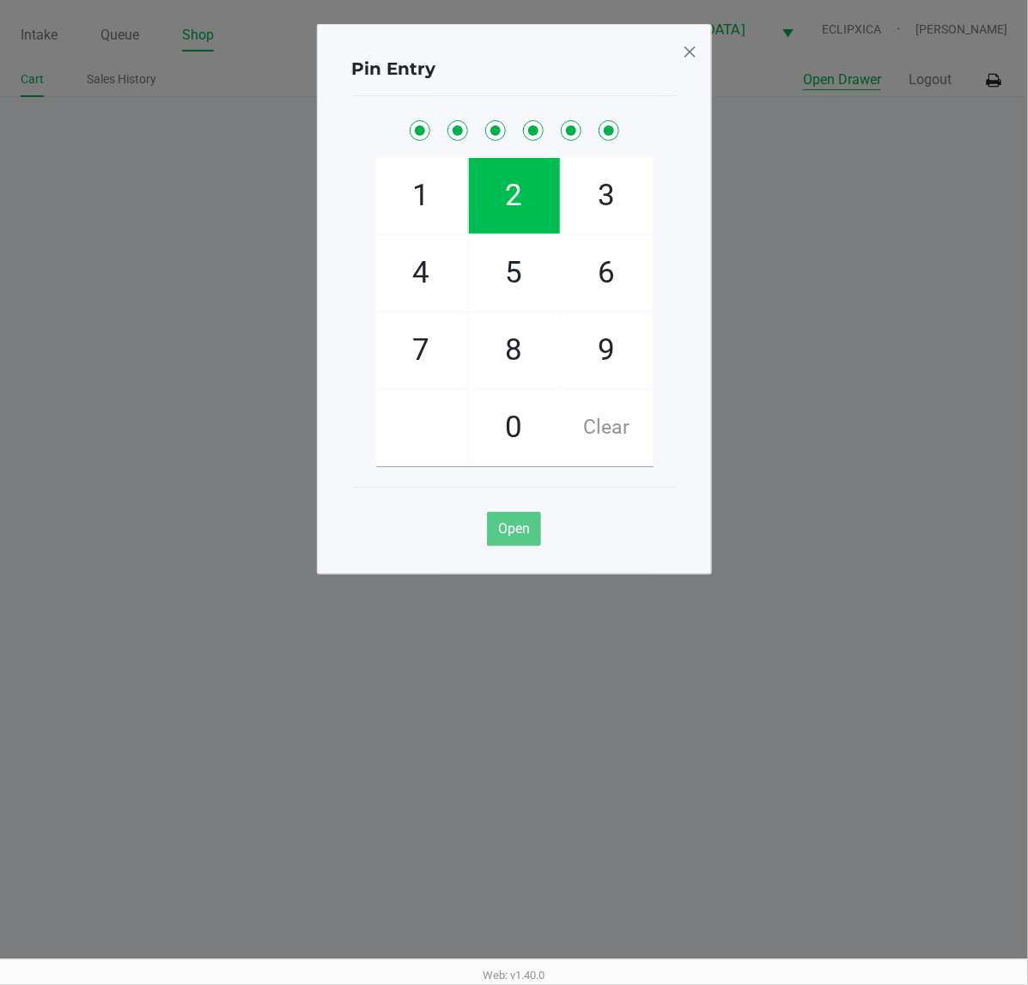
checkbox input "true"
click at [803, 70] on button "Open Drawer" at bounding box center [842, 80] width 78 height 21
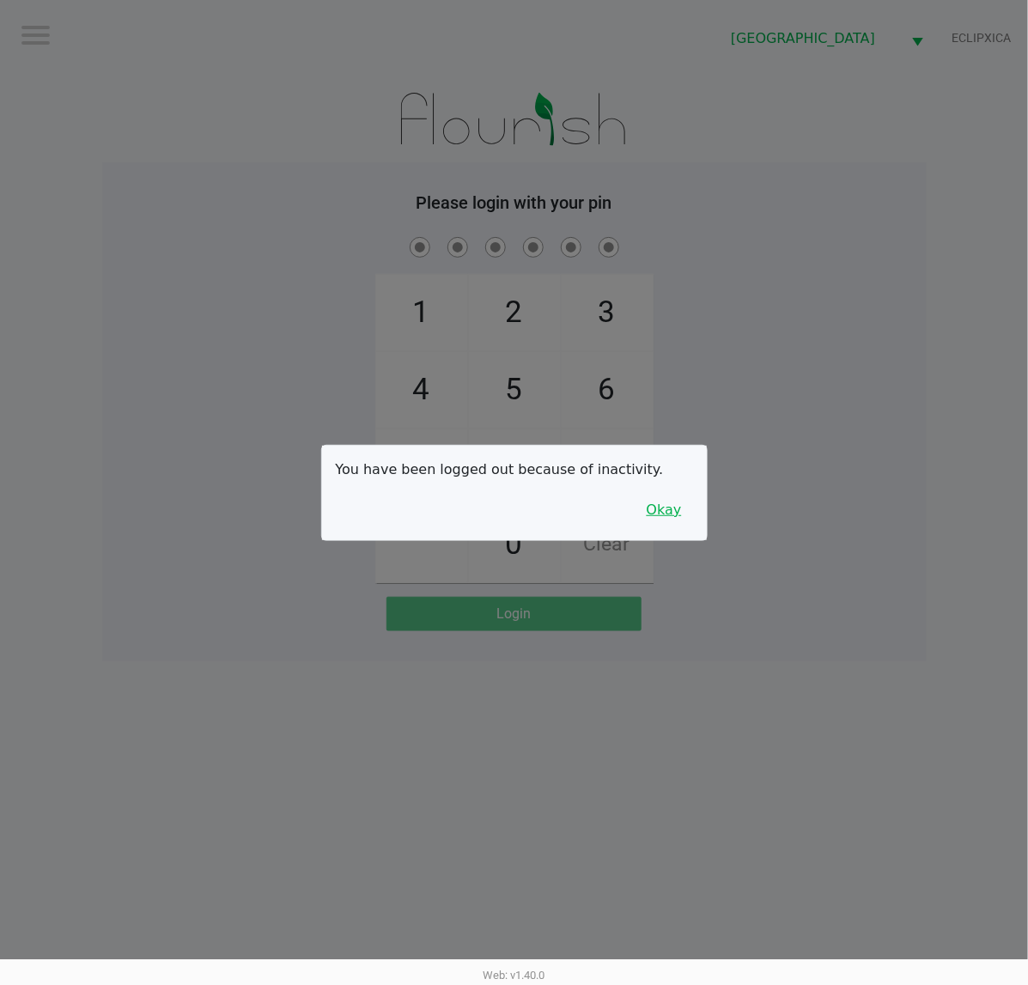
click at [672, 511] on button "Okay" at bounding box center [665, 510] width 58 height 33
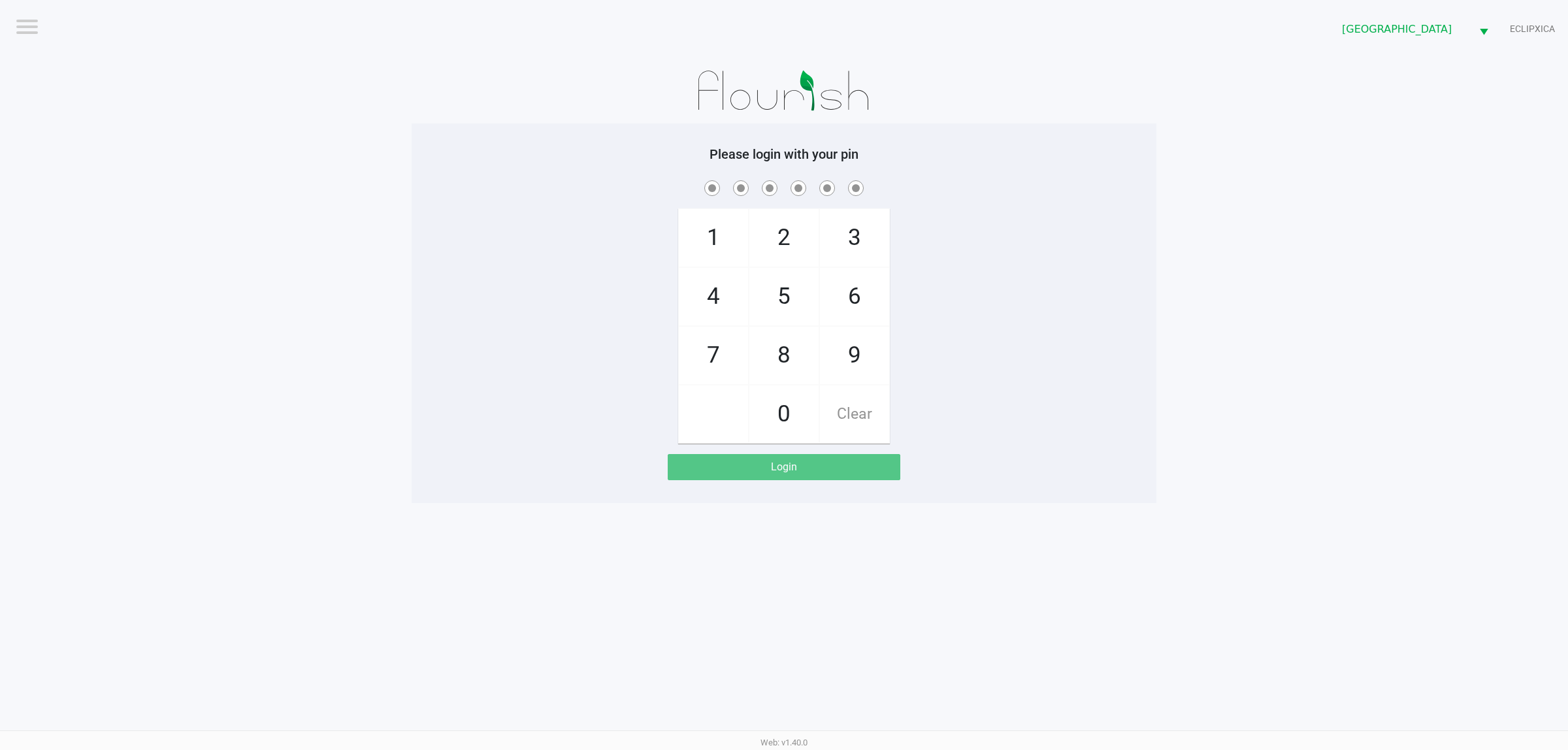
click at [781, 250] on div "1 4 7 2 5 8 0 3 6 9 Clear" at bounding box center [783, 311] width 744 height 266
checkbox input "true"
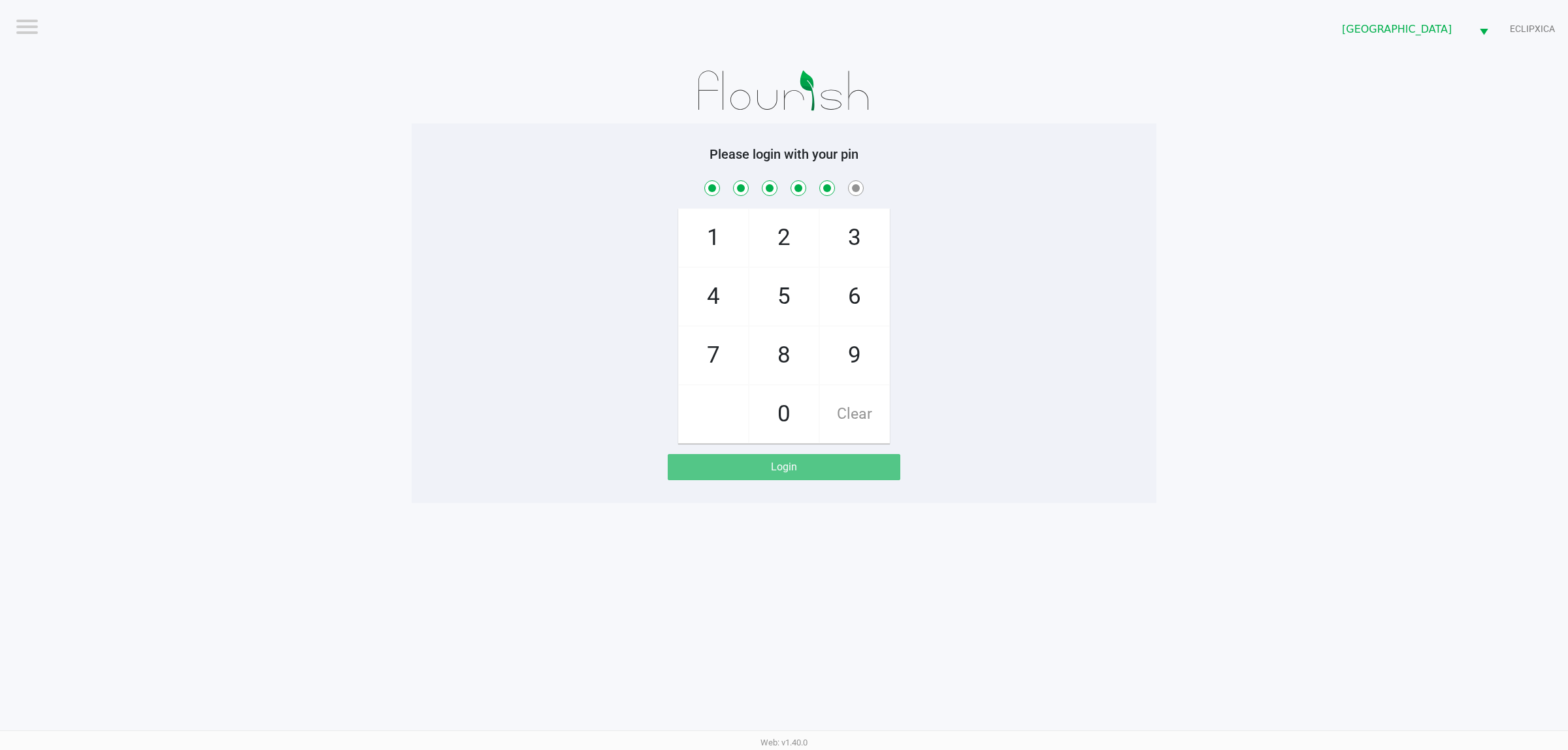
checkbox input "true"
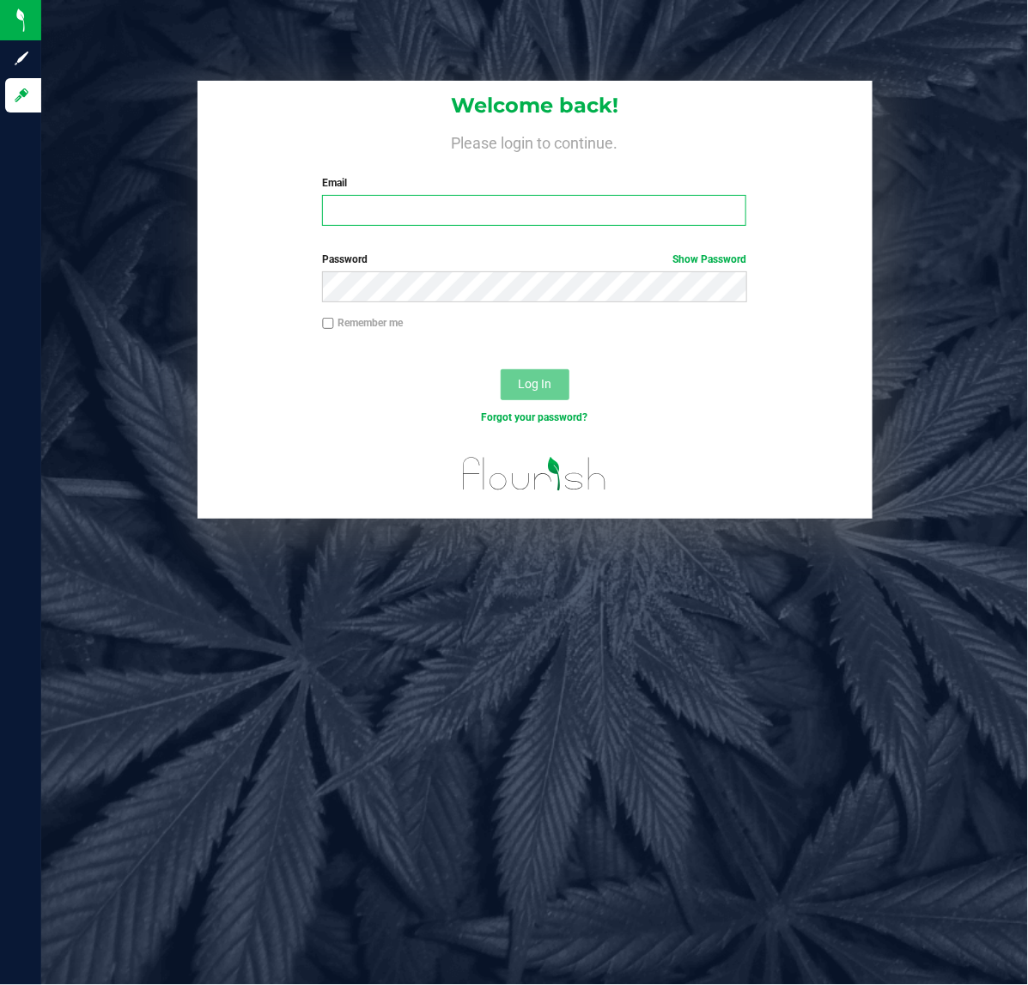
click at [464, 210] on input "Email" at bounding box center [534, 210] width 424 height 31
type input "[EMAIL_ADDRESS][DOMAIN_NAME]"
click at [547, 382] on span "Log In" at bounding box center [535, 384] width 34 height 14
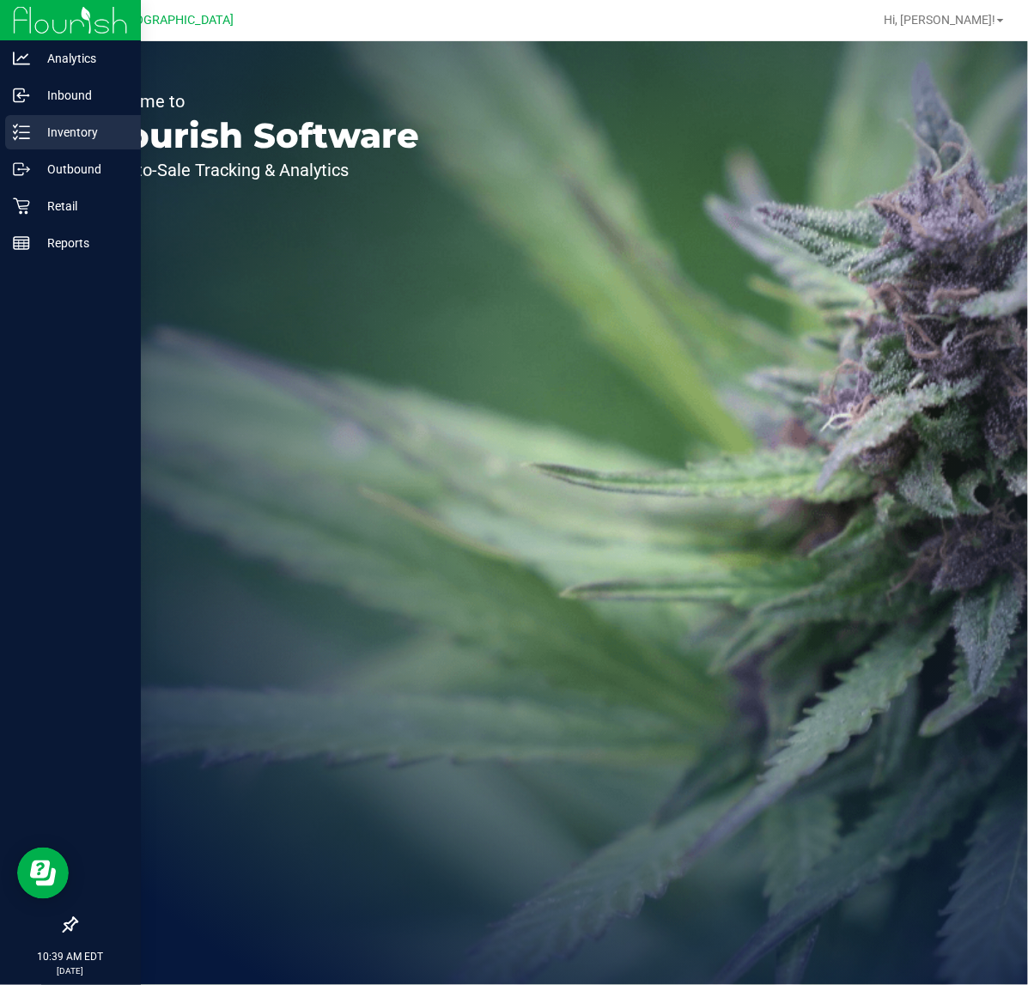
click at [40, 130] on p "Inventory" at bounding box center [81, 132] width 103 height 21
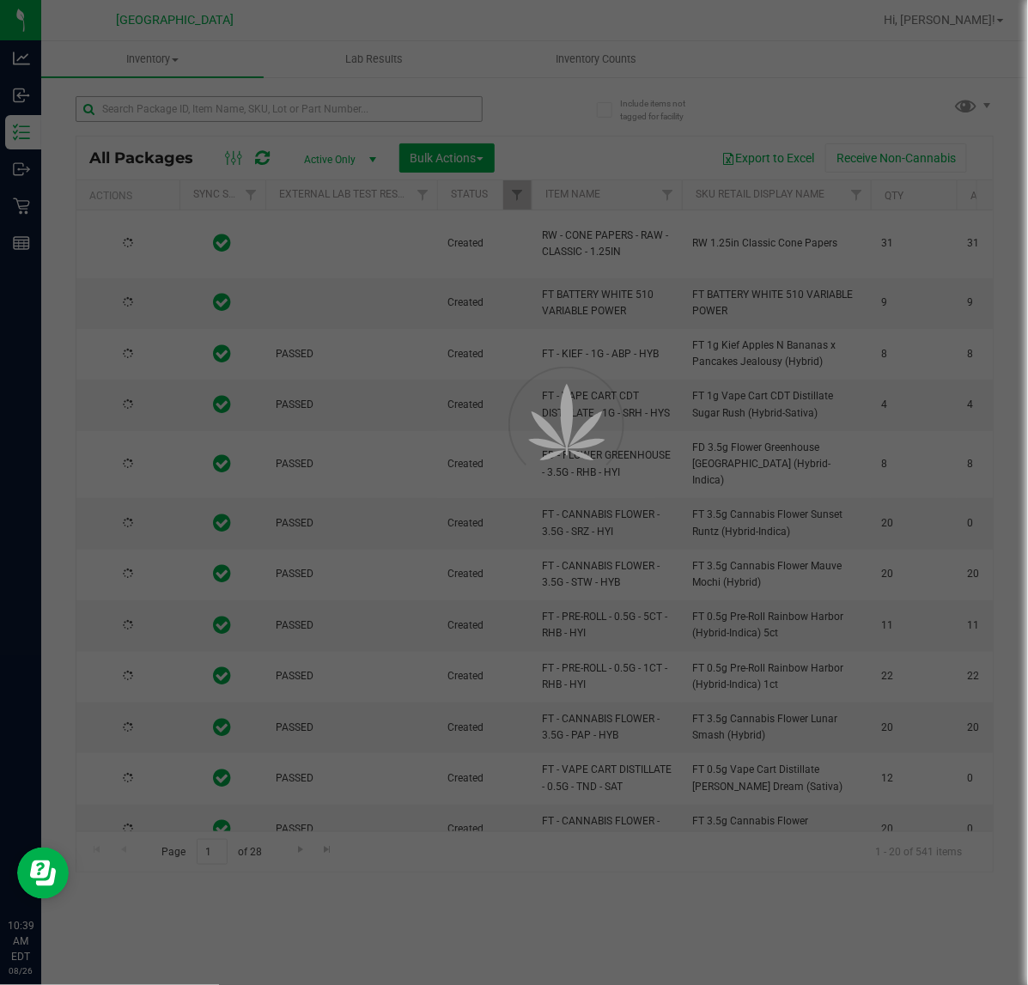
click at [159, 112] on div at bounding box center [514, 492] width 1028 height 985
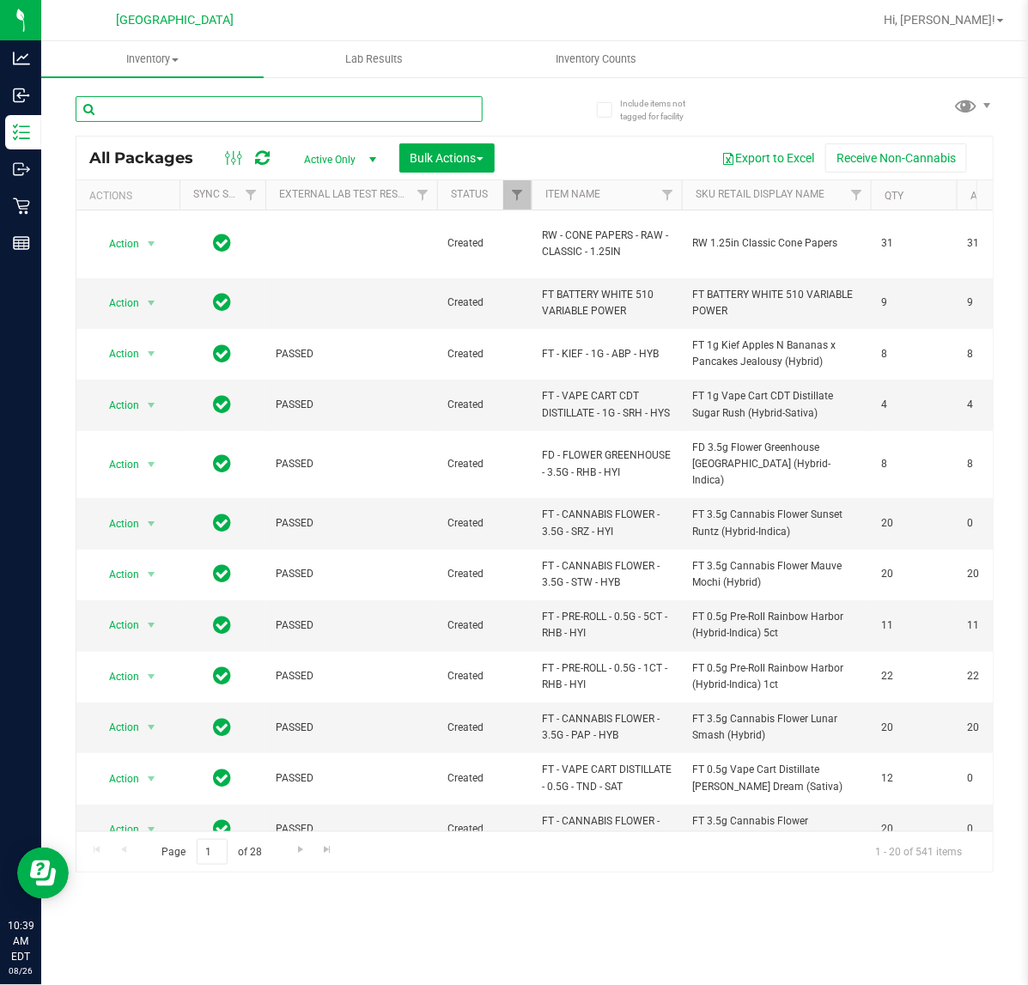
click at [151, 113] on input "text" at bounding box center [279, 109] width 407 height 26
type input "381"
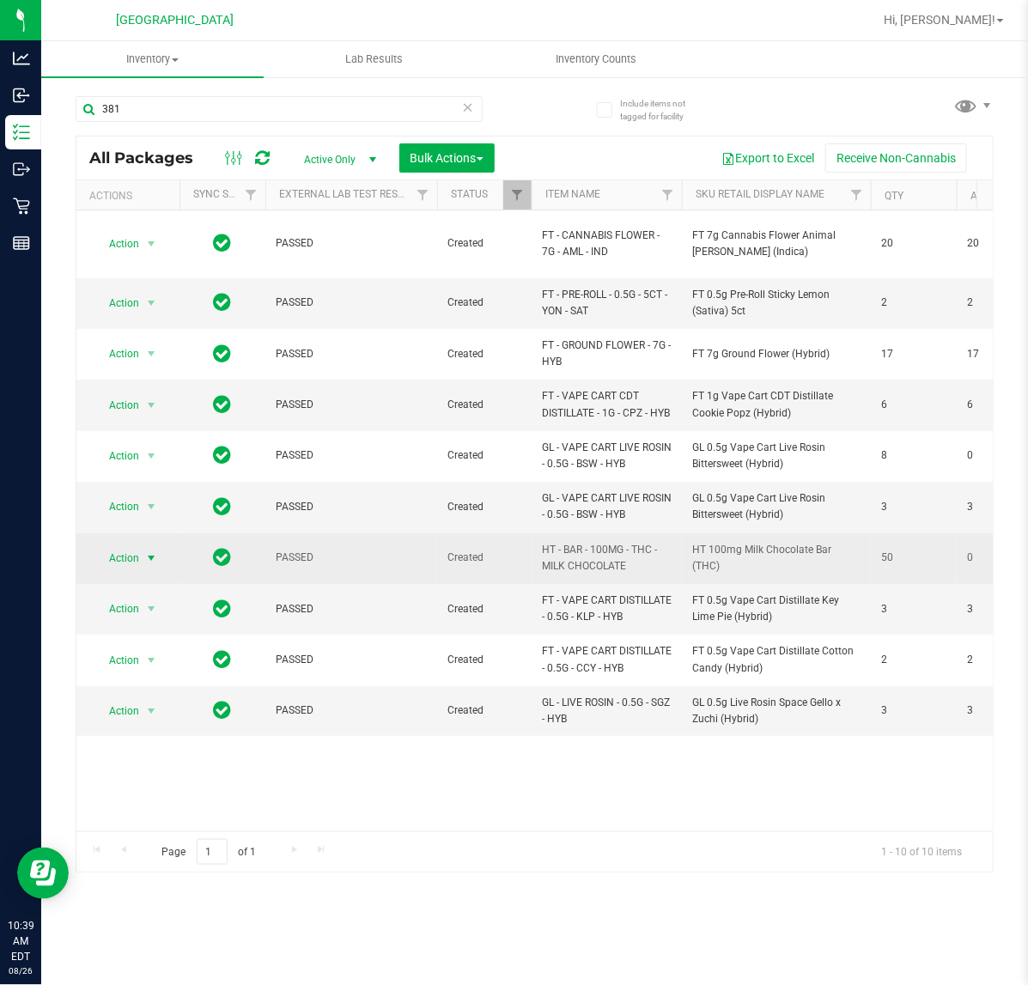
click at [142, 546] on span "select" at bounding box center [151, 558] width 21 height 24
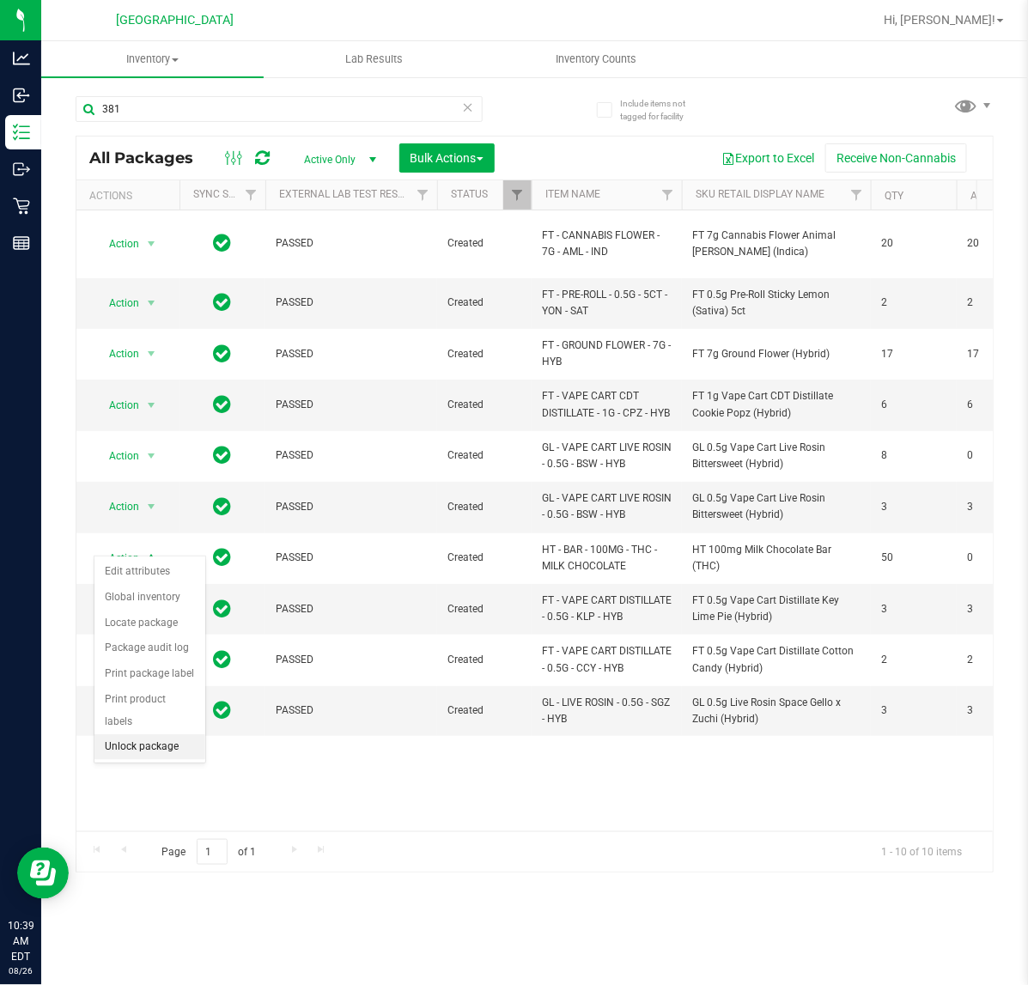
click at [155, 734] on li "Unlock package" at bounding box center [149, 747] width 111 height 26
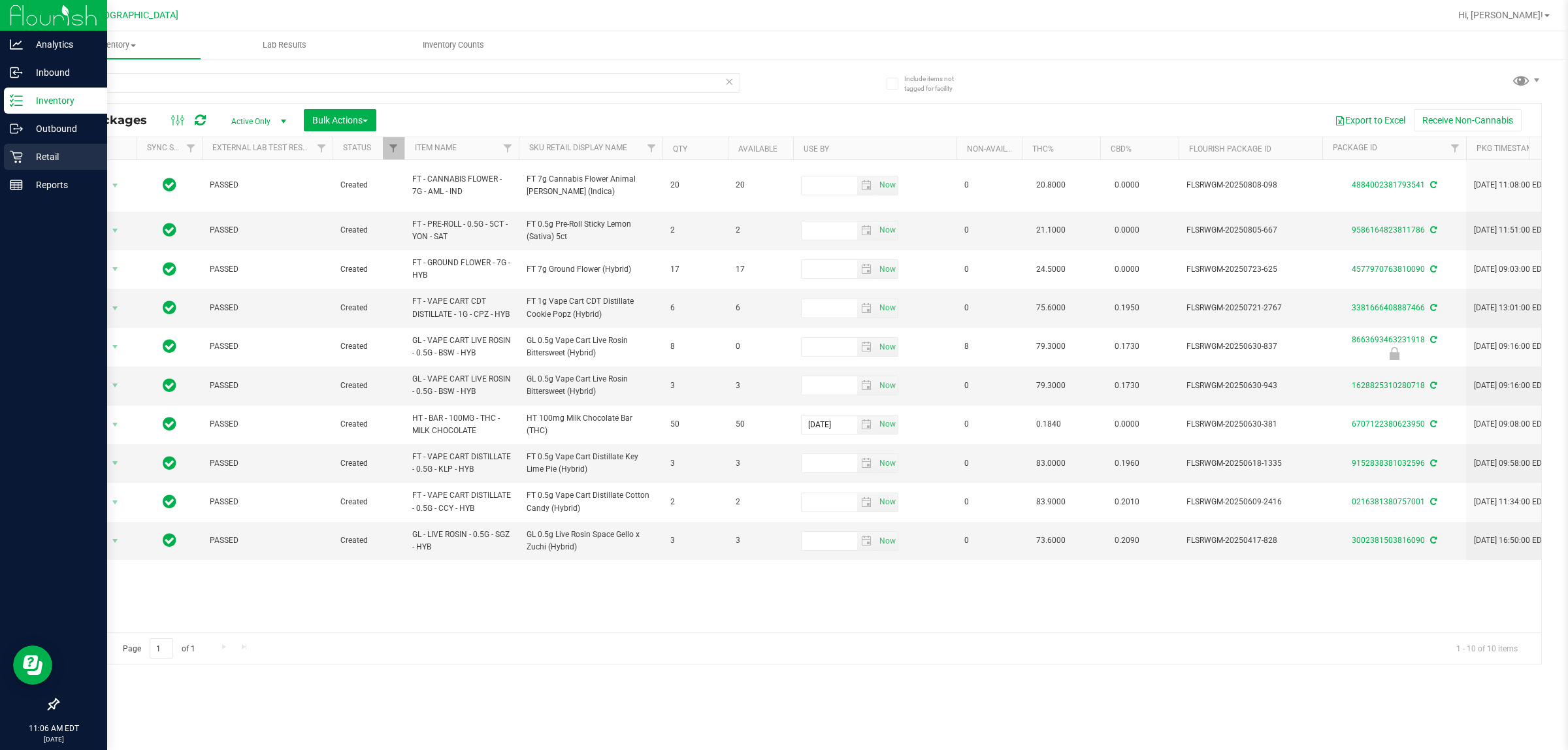
click at [44, 154] on p "Retail" at bounding box center [62, 157] width 78 height 16
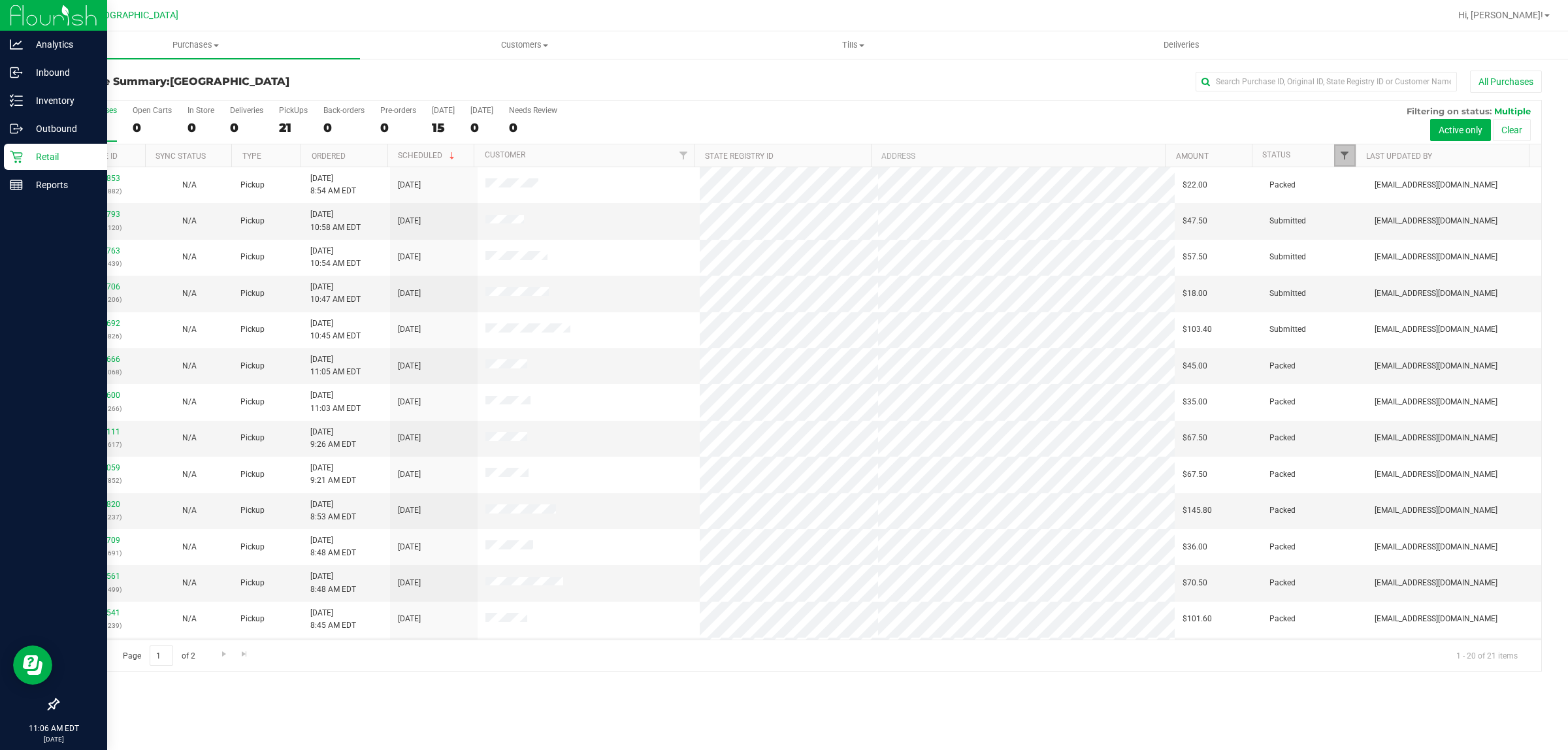
click at [781, 157] on span "Filter" at bounding box center [1344, 156] width 11 height 11
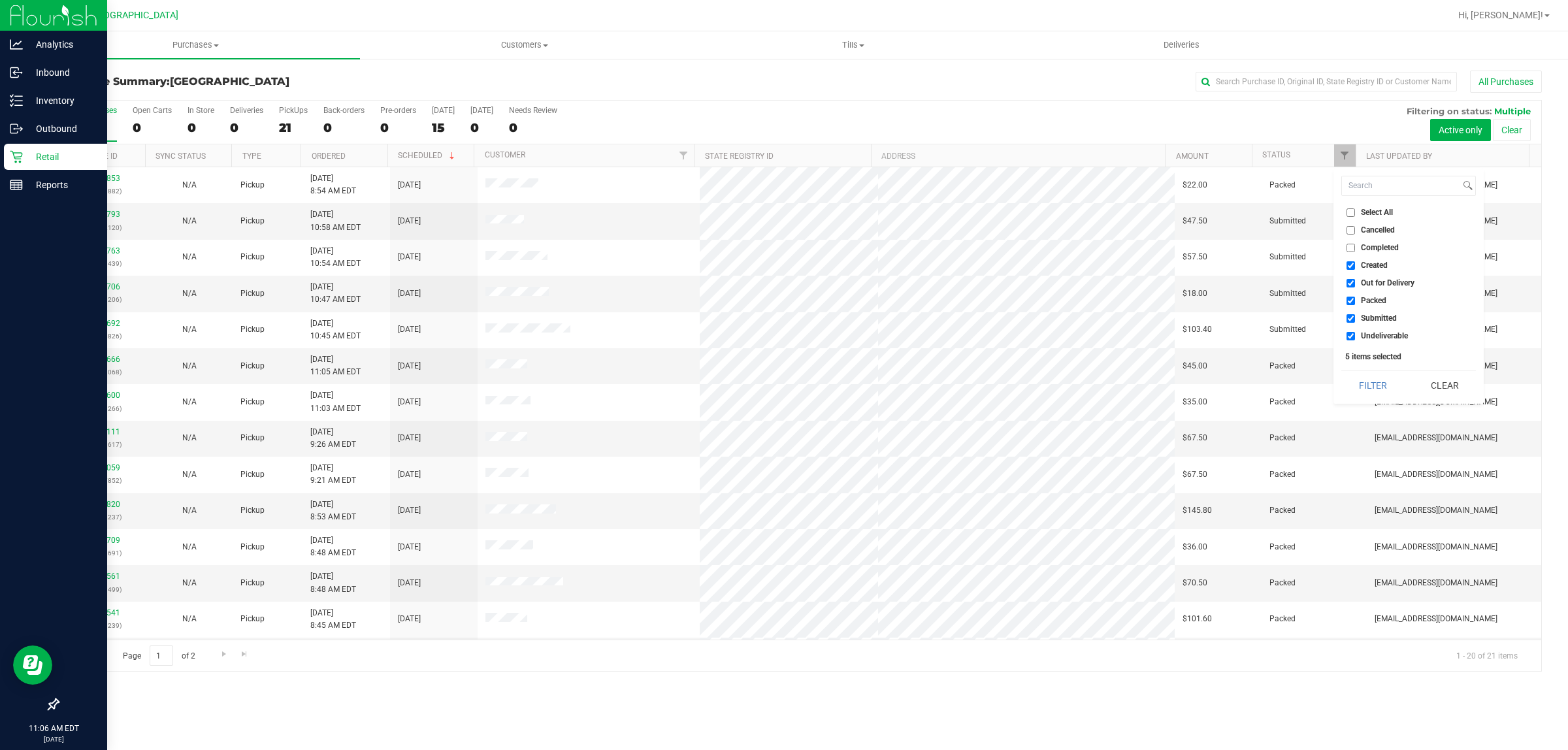
click at [781, 283] on input "Out for Delivery" at bounding box center [1350, 283] width 8 height 8
checkbox input "false"
click at [781, 301] on input "Packed" at bounding box center [1350, 300] width 8 height 8
checkbox input "false"
click at [781, 335] on input "Undeliverable" at bounding box center [1350, 335] width 8 height 8
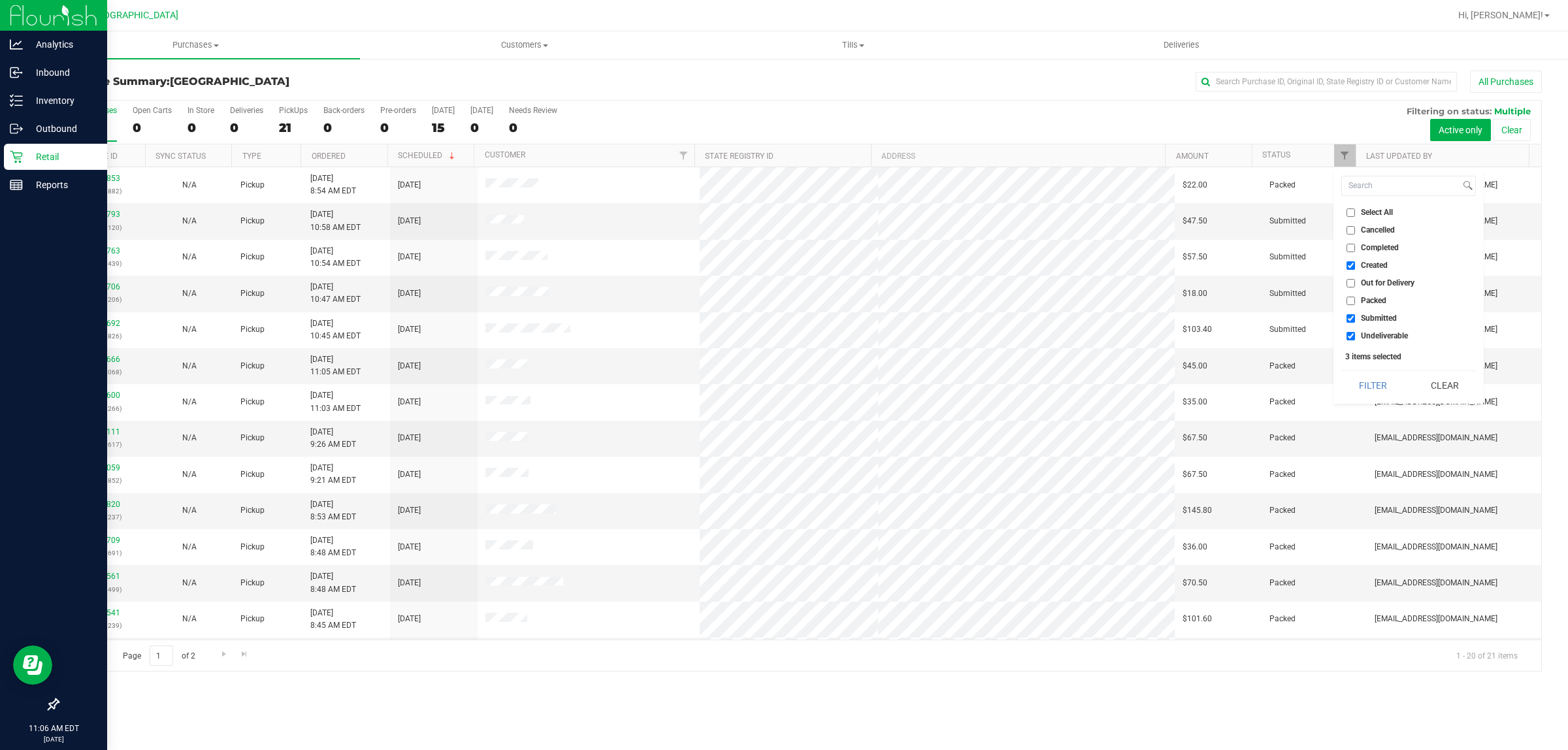
checkbox input "false"
click at [781, 384] on button "Filter" at bounding box center [1373, 386] width 62 height 29
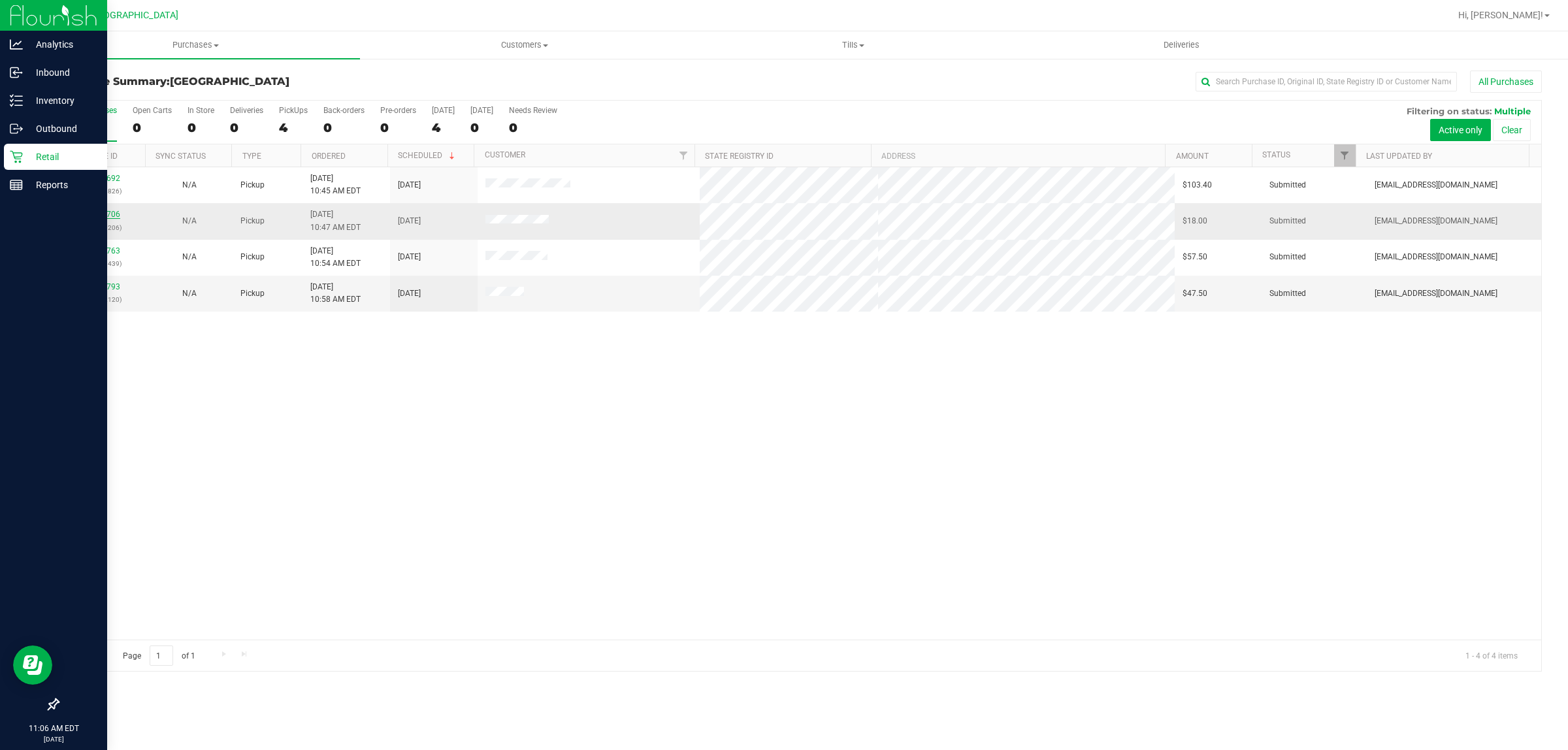
click at [106, 215] on link "11848706" at bounding box center [102, 215] width 37 height 9
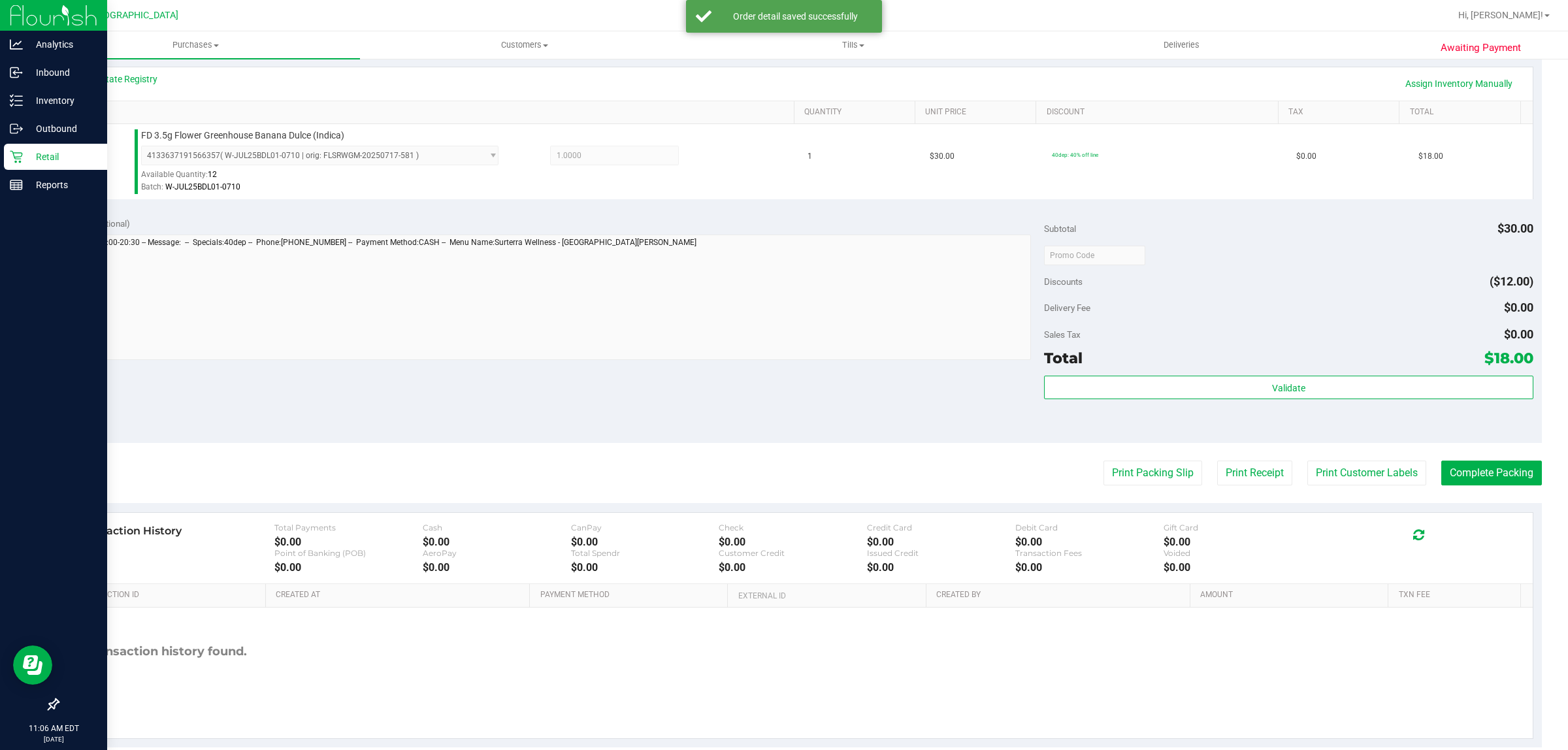
scroll to position [317, 0]
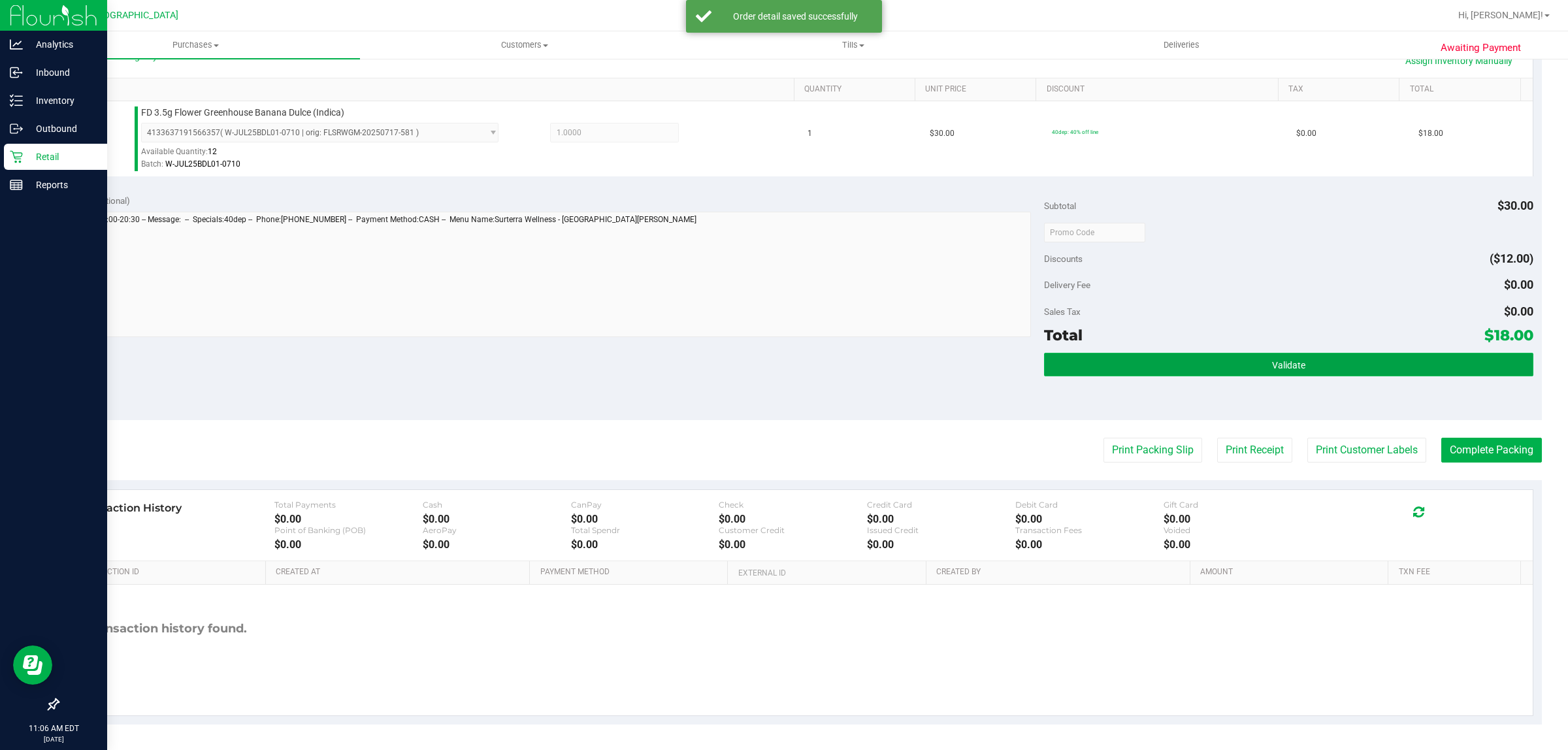
click at [781, 364] on button "Validate" at bounding box center [1288, 364] width 489 height 24
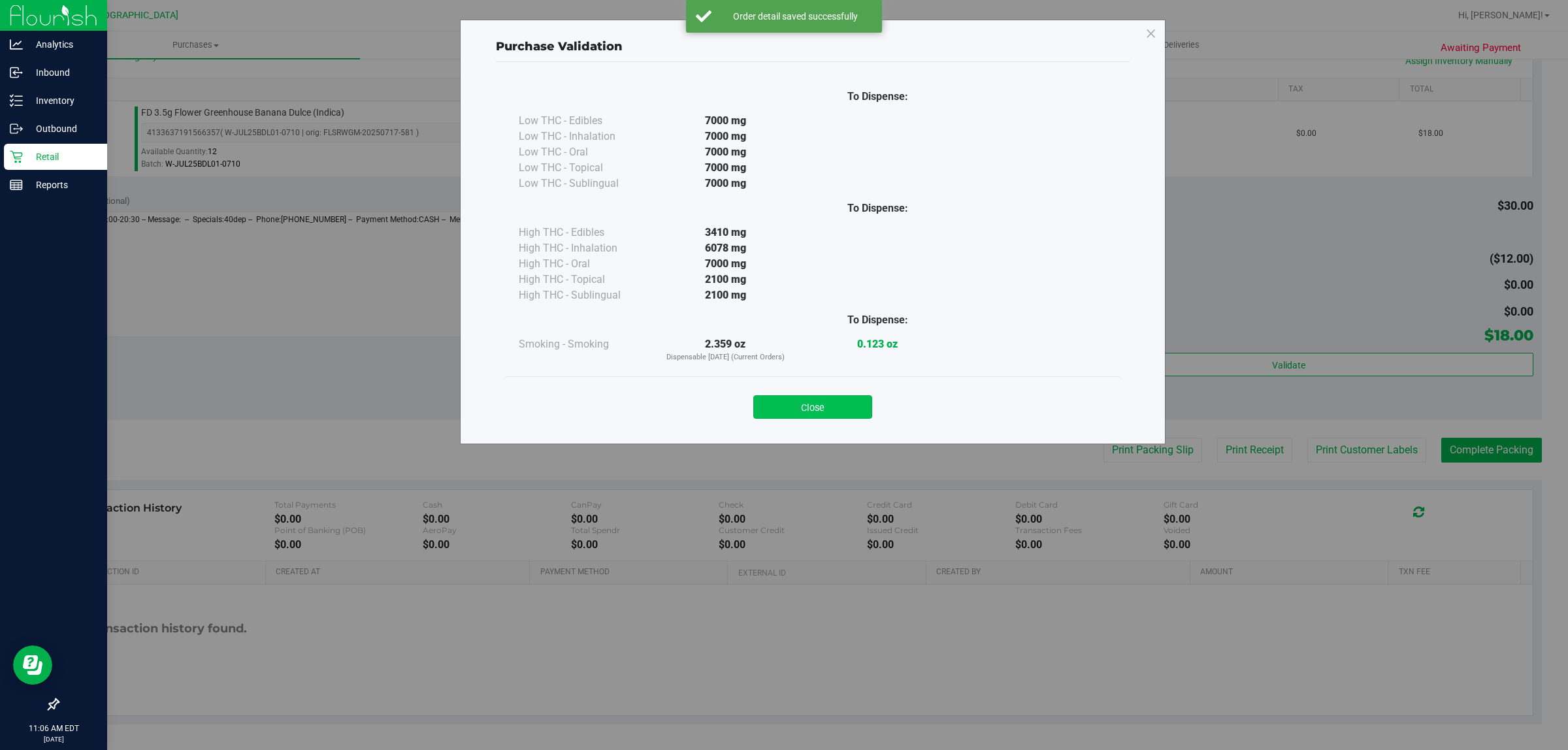
click at [781, 412] on button "Close" at bounding box center [812, 407] width 119 height 24
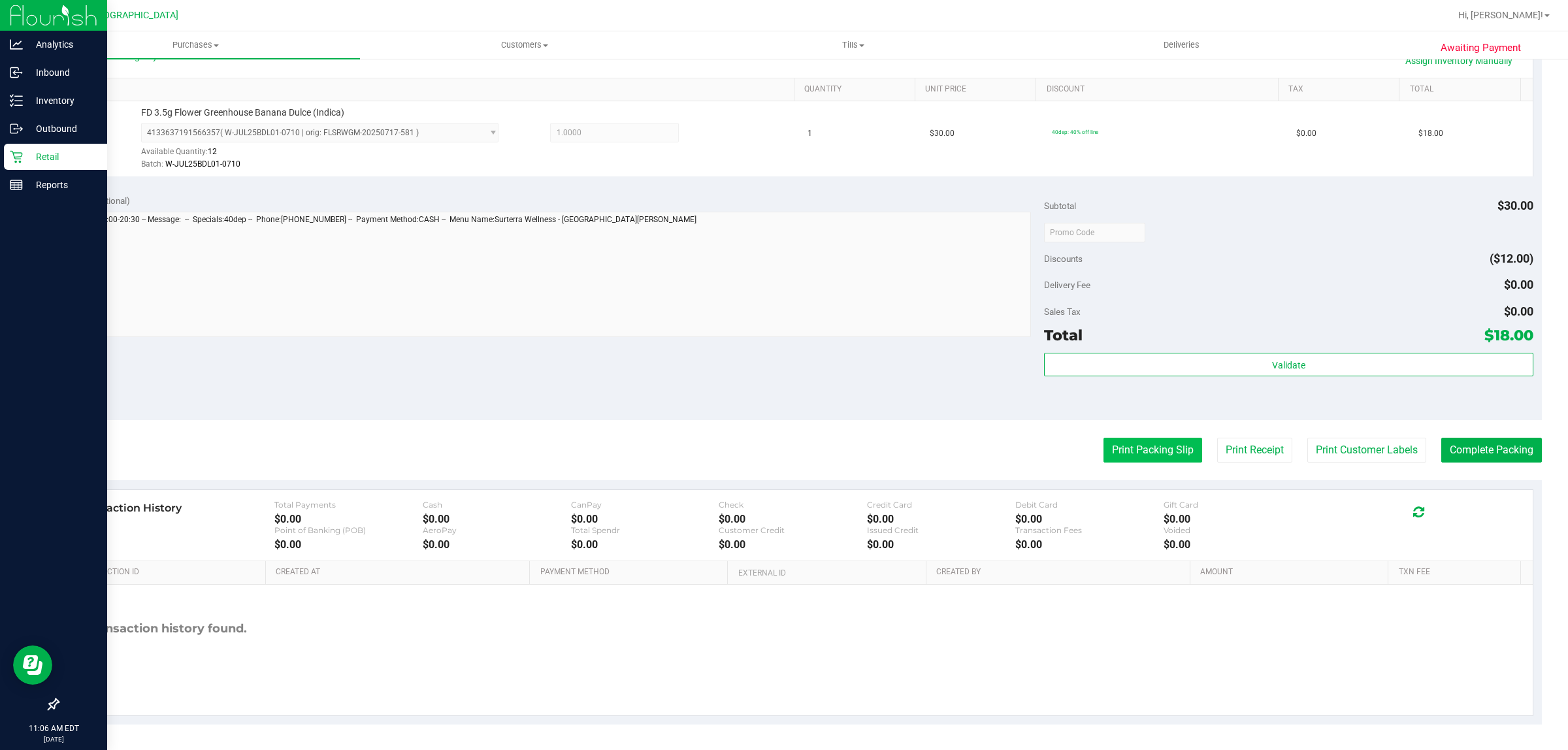
click at [781, 448] on button "Print Packing Slip" at bounding box center [1153, 450] width 99 height 25
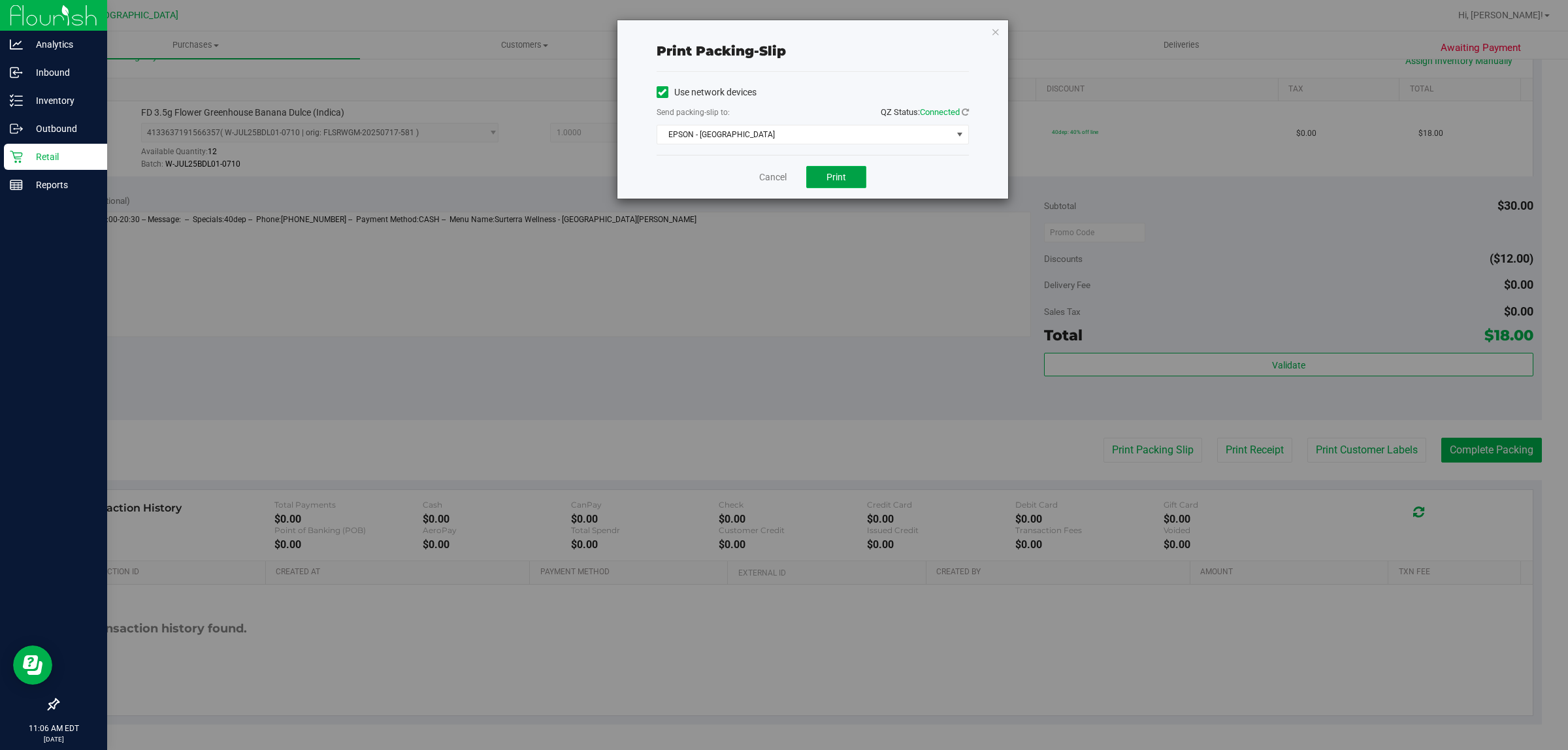
click at [781, 173] on button "Print" at bounding box center [836, 176] width 60 height 22
click at [781, 137] on span "EPSON - [GEOGRAPHIC_DATA]" at bounding box center [804, 135] width 294 height 18
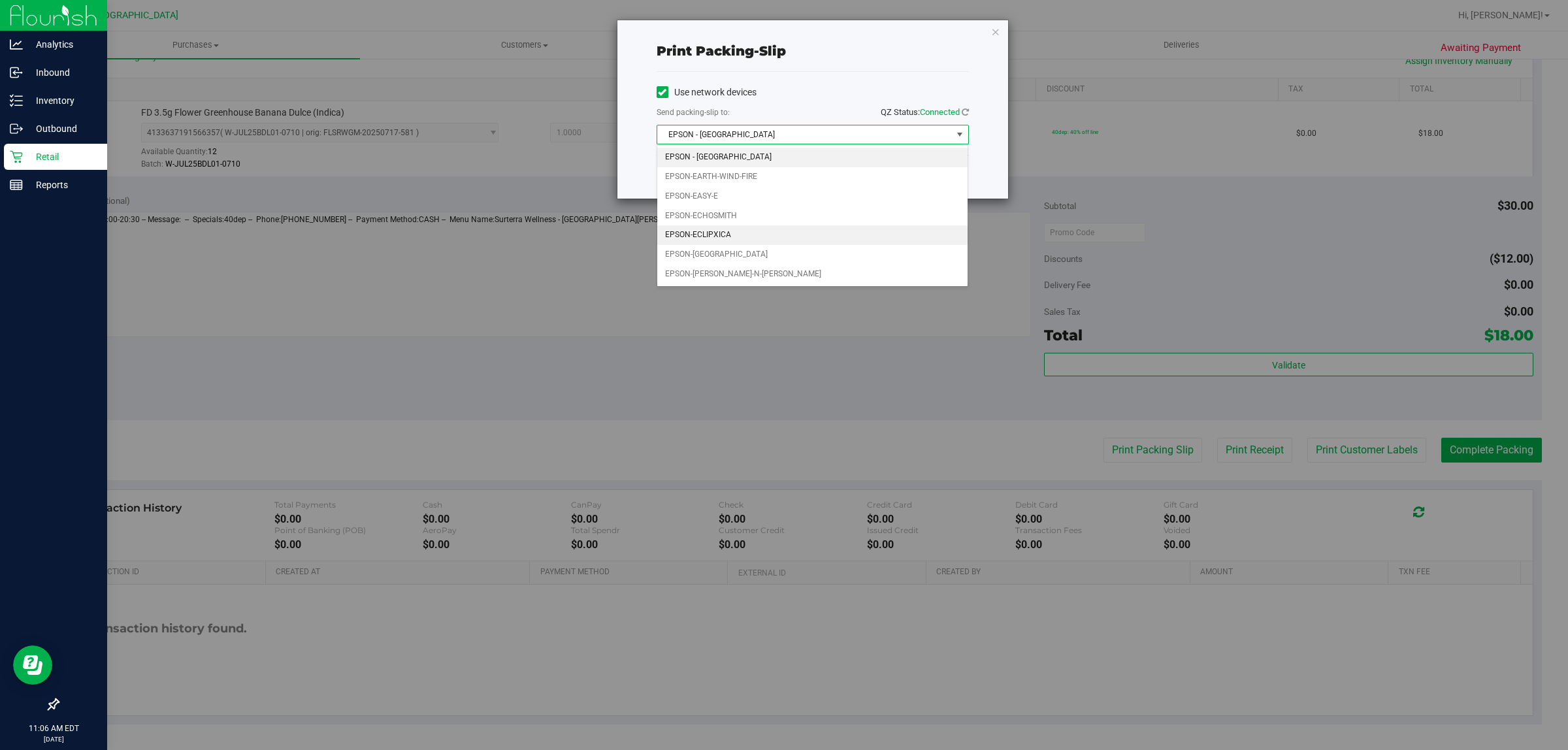
click at [717, 236] on li "EPSON-ECLIPXICA" at bounding box center [812, 235] width 311 height 20
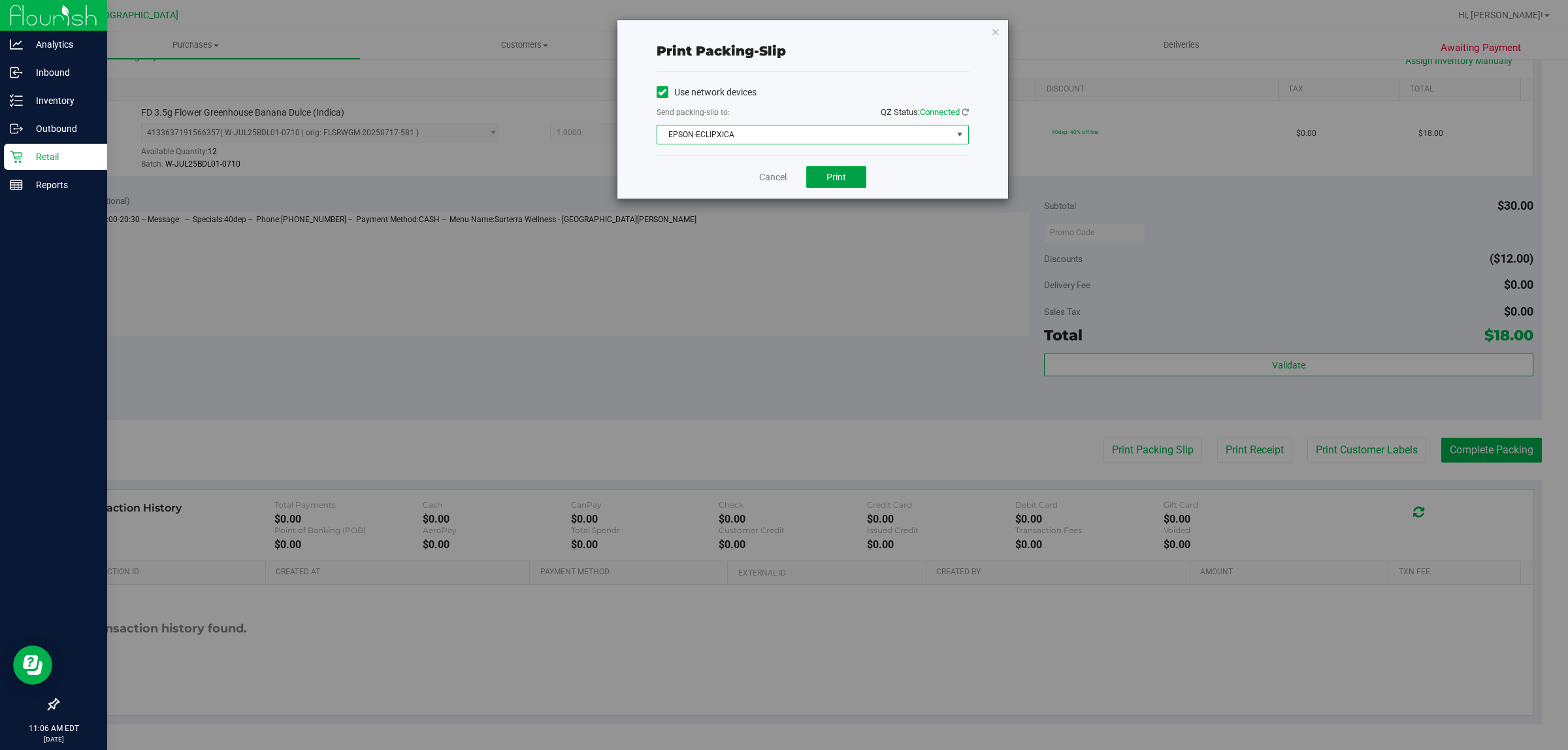
click at [781, 173] on button "Print" at bounding box center [836, 176] width 60 height 22
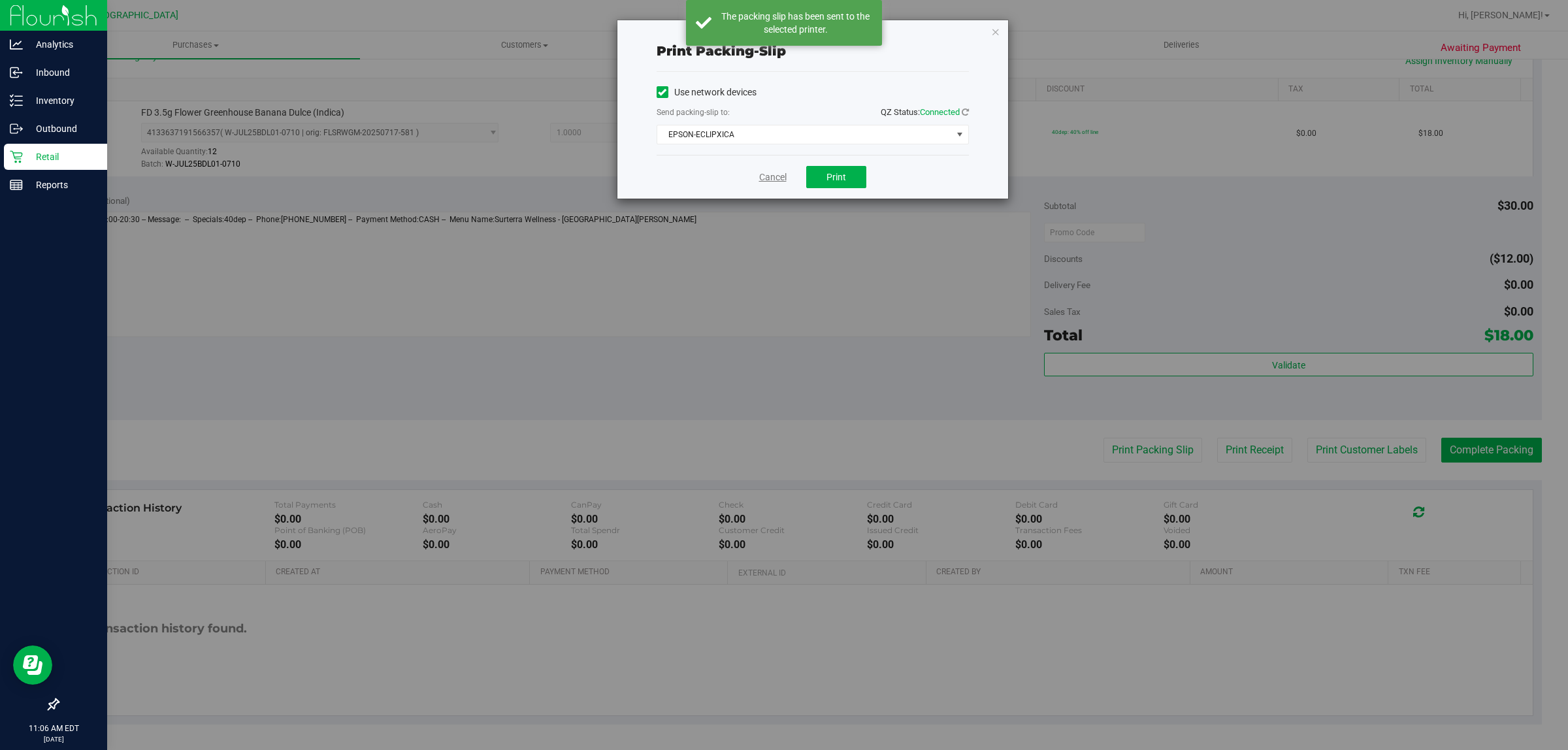
click at [773, 178] on link "Cancel" at bounding box center [773, 177] width 27 height 14
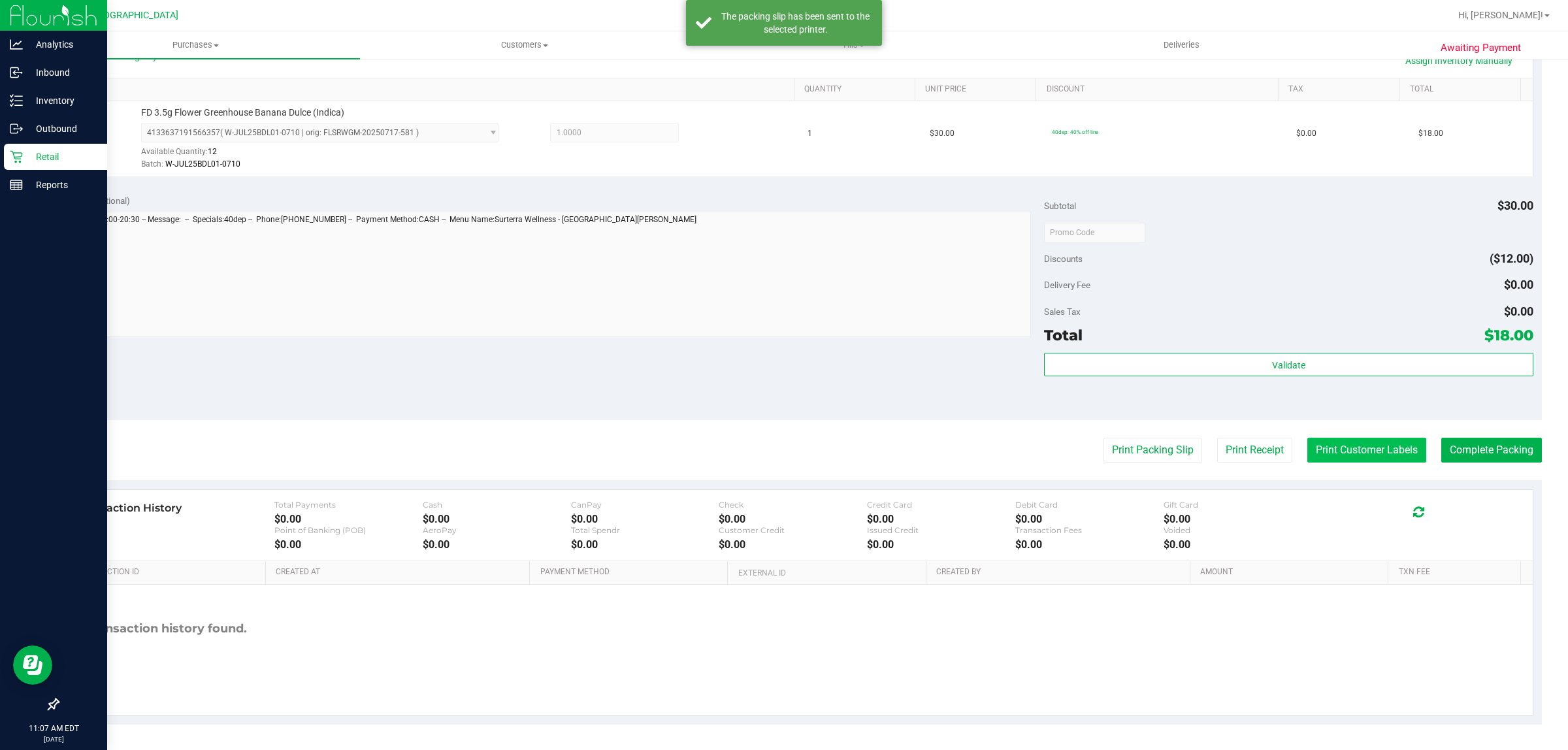
click at [781, 456] on button "Print Customer Labels" at bounding box center [1366, 450] width 119 height 25
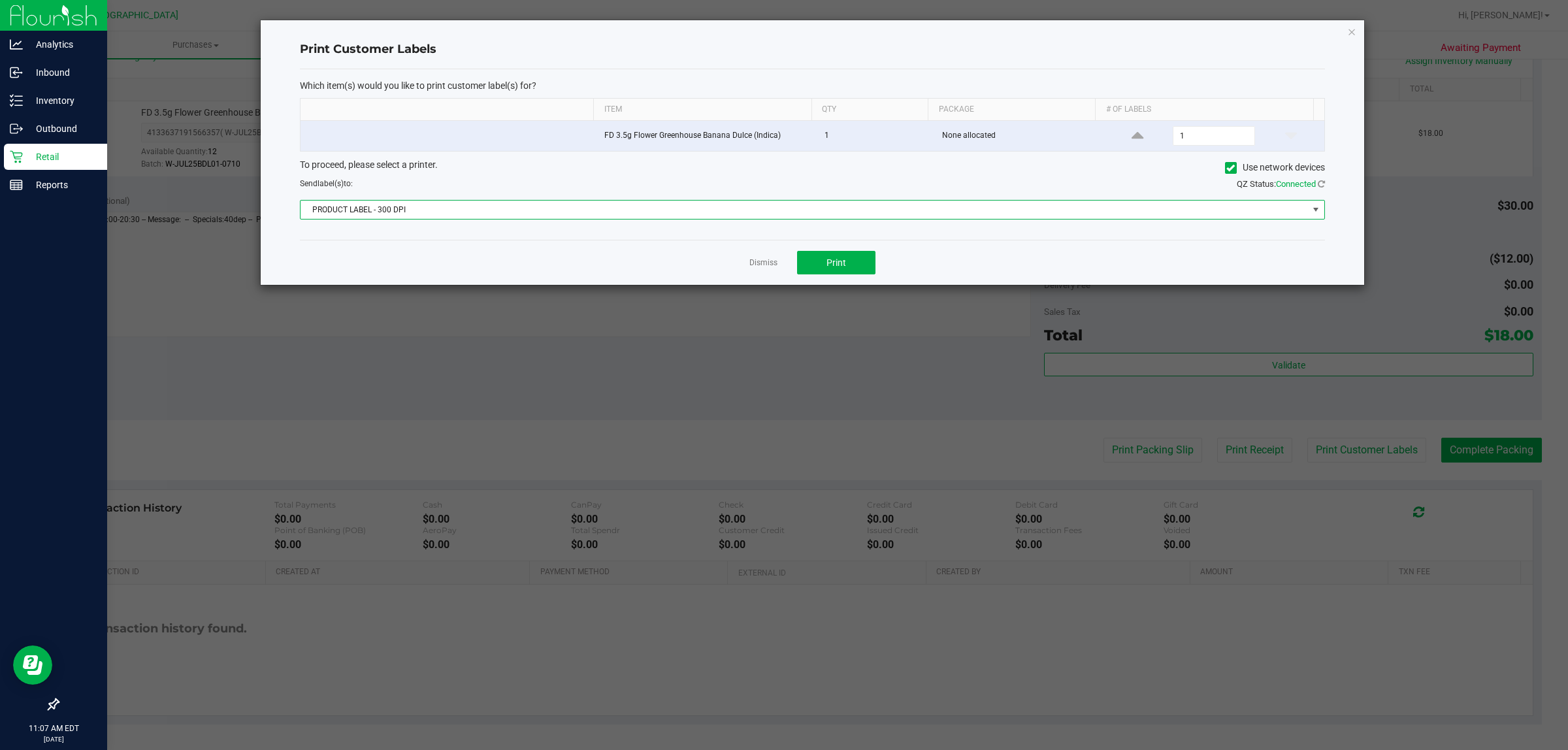
click at [781, 215] on span "PRODUCT LABEL - 300 DPI" at bounding box center [804, 210] width 1008 height 18
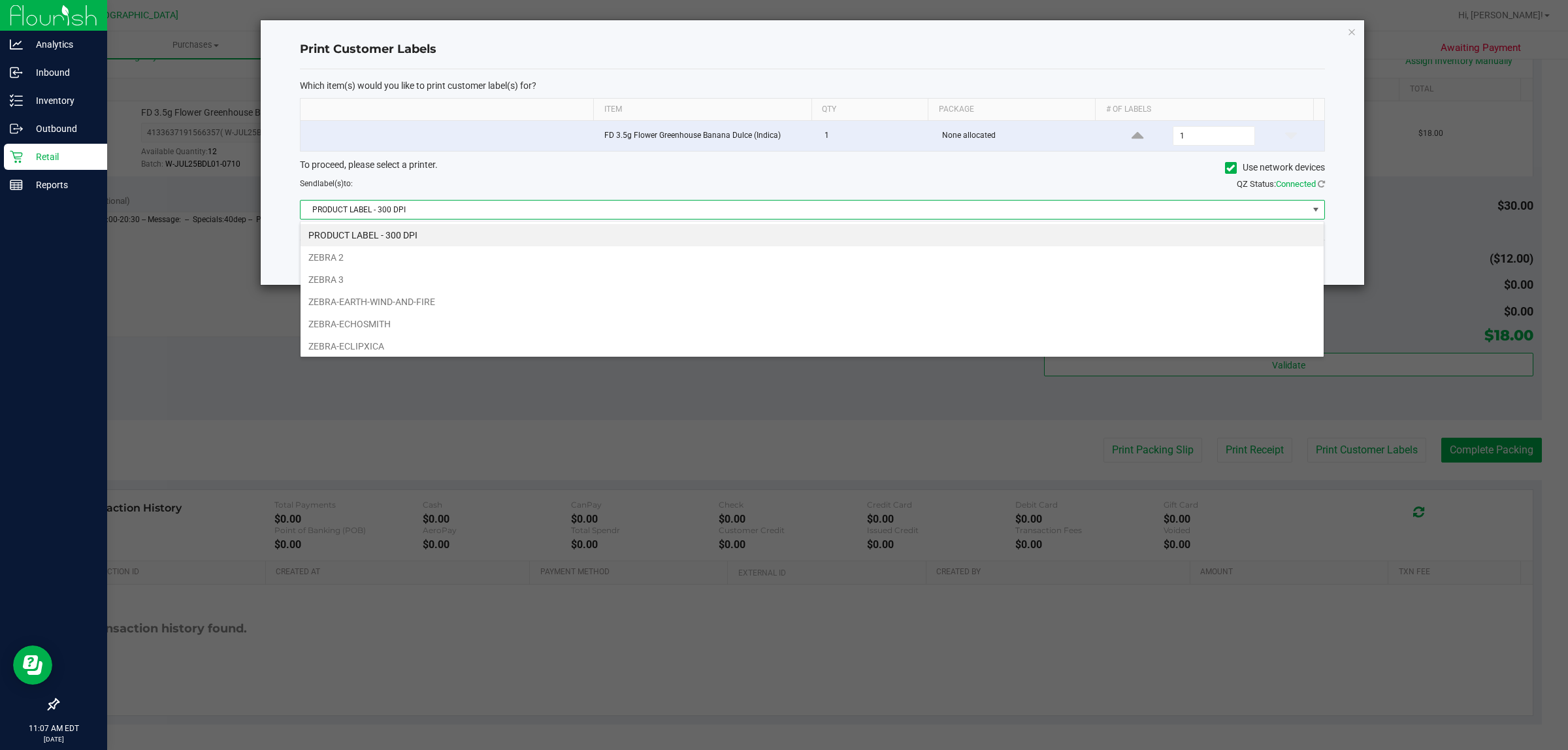
scroll to position [21, 1024]
click at [605, 348] on li "ZEBRA-ECLIPXICA" at bounding box center [811, 346] width 1023 height 22
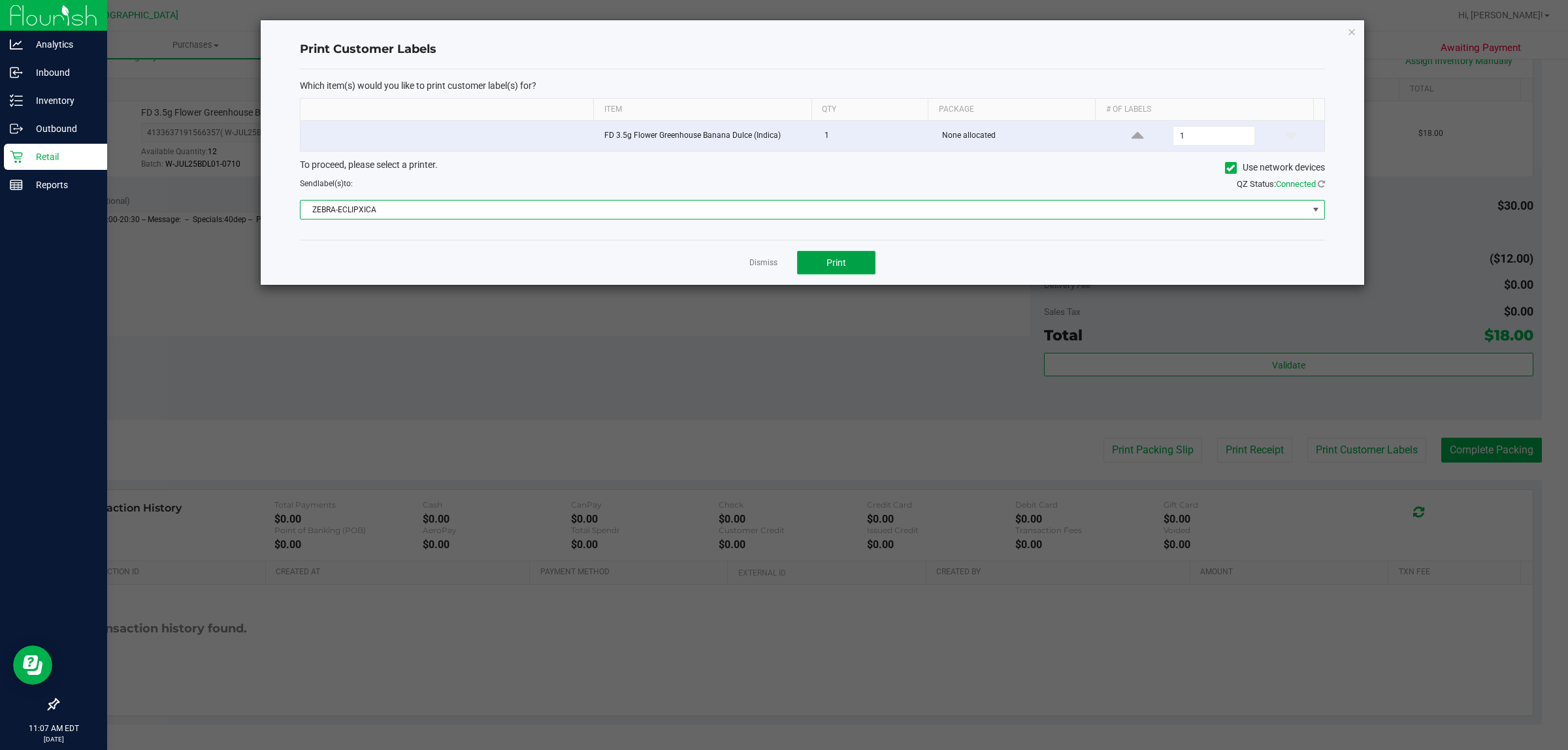
click at [781, 263] on span "Print" at bounding box center [836, 262] width 20 height 11
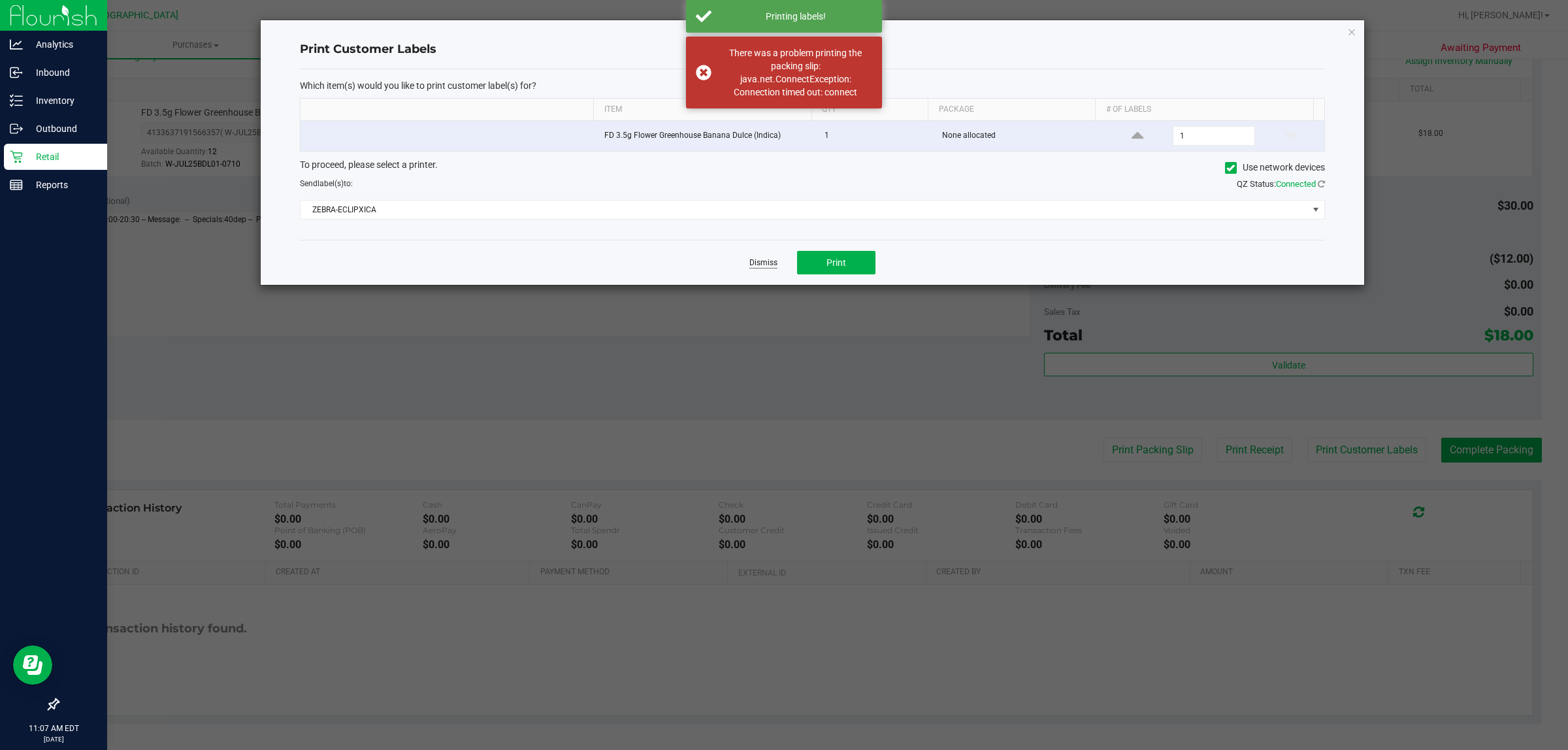
click at [762, 262] on link "Dismiss" at bounding box center [763, 262] width 28 height 11
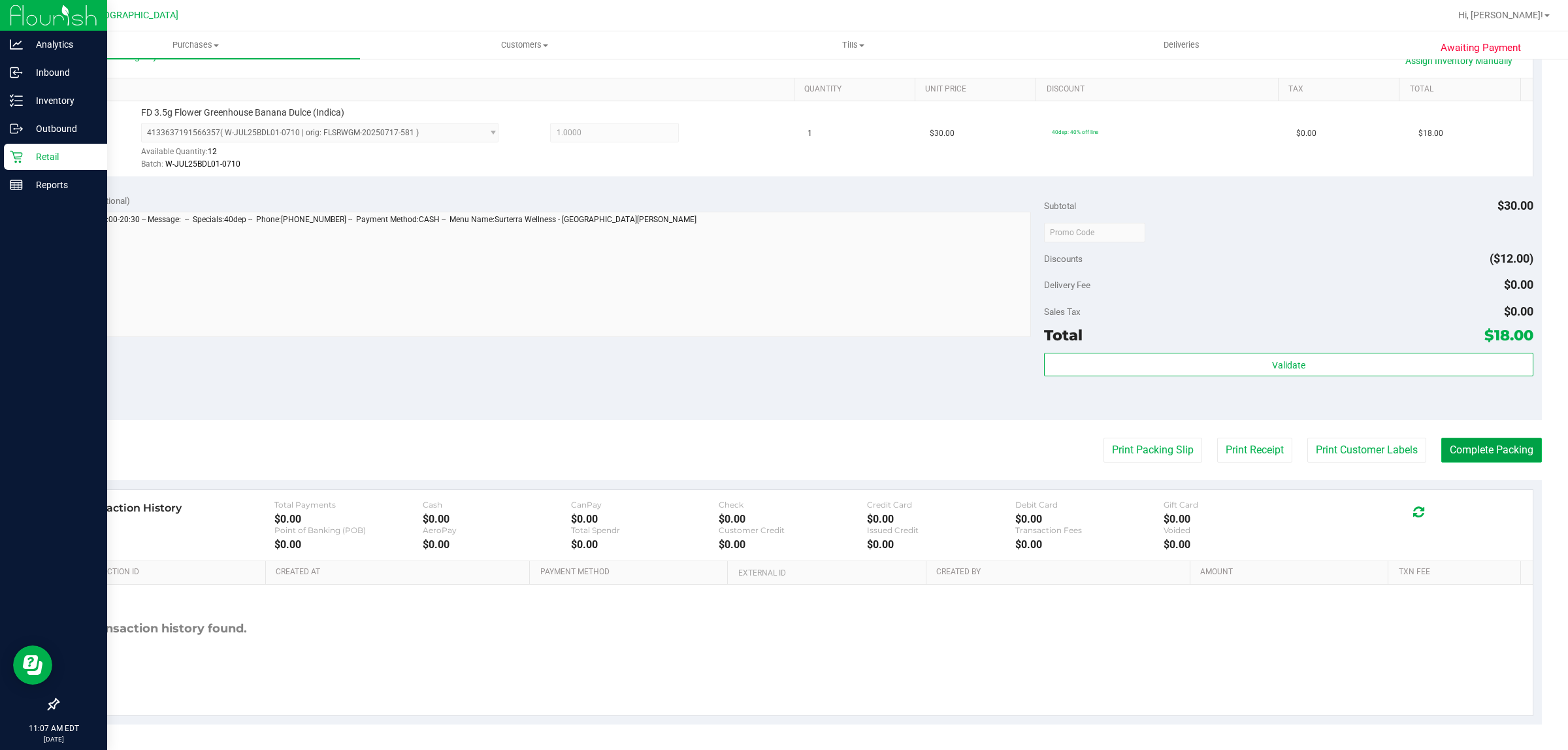
click at [781, 456] on button "Complete Packing" at bounding box center [1491, 450] width 100 height 25
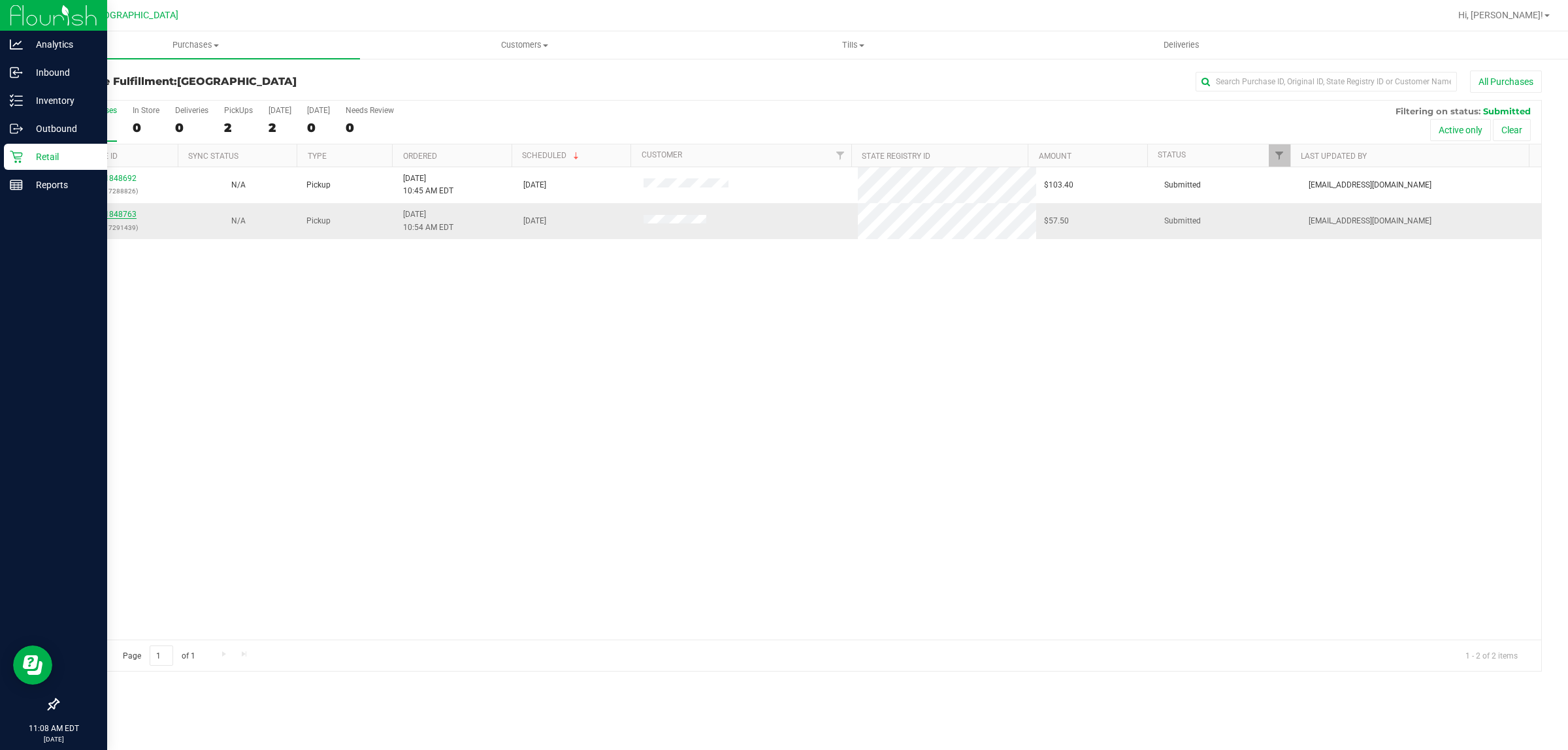
click at [126, 217] on link "11848763" at bounding box center [118, 215] width 37 height 9
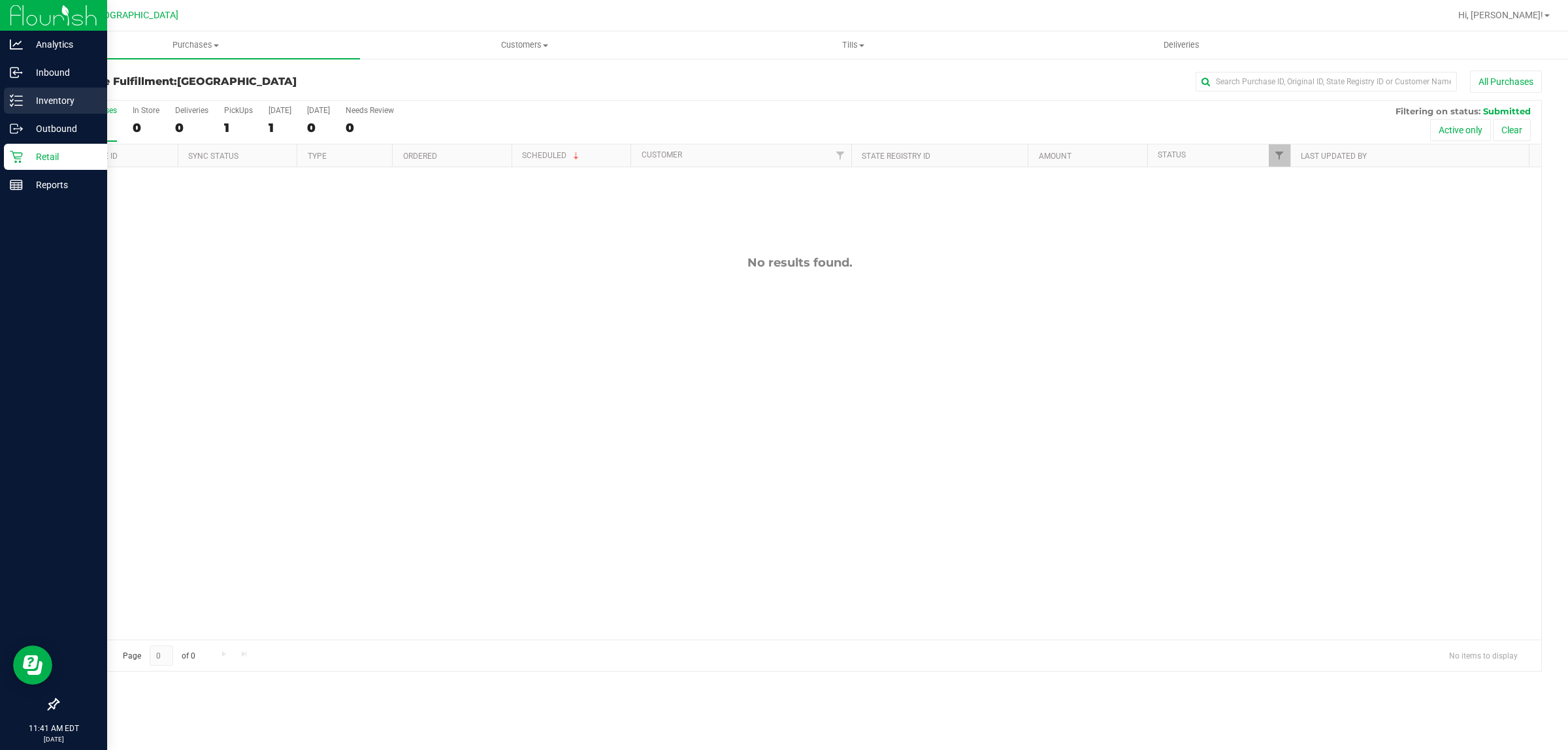
click at [40, 97] on p "Inventory" at bounding box center [62, 100] width 78 height 16
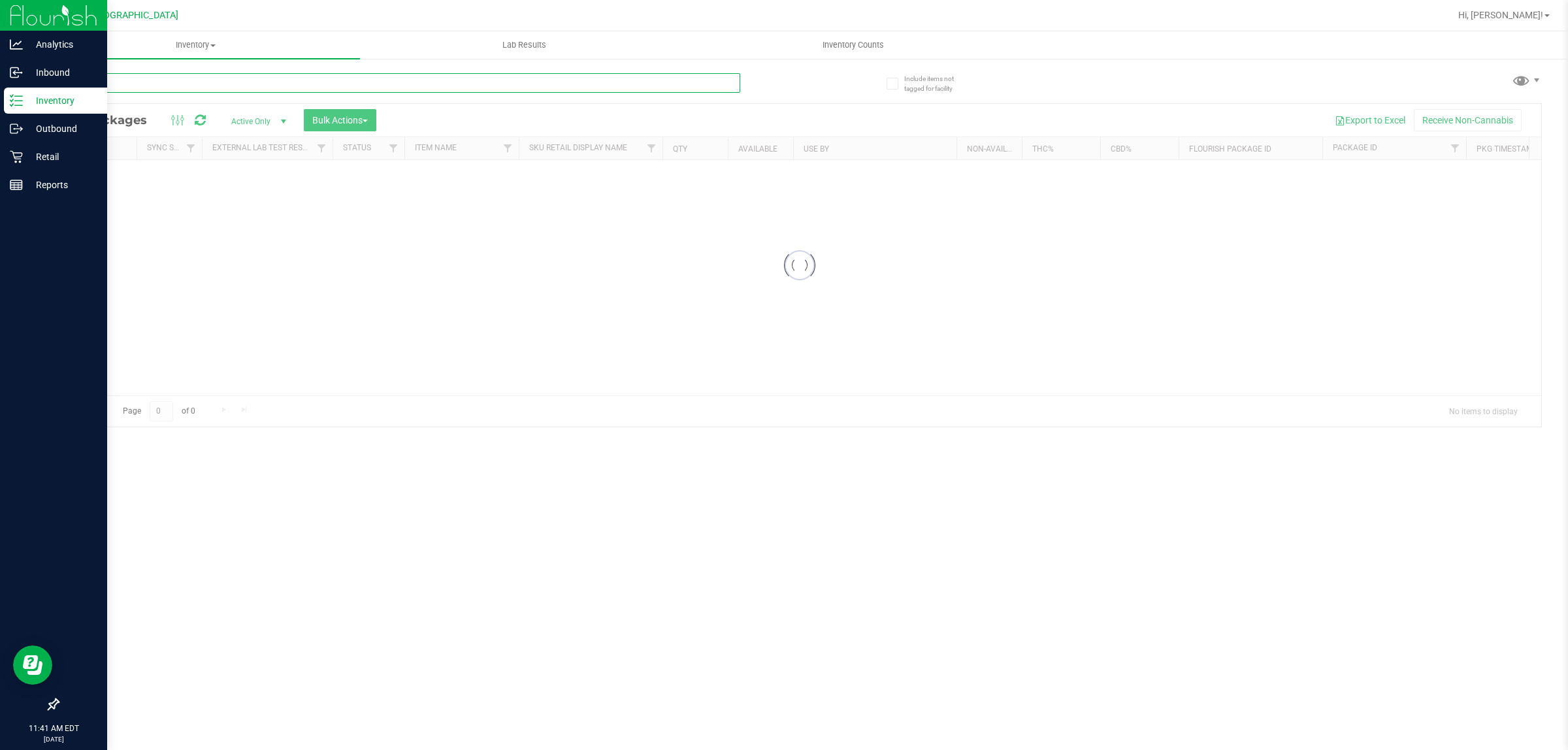
click at [184, 88] on input "text" at bounding box center [399, 83] width 683 height 20
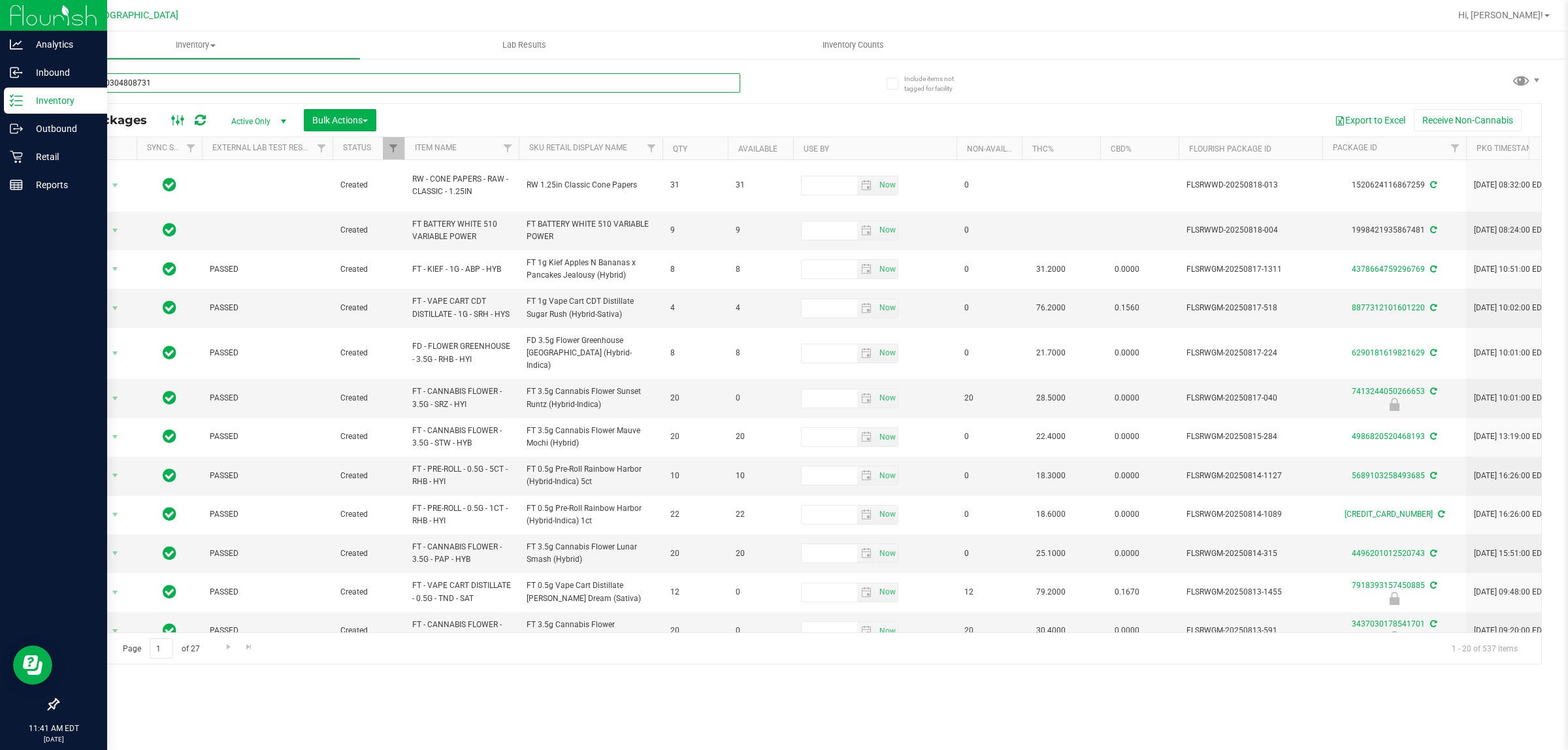
type input "0775750304808731"
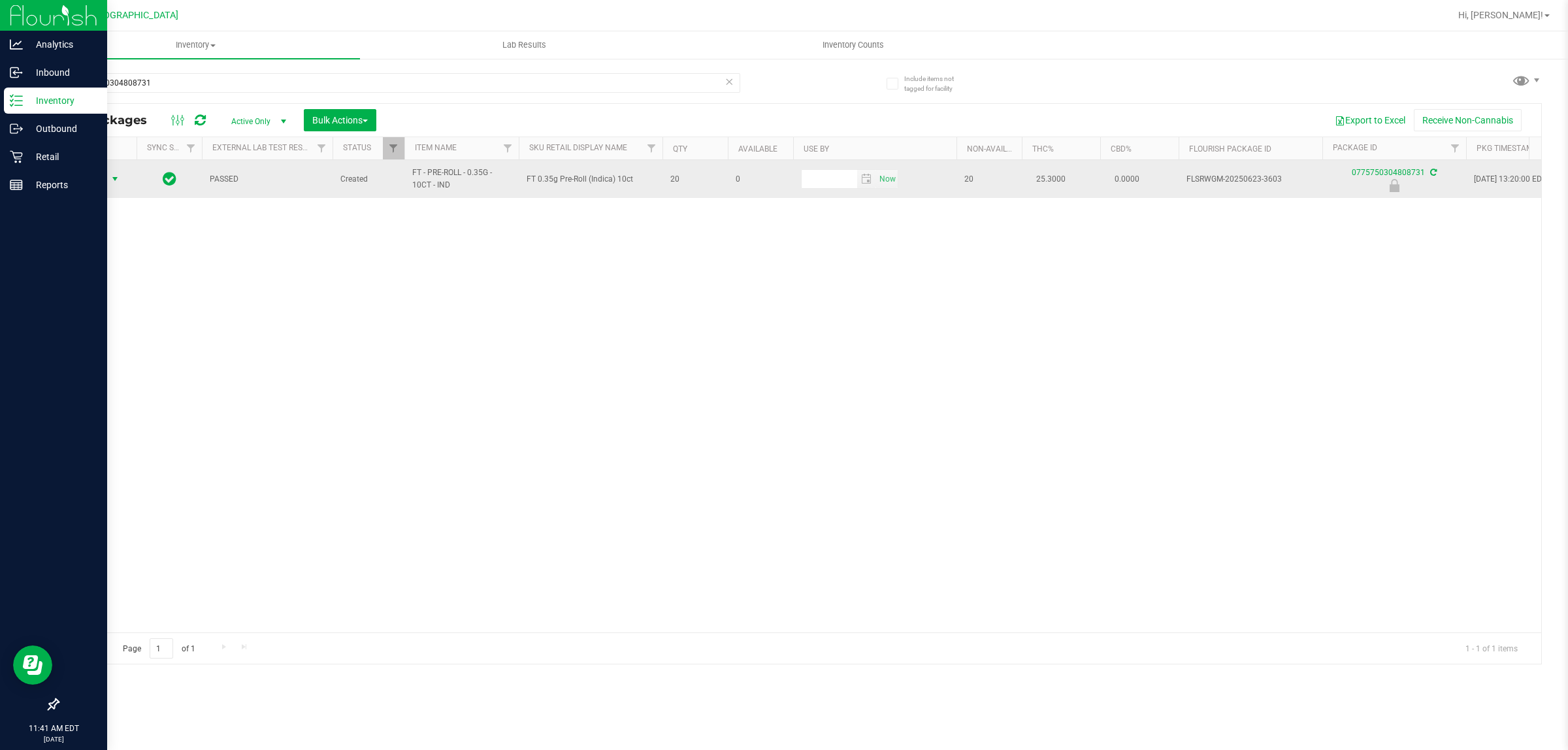
click at [104, 180] on span "Action" at bounding box center [89, 179] width 35 height 18
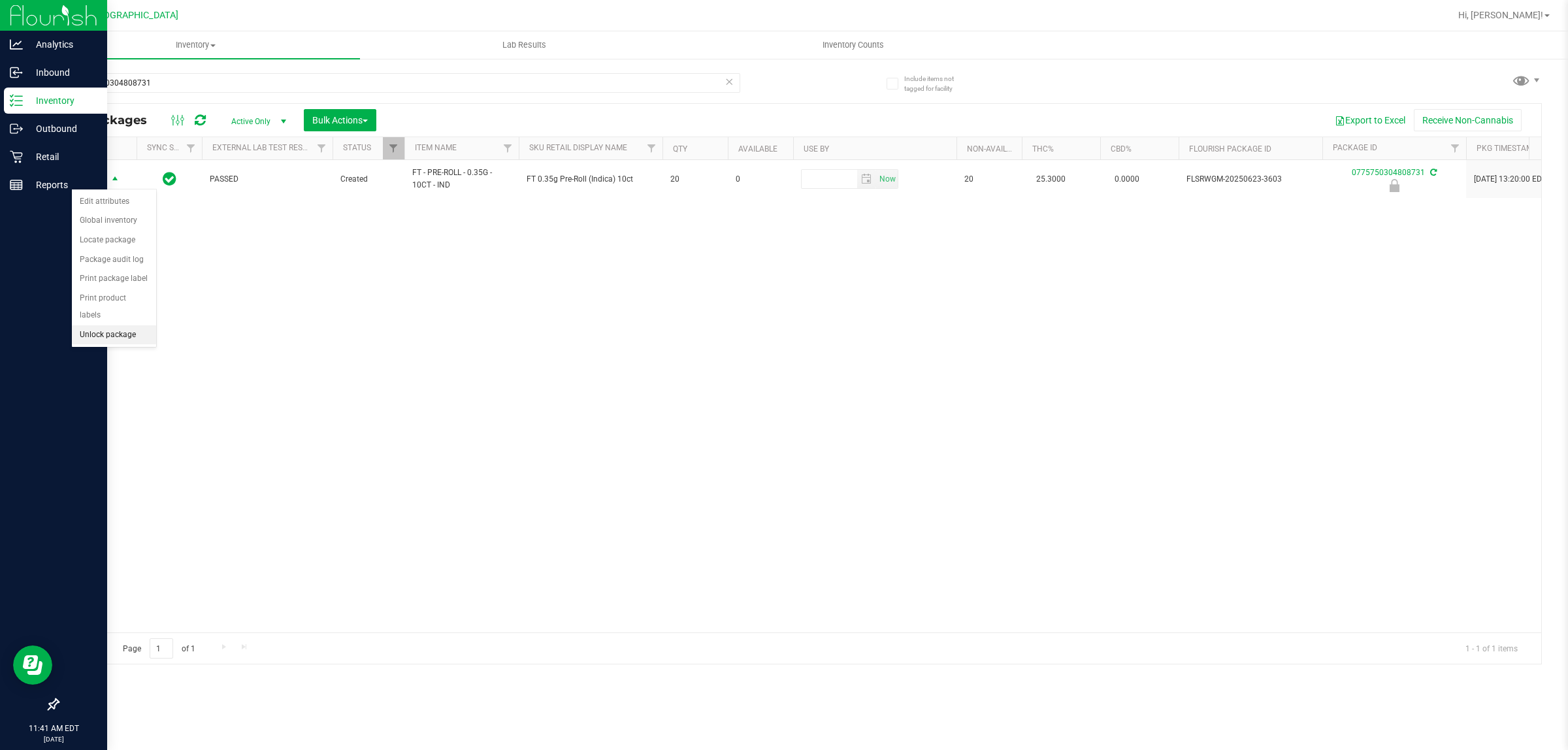
click at [96, 326] on li "Unlock package" at bounding box center [113, 335] width 84 height 20
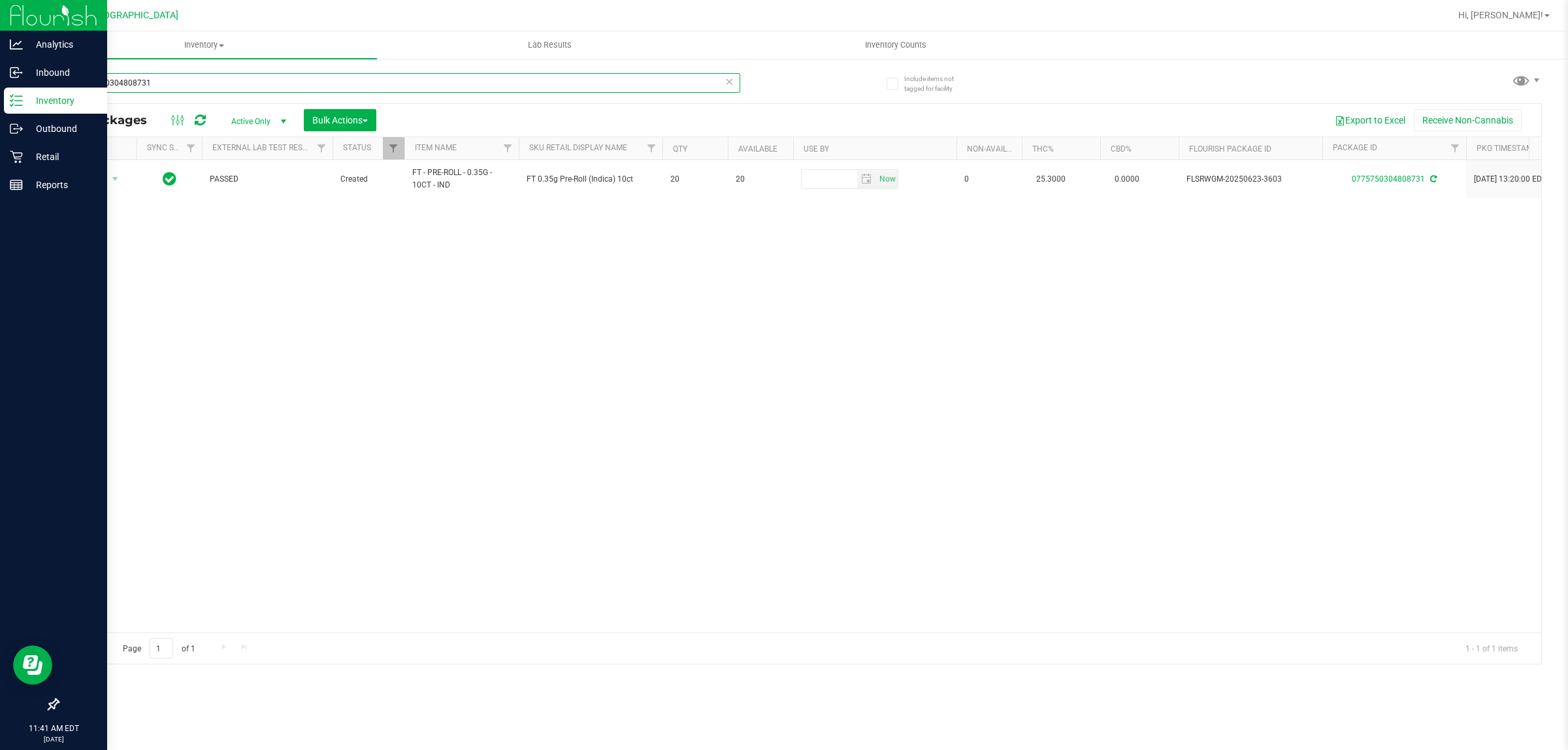
click at [158, 84] on input "0775750304808731" at bounding box center [399, 83] width 683 height 20
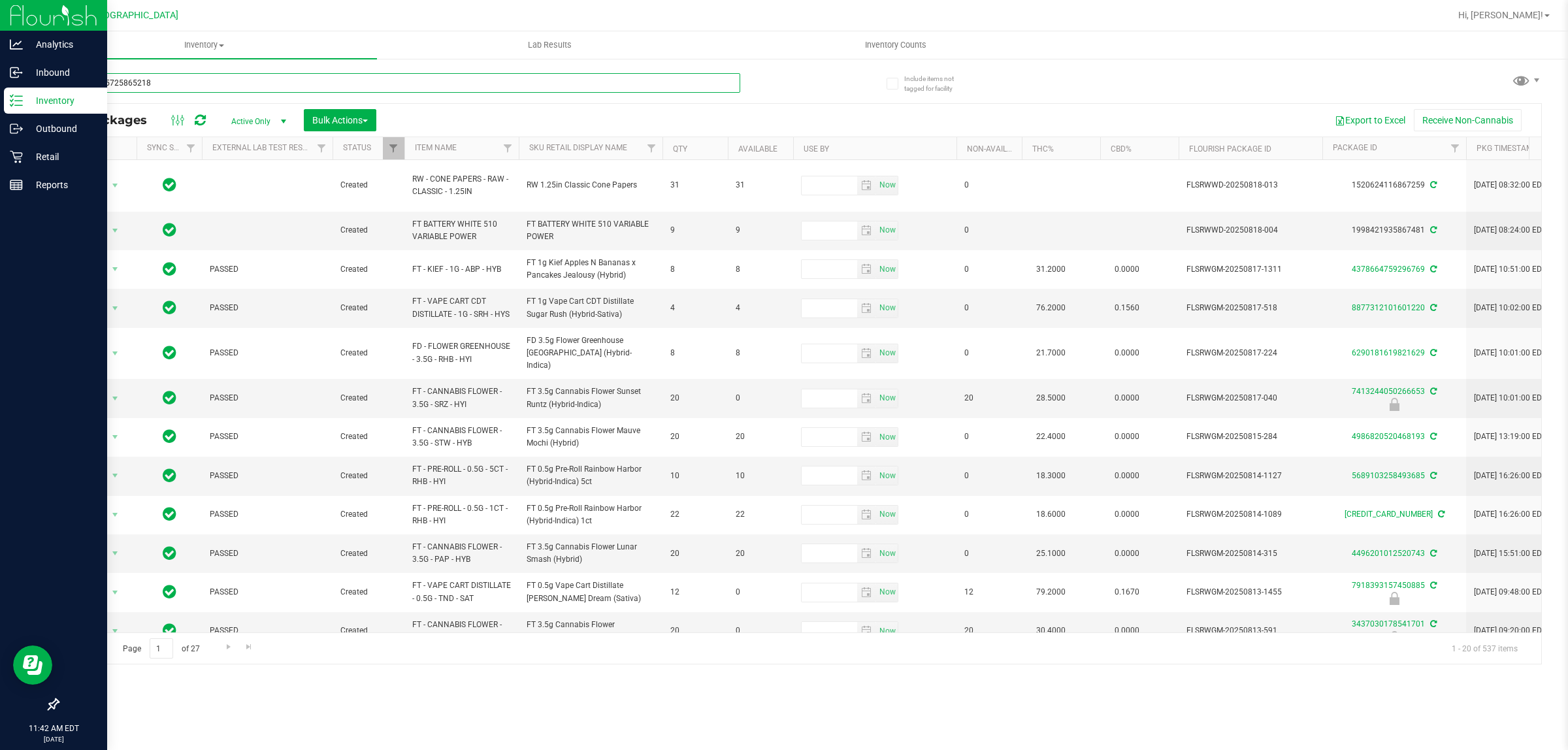
type input "2249785725865218"
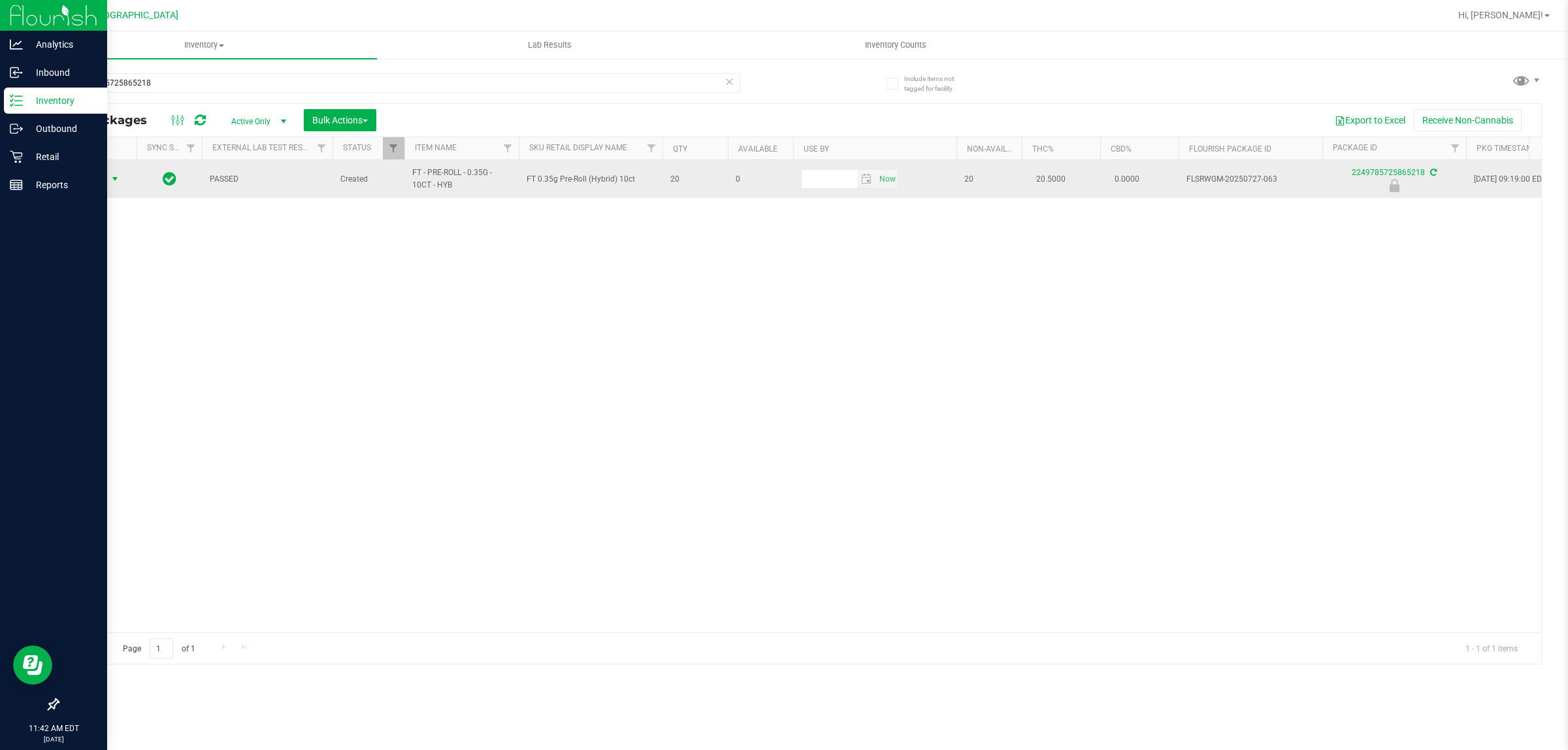
click at [112, 181] on span "select" at bounding box center [115, 180] width 11 height 11
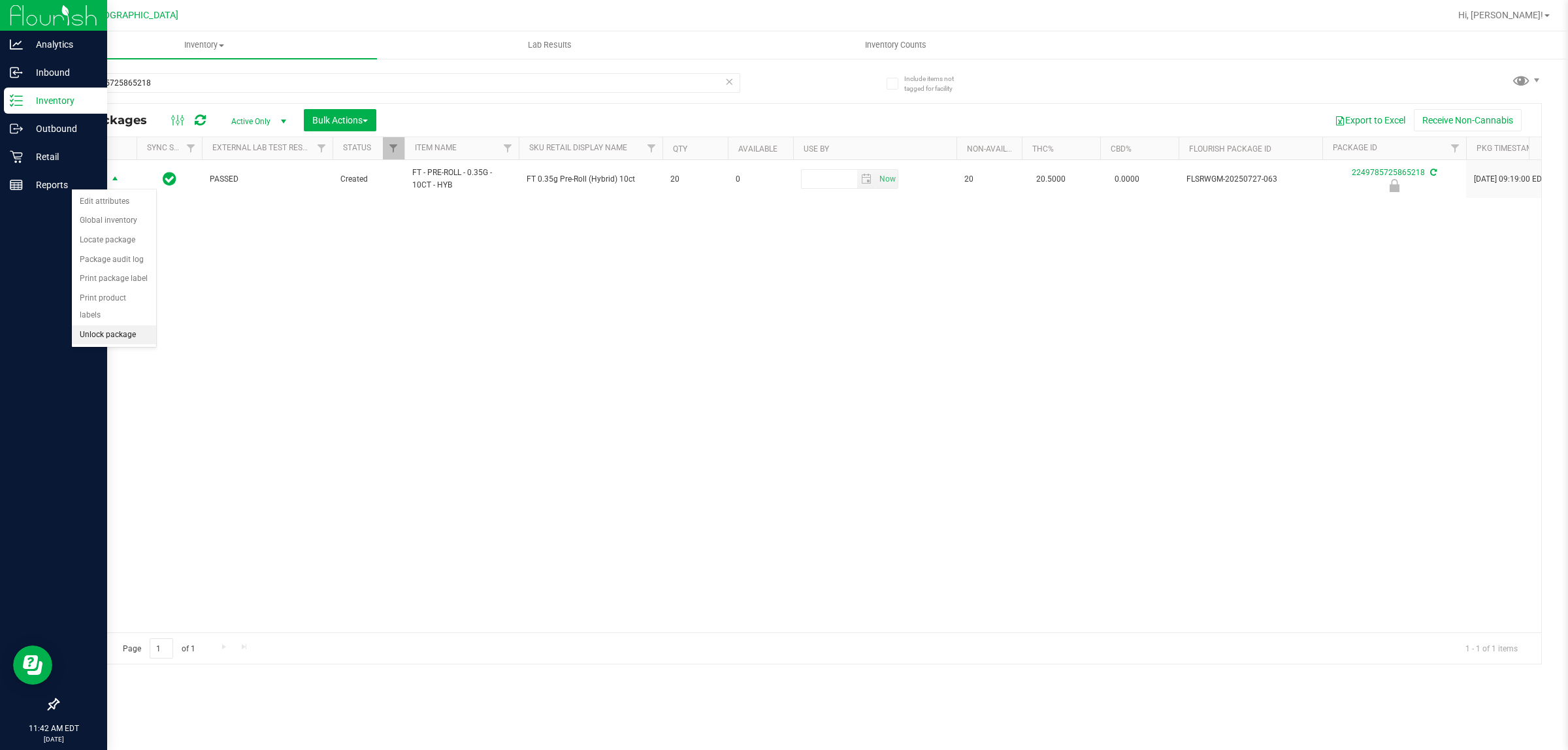
click at [113, 326] on li "Unlock package" at bounding box center [113, 335] width 84 height 20
